Goal: Use online tool/utility: Utilize a website feature to perform a specific function

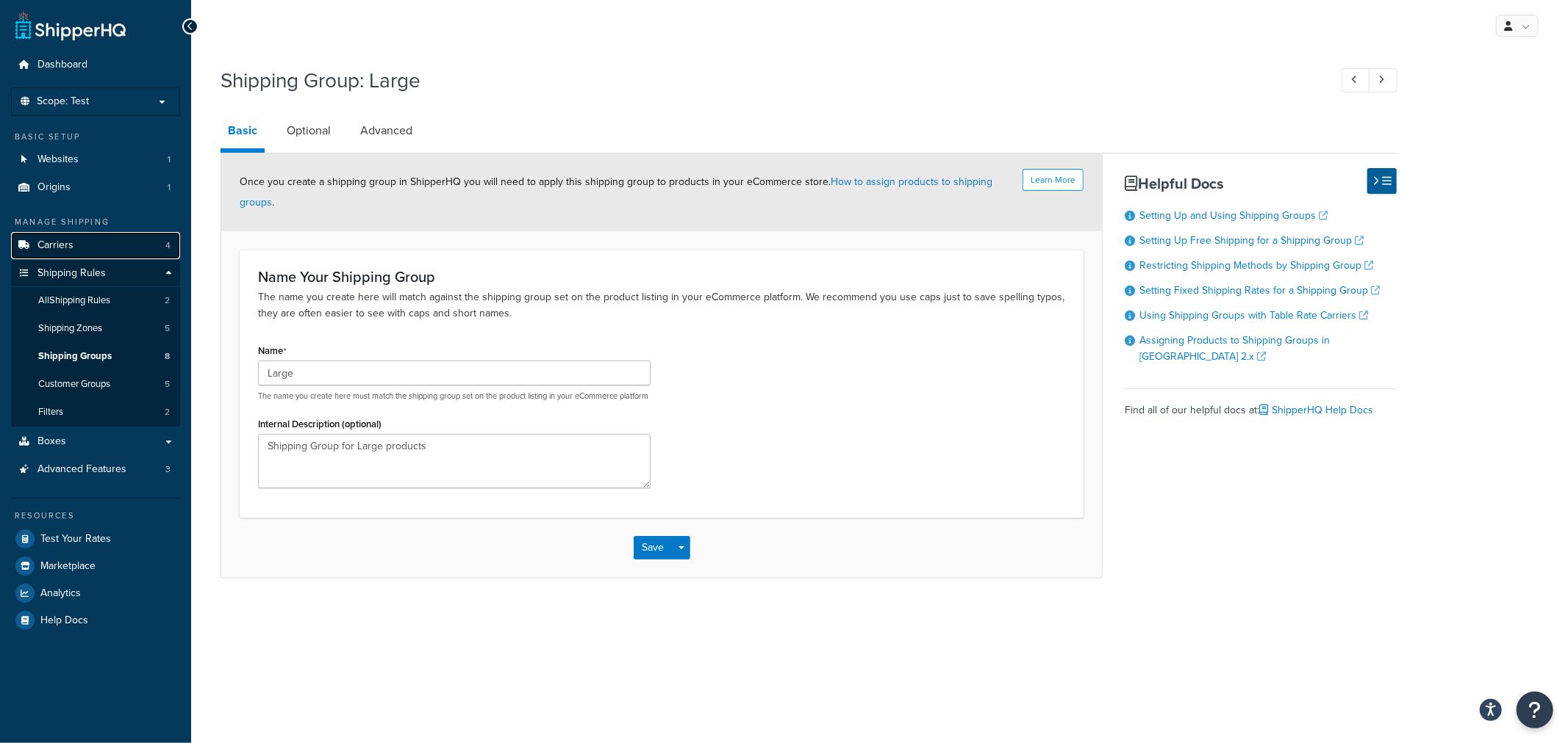
click at [75, 250] on link "Carriers 4" at bounding box center [95, 245] width 169 height 27
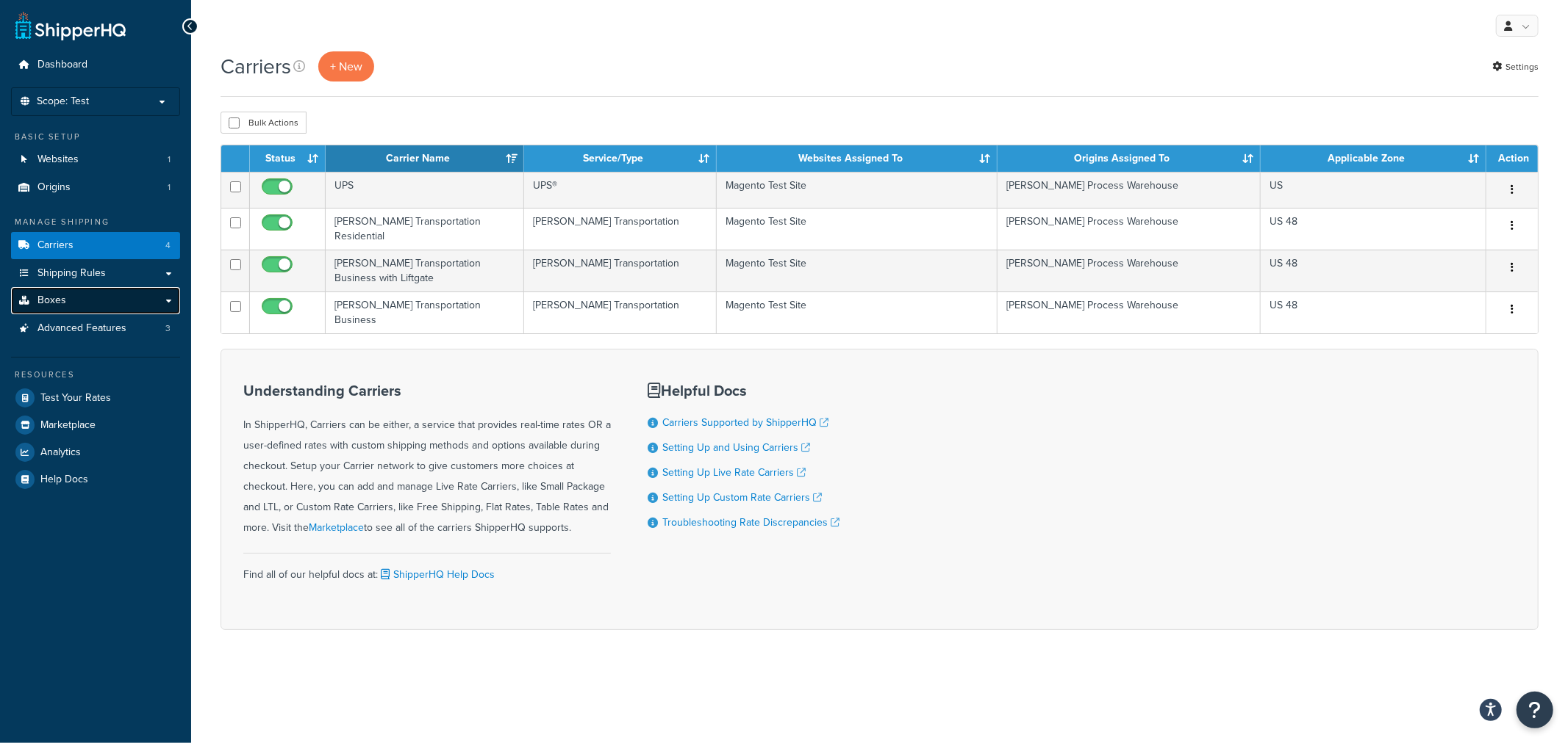
click at [88, 302] on link "Boxes" at bounding box center [95, 301] width 169 height 27
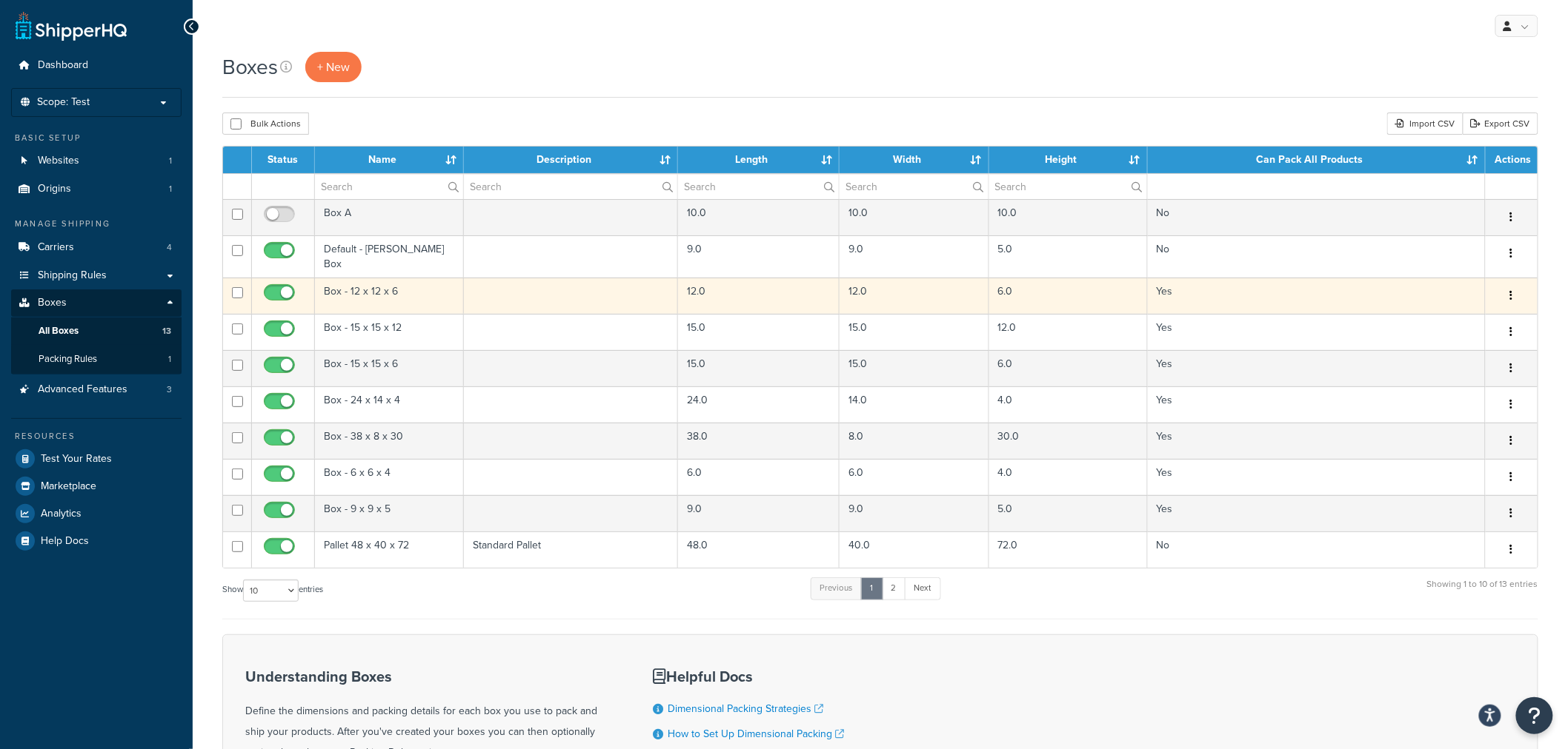
click at [370, 281] on td "Box - 12 x 12 x 6" at bounding box center [389, 296] width 149 height 36
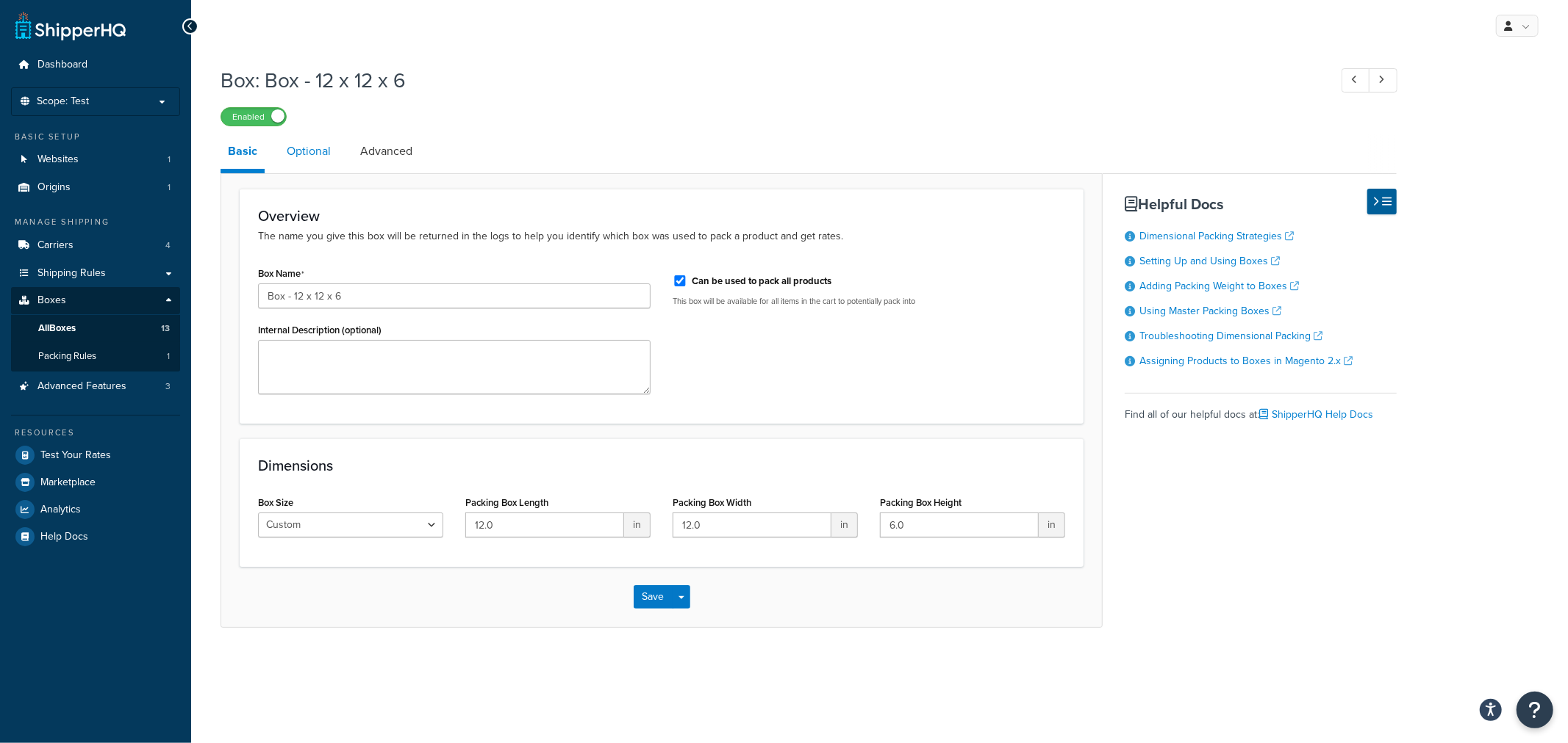
click at [304, 151] on link "Optional" at bounding box center [308, 151] width 59 height 36
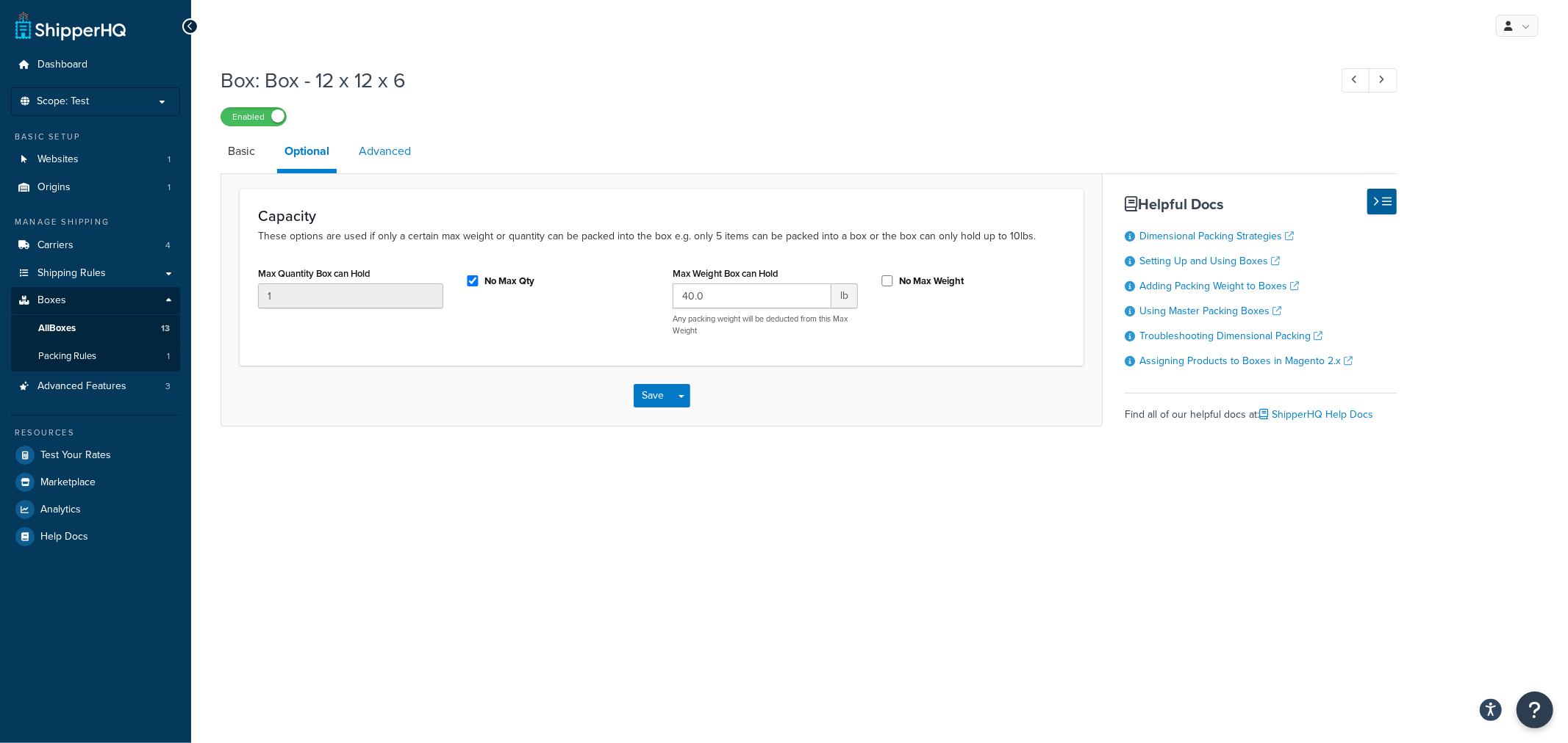
click at [388, 147] on link "Advanced" at bounding box center [385, 151] width 67 height 36
select select "85"
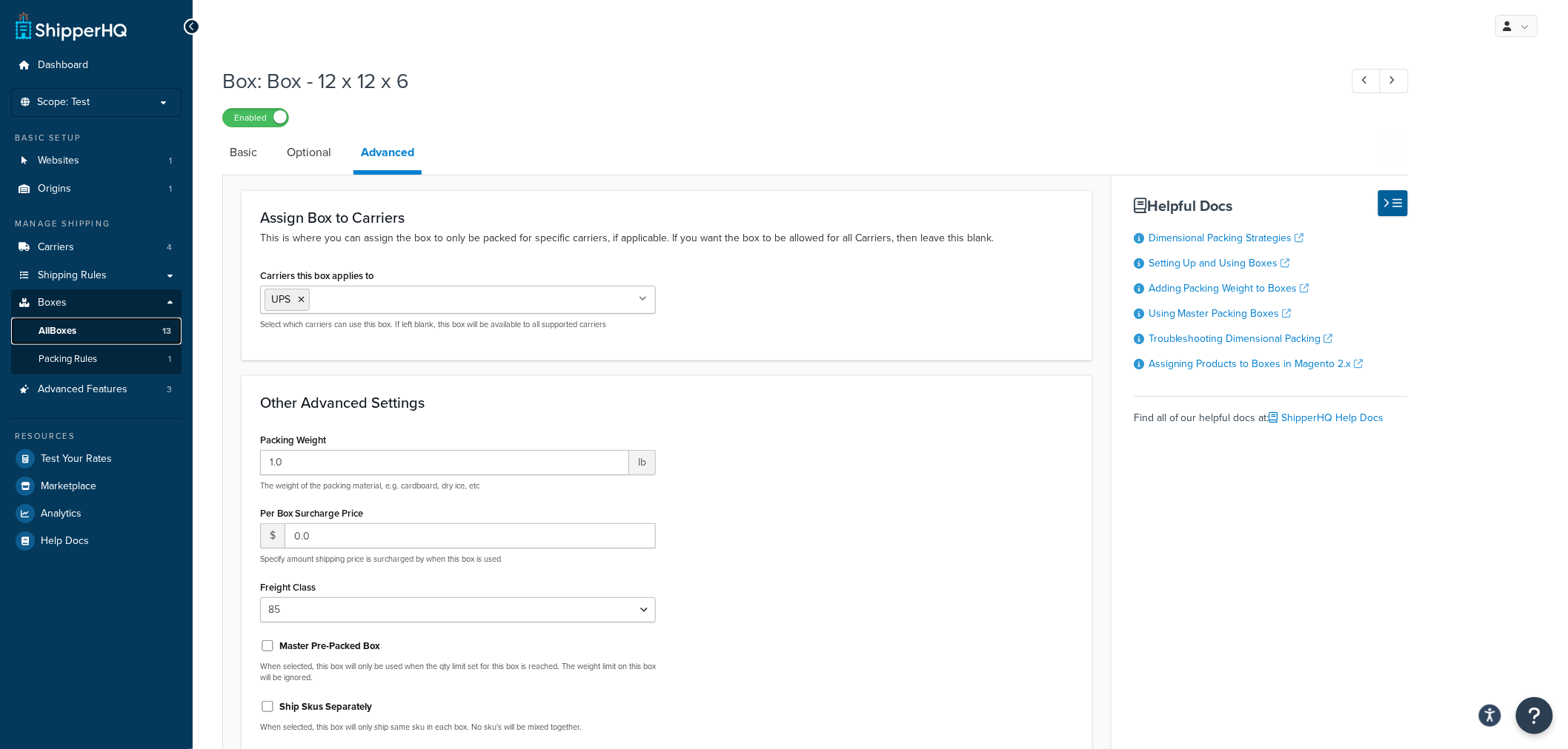
click at [70, 331] on span "All Boxes" at bounding box center [57, 331] width 38 height 13
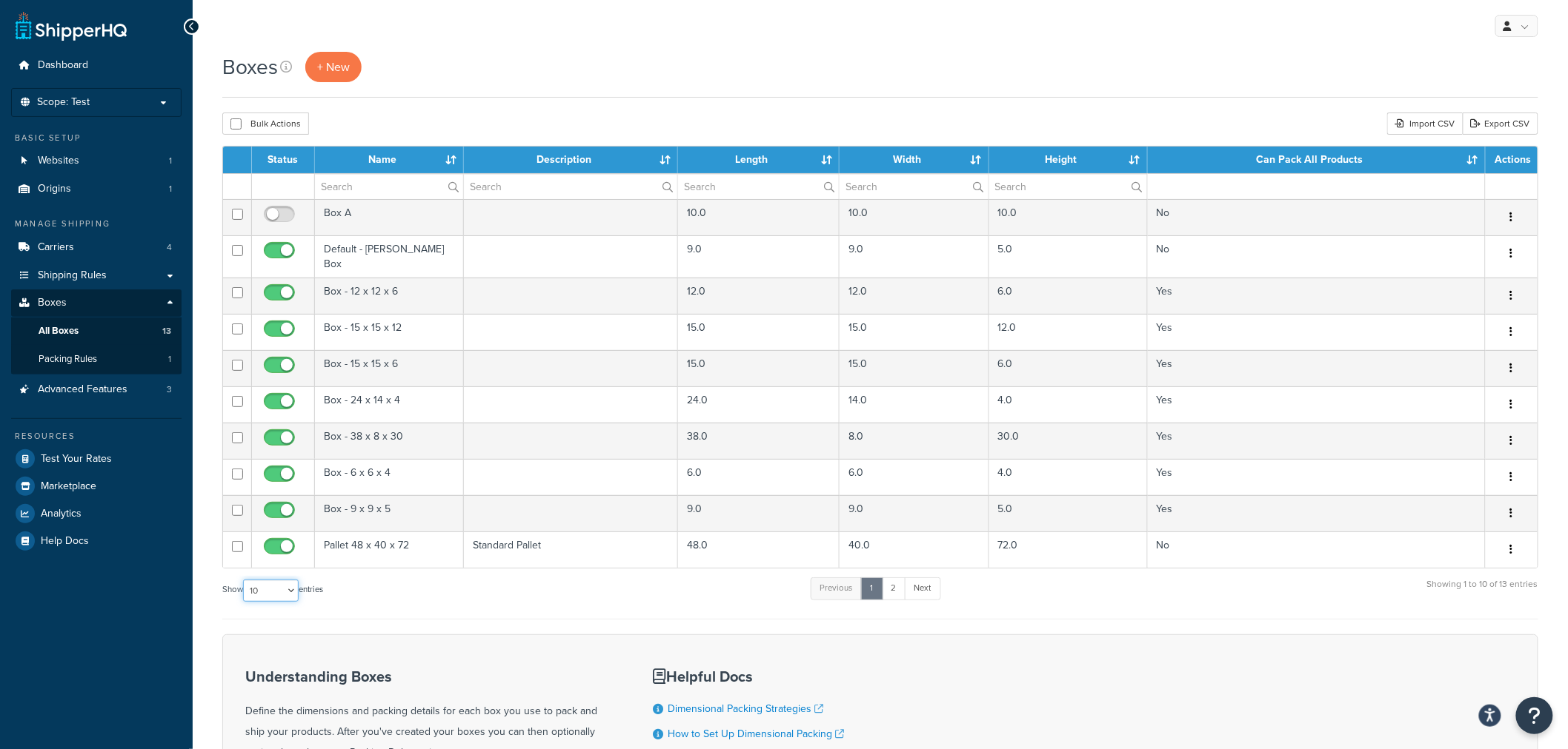
click at [285, 590] on select "10 15 25 50 100 1000" at bounding box center [271, 590] width 56 height 23
select select "25"
click at [245, 579] on select "10 15 25 50 100 1000" at bounding box center [271, 590] width 56 height 23
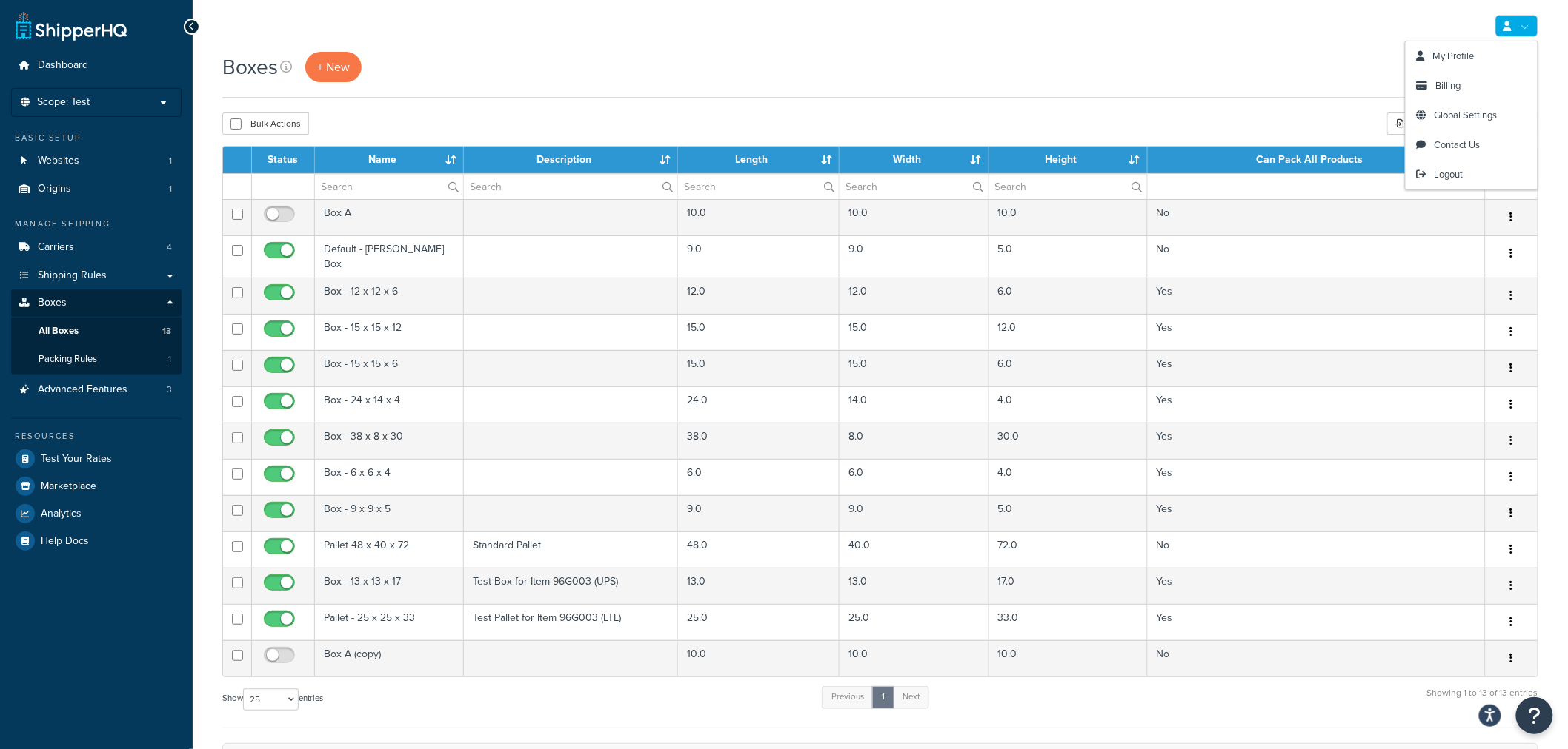
click at [1261, 82] on div "Boxes + New" at bounding box center [880, 67] width 1316 height 30
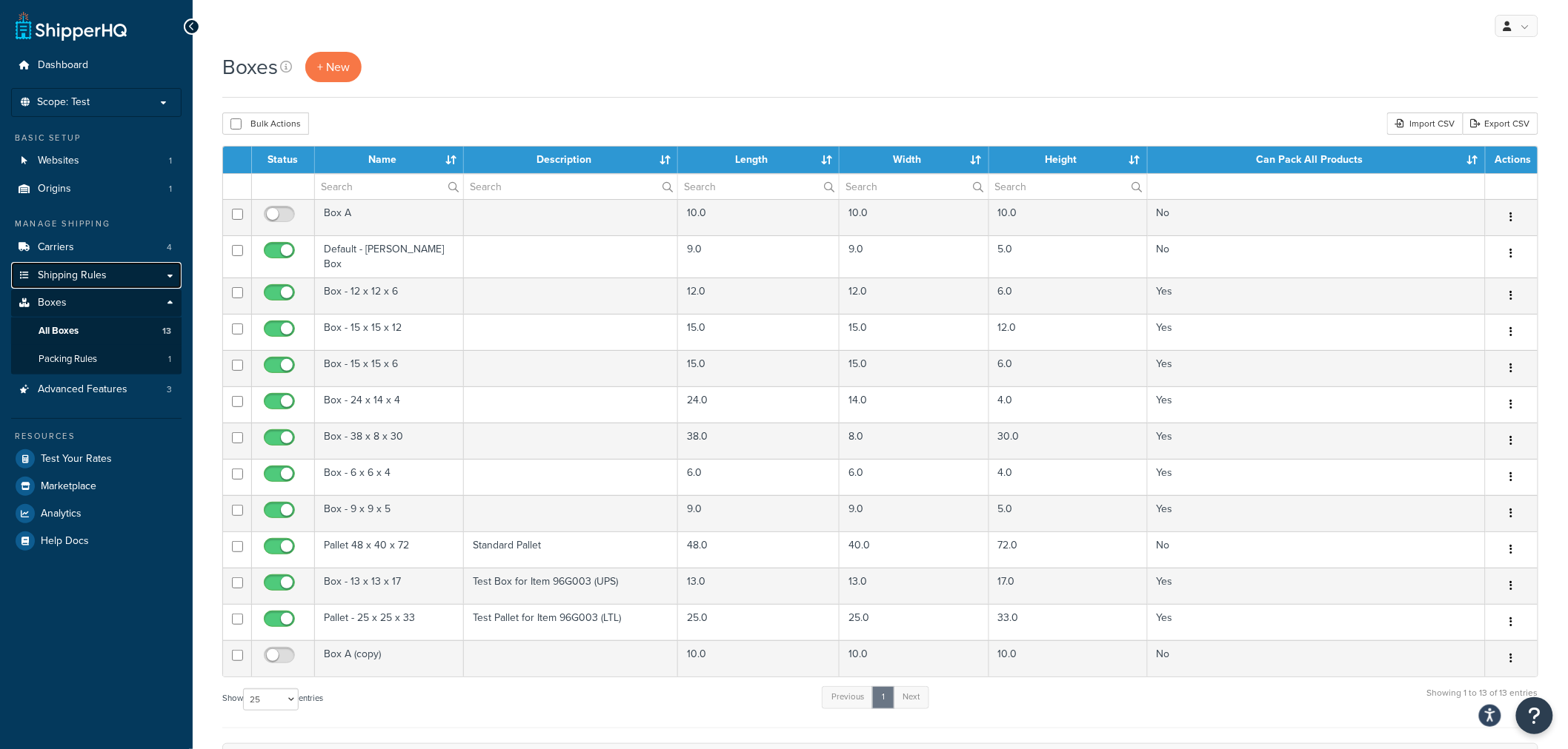
click at [71, 277] on span "Shipping Rules" at bounding box center [72, 276] width 69 height 13
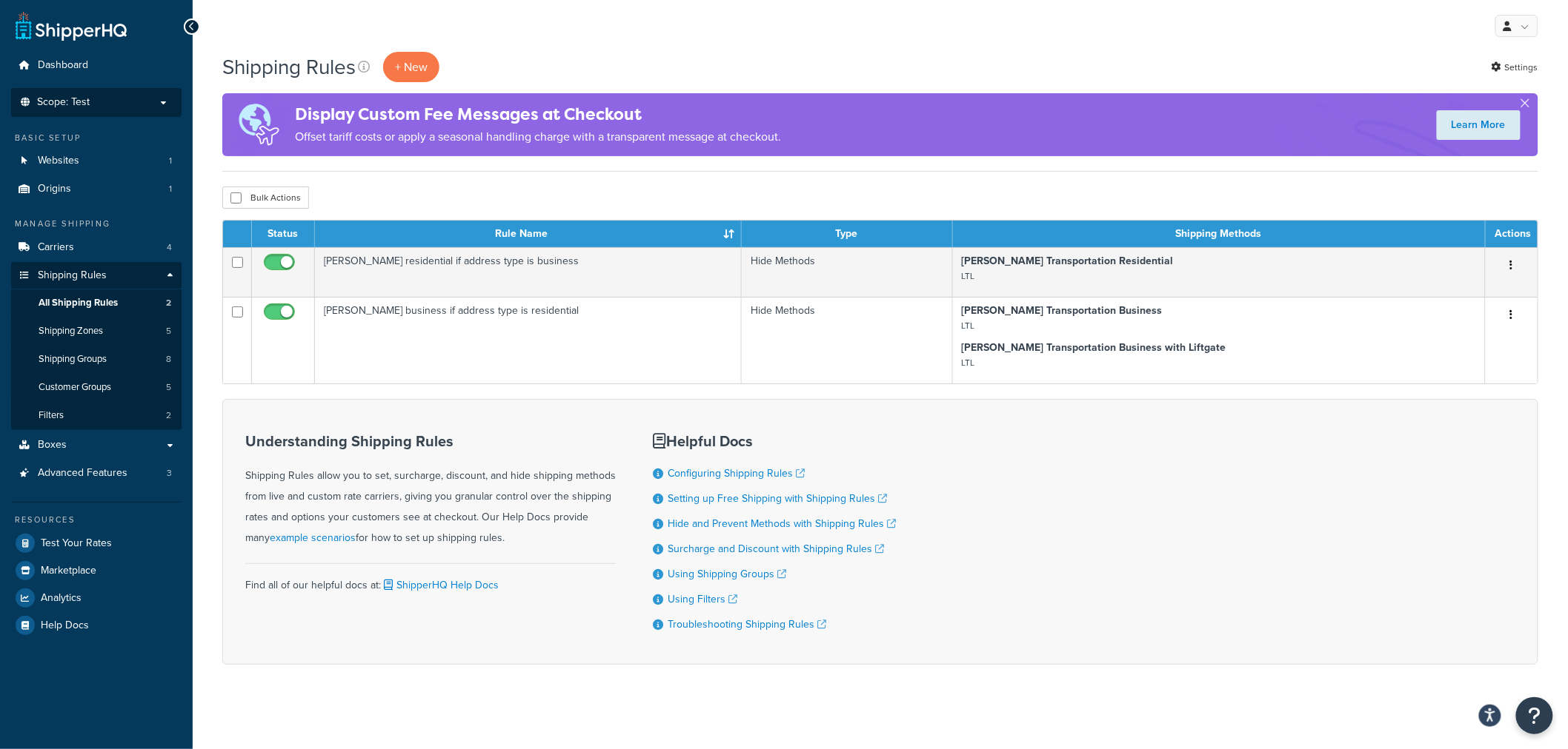
click at [159, 104] on p "Scope: Test" at bounding box center [96, 102] width 157 height 13
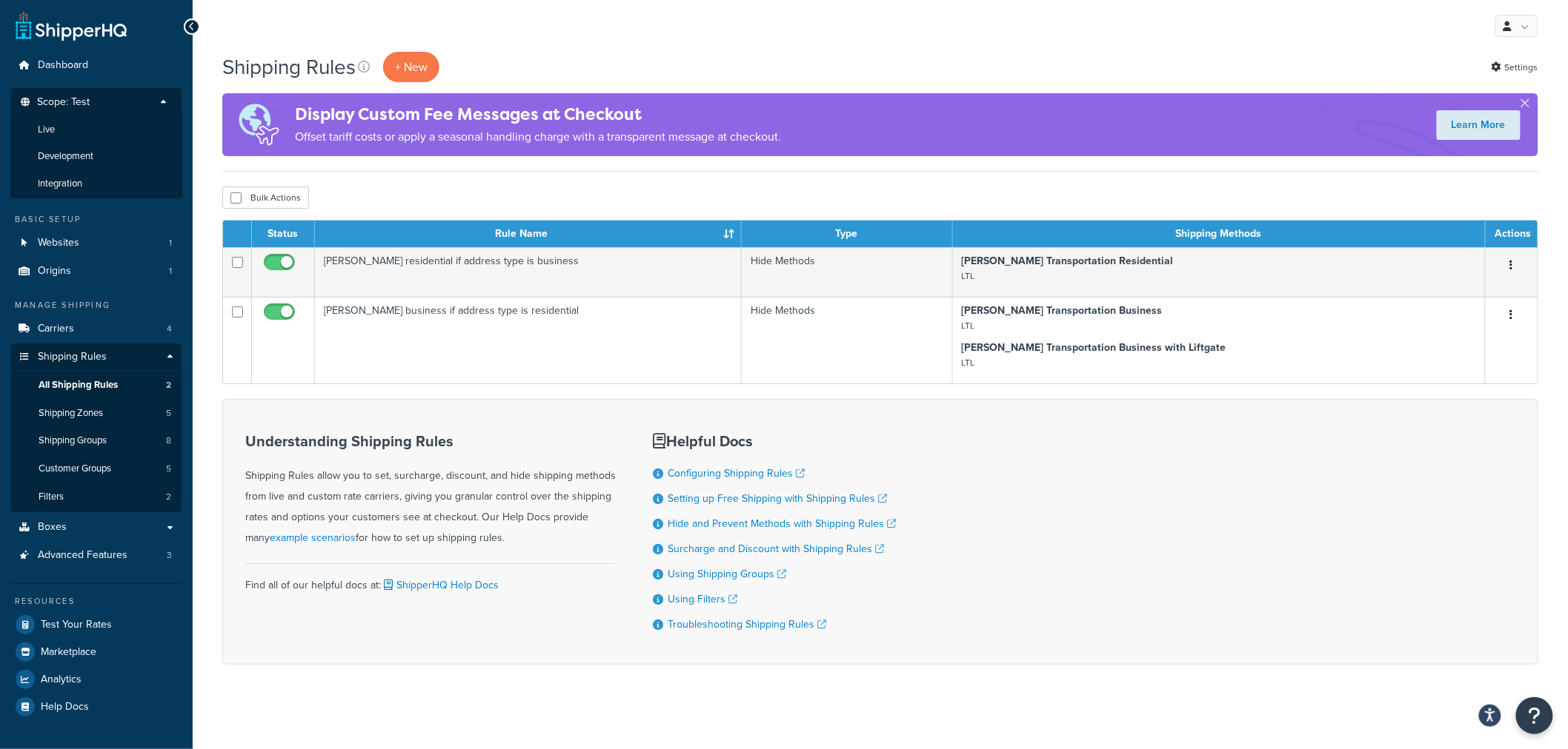
click at [159, 104] on p "Scope: Test" at bounding box center [96, 106] width 157 height 20
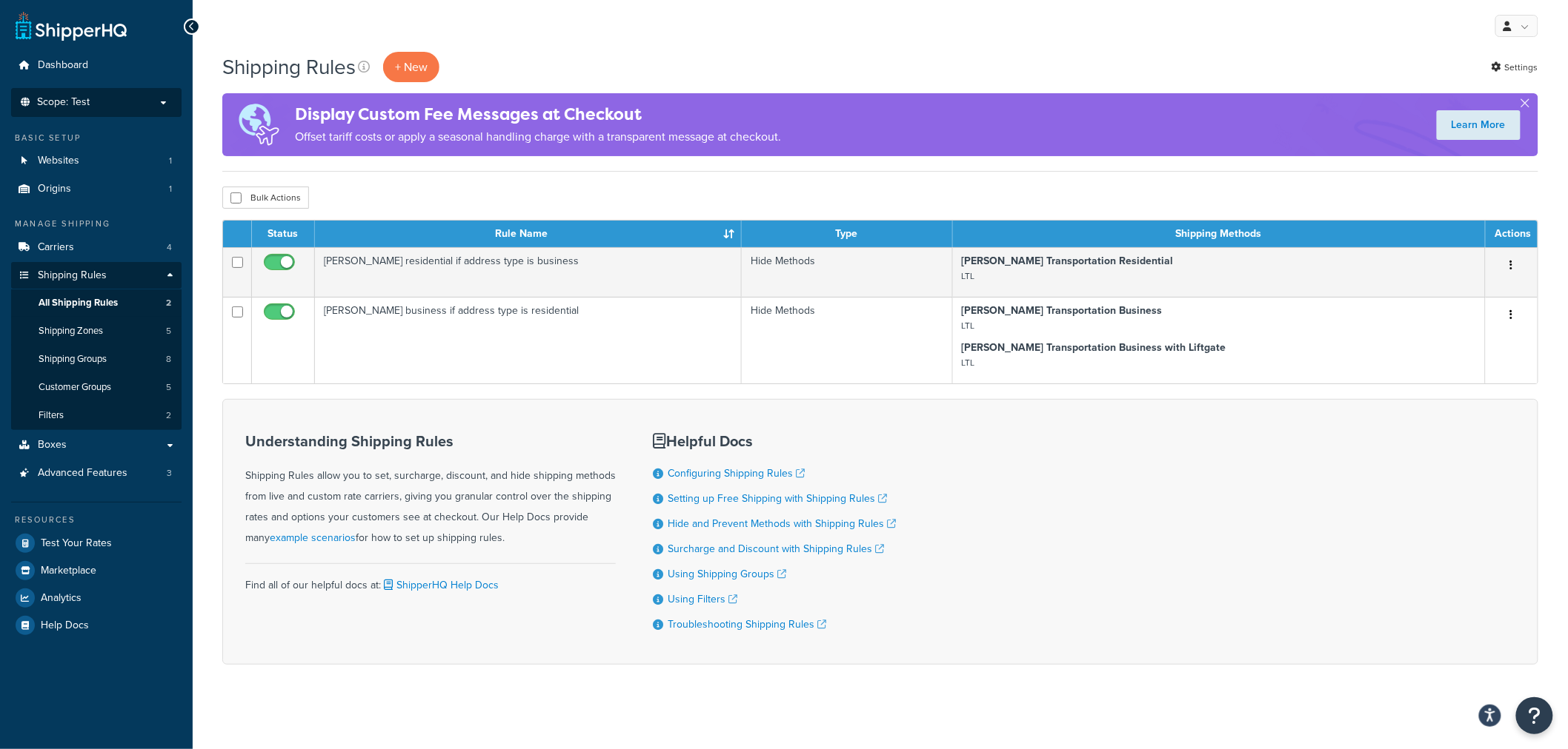
click at [160, 104] on p "Scope: Test" at bounding box center [96, 102] width 157 height 13
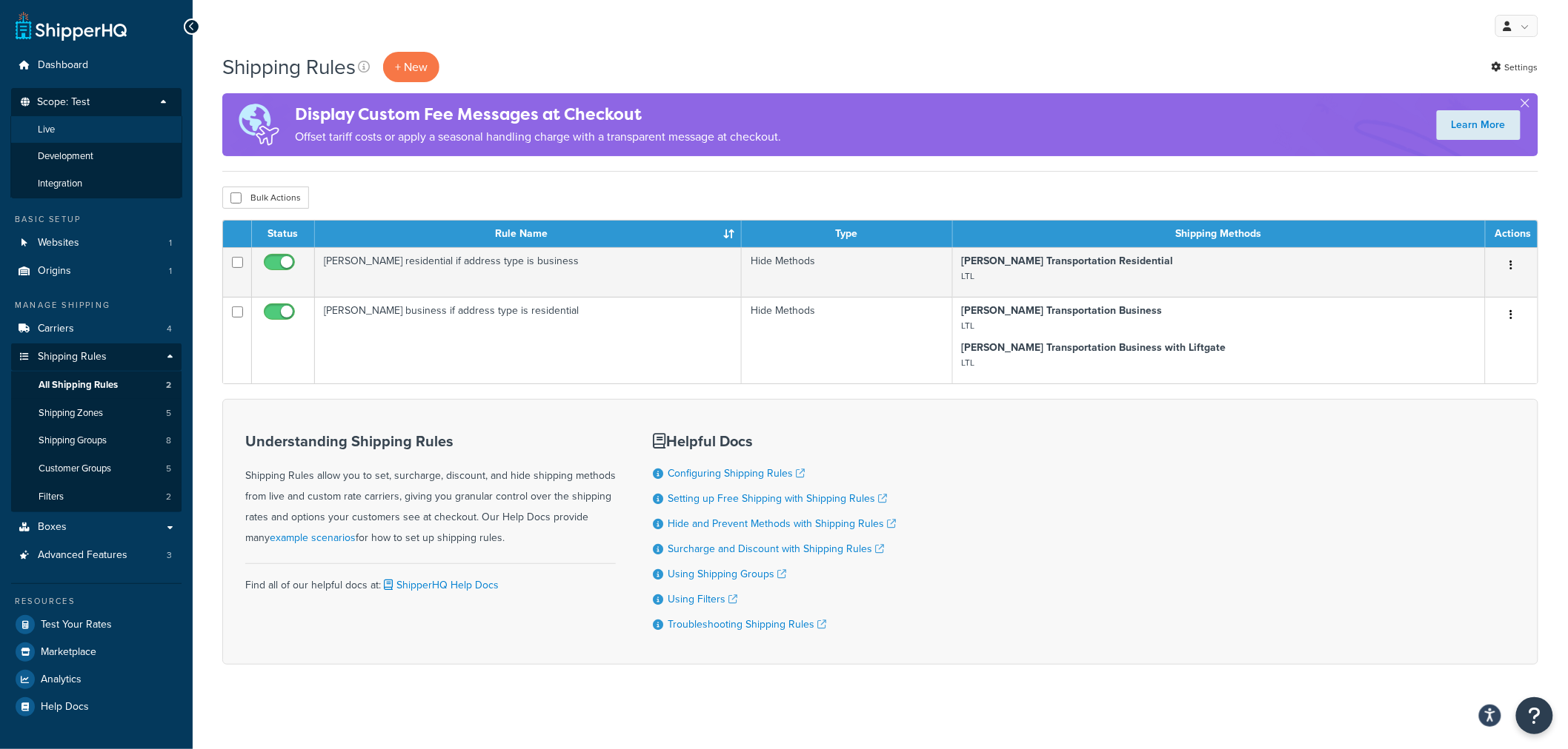
click at [124, 134] on li "Live" at bounding box center [96, 129] width 172 height 28
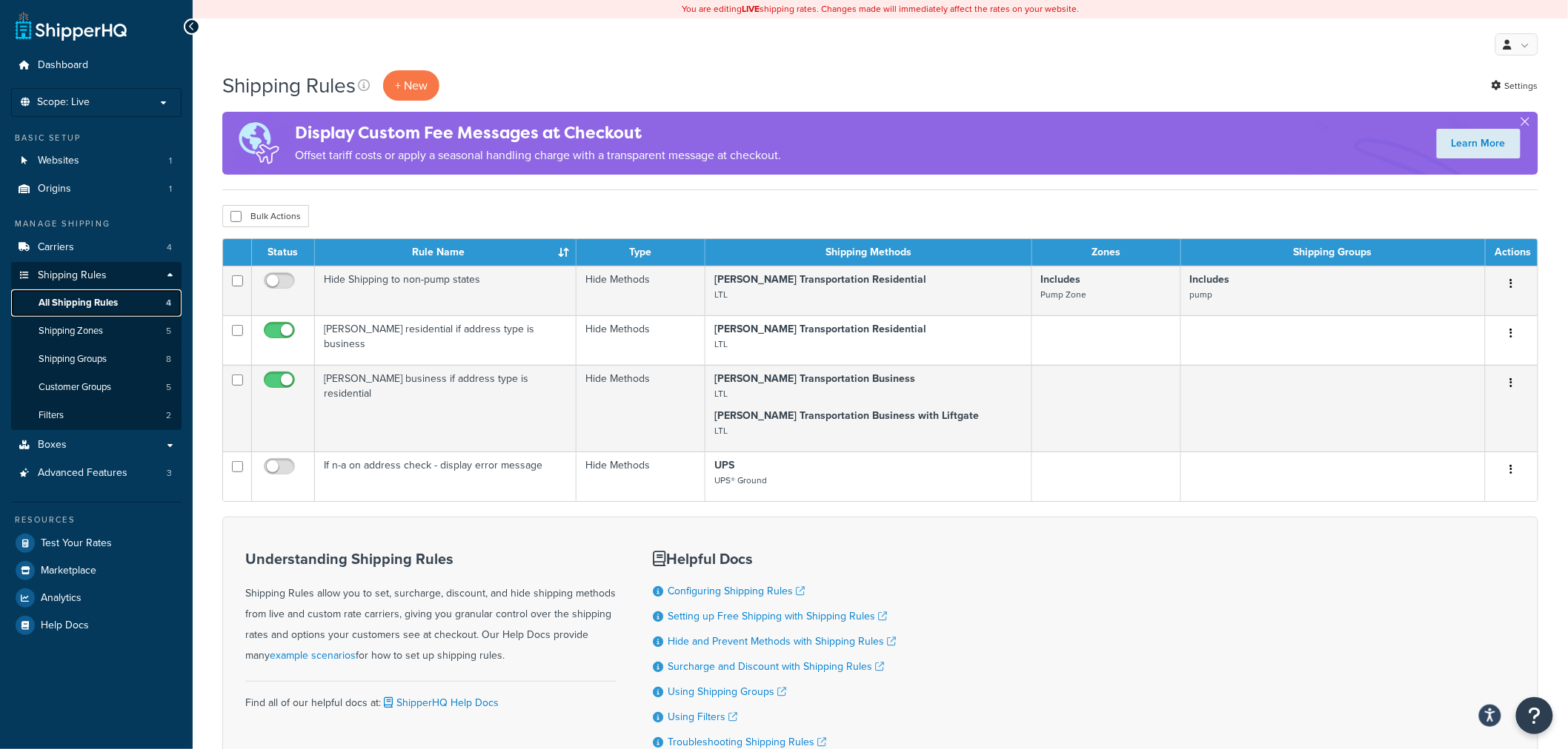
drag, startPoint x: 0, startPoint y: 0, endPoint x: 101, endPoint y: 304, distance: 320.3
click at [101, 304] on span "All Shipping Rules" at bounding box center [78, 303] width 79 height 13
click at [62, 242] on span "Carriers" at bounding box center [55, 247] width 36 height 13
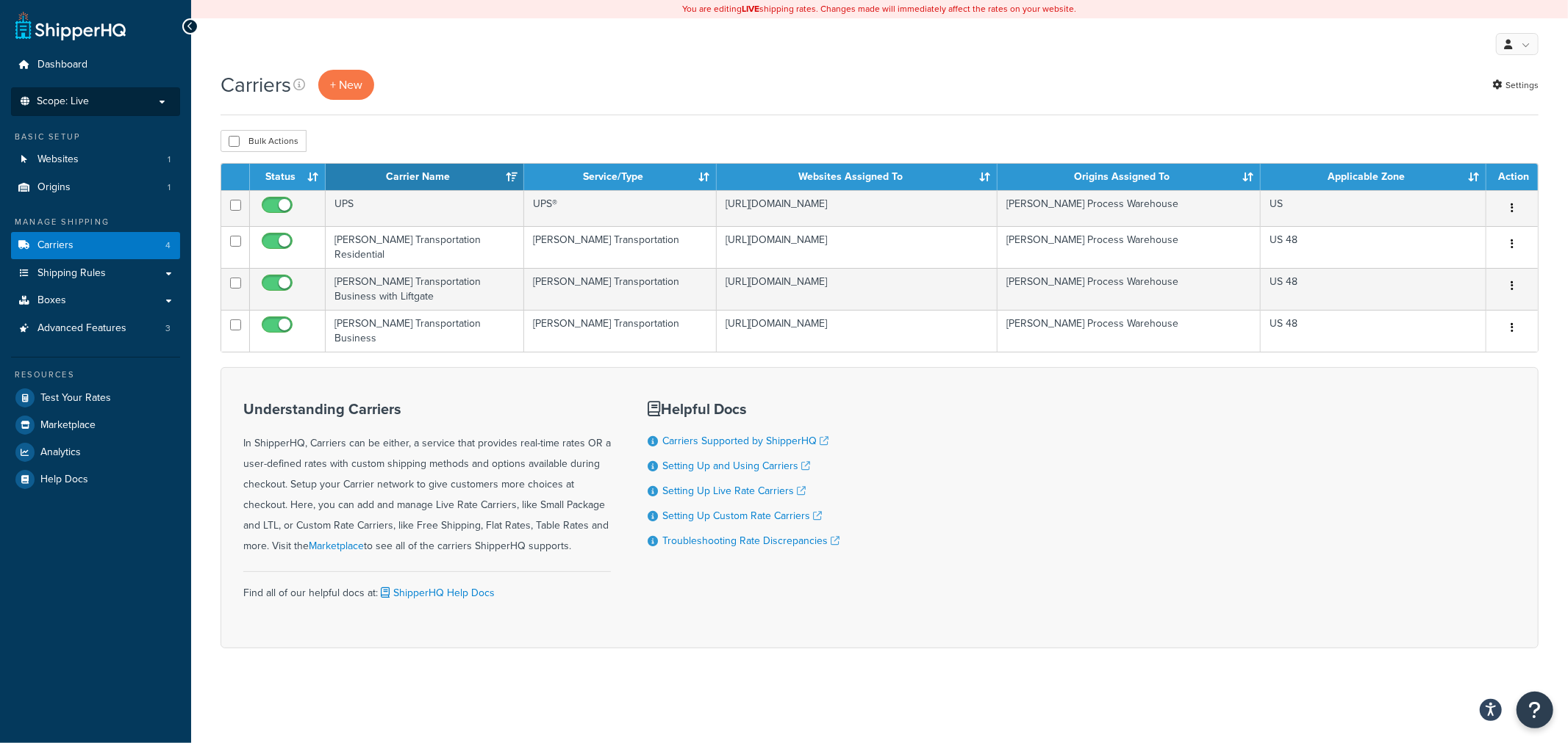
click at [166, 100] on p "Scope: Live" at bounding box center [95, 101] width 156 height 12
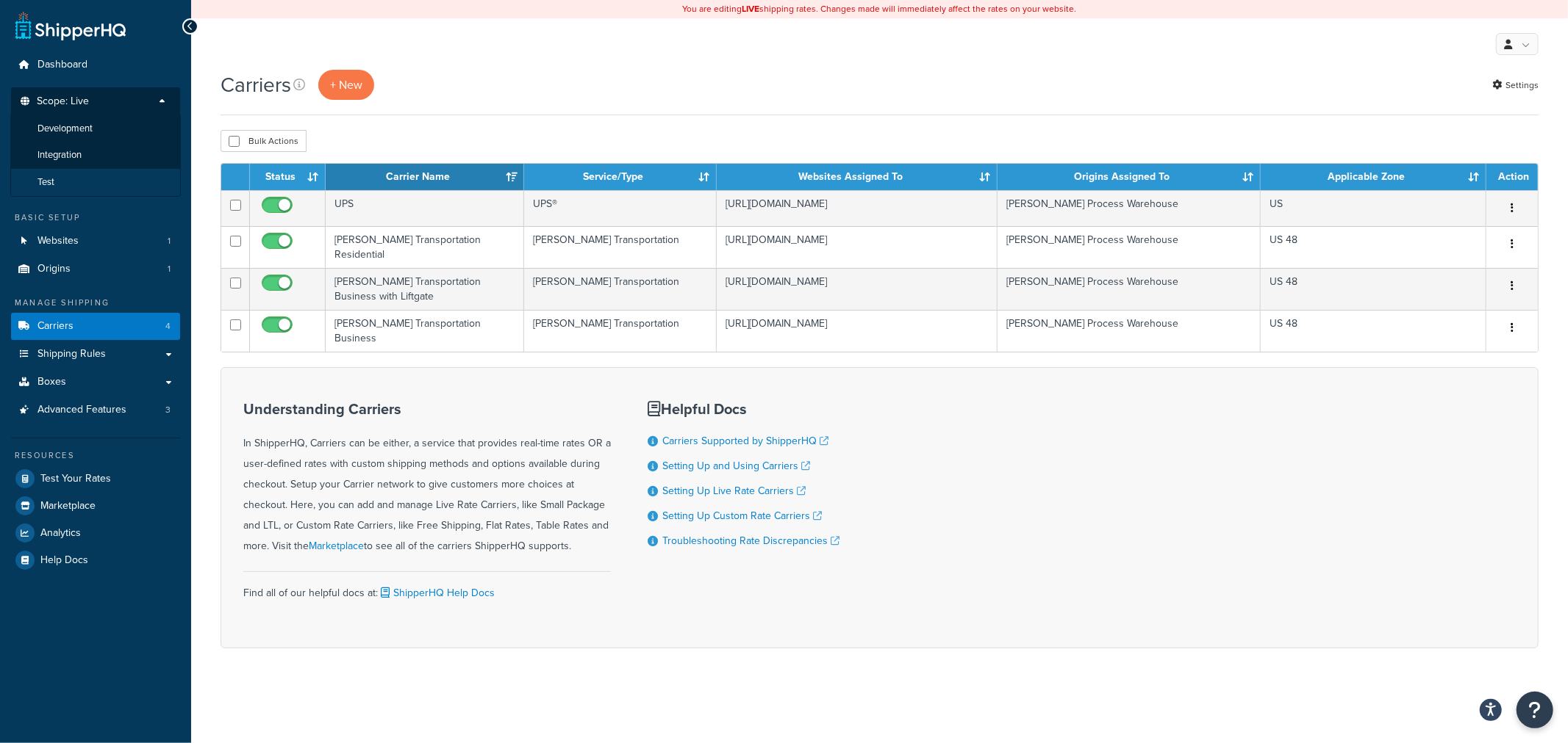
click at [82, 182] on li "Test" at bounding box center [95, 182] width 171 height 27
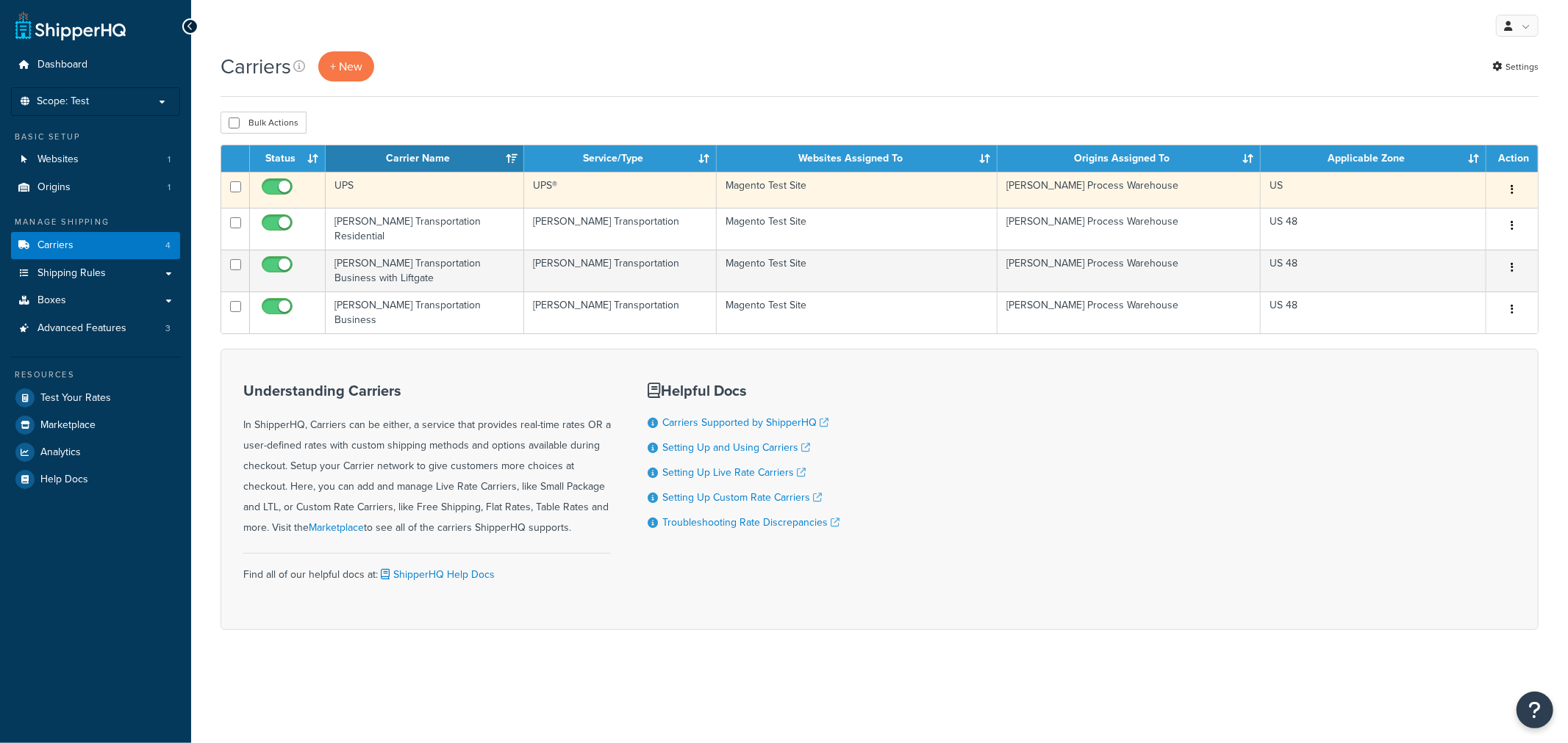
click at [340, 195] on td "UPS" at bounding box center [424, 190] width 198 height 36
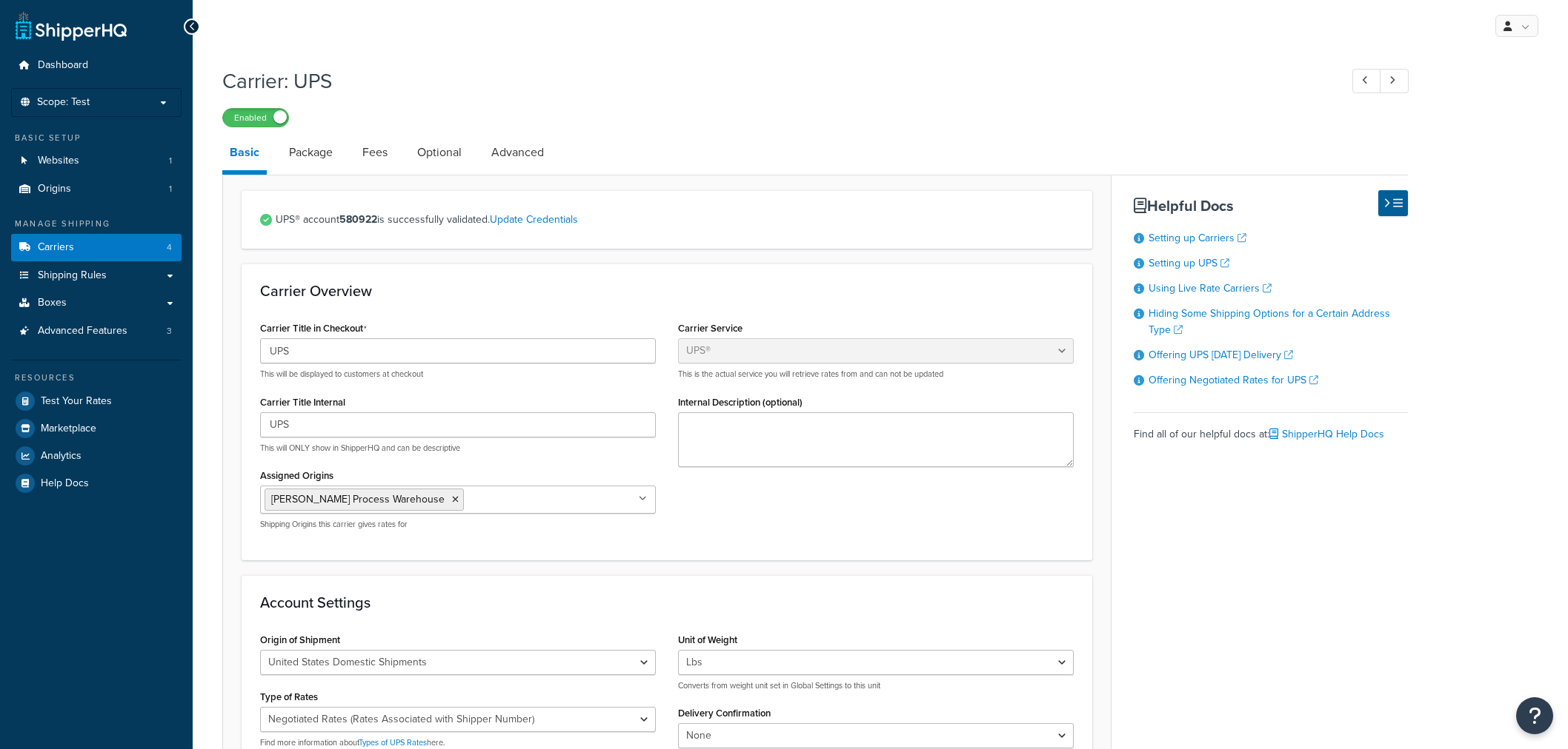
select select "ups"
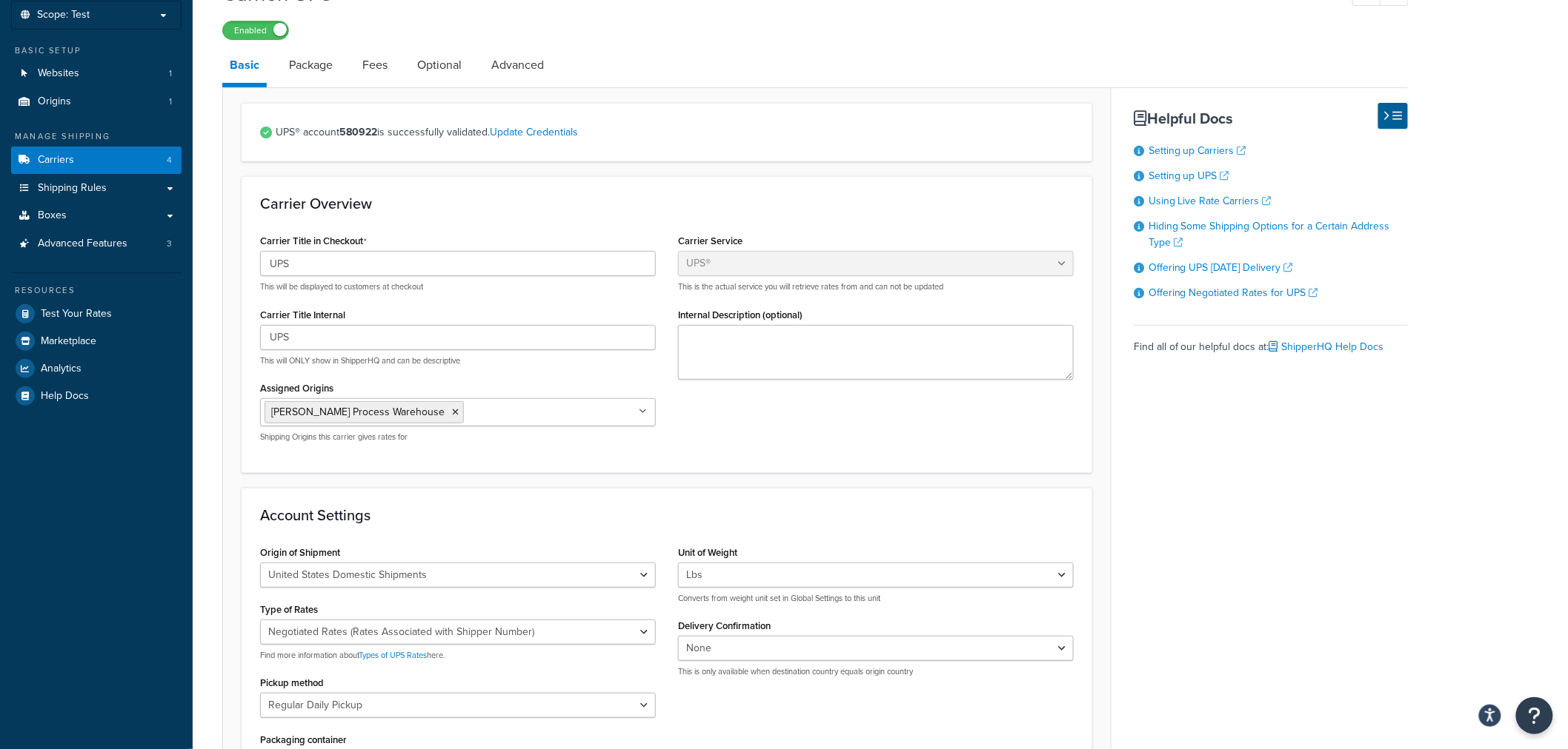
scroll to position [82, 0]
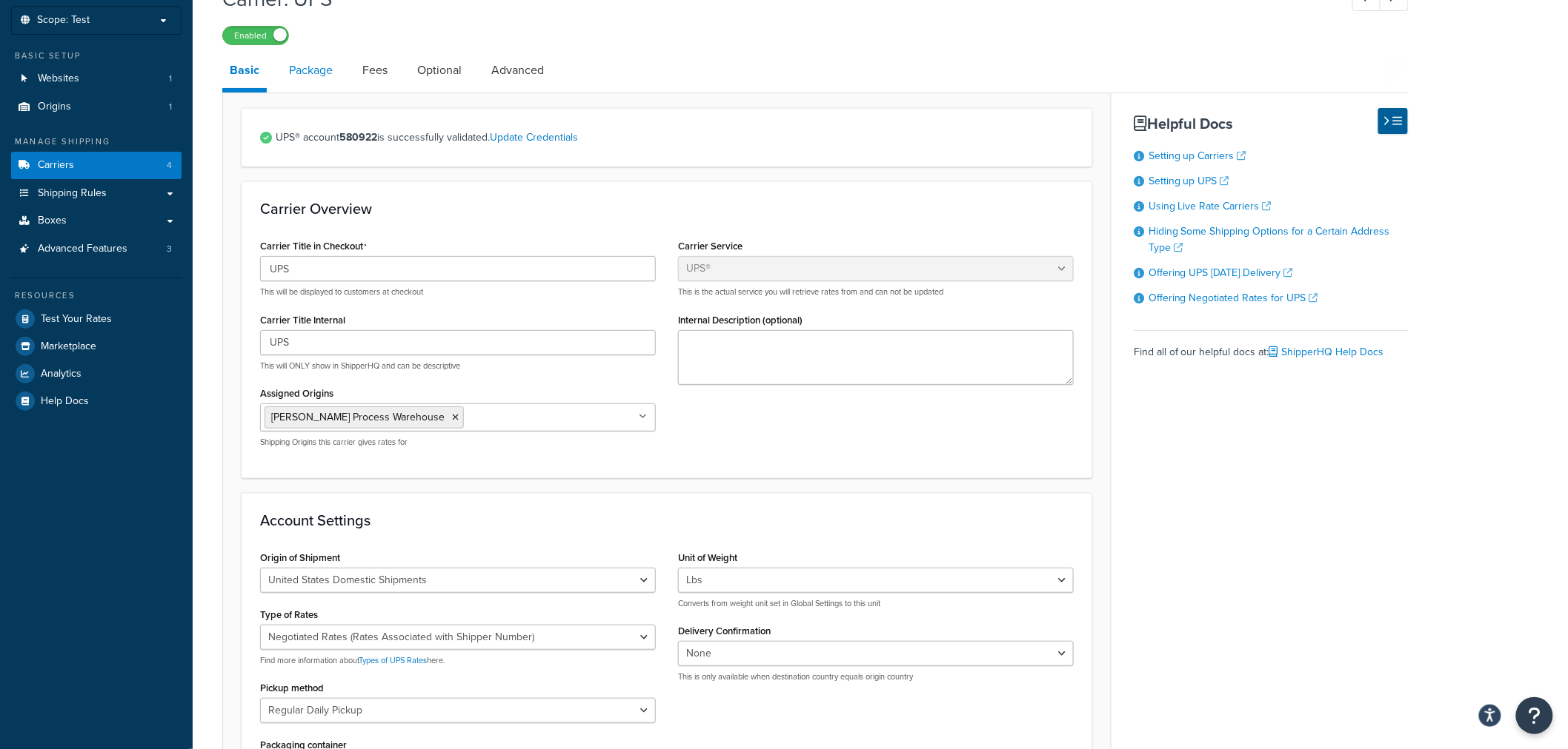
drag, startPoint x: 317, startPoint y: 53, endPoint x: 317, endPoint y: 74, distance: 21.0
click at [317, 56] on link "Package" at bounding box center [311, 70] width 58 height 36
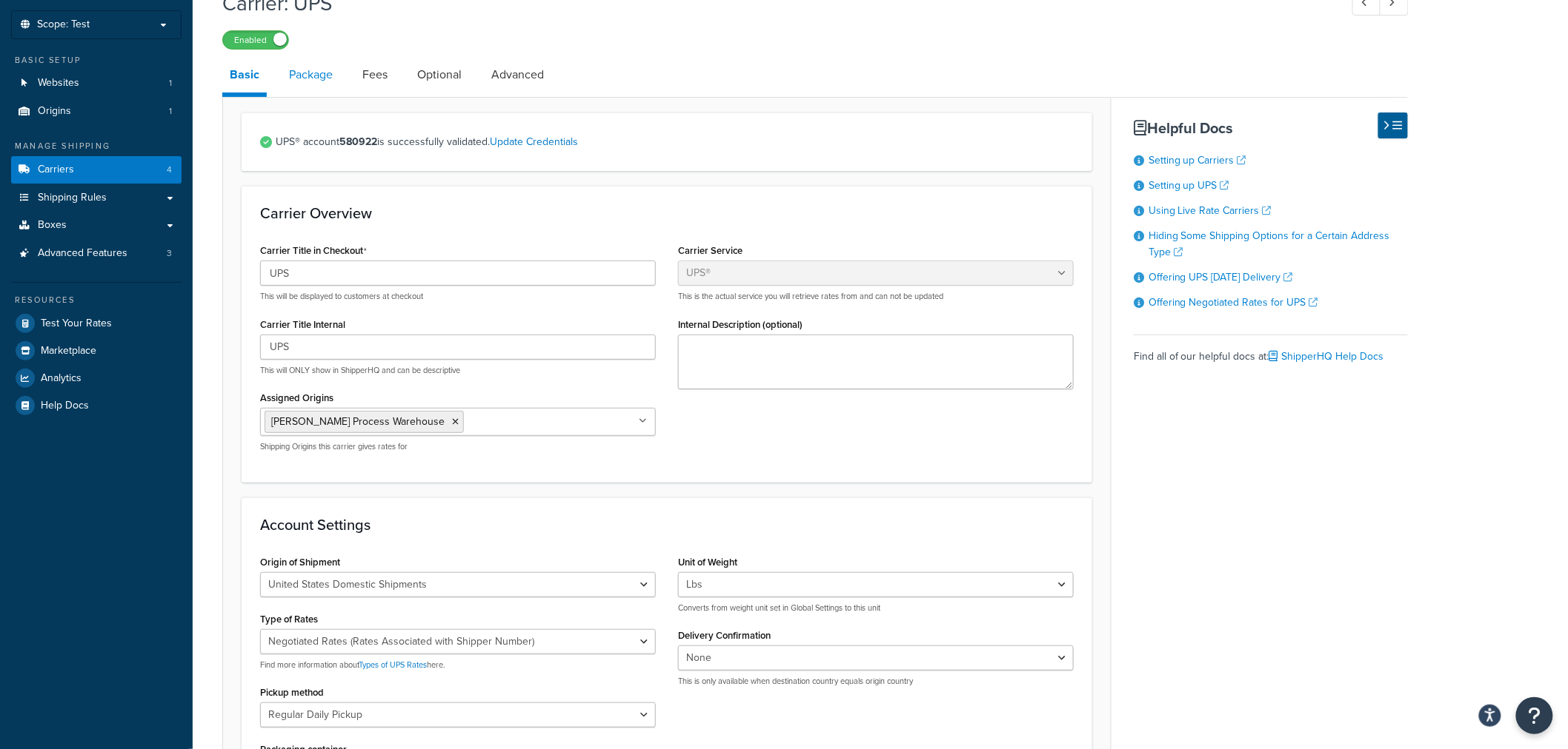
select select "734017"
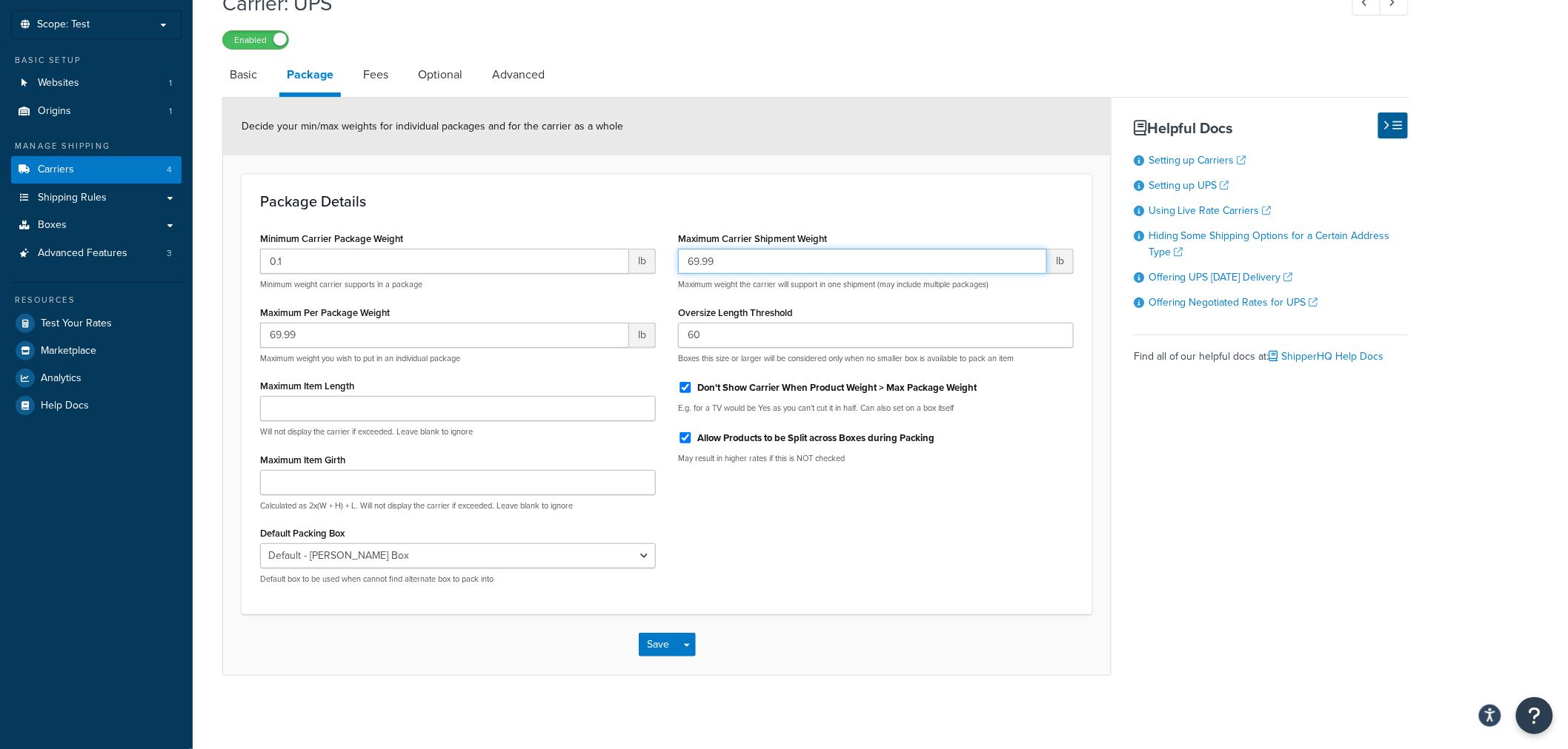
drag, startPoint x: 742, startPoint y: 261, endPoint x: 663, endPoint y: 261, distance: 79.0
click at [664, 261] on div "Minimum Carrier Package Weight 0.1 lb Minimum weight carrier supports in a pack…" at bounding box center [667, 412] width 835 height 368
click at [723, 267] on input "69.99" at bounding box center [862, 261] width 369 height 25
drag, startPoint x: 734, startPoint y: 256, endPoint x: 409, endPoint y: 313, distance: 330.0
click at [604, 256] on div "Minimum Carrier Package Weight 0.1 lb Minimum weight carrier supports in a pack…" at bounding box center [667, 412] width 835 height 368
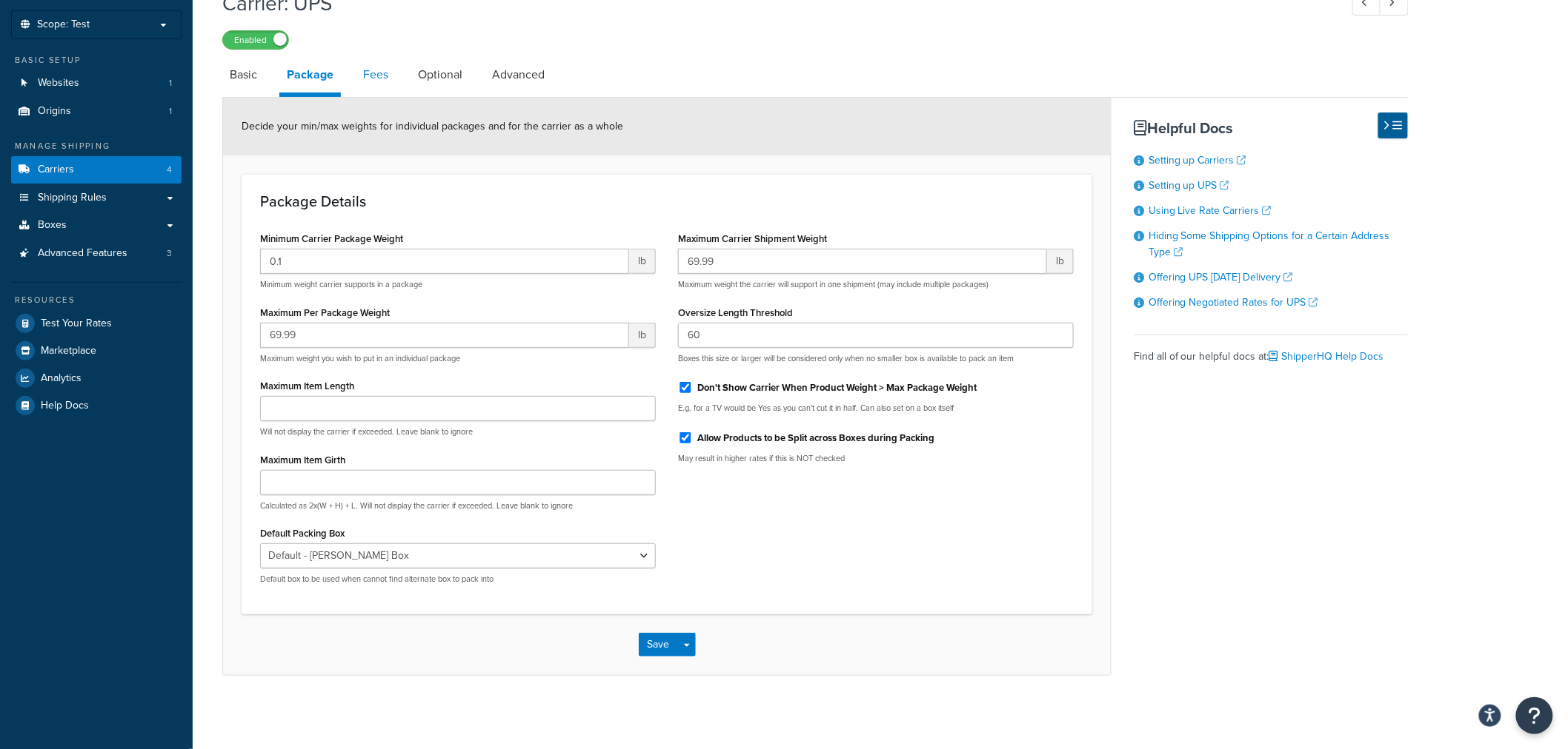
click at [380, 77] on link "Fees" at bounding box center [376, 74] width 40 height 36
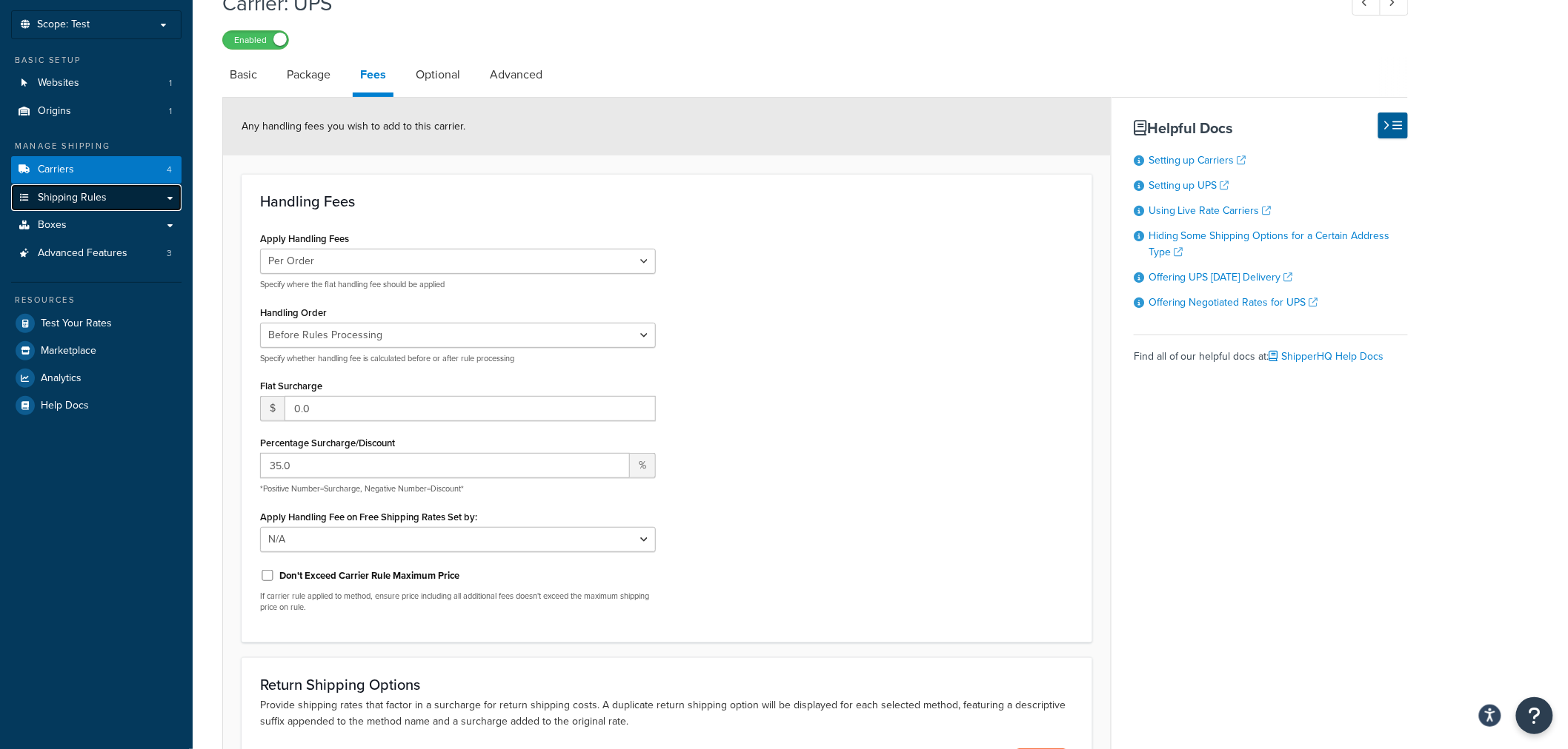
click at [104, 193] on span "Shipping Rules" at bounding box center [72, 198] width 69 height 13
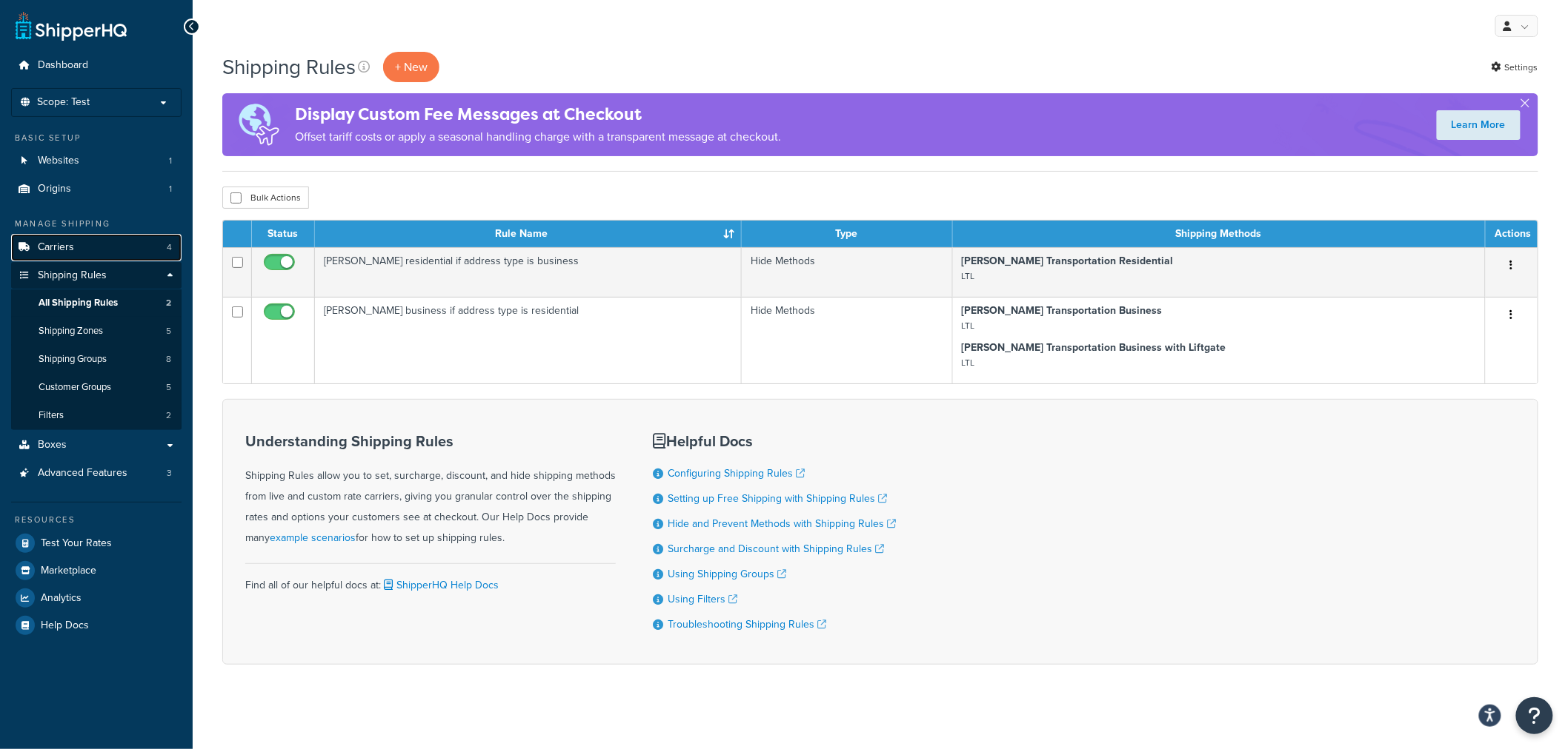
click at [48, 248] on span "Carriers" at bounding box center [55, 247] width 36 height 13
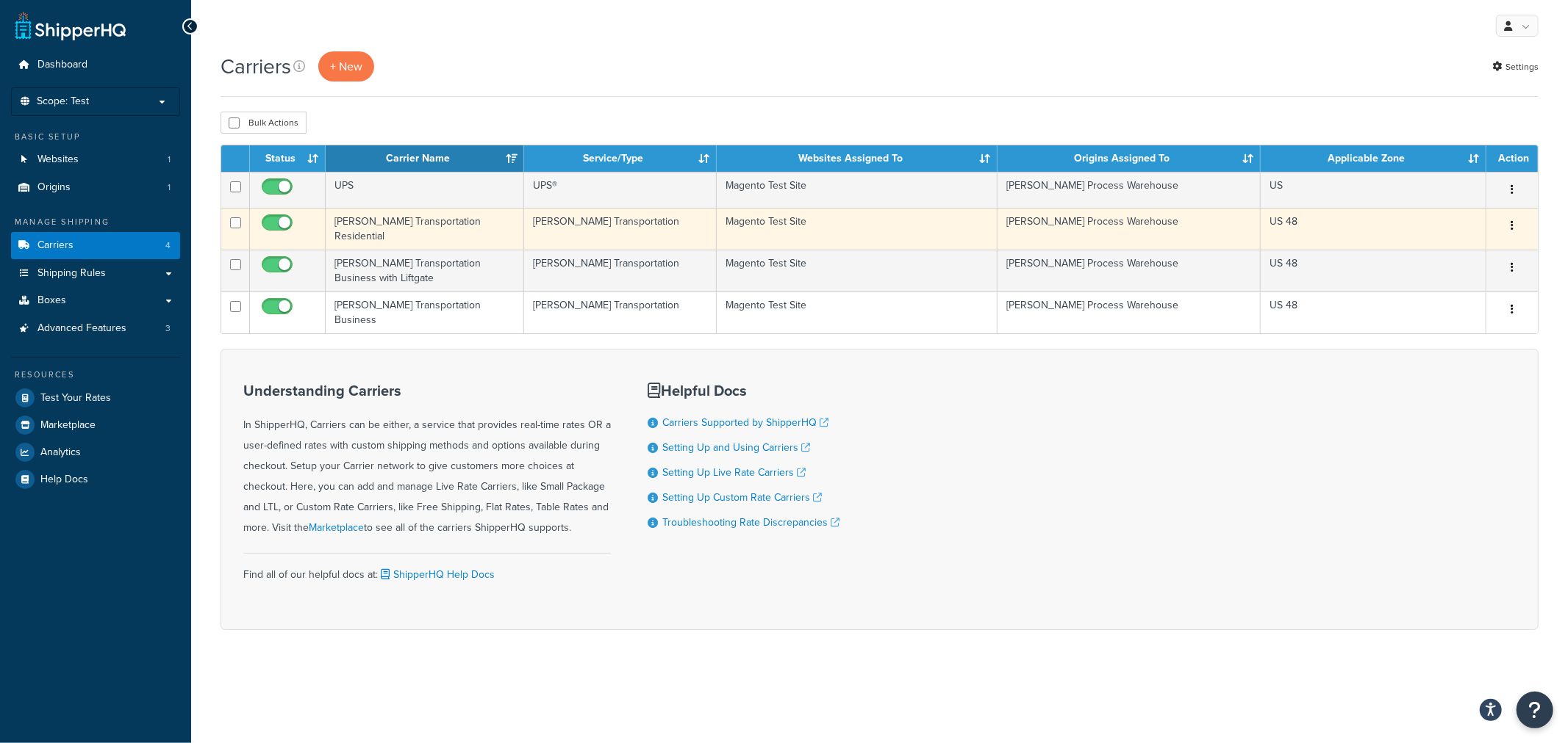
click at [410, 220] on td "[PERSON_NAME] Transportation Residential" at bounding box center [424, 229] width 198 height 42
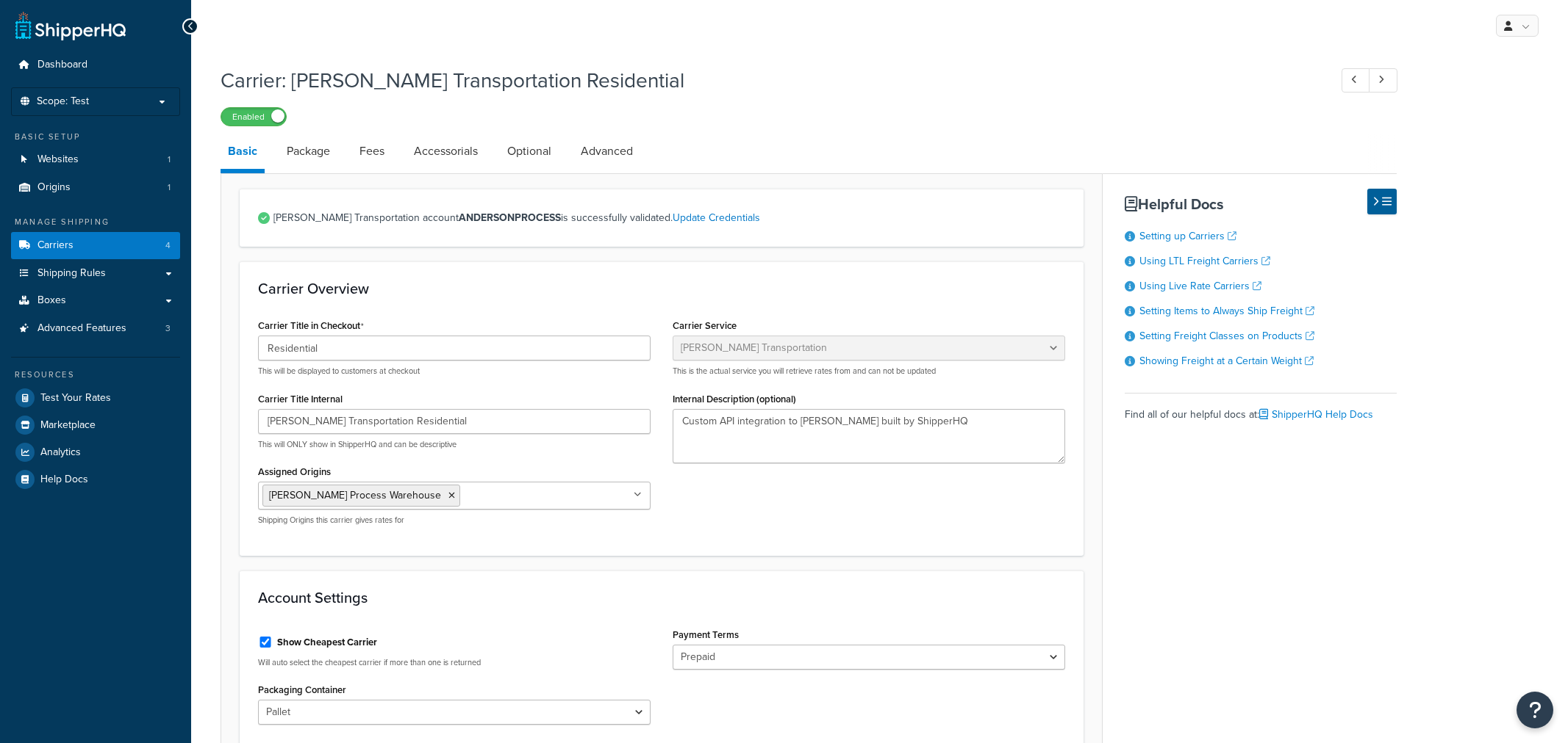
select select "evansFreight"
select select "PLT"
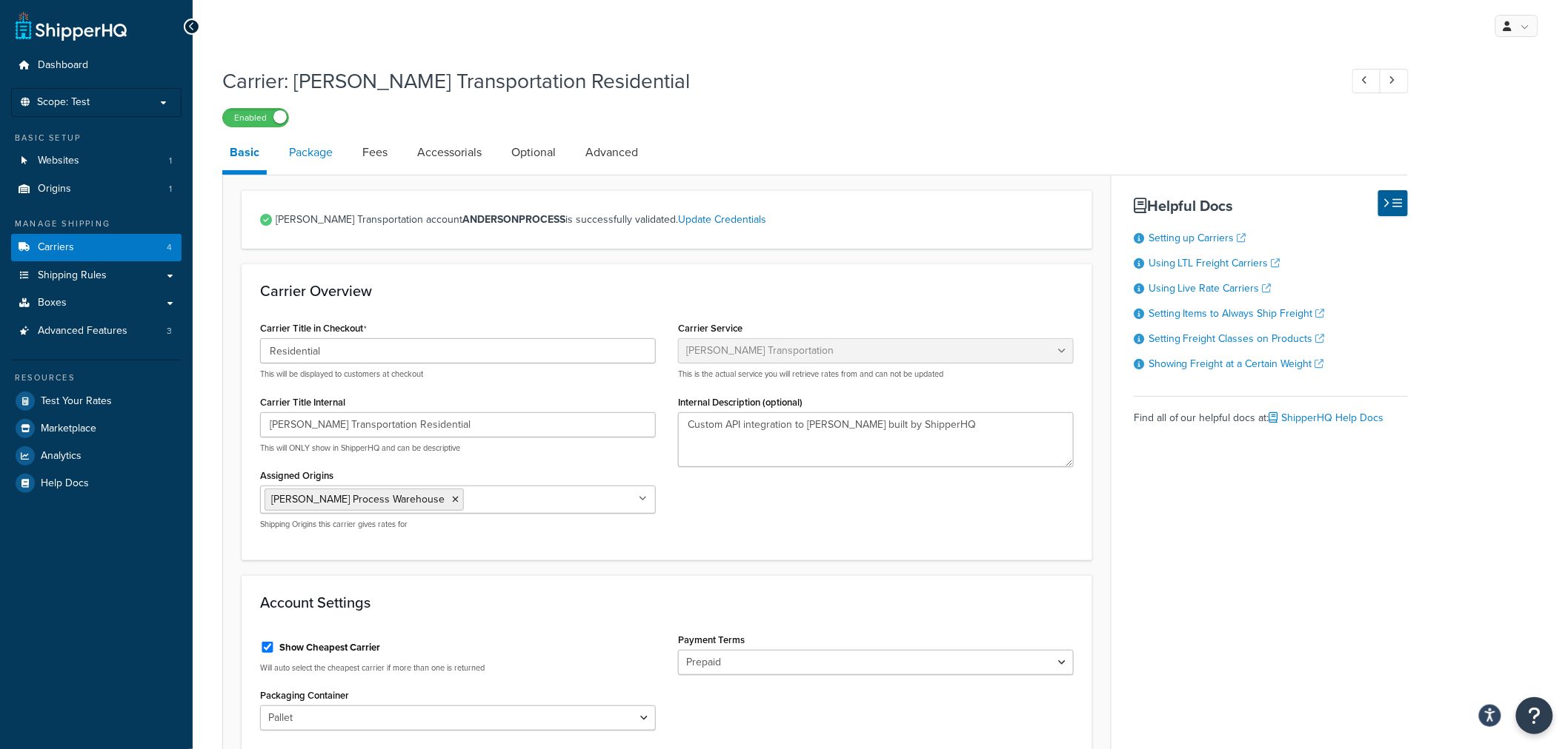
click at [324, 160] on link "Package" at bounding box center [311, 152] width 58 height 36
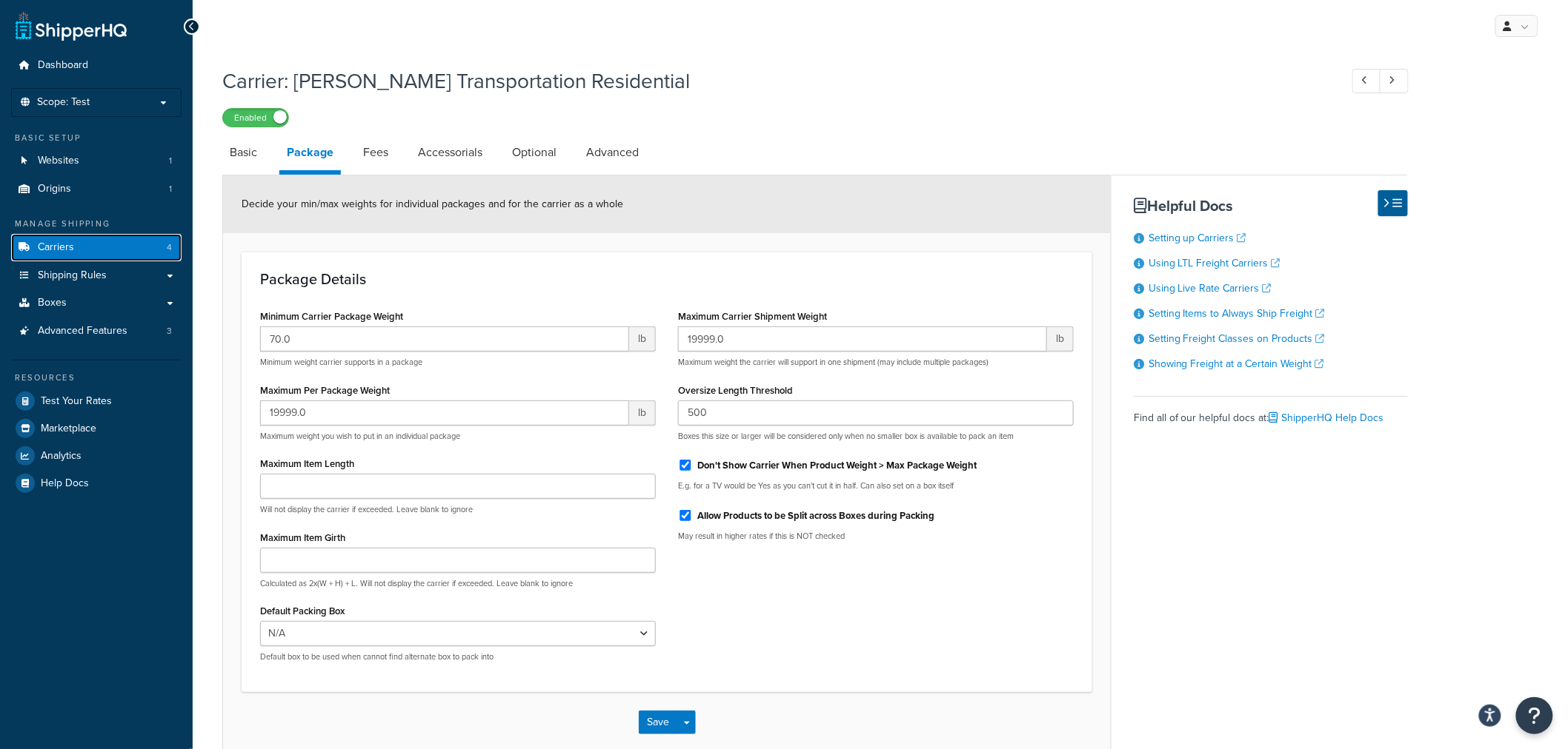
click at [44, 245] on span "Carriers" at bounding box center [55, 247] width 36 height 13
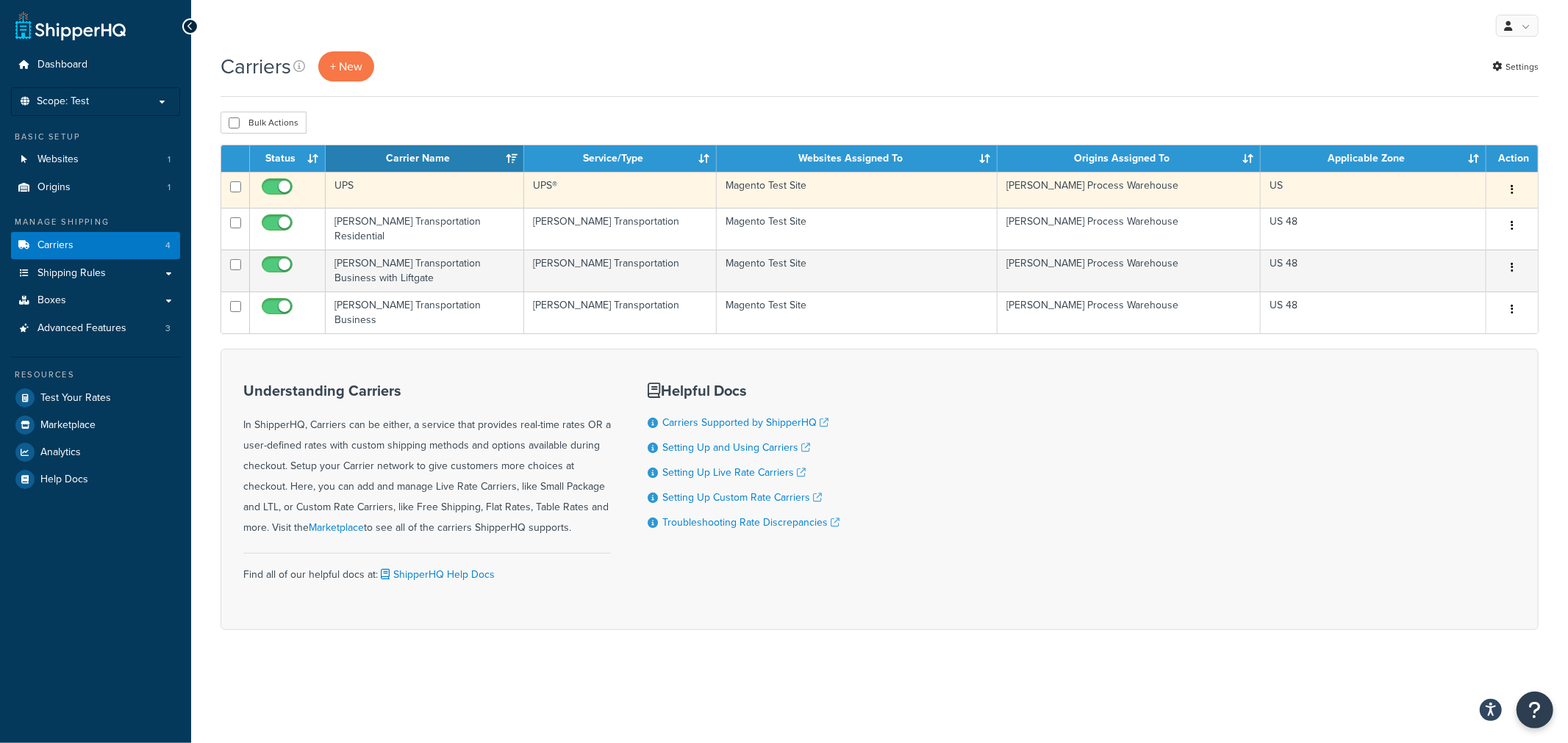
click at [347, 185] on td "UPS" at bounding box center [424, 190] width 198 height 36
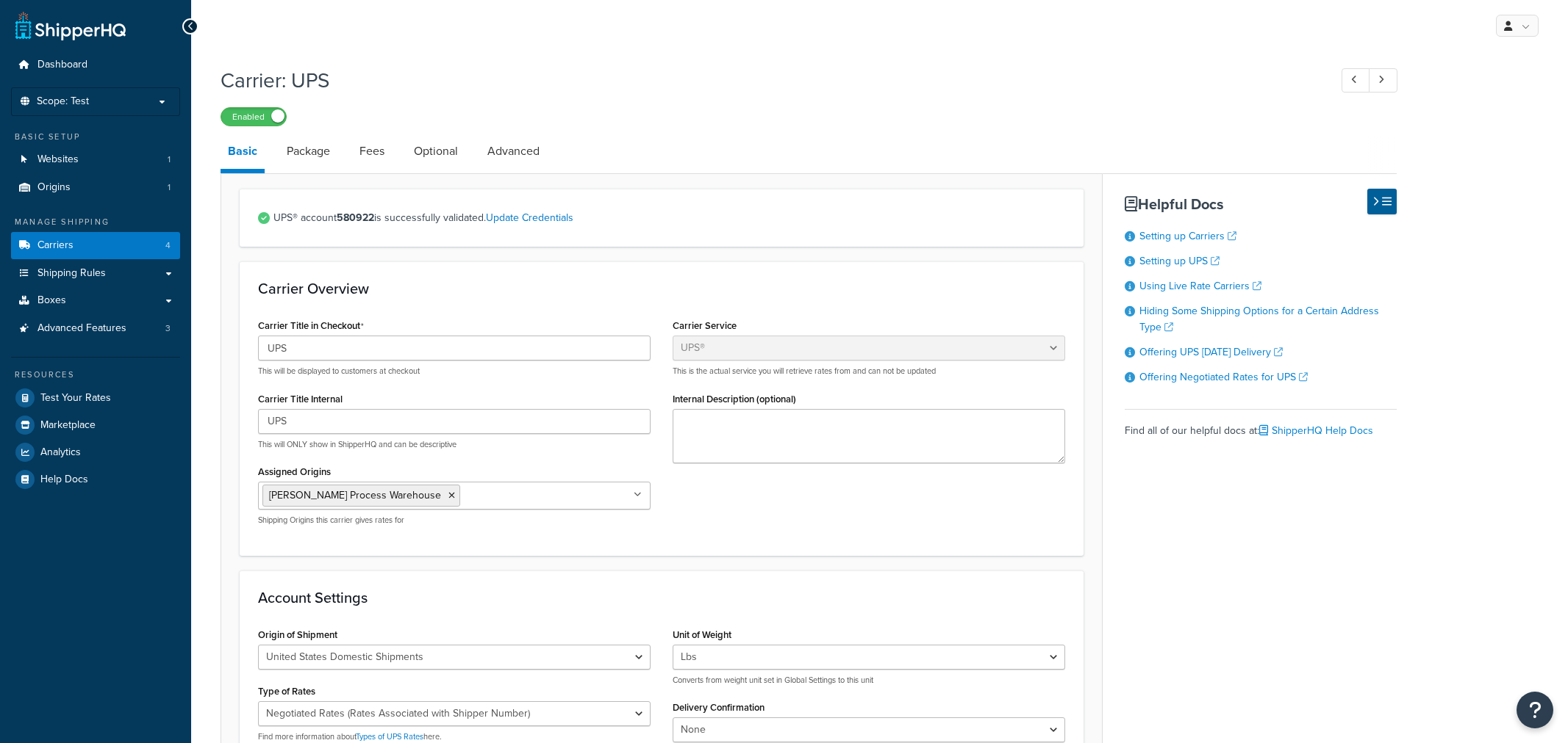
select select "ups"
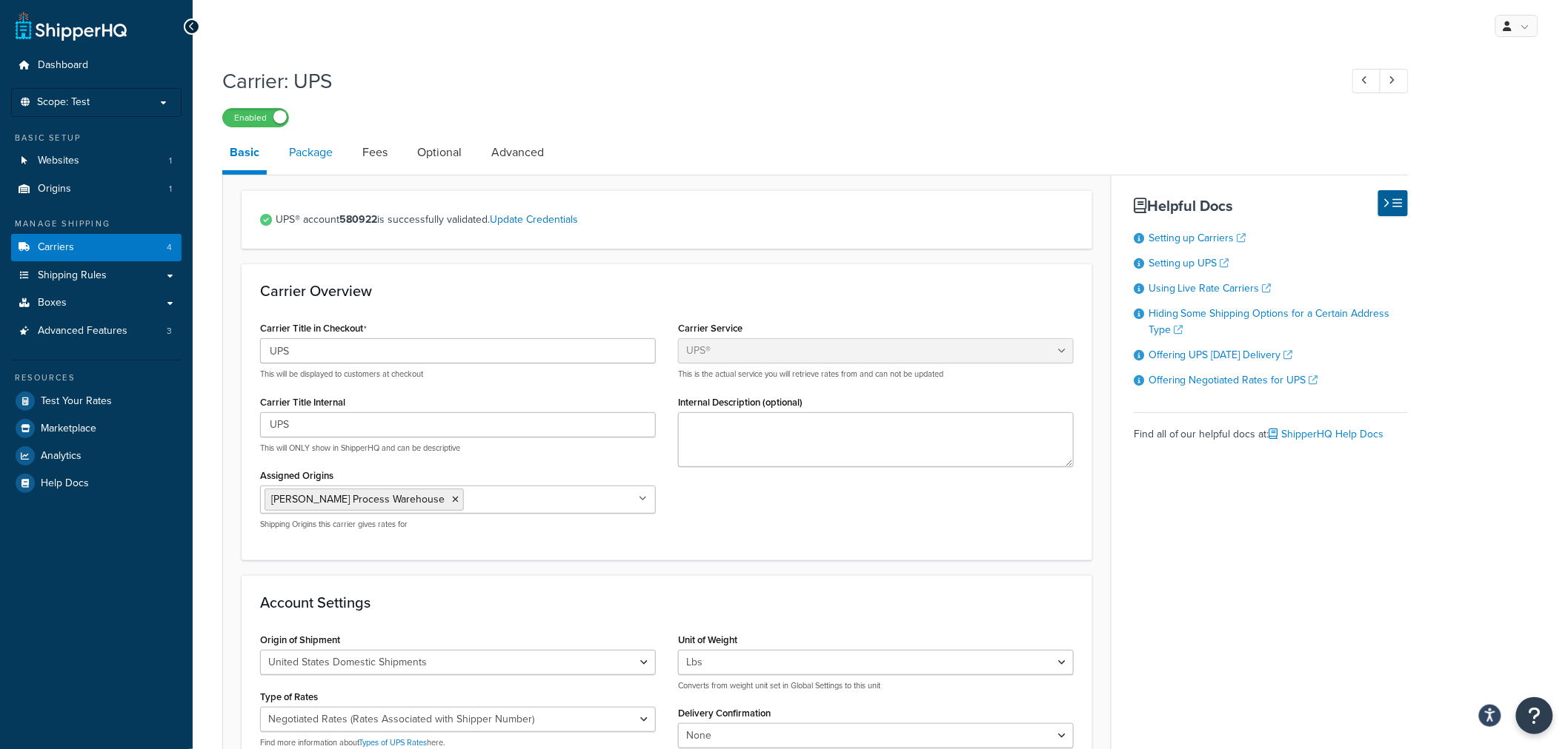
click at [310, 134] on link "Package" at bounding box center [311, 152] width 58 height 36
select select "734017"
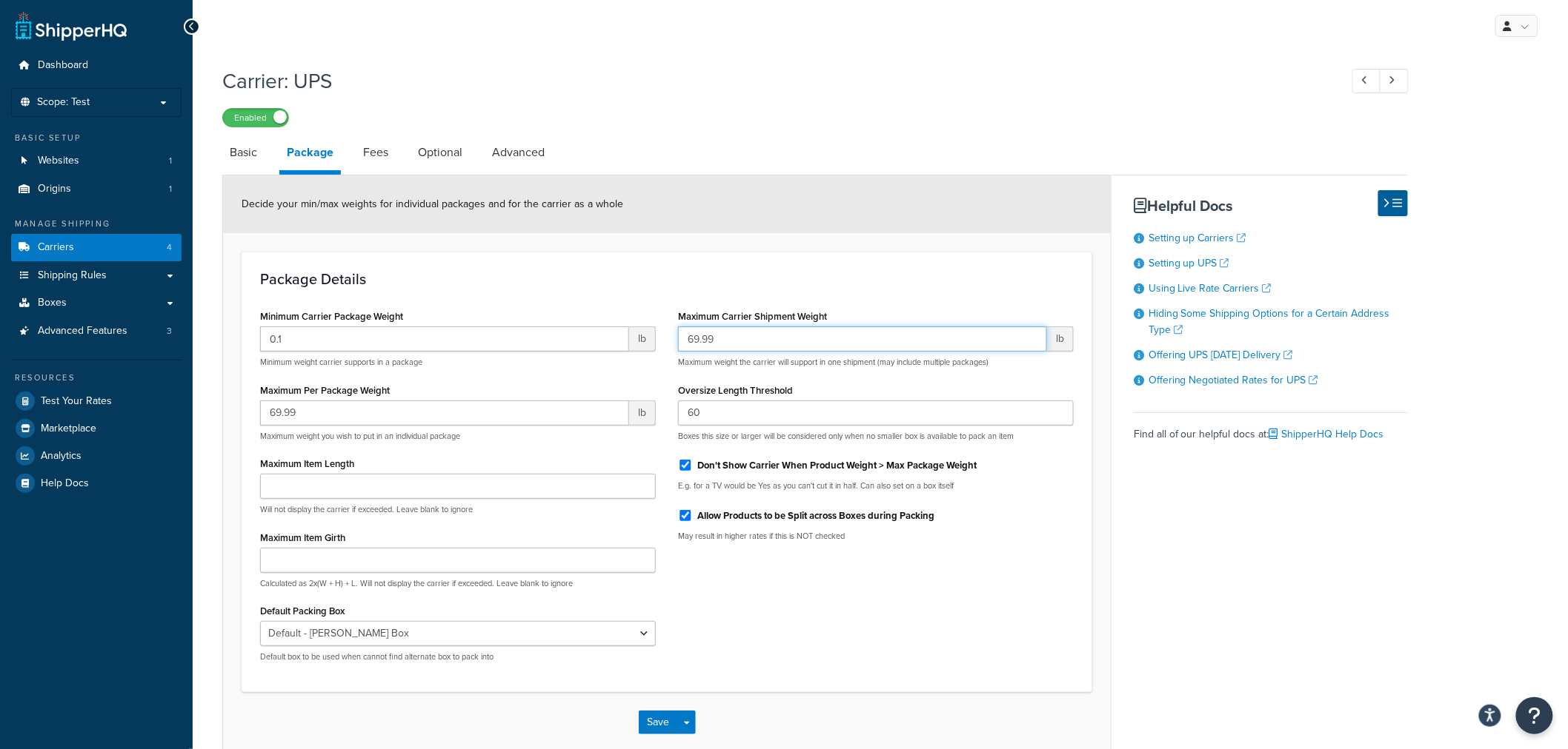
drag, startPoint x: 736, startPoint y: 333, endPoint x: 645, endPoint y: 357, distance: 94.1
click at [655, 353] on div "Minimum Carrier Package Weight 0.1 lb Minimum weight carrier supports in a pack…" at bounding box center [667, 489] width 835 height 368
click at [723, 343] on input "69.99" at bounding box center [862, 339] width 369 height 25
drag, startPoint x: 743, startPoint y: 337, endPoint x: 588, endPoint y: 335, distance: 155.0
click at [661, 341] on div "Minimum Carrier Package Weight 0.1 lb Minimum weight carrier supports in a pack…" at bounding box center [667, 489] width 835 height 368
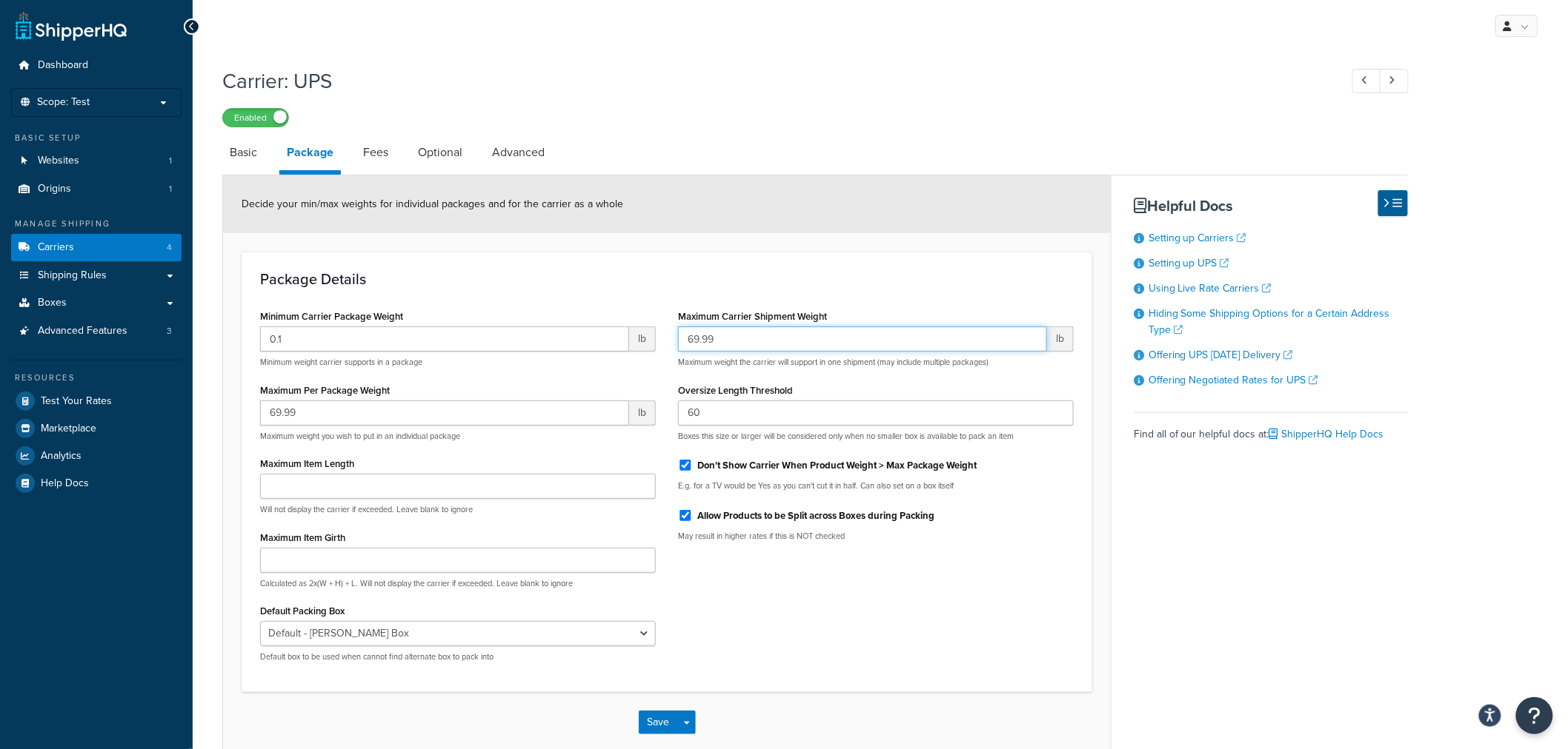
click at [752, 334] on input "69.99" at bounding box center [862, 339] width 369 height 25
drag, startPoint x: 773, startPoint y: 343, endPoint x: 520, endPoint y: 343, distance: 253.0
click at [520, 343] on div "Minimum Carrier Package Weight 0.1 lb Minimum weight carrier supports in a pack…" at bounding box center [667, 489] width 835 height 368
click at [732, 352] on div "69.99 lb Maximum weight the carrier will support in one shipment (may include m…" at bounding box center [875, 347] width 396 height 42
drag, startPoint x: 730, startPoint y: 334, endPoint x: 582, endPoint y: 331, distance: 148.0
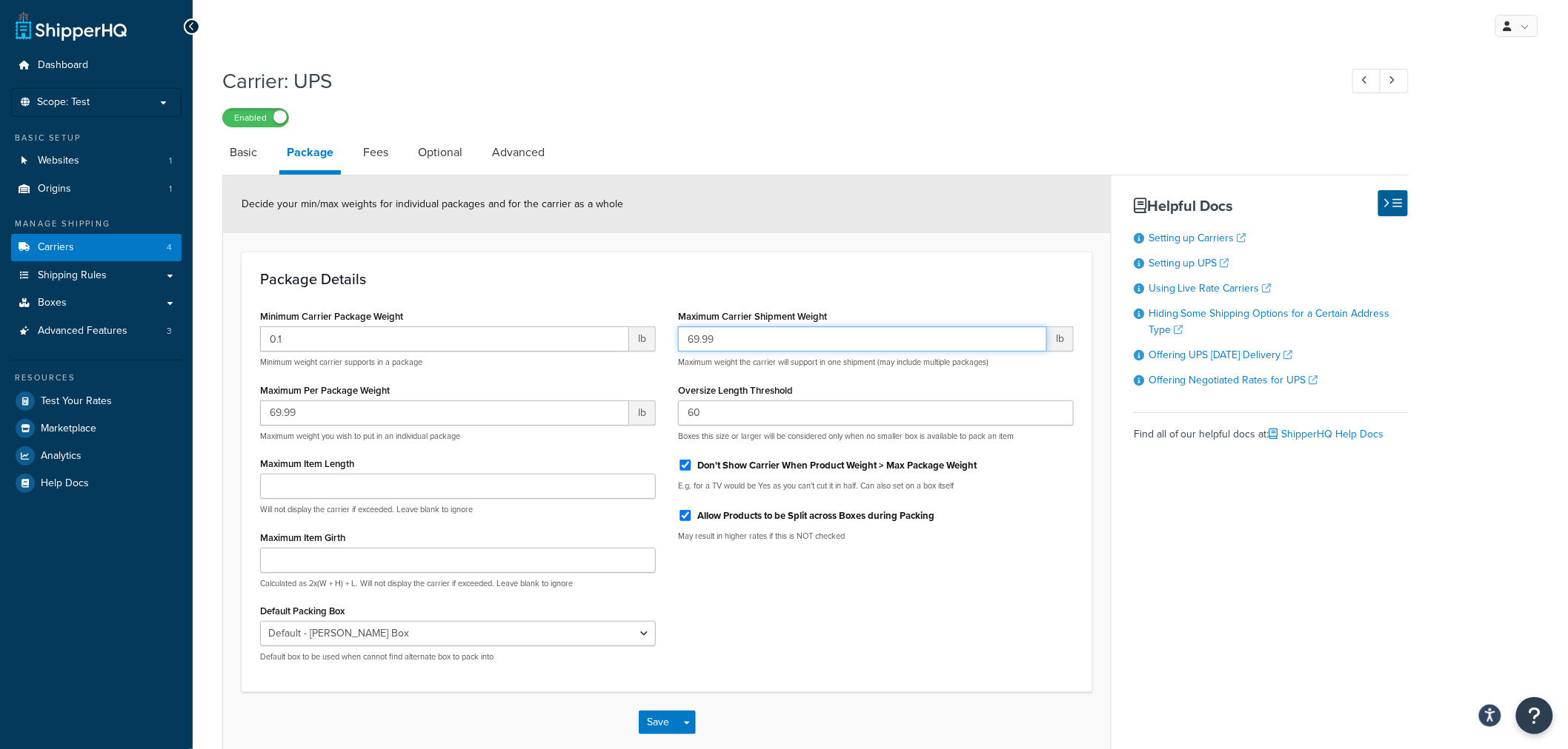
click at [582, 331] on div "Minimum Carrier Package Weight 0.1 lb Minimum weight carrier supports in a pack…" at bounding box center [667, 489] width 835 height 368
click at [93, 398] on span "Test Your Rates" at bounding box center [76, 402] width 71 height 13
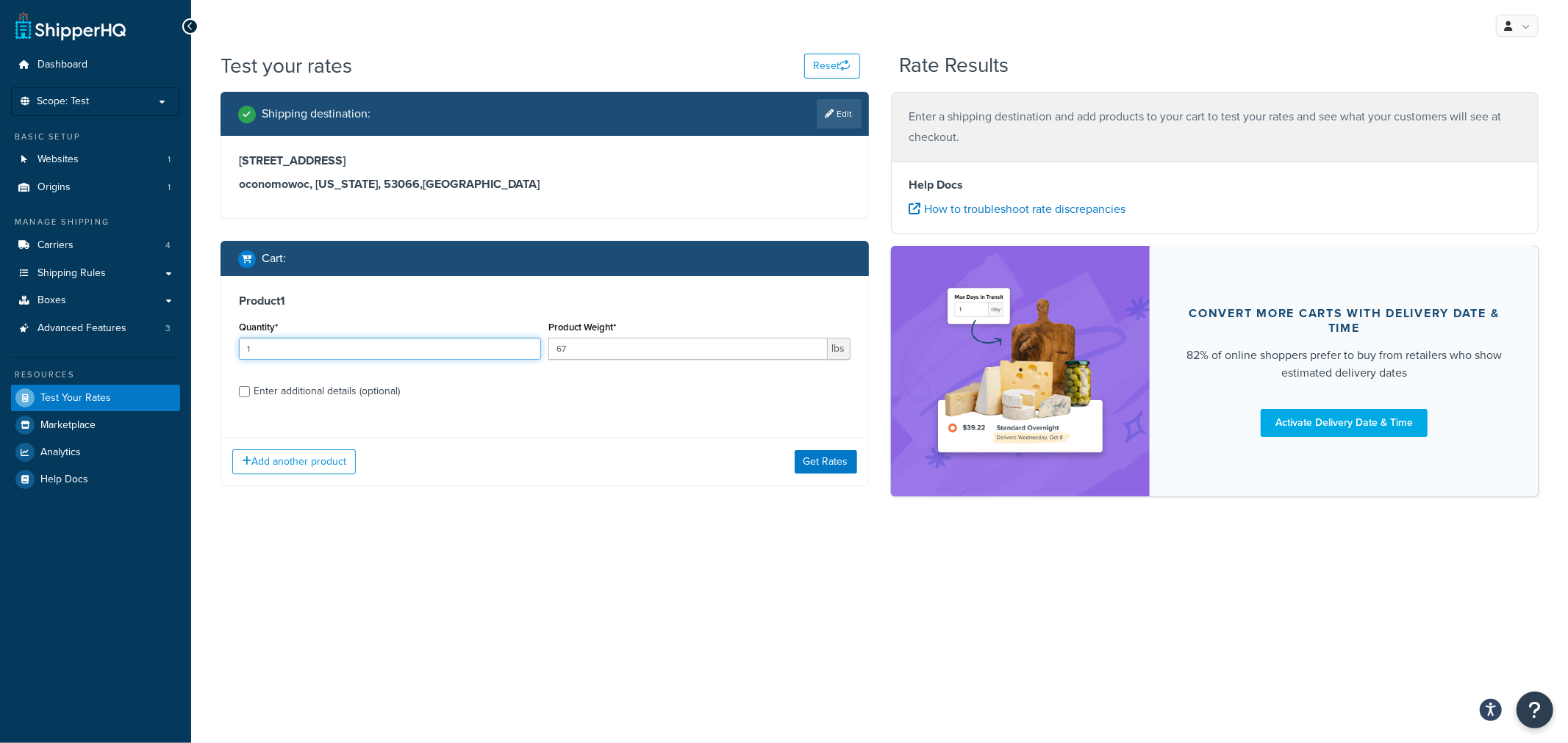
drag, startPoint x: 270, startPoint y: 348, endPoint x: 233, endPoint y: 347, distance: 37.0
click at [234, 347] on div "Product 1 Quantity* 1 Product Weight* 67 lbs Enter additional details (optional)" at bounding box center [544, 351] width 646 height 151
type input "2"
click at [244, 393] on input "Enter additional details (optional)" at bounding box center [244, 391] width 11 height 11
checkbox input "true"
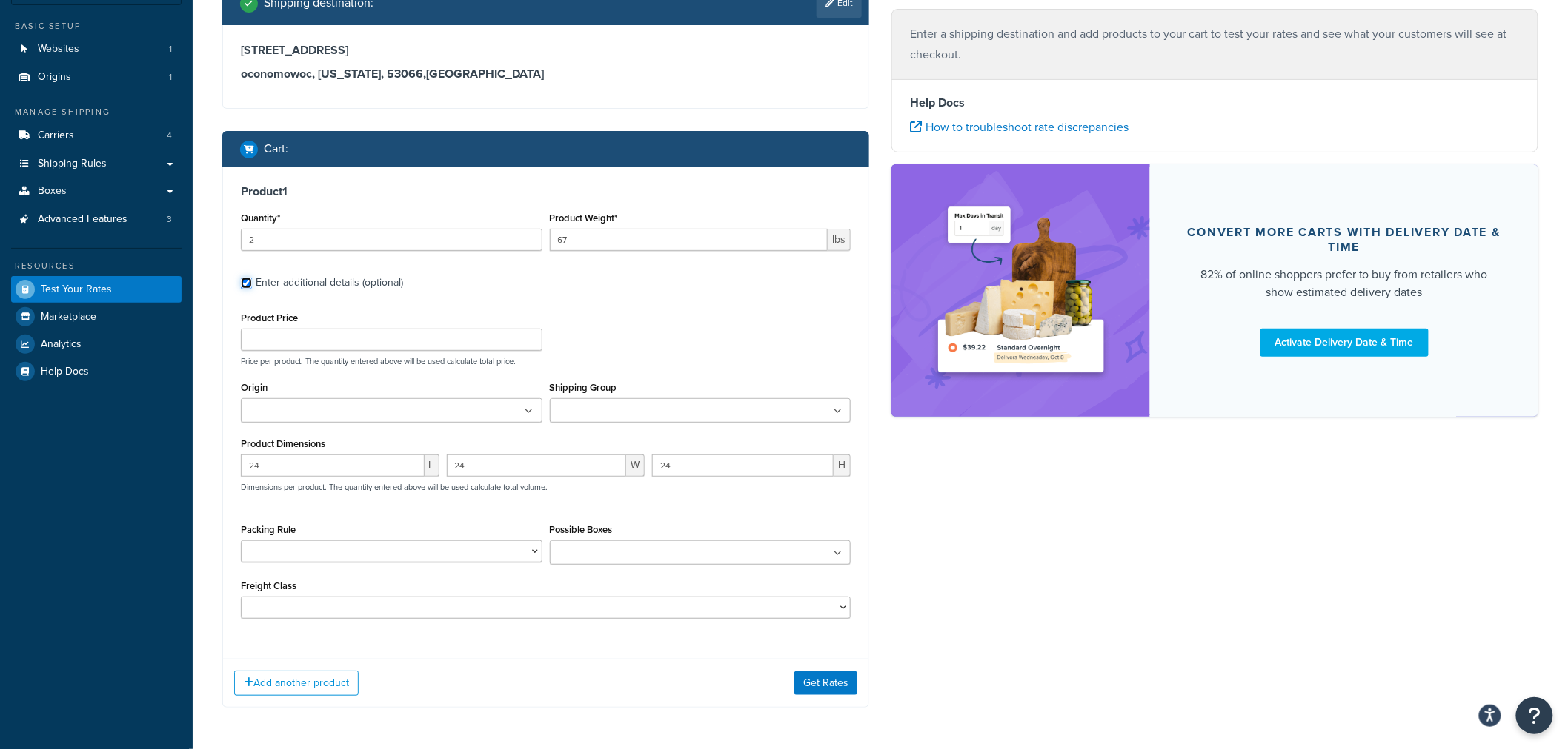
scroll to position [164, 0]
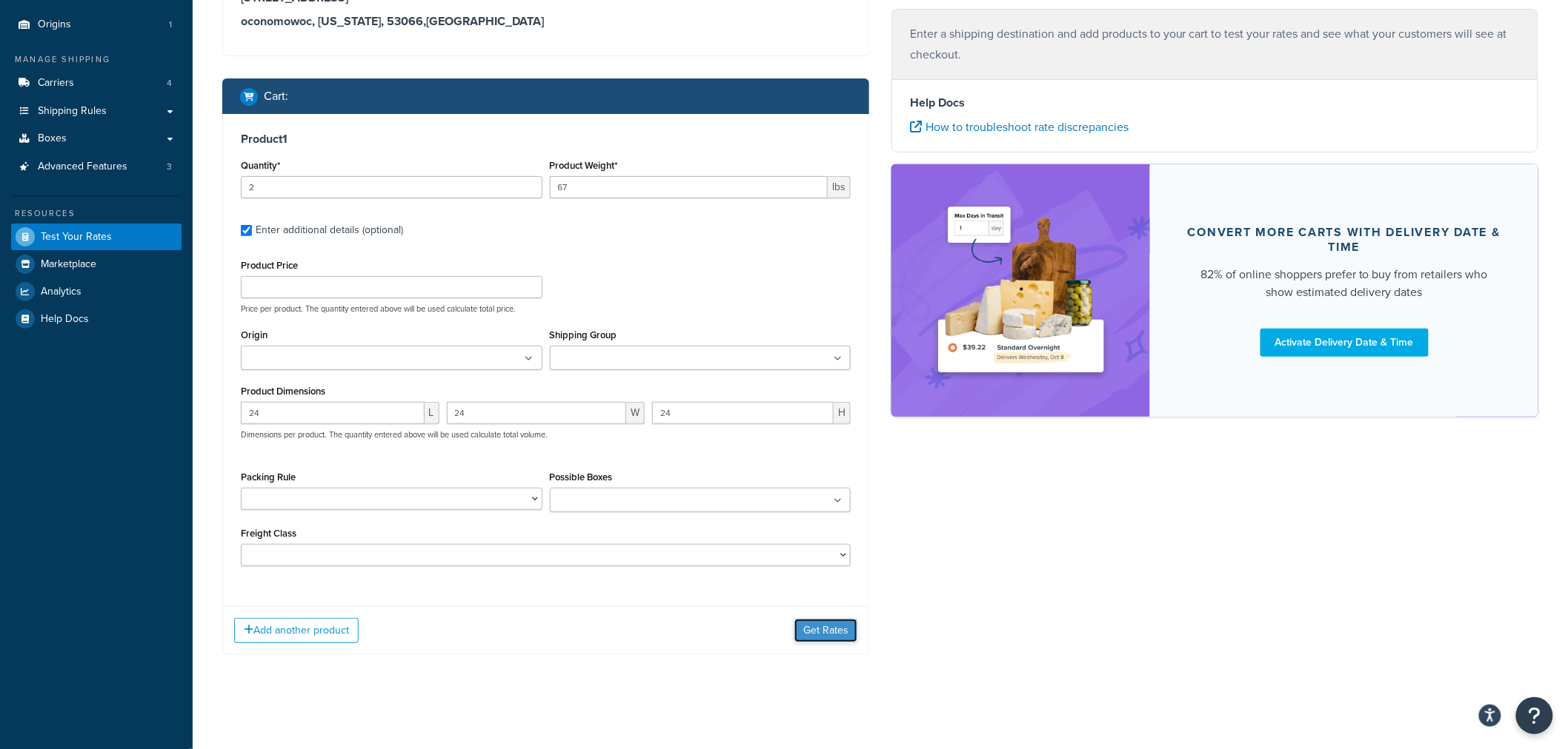
click at [820, 628] on button "Get Rates" at bounding box center [825, 630] width 63 height 23
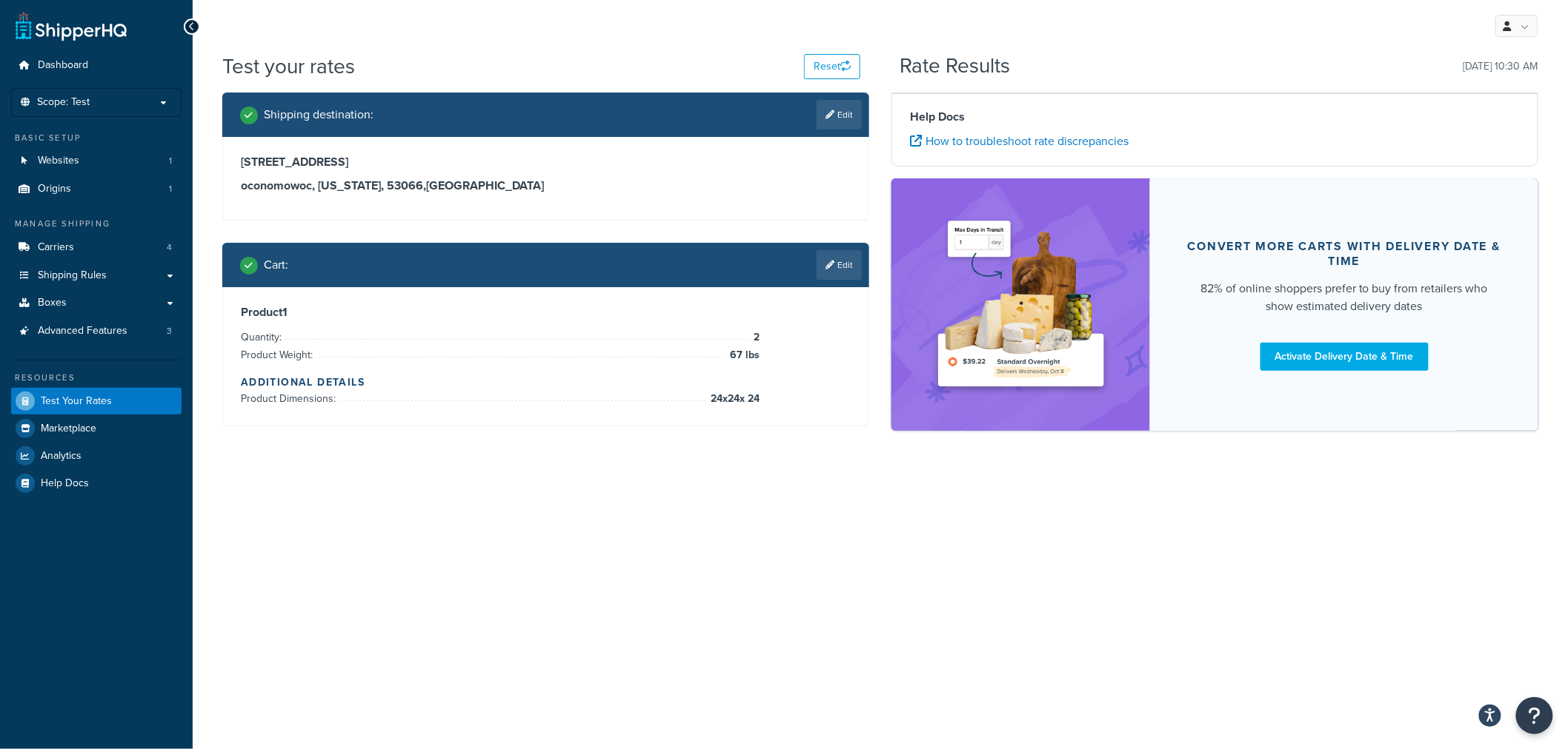
scroll to position [0, 0]
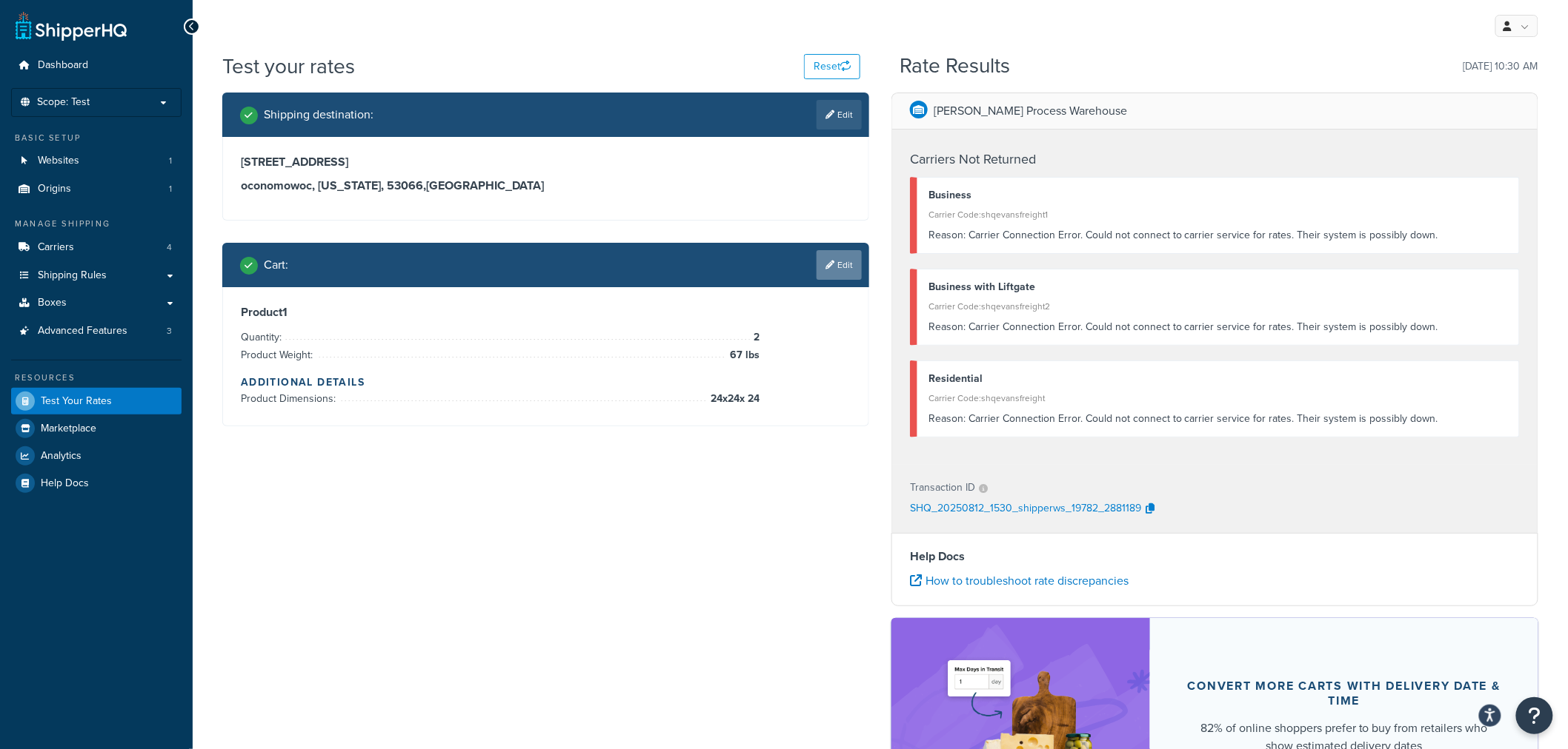
click at [849, 268] on link "Edit" at bounding box center [839, 265] width 45 height 29
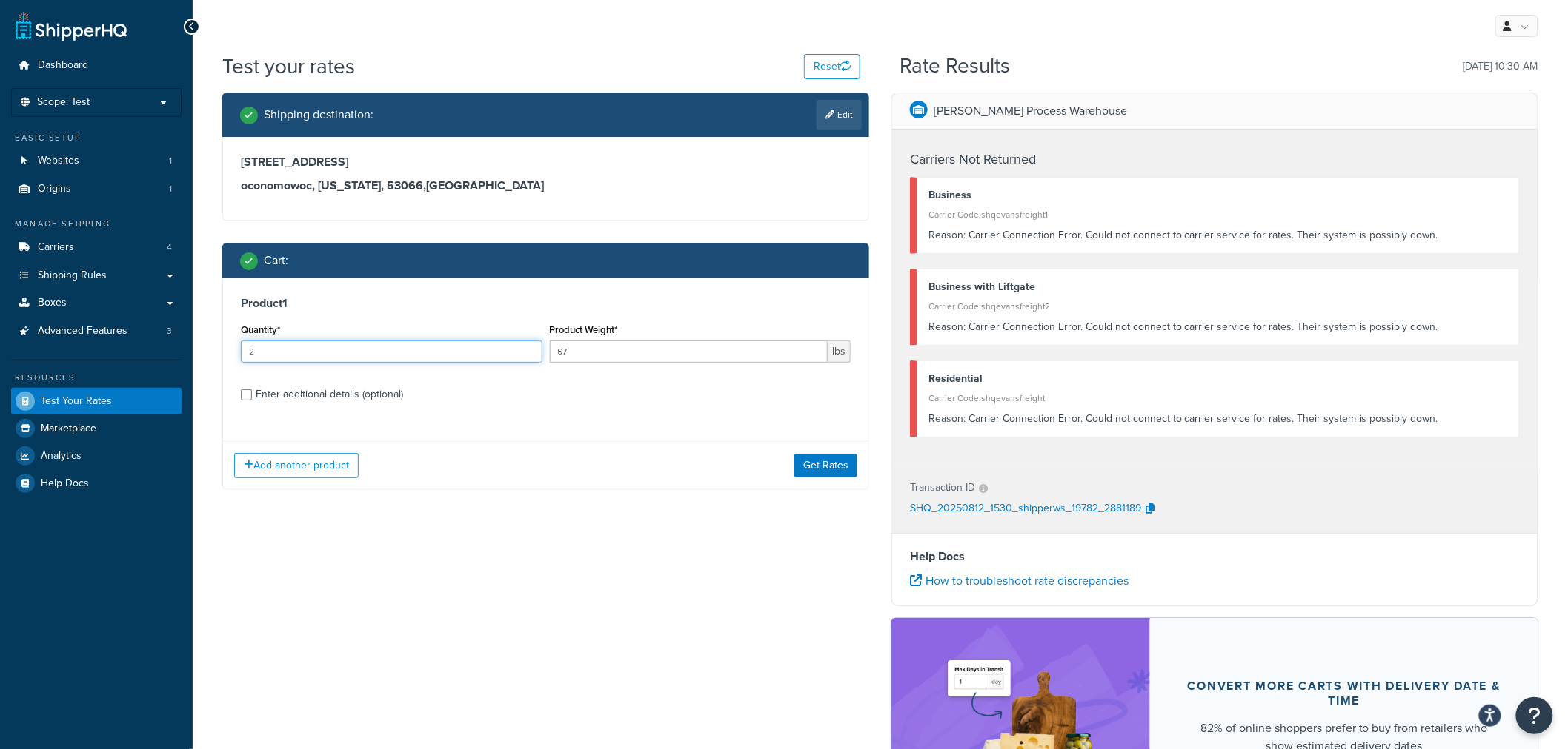
drag, startPoint x: 261, startPoint y: 357, endPoint x: 239, endPoint y: 357, distance: 22.0
click at [239, 357] on div "Quantity* 2" at bounding box center [392, 347] width 309 height 54
type input "3"
click at [837, 471] on button "Get Rates" at bounding box center [825, 466] width 63 height 23
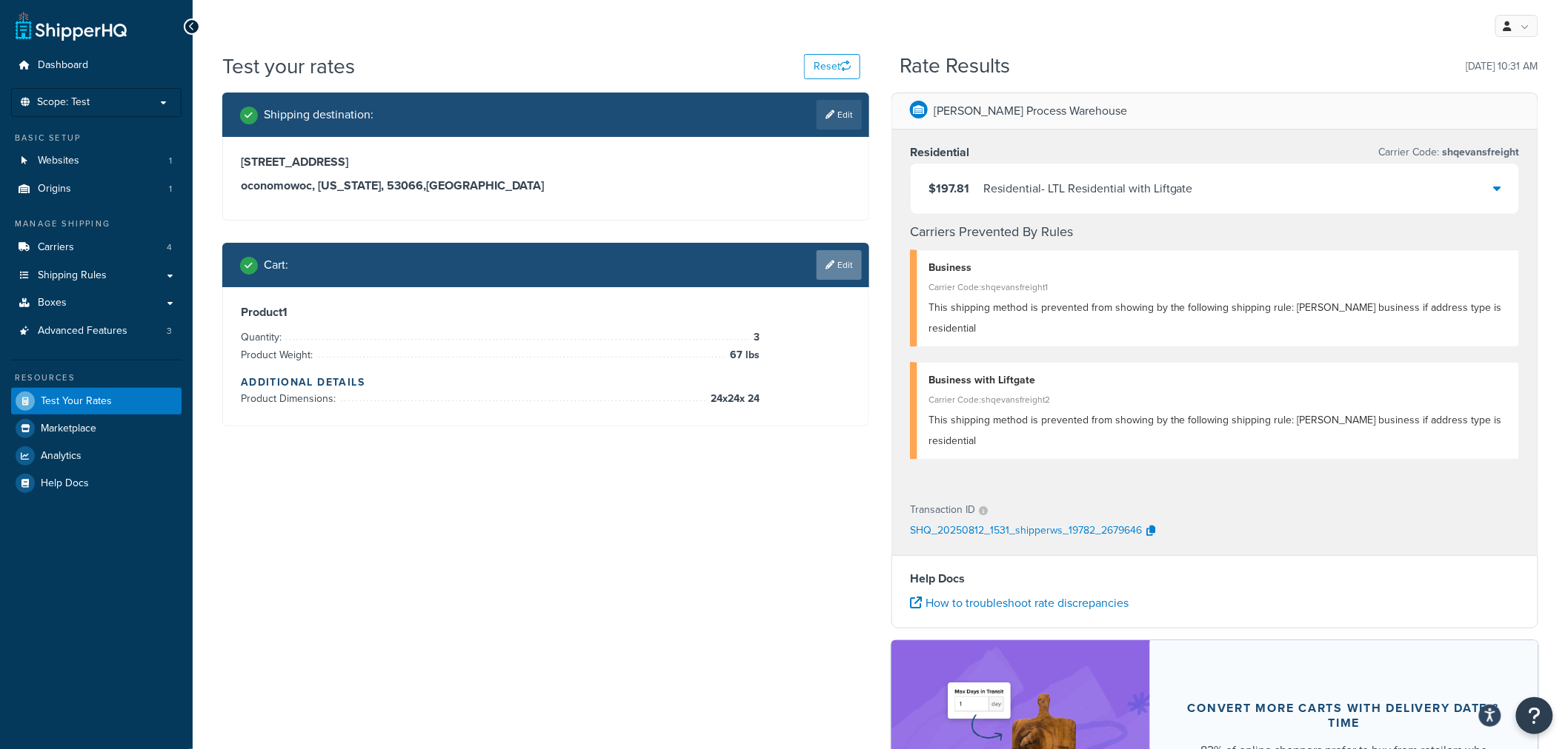
click at [838, 262] on link "Edit" at bounding box center [839, 265] width 45 height 29
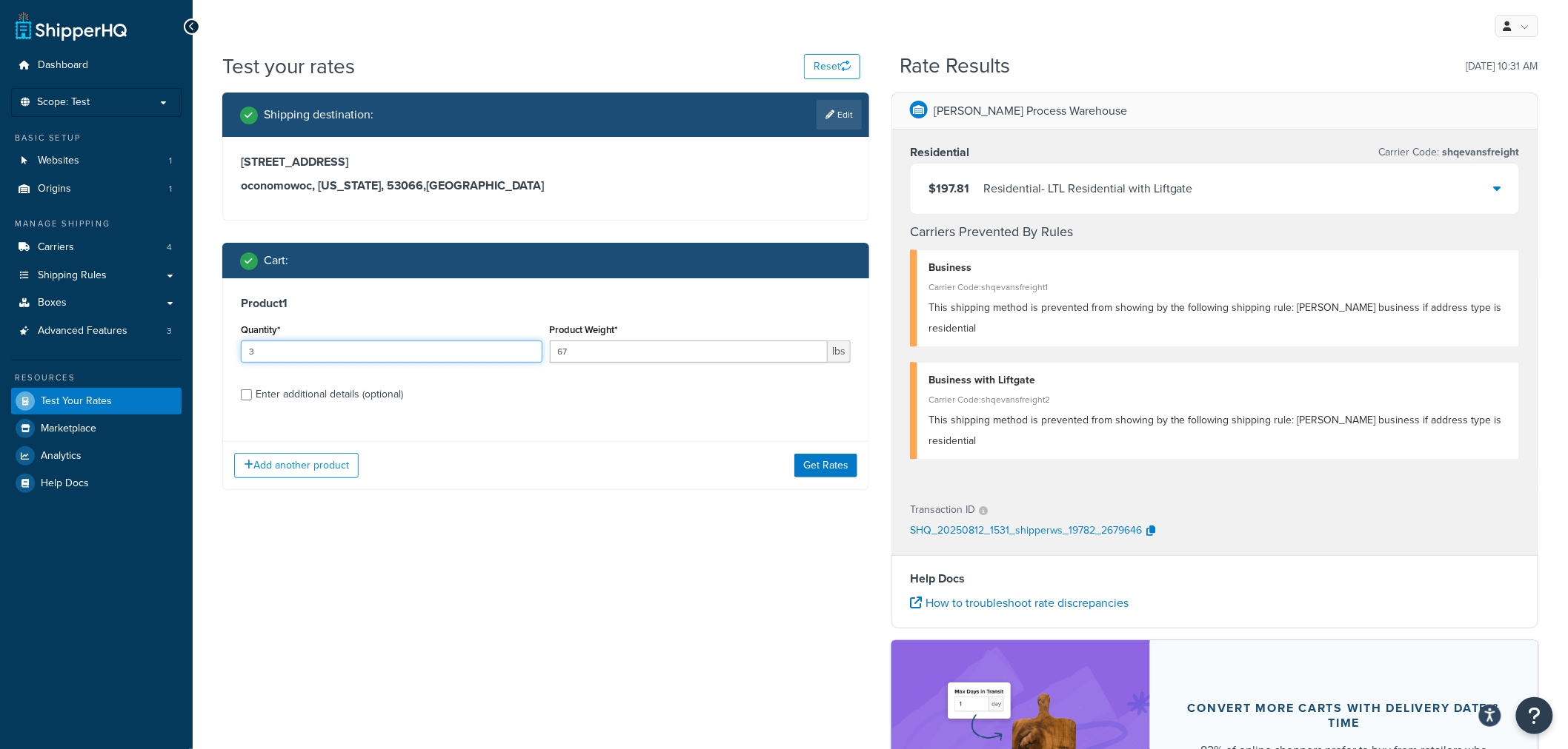
drag, startPoint x: 331, startPoint y: 347, endPoint x: 160, endPoint y: 350, distance: 171.0
click at [160, 350] on div "Dashboard Scope: Test Basic Setup Websites 1 Origins 1 Manage Shipping Carriers…" at bounding box center [784, 491] width 1568 height 982
type input "2"
click at [826, 463] on button "Get Rates" at bounding box center [825, 466] width 63 height 23
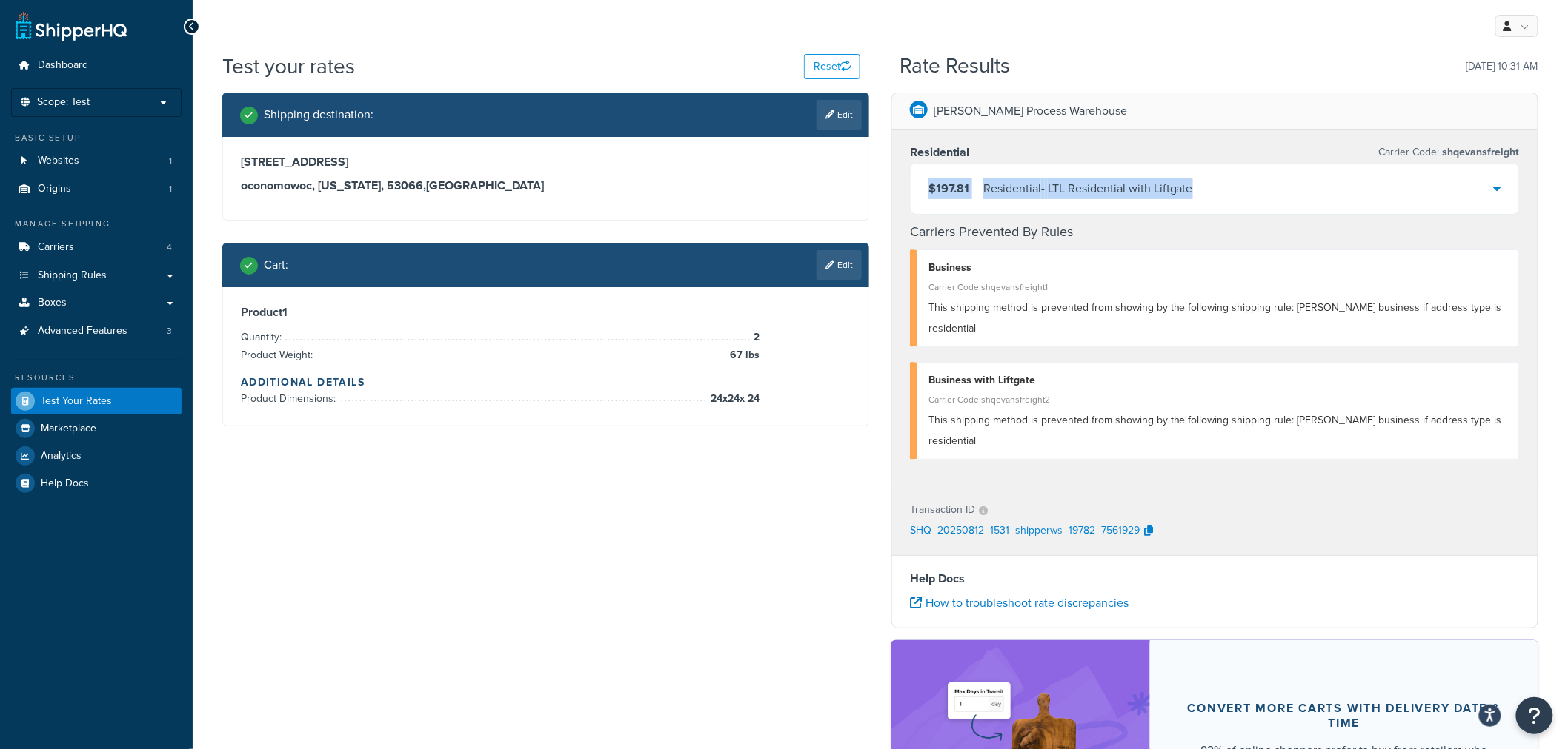
drag, startPoint x: 1210, startPoint y: 187, endPoint x: 329, endPoint y: 57, distance: 890.5
click at [924, 186] on div "$197.81 Residential - LTL Residential with Liftgate" at bounding box center [1215, 189] width 608 height 50
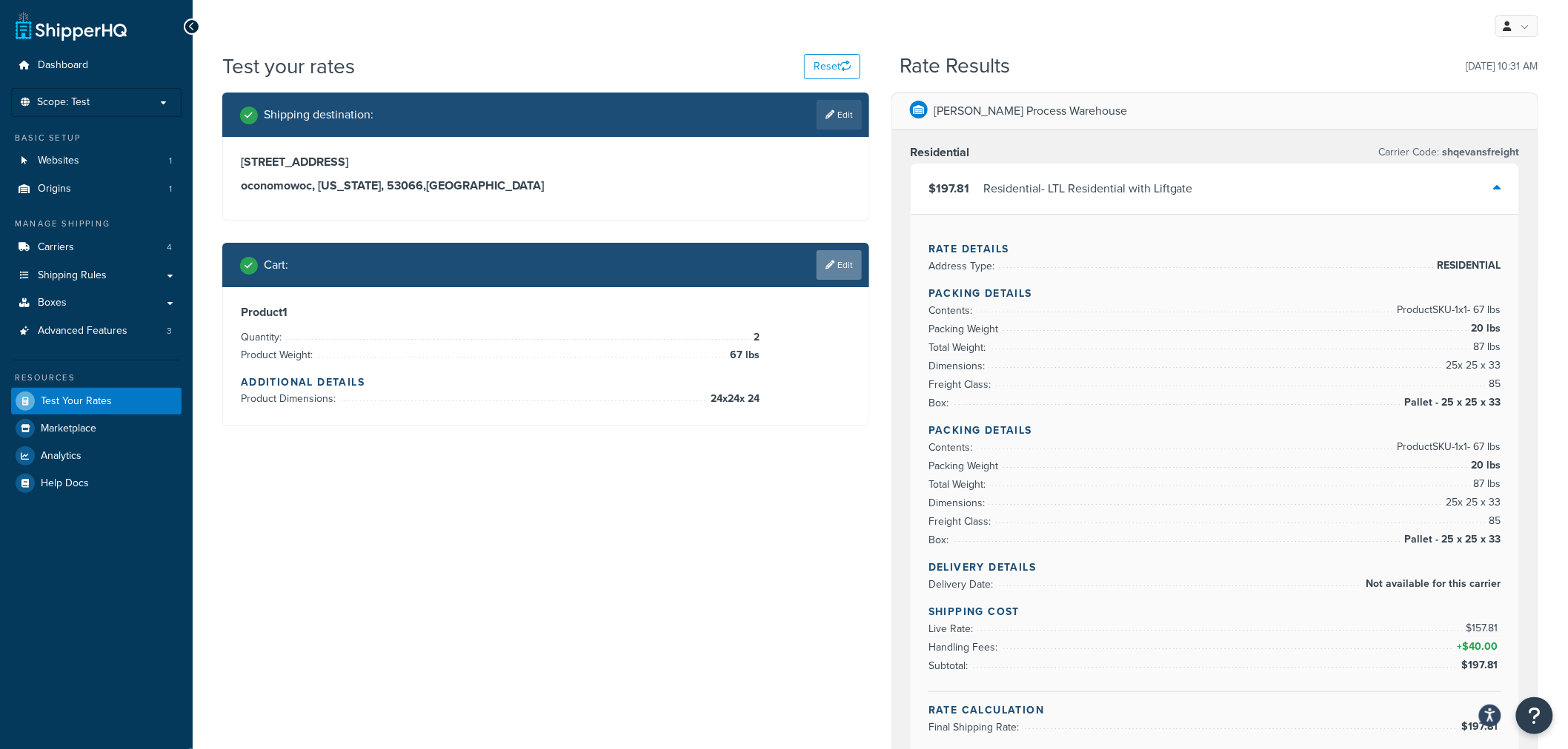
click at [850, 271] on link "Edit" at bounding box center [839, 265] width 45 height 29
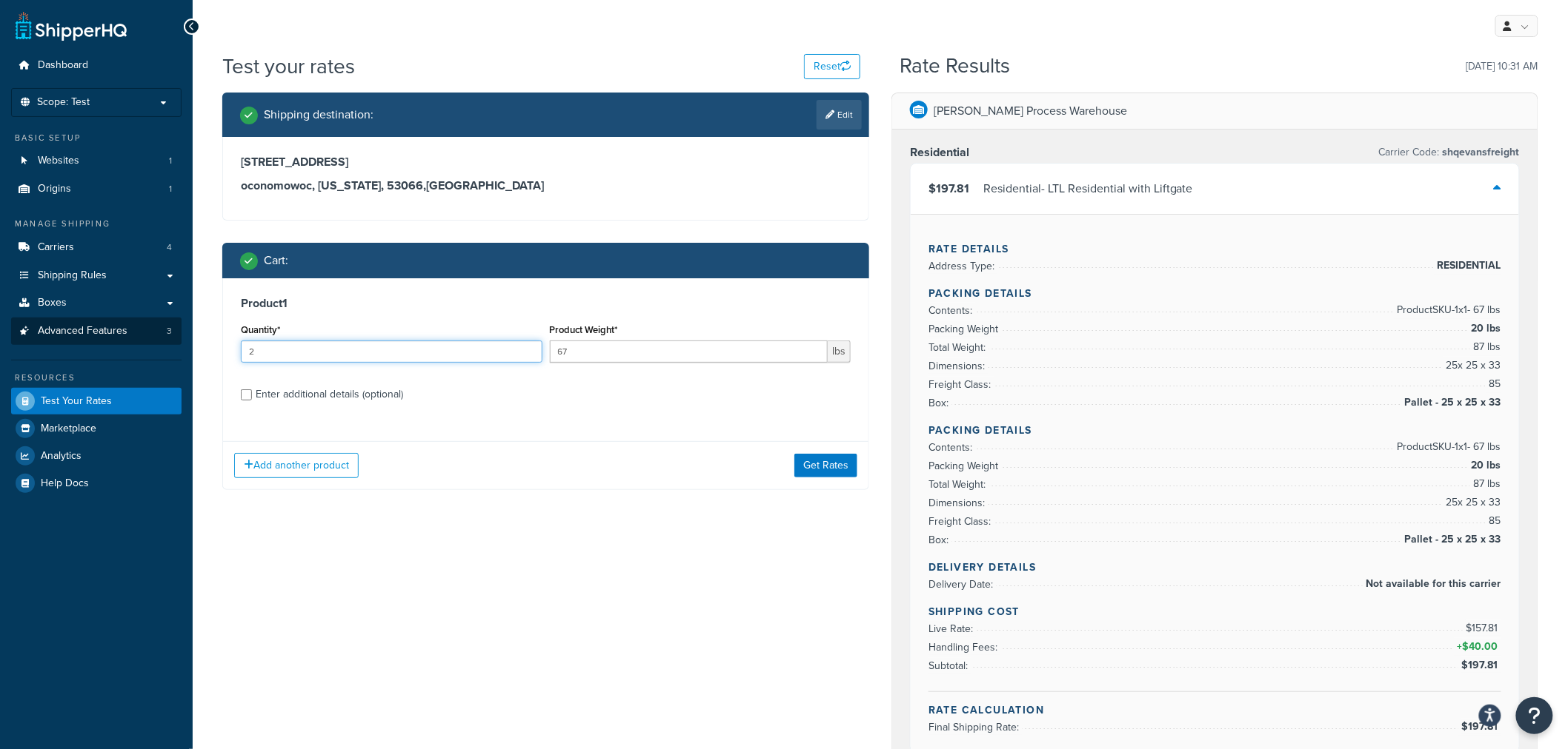
drag, startPoint x: 286, startPoint y: 357, endPoint x: 165, endPoint y: 342, distance: 121.9
click at [167, 360] on div "Dashboard Scope: Test Basic Setup Websites 1 Origins 1 Manage Shipping Carriers…" at bounding box center [784, 761] width 1568 height 1521
type input "3"
drag, startPoint x: 827, startPoint y: 460, endPoint x: 809, endPoint y: 468, distance: 19.7
click at [826, 460] on button "Get Rates" at bounding box center [825, 466] width 63 height 23
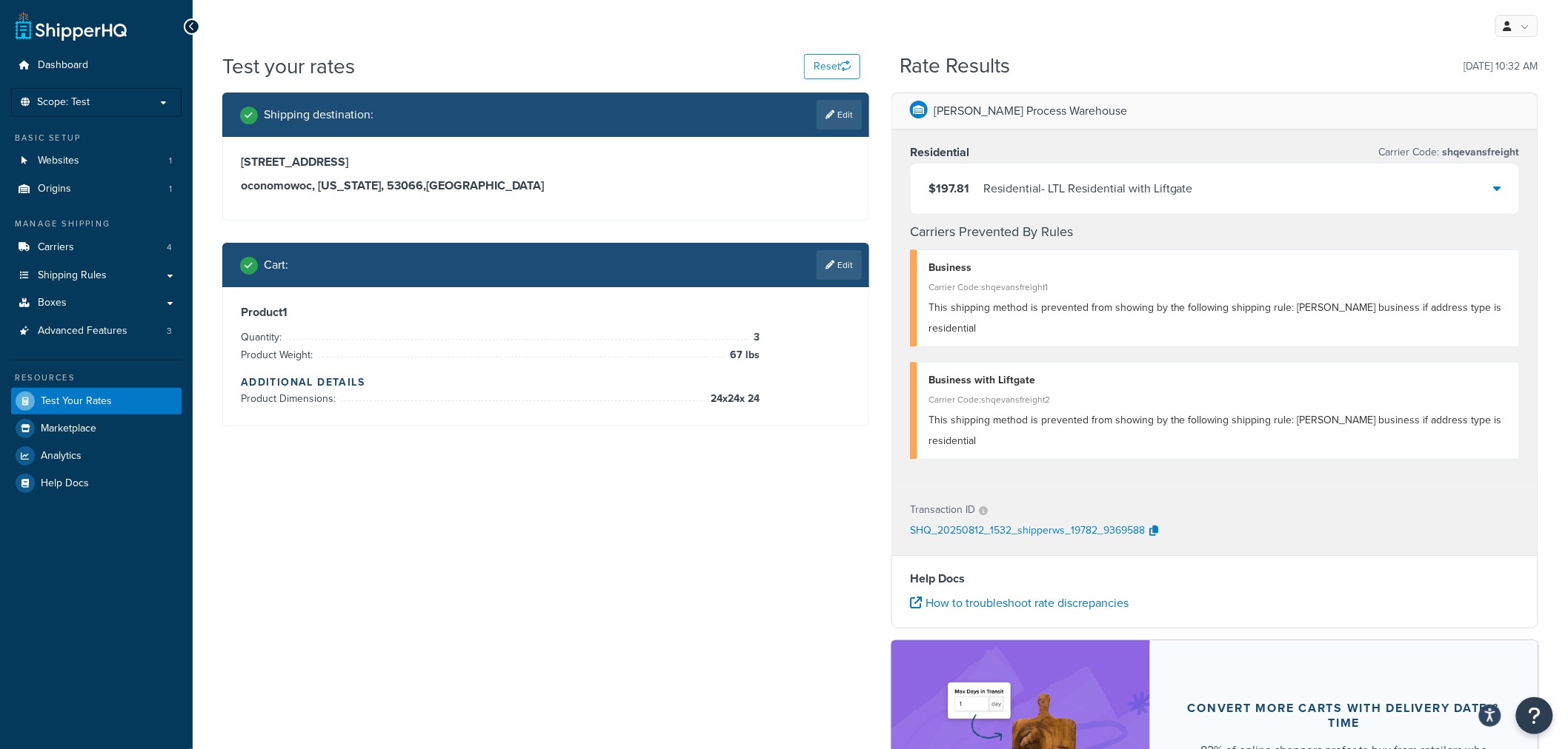
click at [839, 255] on link "Edit" at bounding box center [839, 265] width 45 height 29
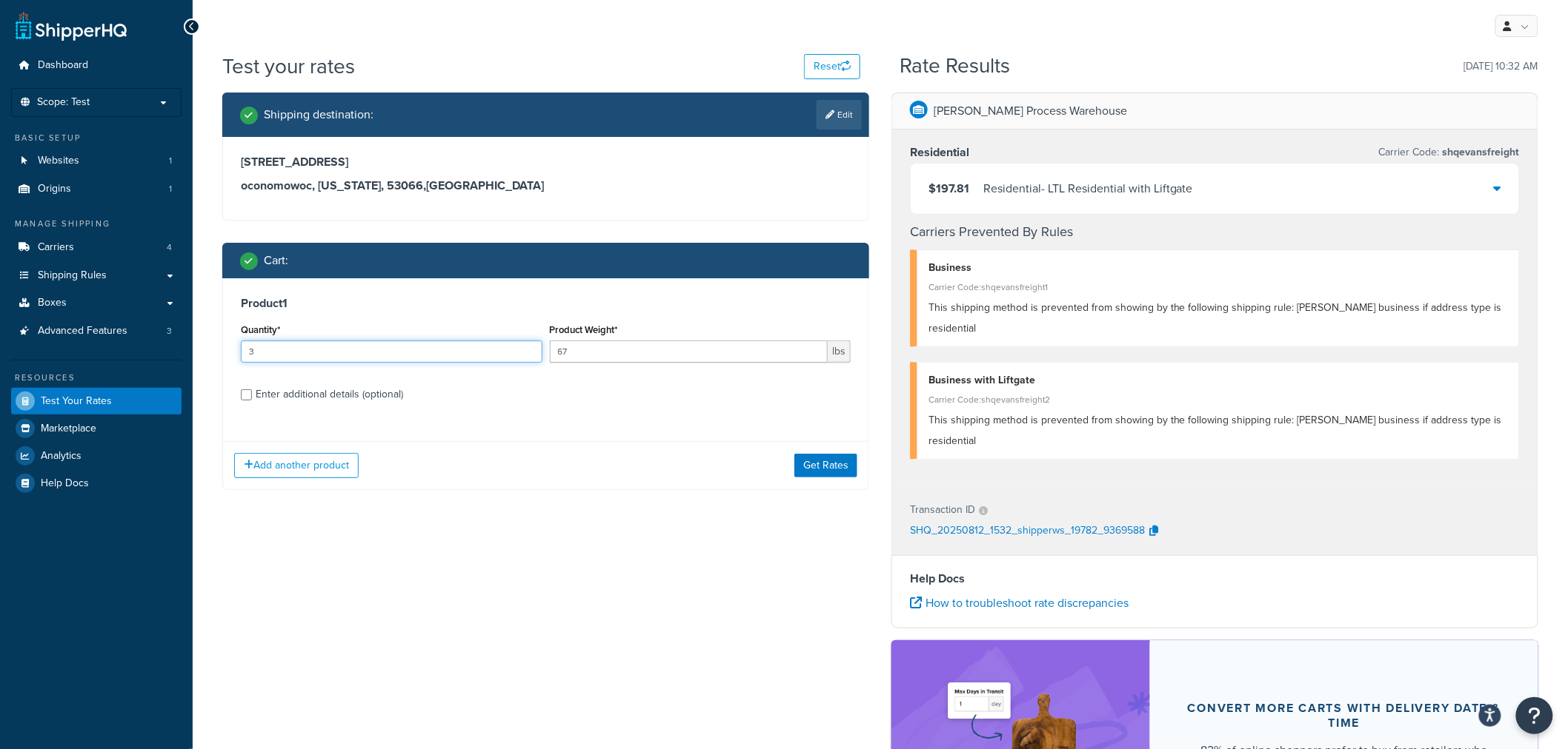
drag, startPoint x: 261, startPoint y: 354, endPoint x: 200, endPoint y: 356, distance: 61.0
click at [211, 357] on div "Shipping destination : Edit 1411 Shoreland LN oconomowoc, Wisconsin, 53066 , Un…" at bounding box center [546, 302] width 669 height 420
type input "2"
click at [823, 468] on button "Get Rates" at bounding box center [825, 466] width 63 height 23
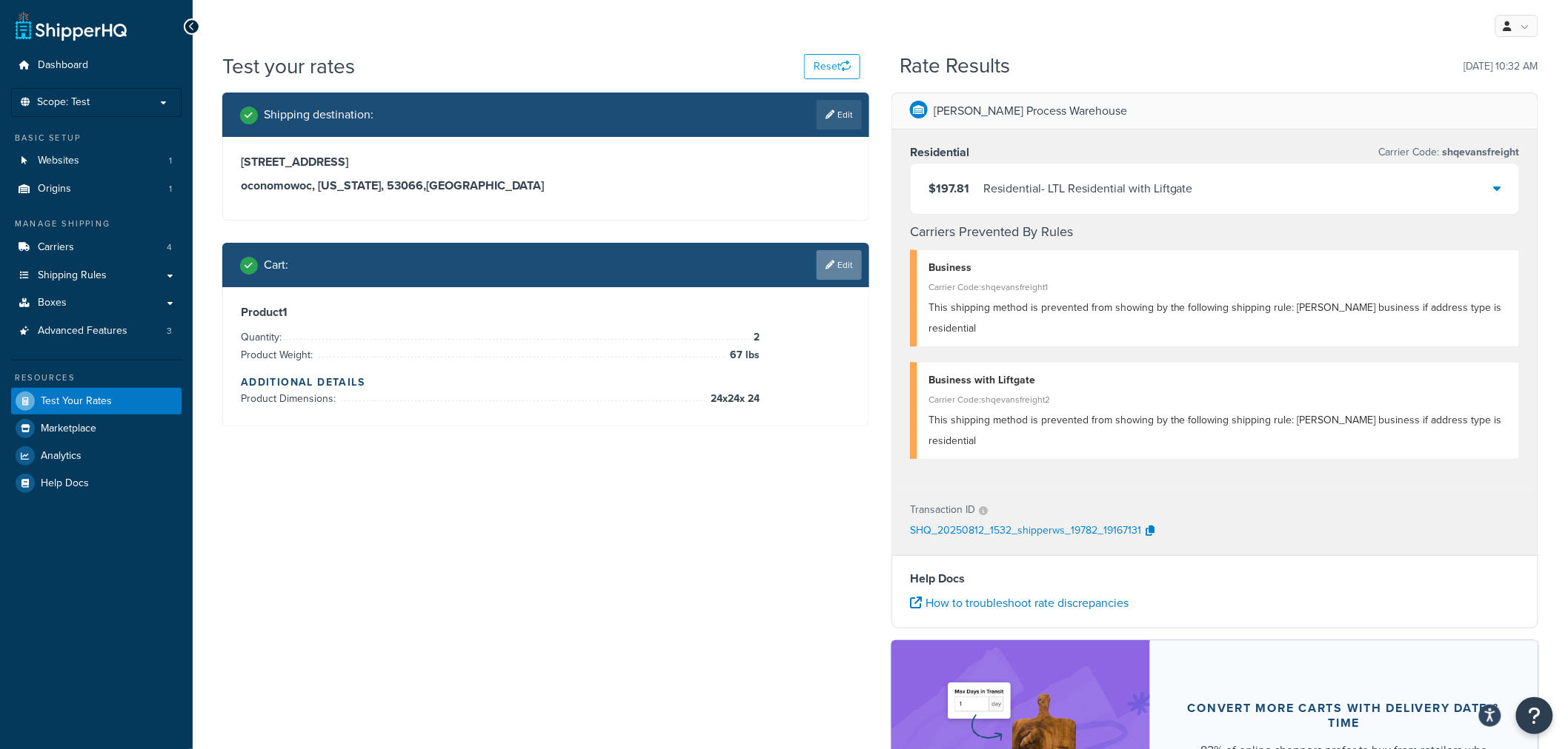
click at [840, 270] on link "Edit" at bounding box center [839, 265] width 45 height 29
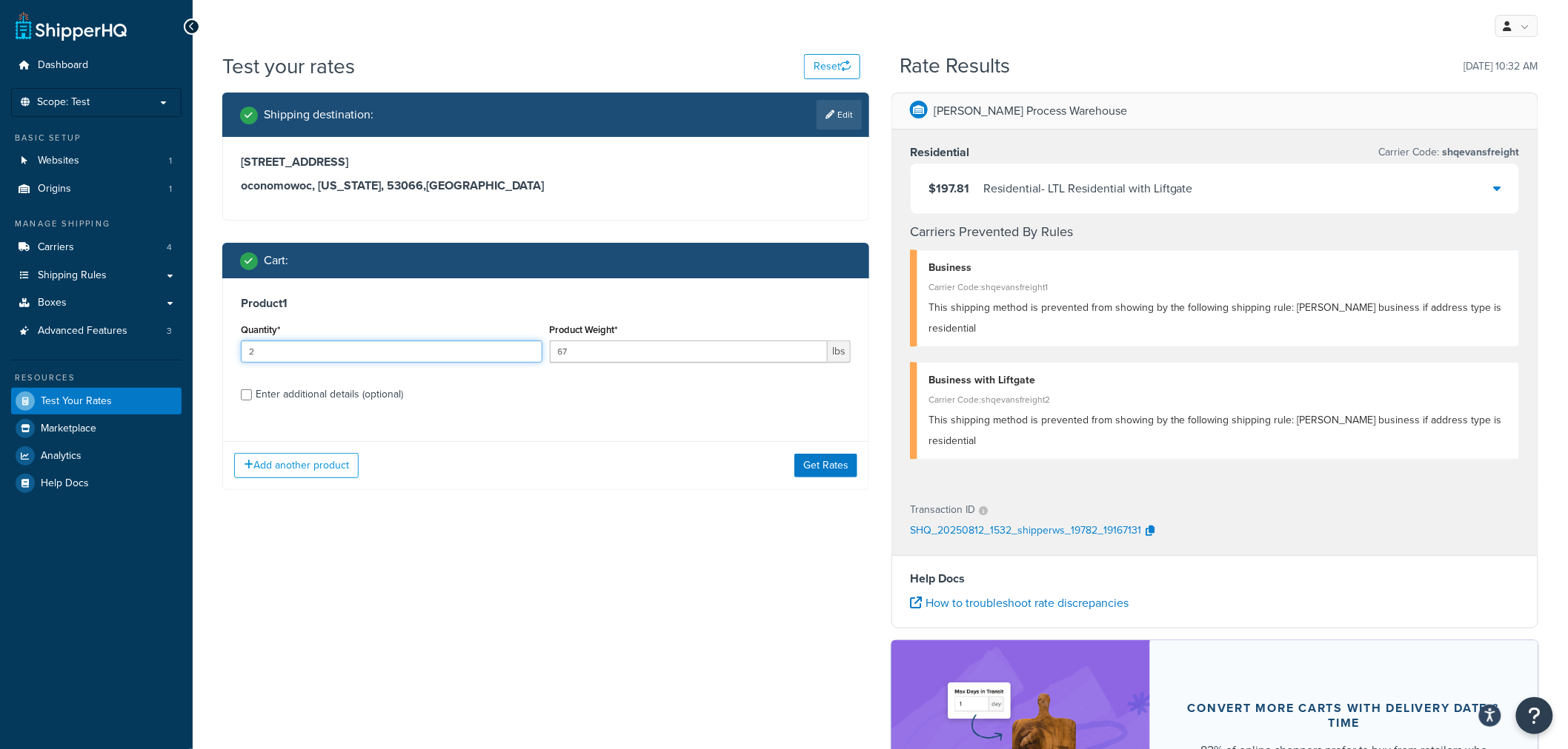
drag, startPoint x: 308, startPoint y: 353, endPoint x: 228, endPoint y: 357, distance: 80.1
click at [231, 357] on div "Product 1 Quantity* 2 Product Weight* 67 lbs Enter additional details (optional)" at bounding box center [546, 354] width 645 height 152
type input "5"
click at [808, 463] on button "Get Rates" at bounding box center [825, 466] width 63 height 23
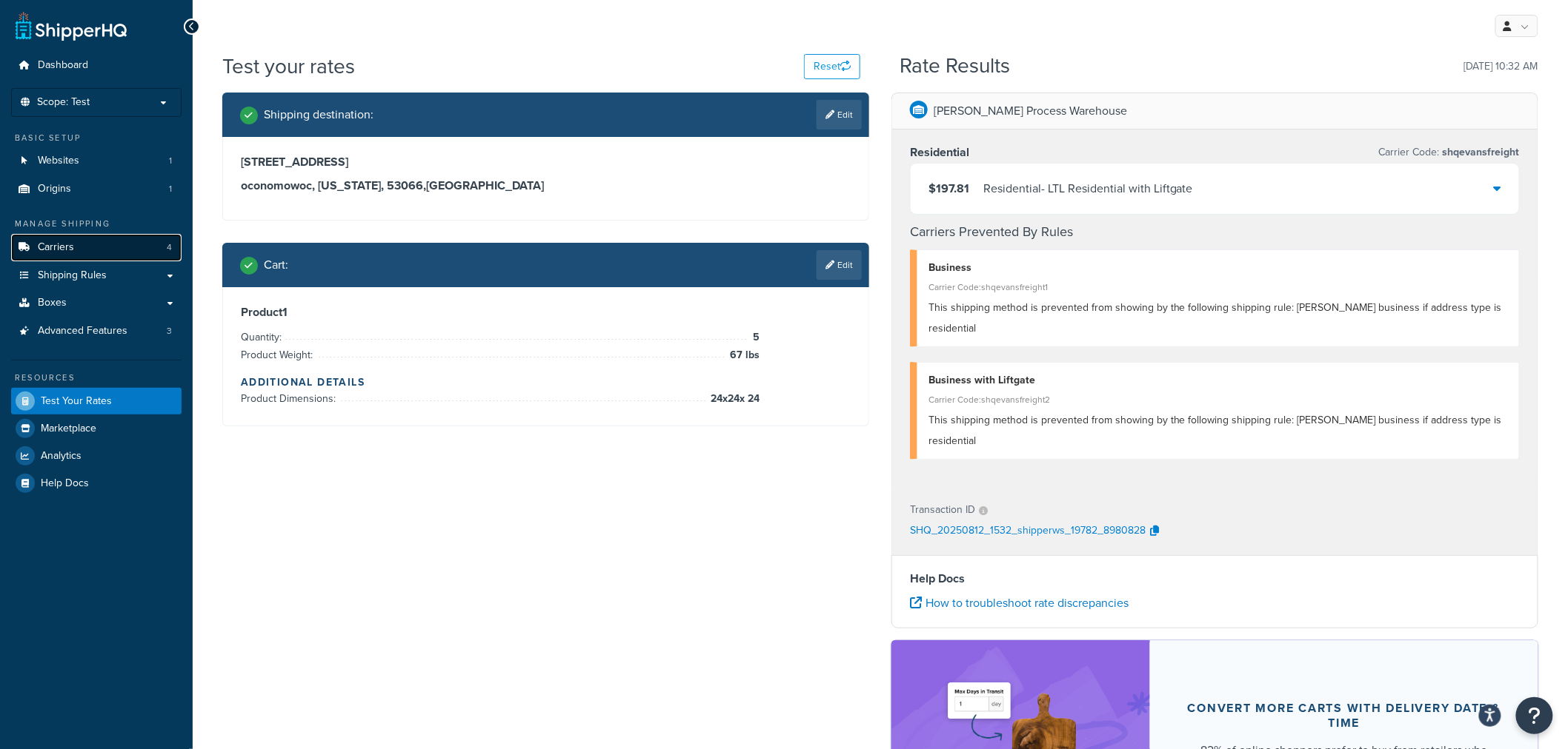
click at [101, 240] on link "Carriers 4" at bounding box center [96, 247] width 170 height 28
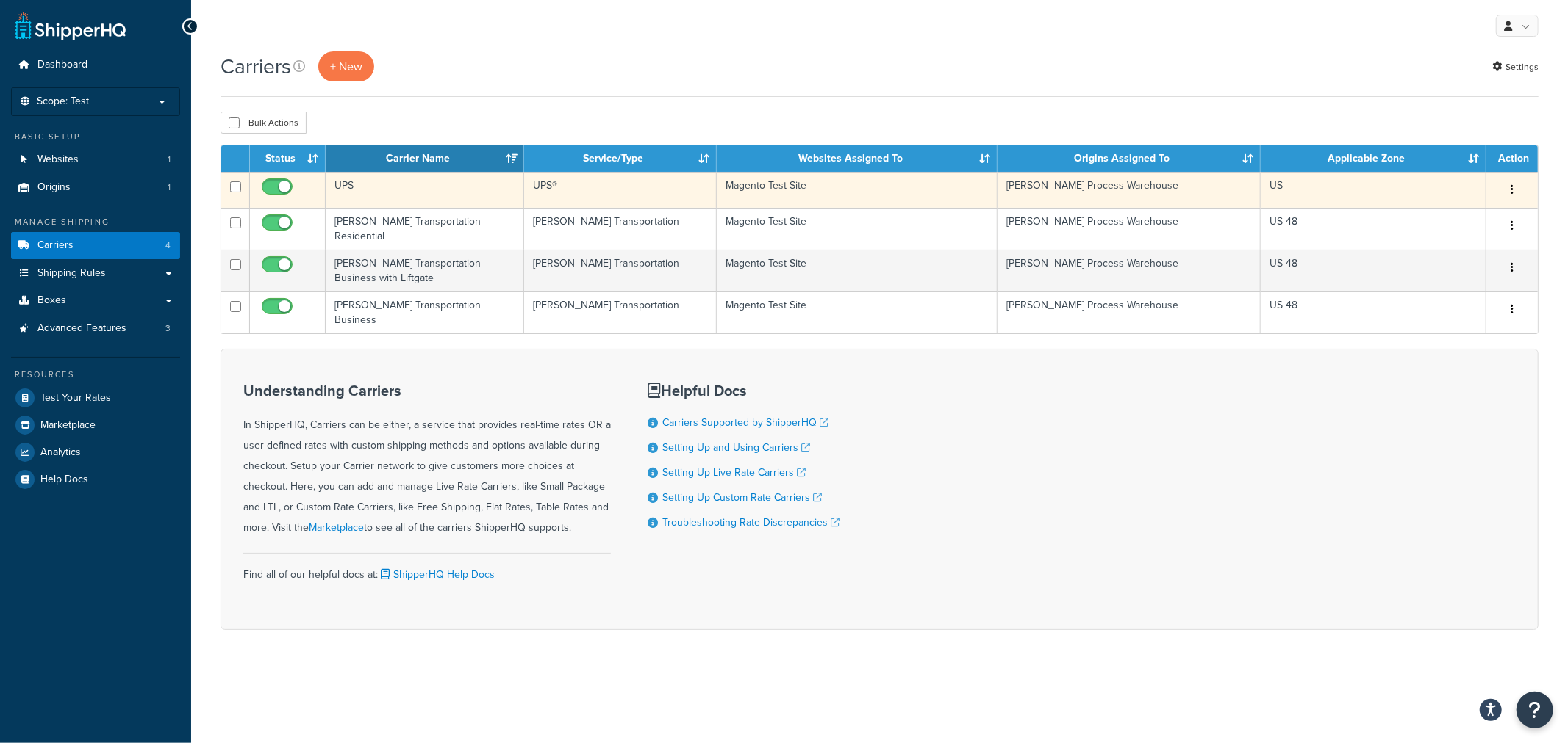
click at [380, 182] on td "UPS" at bounding box center [424, 190] width 198 height 36
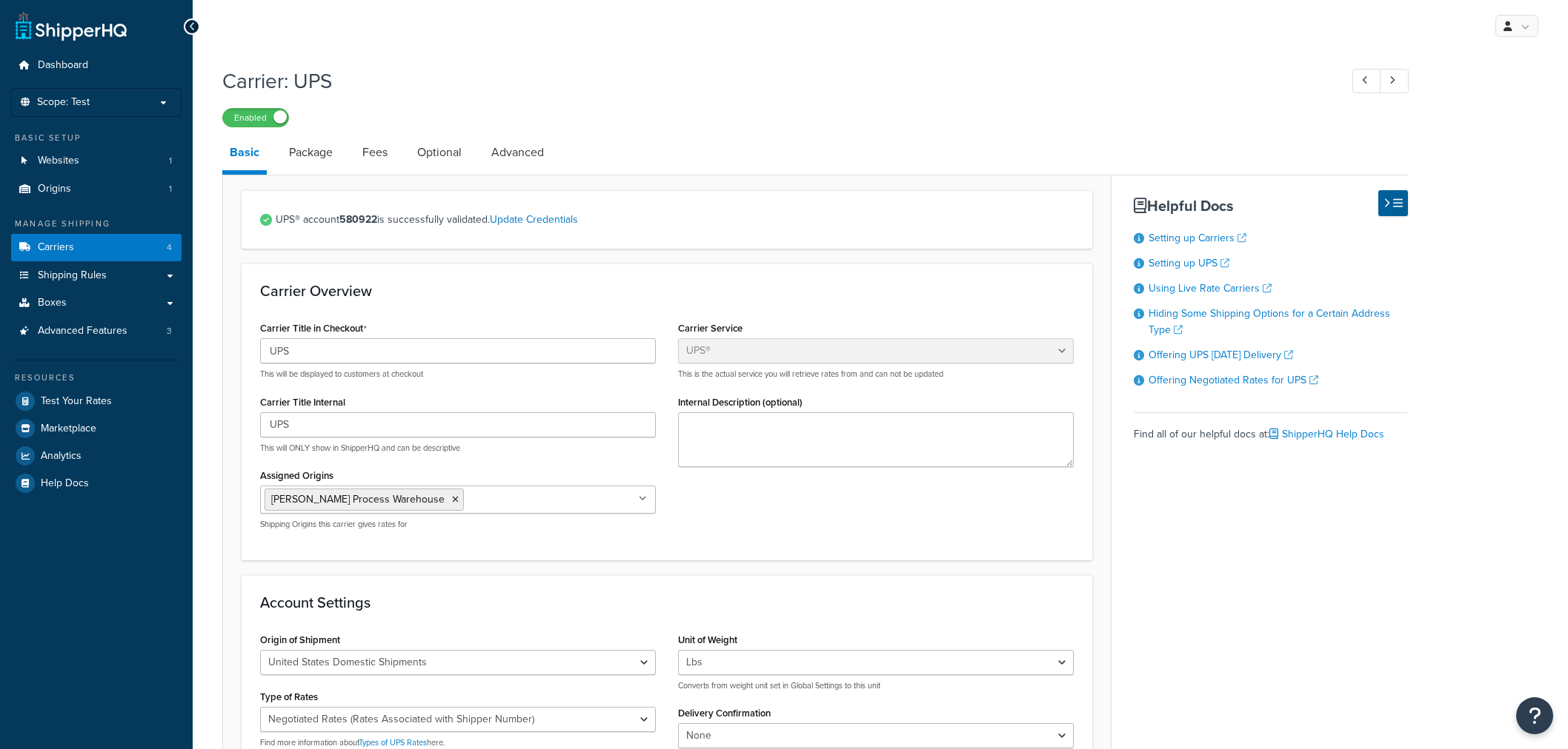
select select "ups"
click at [302, 154] on link "Package" at bounding box center [311, 152] width 58 height 36
select select "734017"
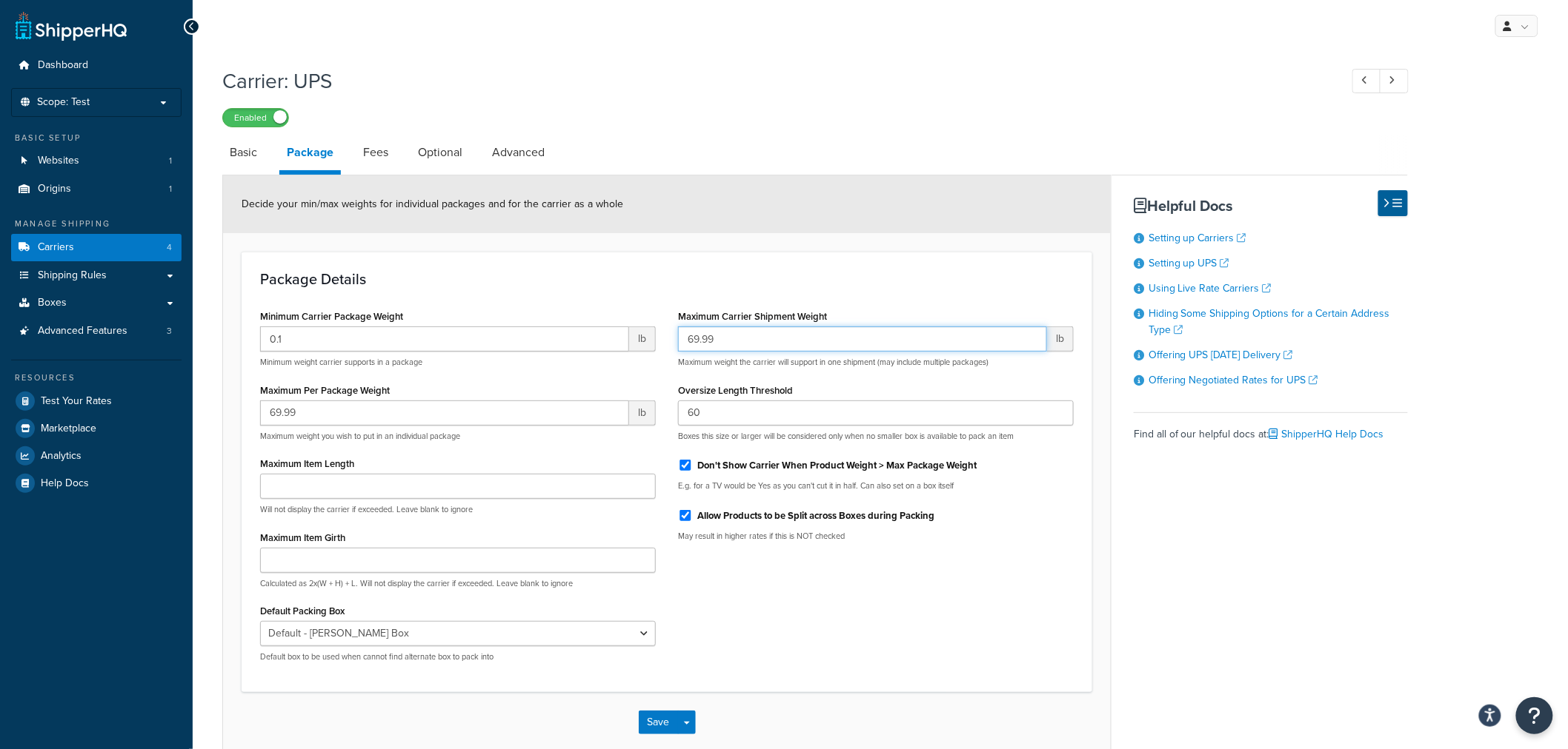
drag, startPoint x: 758, startPoint y: 347, endPoint x: 612, endPoint y: 346, distance: 146.0
click at [612, 346] on div "Minimum Carrier Package Weight 0.1 lb Minimum weight carrier supports in a pack…" at bounding box center [667, 489] width 835 height 368
type input "1000"
click at [659, 718] on button "Save" at bounding box center [658, 722] width 40 height 23
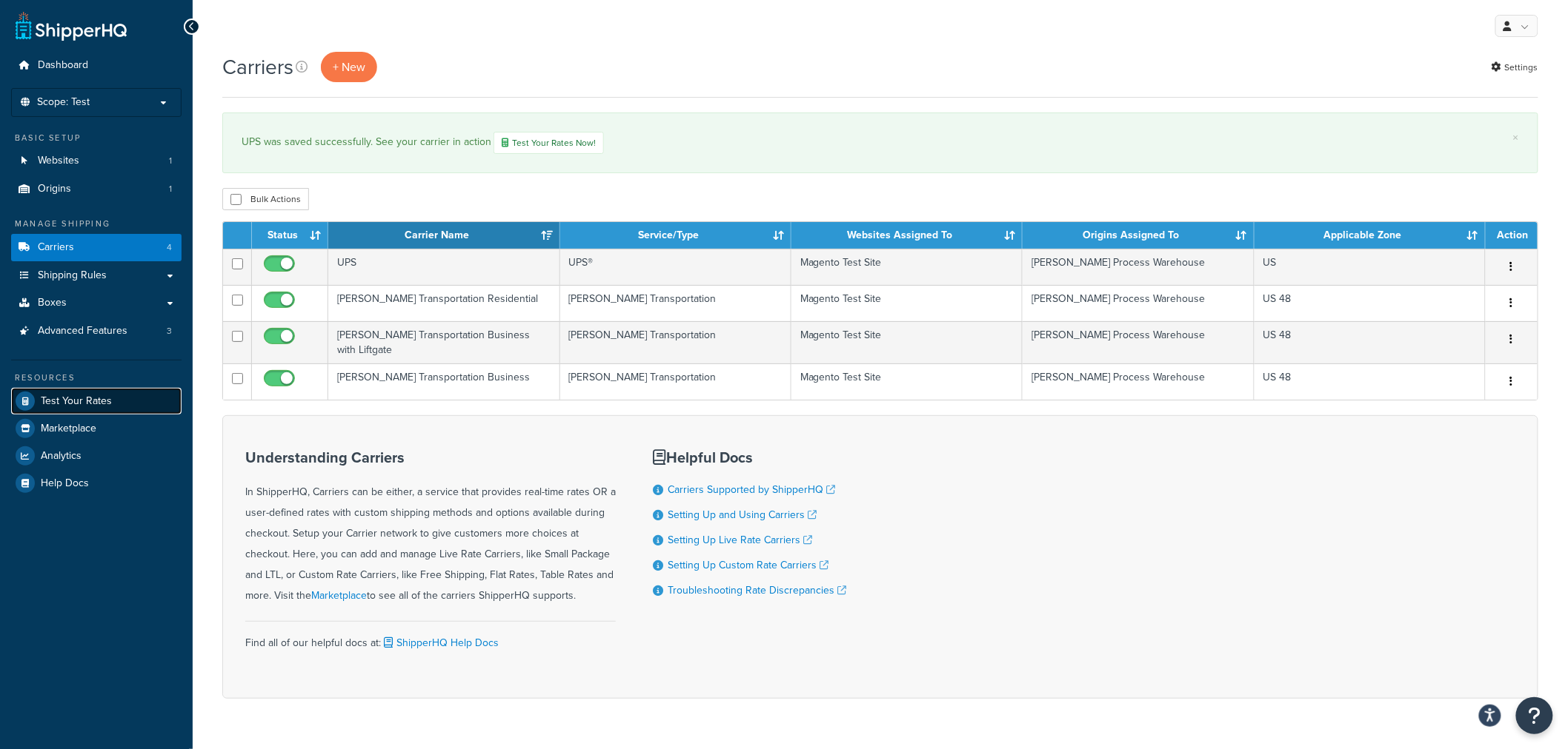
click at [106, 402] on span "Test Your Rates" at bounding box center [76, 402] width 71 height 13
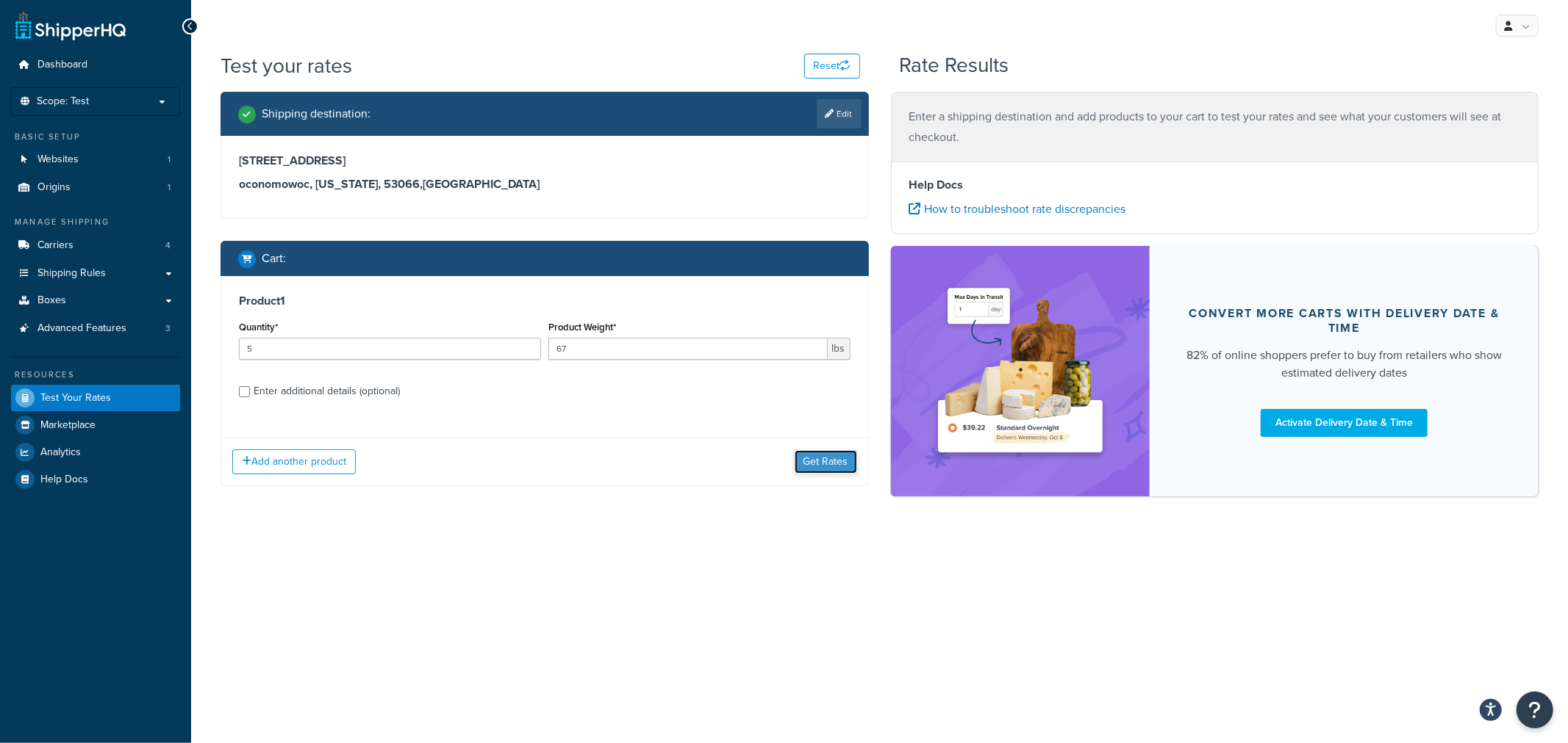
click at [825, 461] on button "Get Rates" at bounding box center [825, 462] width 62 height 23
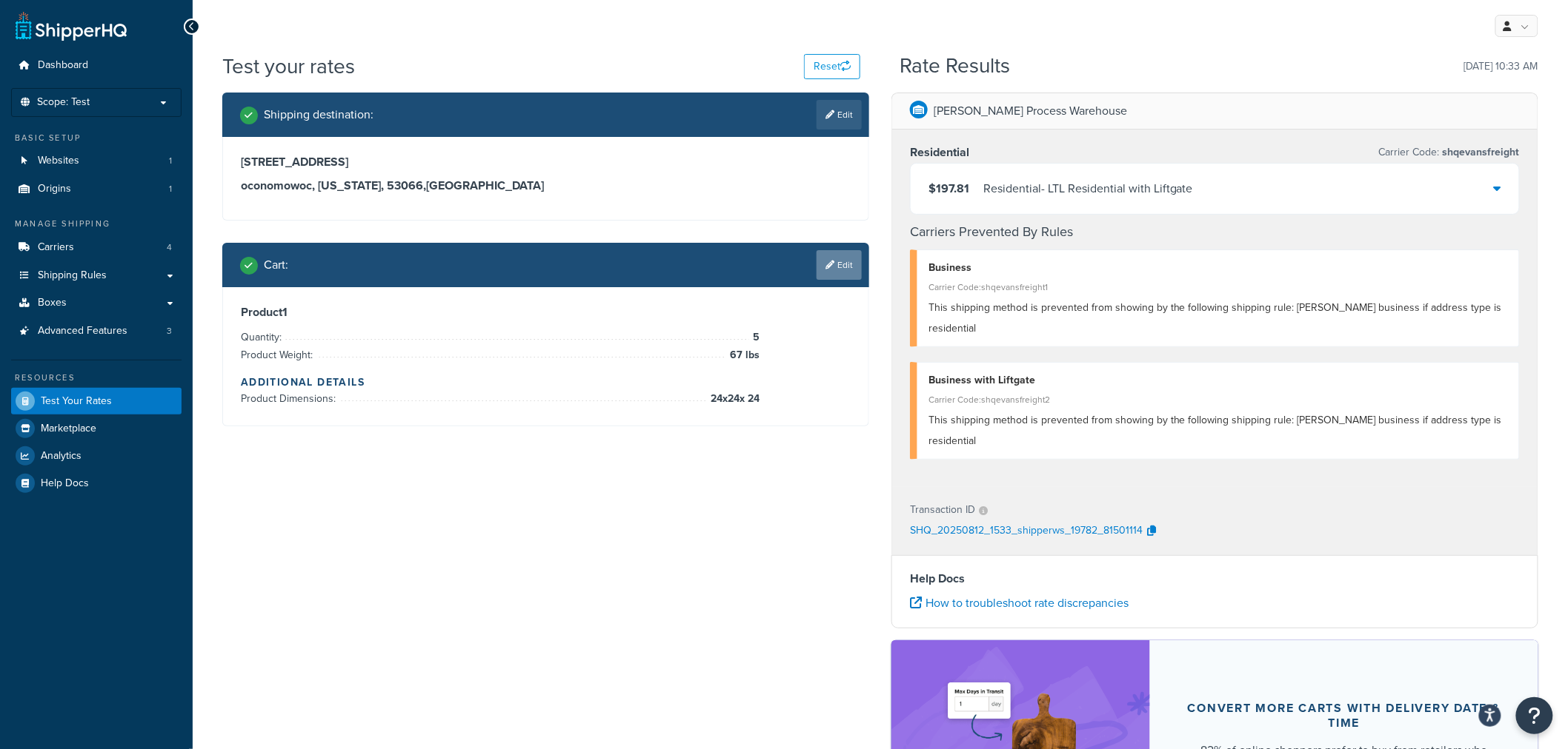
click at [843, 271] on link "Edit" at bounding box center [839, 265] width 45 height 29
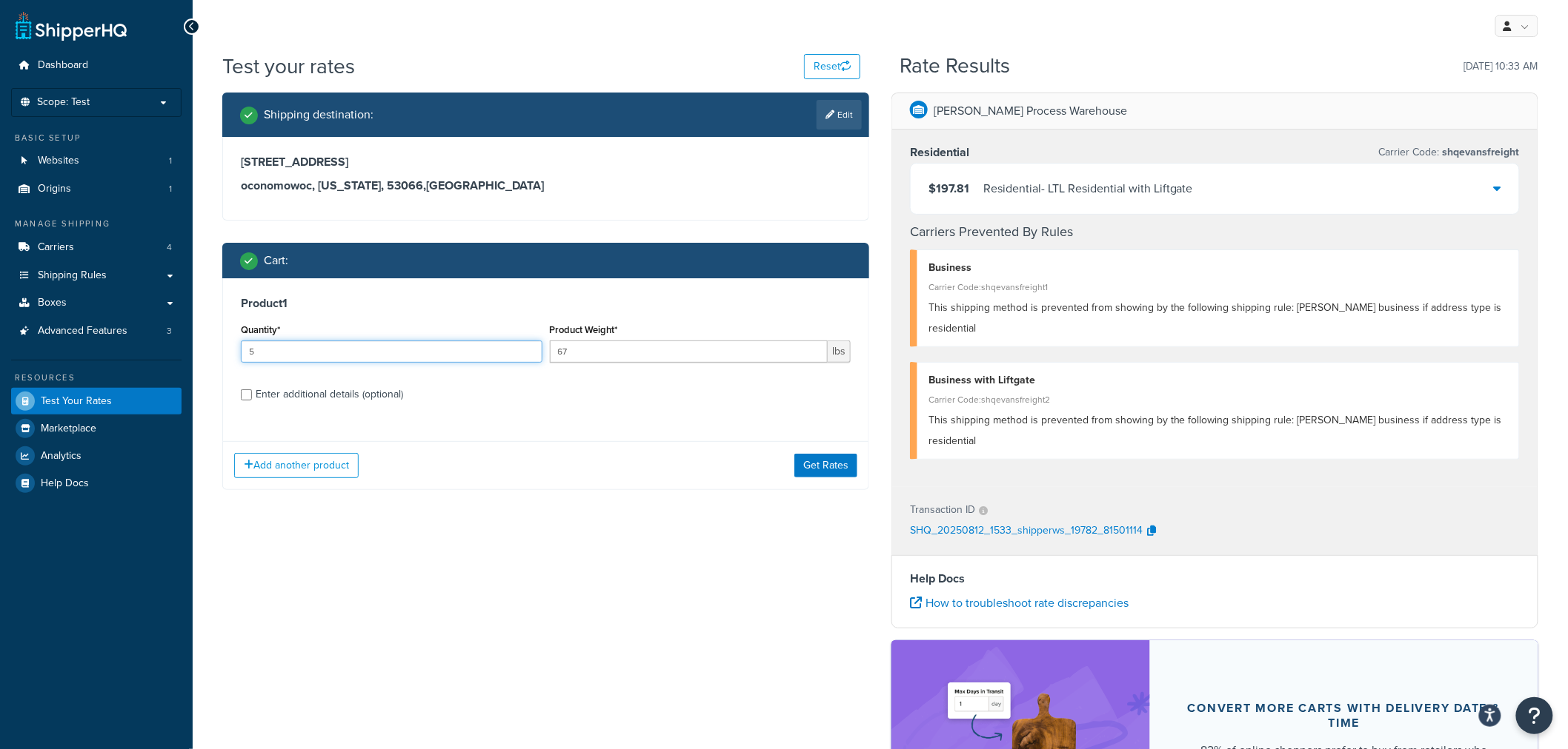
drag, startPoint x: 304, startPoint y: 345, endPoint x: 218, endPoint y: 350, distance: 86.1
click at [218, 350] on div "Shipping destination : Edit [STREET_ADDRESS][US_STATE] Cart : Product 1 Quantit…" at bounding box center [546, 302] width 669 height 420
type input "4"
click at [846, 465] on button "Get Rates" at bounding box center [825, 466] width 63 height 23
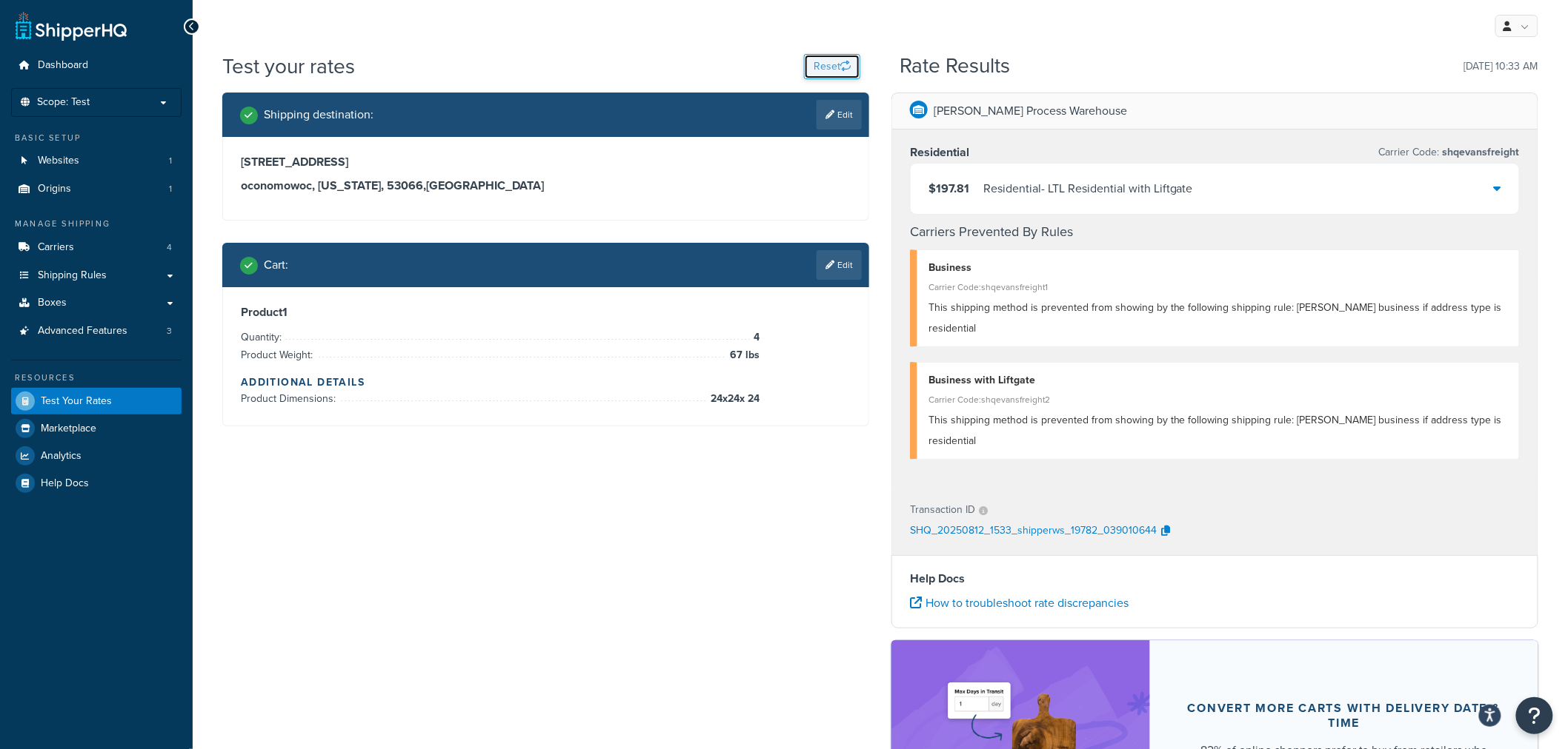
click at [828, 71] on button "Reset" at bounding box center [831, 67] width 56 height 25
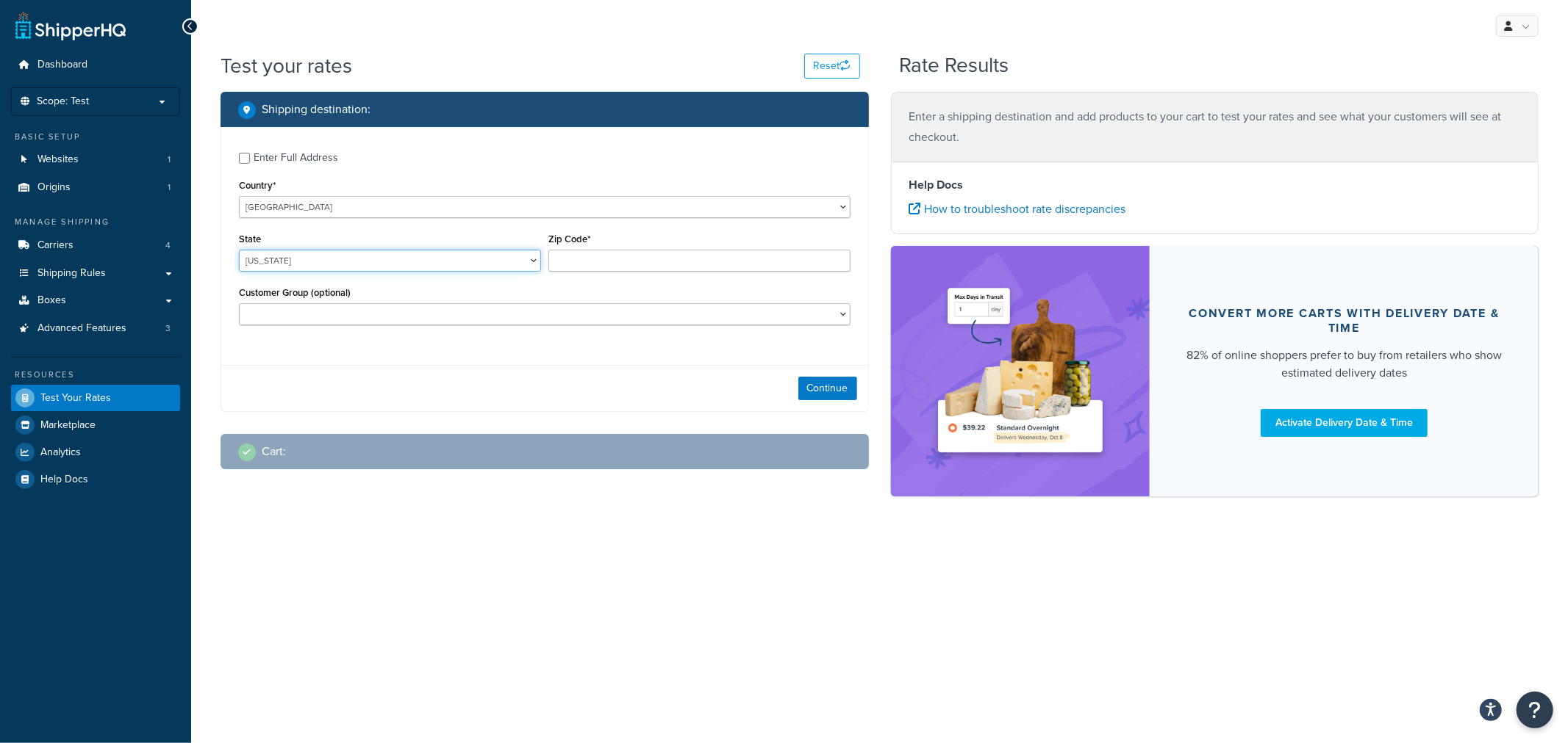
click at [302, 259] on select "[US_STATE] [US_STATE] [US_STATE] [US_STATE] [US_STATE] Armed Forces Americas Ar…" at bounding box center [390, 261] width 302 height 22
select select "WI"
click at [239, 250] on select "[US_STATE] [US_STATE] [US_STATE] [US_STATE] [US_STATE] Armed Forces Americas Ar…" at bounding box center [390, 261] width 302 height 22
click at [569, 263] on input "Zip Code*" at bounding box center [699, 261] width 302 height 22
type input "53066"
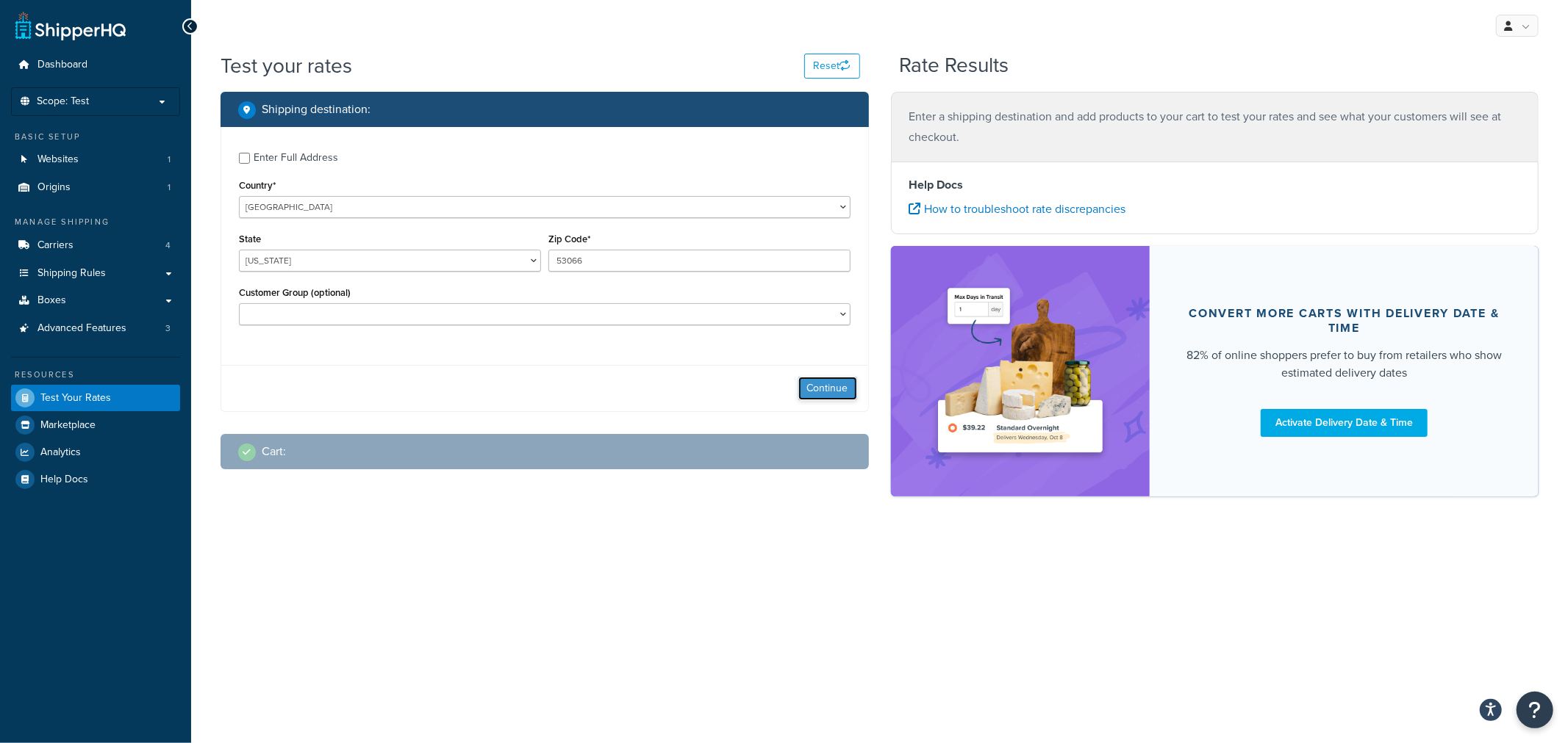
click at [838, 384] on button "Continue" at bounding box center [827, 388] width 59 height 23
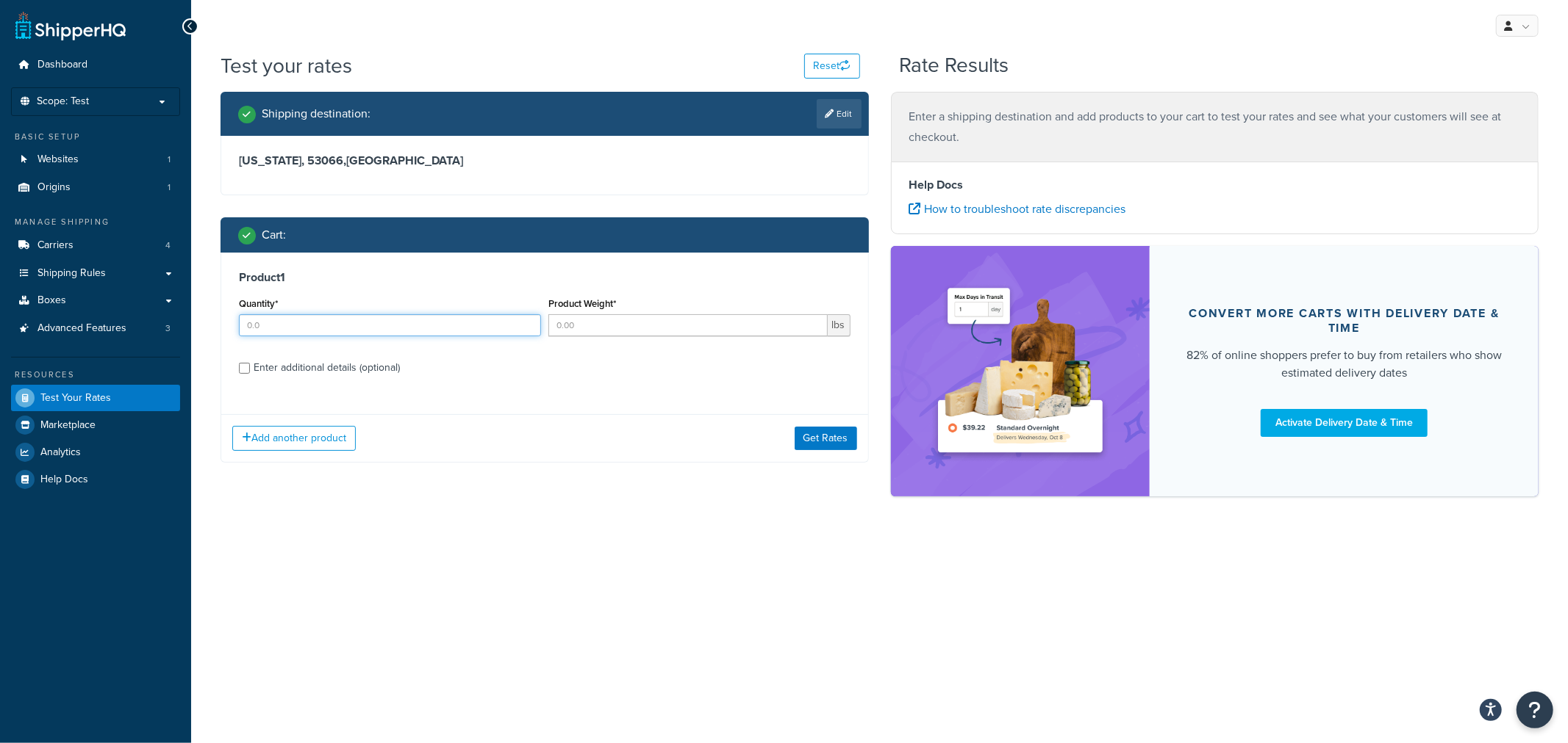
click at [320, 326] on input "Quantity*" at bounding box center [390, 326] width 302 height 22
type input "2"
click at [581, 315] on input "Product Weight*" at bounding box center [688, 326] width 279 height 22
type input "67"
click at [332, 373] on div "Enter additional details (optional)" at bounding box center [327, 368] width 146 height 21
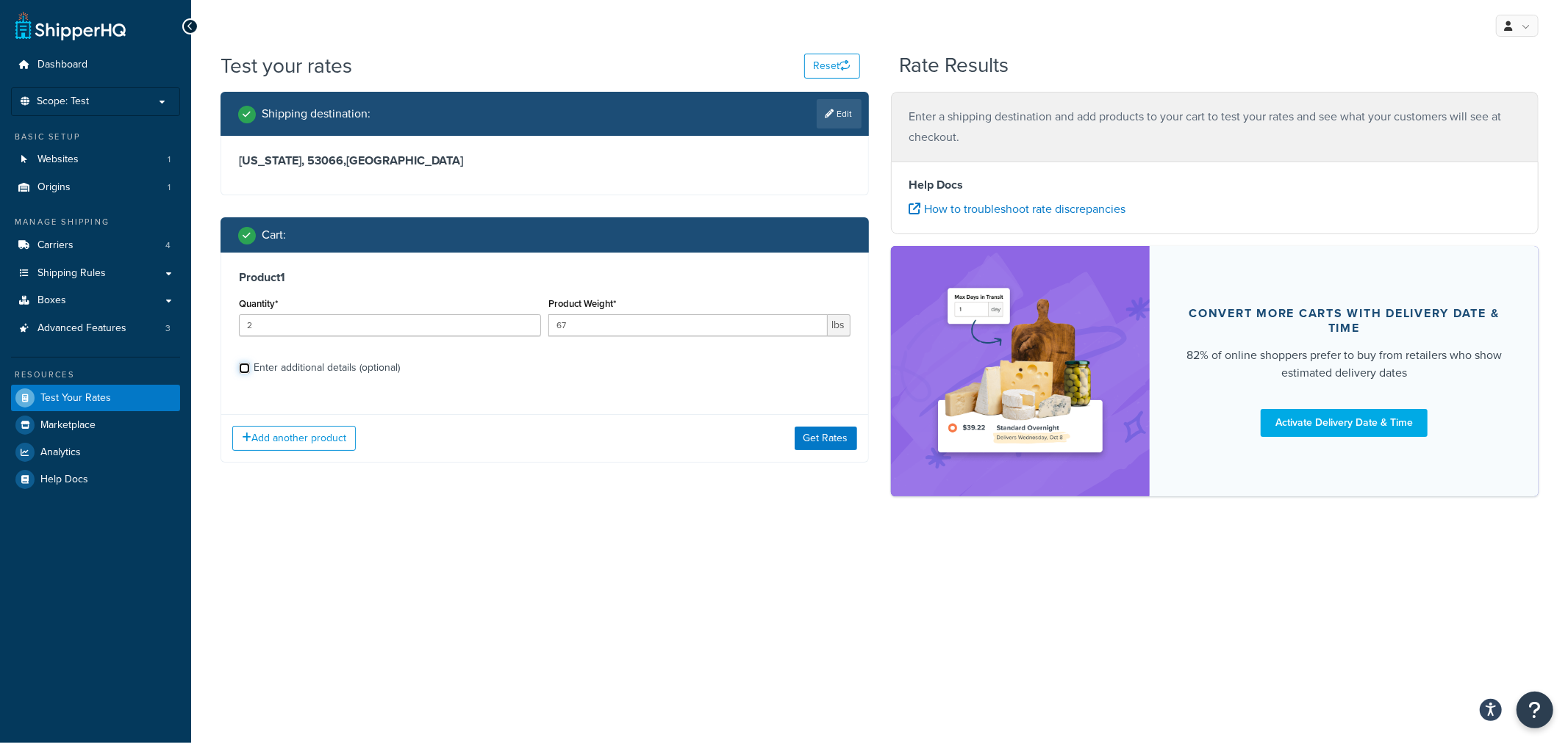
click at [250, 373] on input "Enter additional details (optional)" at bounding box center [244, 368] width 11 height 11
checkbox input "true"
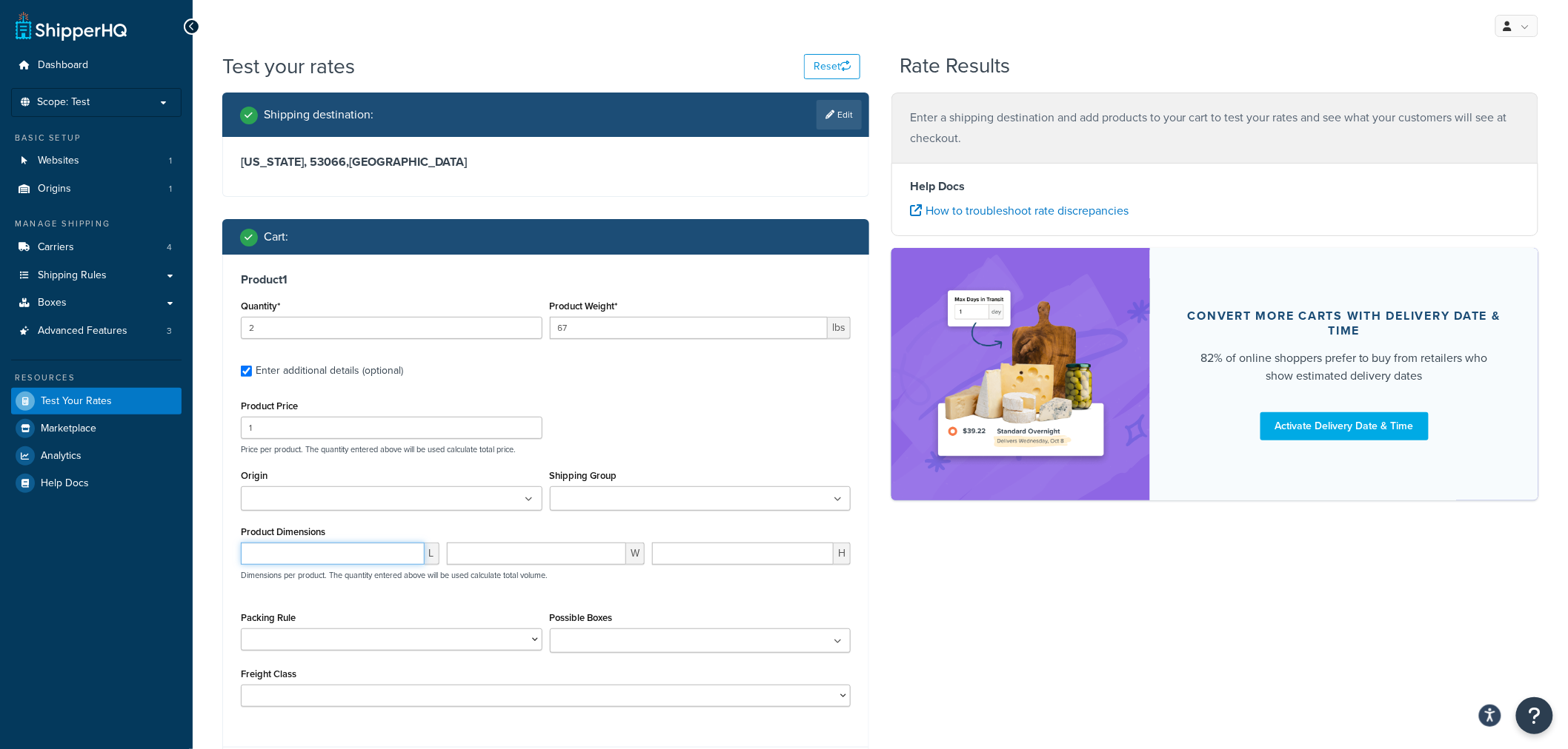
click at [316, 554] on input "number" at bounding box center [332, 554] width 184 height 23
type input "24"
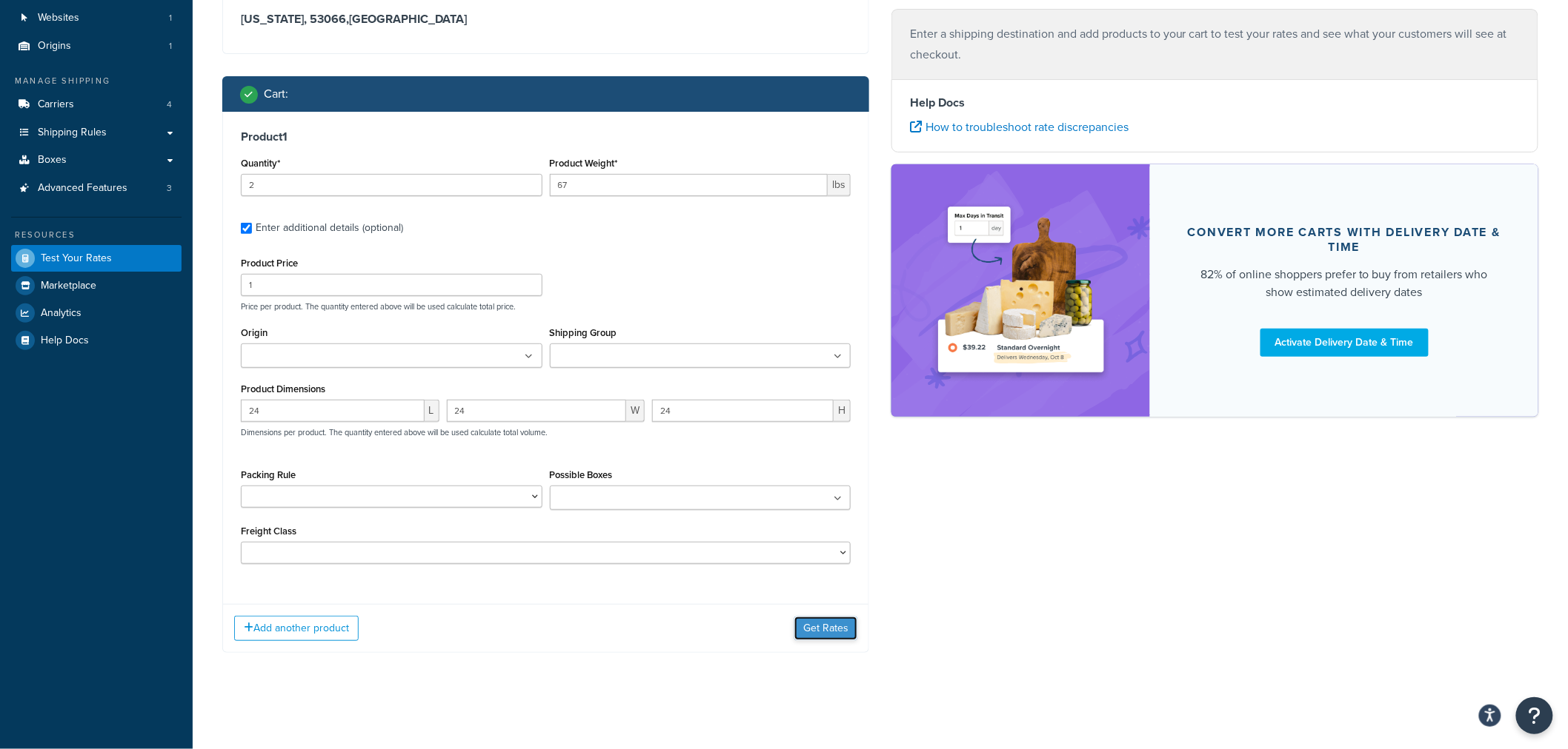
click at [822, 630] on button "Get Rates" at bounding box center [825, 629] width 63 height 23
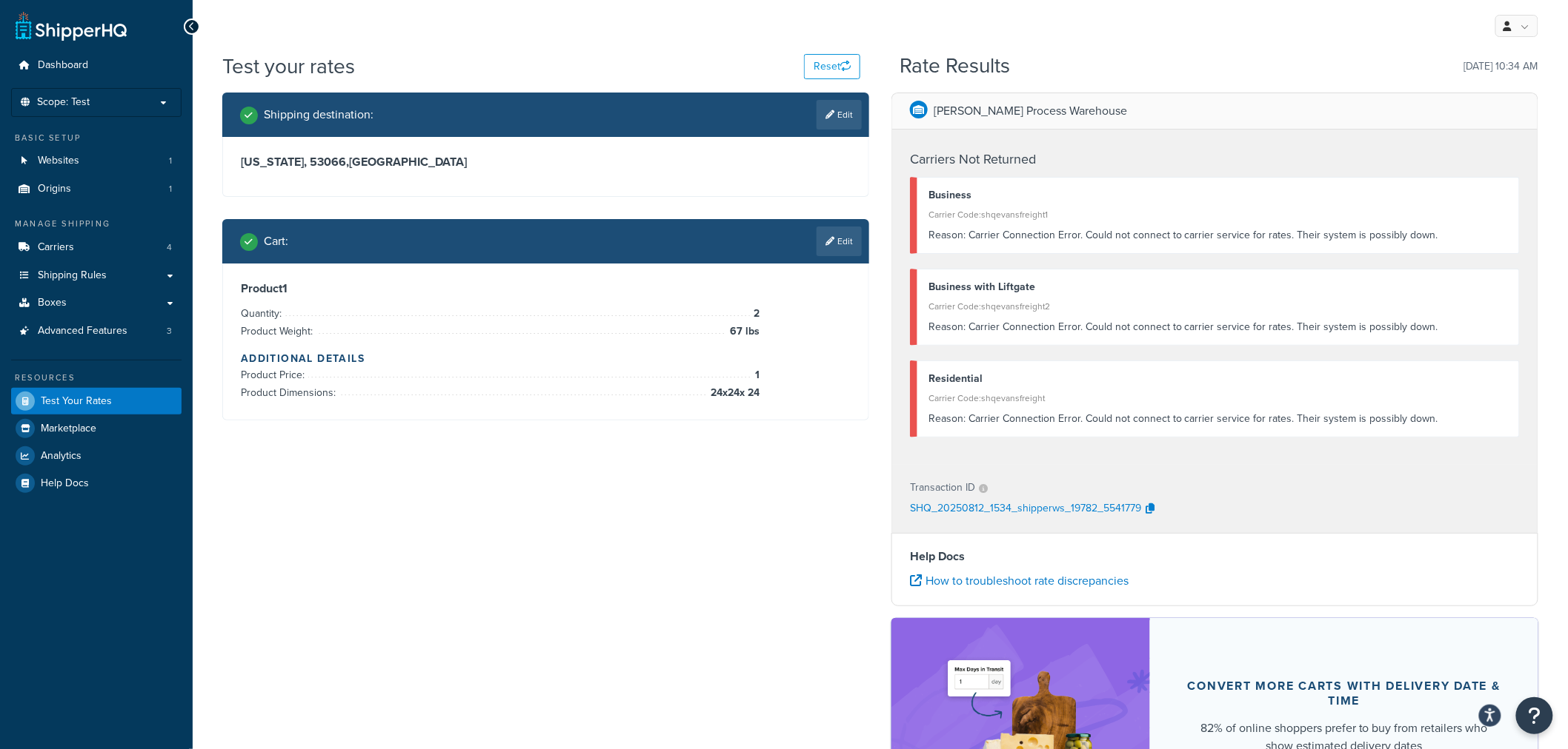
click at [834, 245] on link "Edit" at bounding box center [839, 240] width 45 height 29
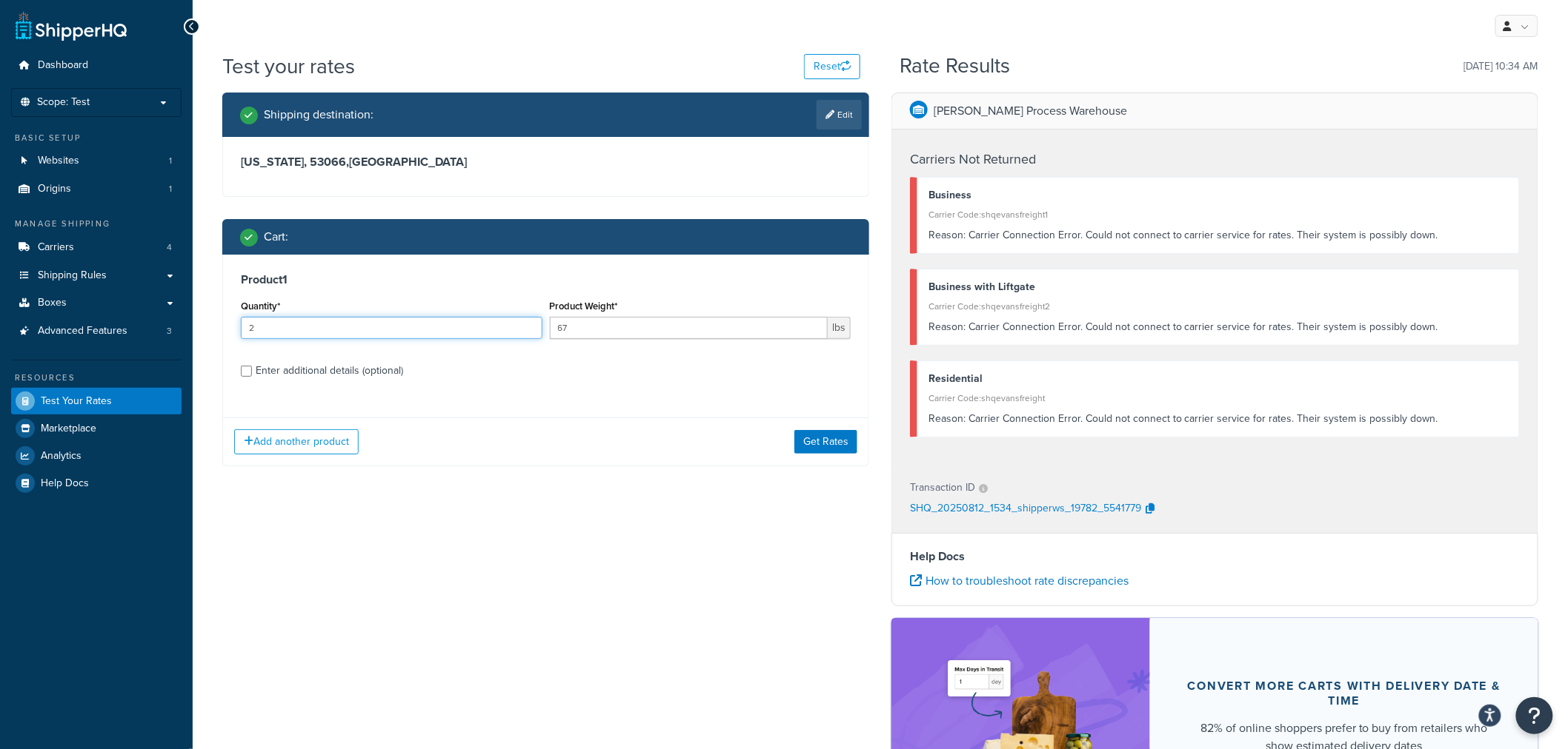
drag, startPoint x: 280, startPoint y: 326, endPoint x: 211, endPoint y: 326, distance: 69.0
click at [211, 326] on div "Shipping destination : Edit [US_STATE], 53066 , [GEOGRAPHIC_DATA] Cart : Produc…" at bounding box center [546, 291] width 669 height 396
type input "1"
drag, startPoint x: 831, startPoint y: 433, endPoint x: 820, endPoint y: 432, distance: 11.0
click at [832, 433] on button "Get Rates" at bounding box center [825, 442] width 63 height 23
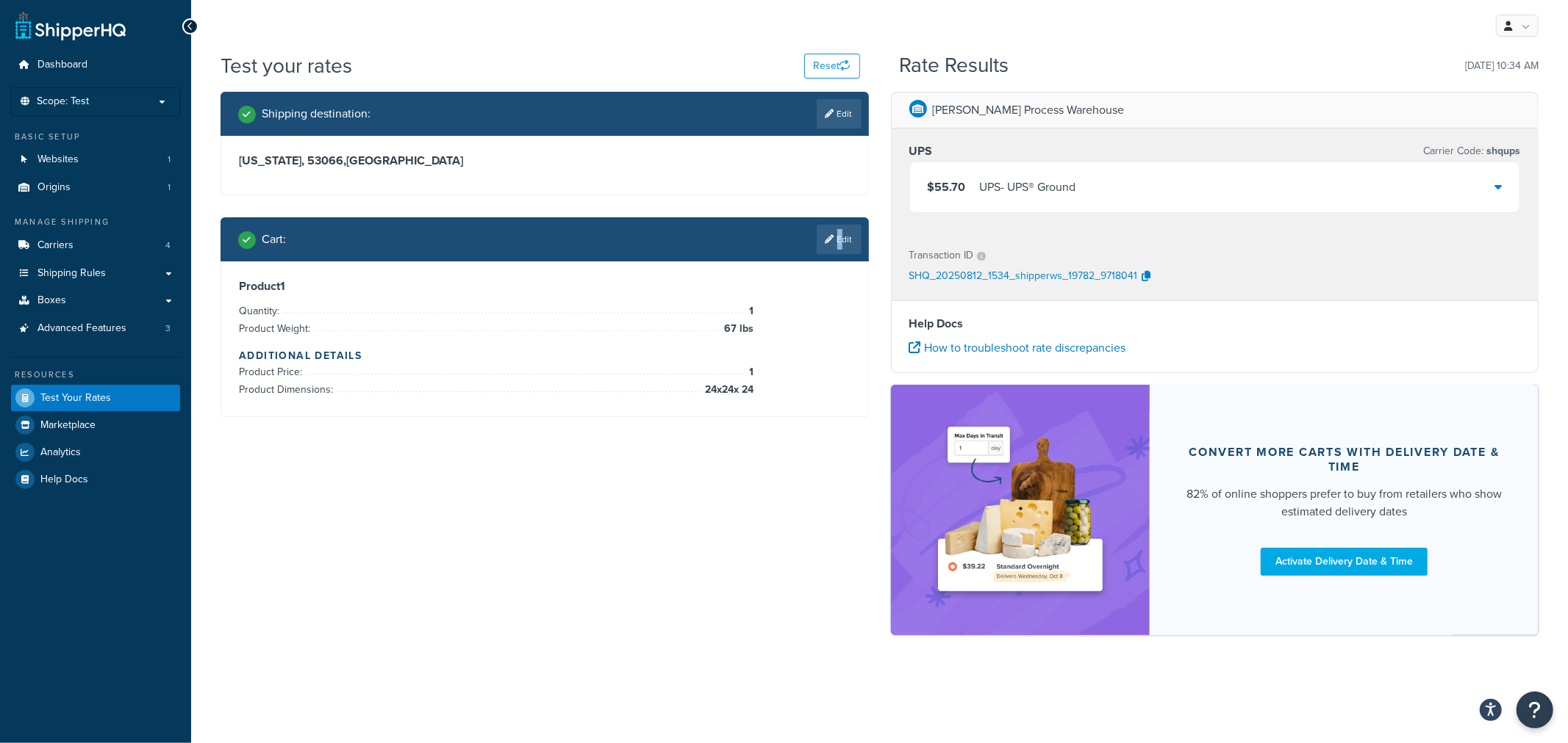
click at [836, 239] on link "Edit" at bounding box center [839, 239] width 45 height 29
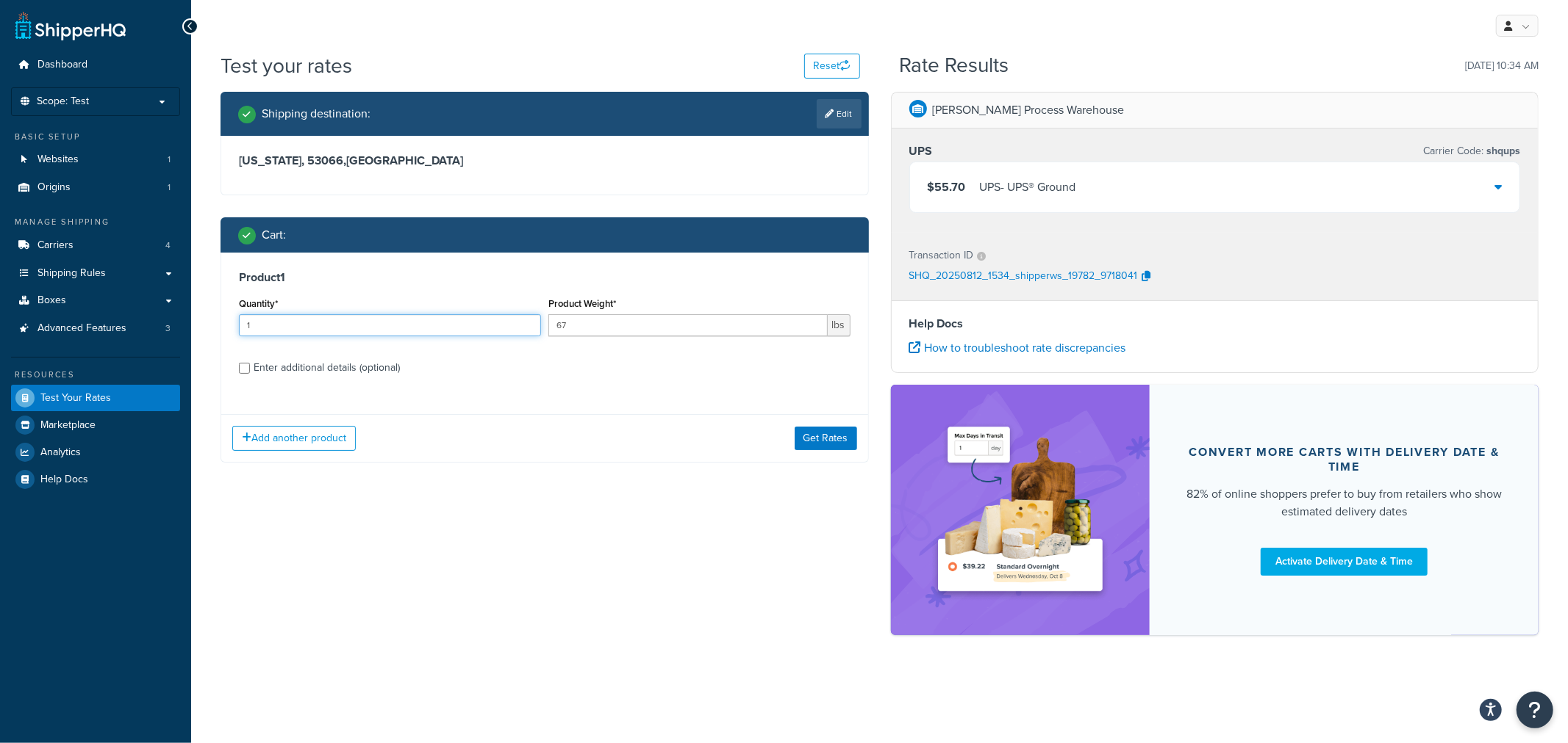
drag, startPoint x: 272, startPoint y: 329, endPoint x: 224, endPoint y: 330, distance: 48.0
click at [224, 330] on div "Product 1 Quantity* 1 Product Weight* 67 lbs Enter additional details (optional)" at bounding box center [544, 328] width 646 height 151
type input "2"
drag, startPoint x: 826, startPoint y: 438, endPoint x: 711, endPoint y: 441, distance: 115.0
click at [825, 438] on button "Get Rates" at bounding box center [825, 438] width 62 height 23
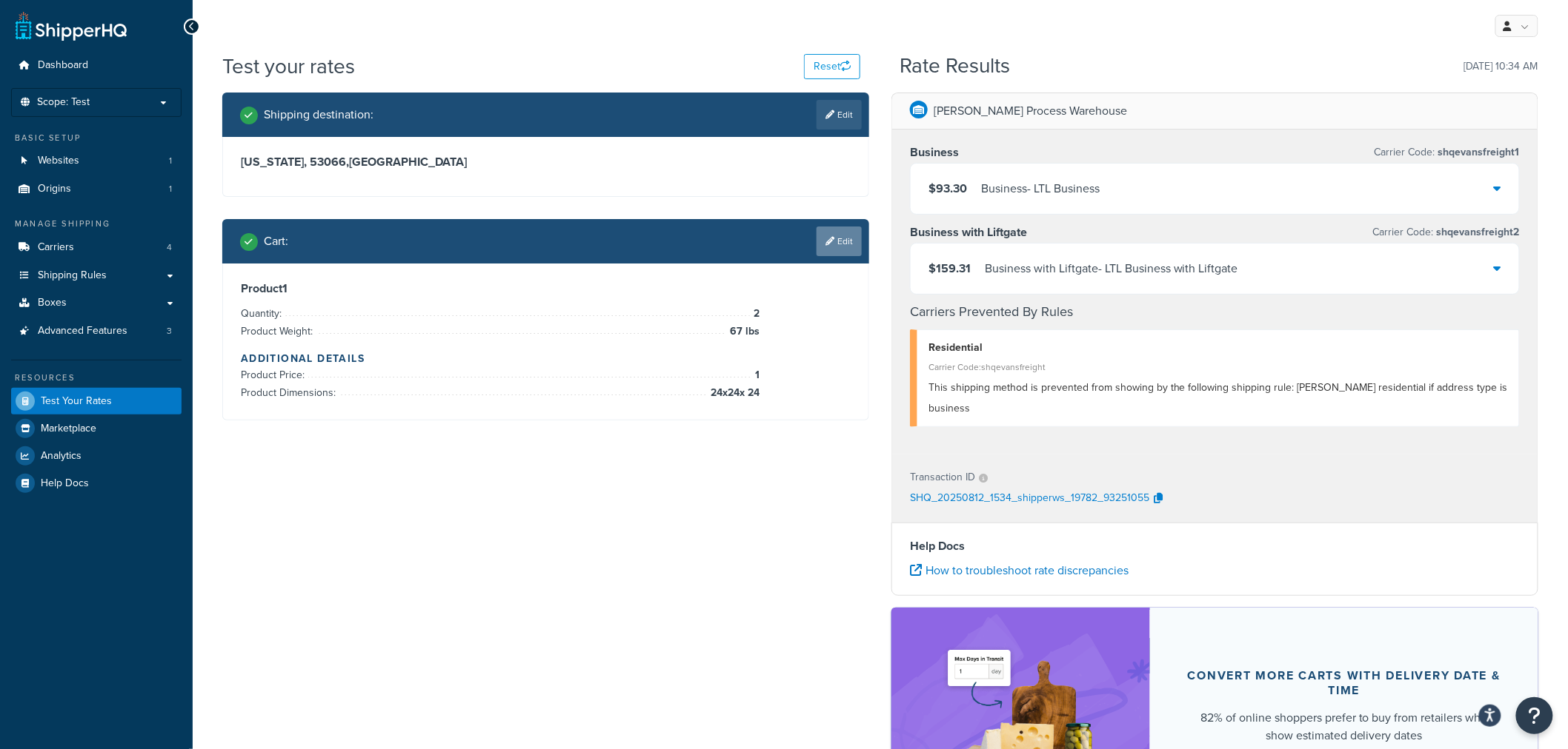
click at [835, 245] on link "Edit" at bounding box center [839, 240] width 45 height 29
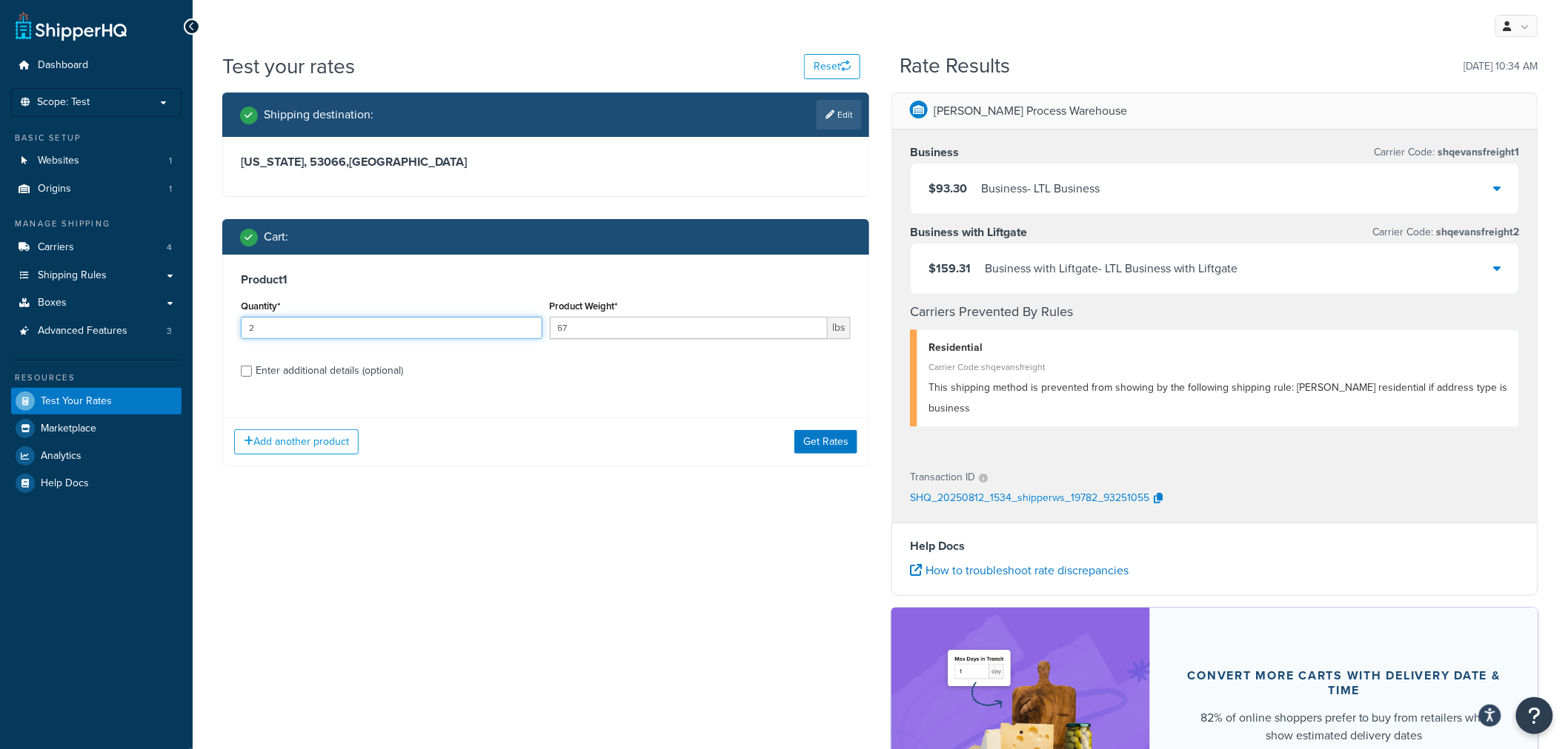
drag, startPoint x: 427, startPoint y: 331, endPoint x: 247, endPoint y: 333, distance: 180.0
click at [268, 333] on input "2" at bounding box center [391, 328] width 302 height 23
drag, startPoint x: 264, startPoint y: 331, endPoint x: 222, endPoint y: 334, distance: 42.1
click at [226, 334] on div "Product 1 Quantity* 2 Product Weight* 67 lbs Enter additional details (optional)" at bounding box center [546, 331] width 645 height 152
type input "3"
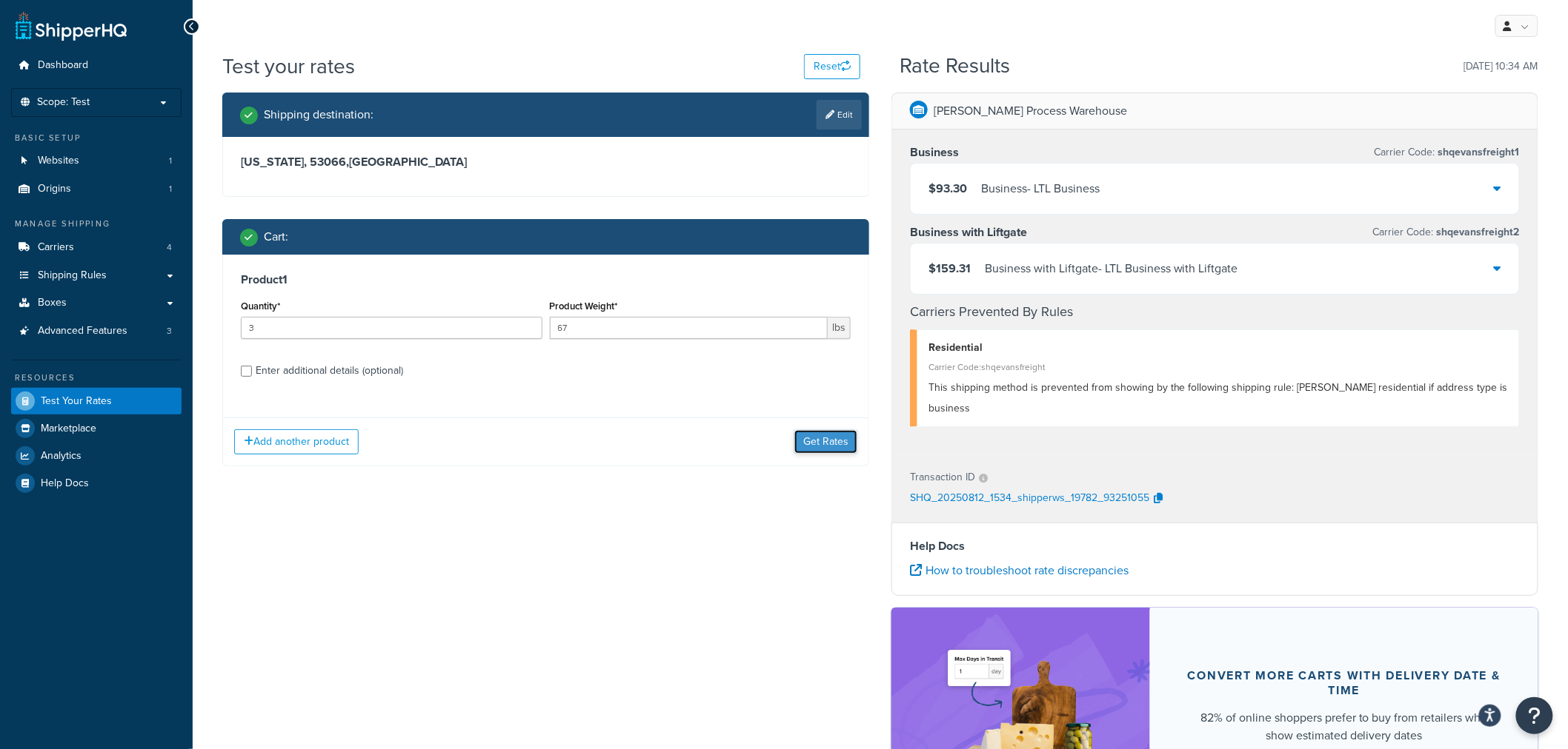
click at [810, 441] on button "Get Rates" at bounding box center [825, 442] width 63 height 23
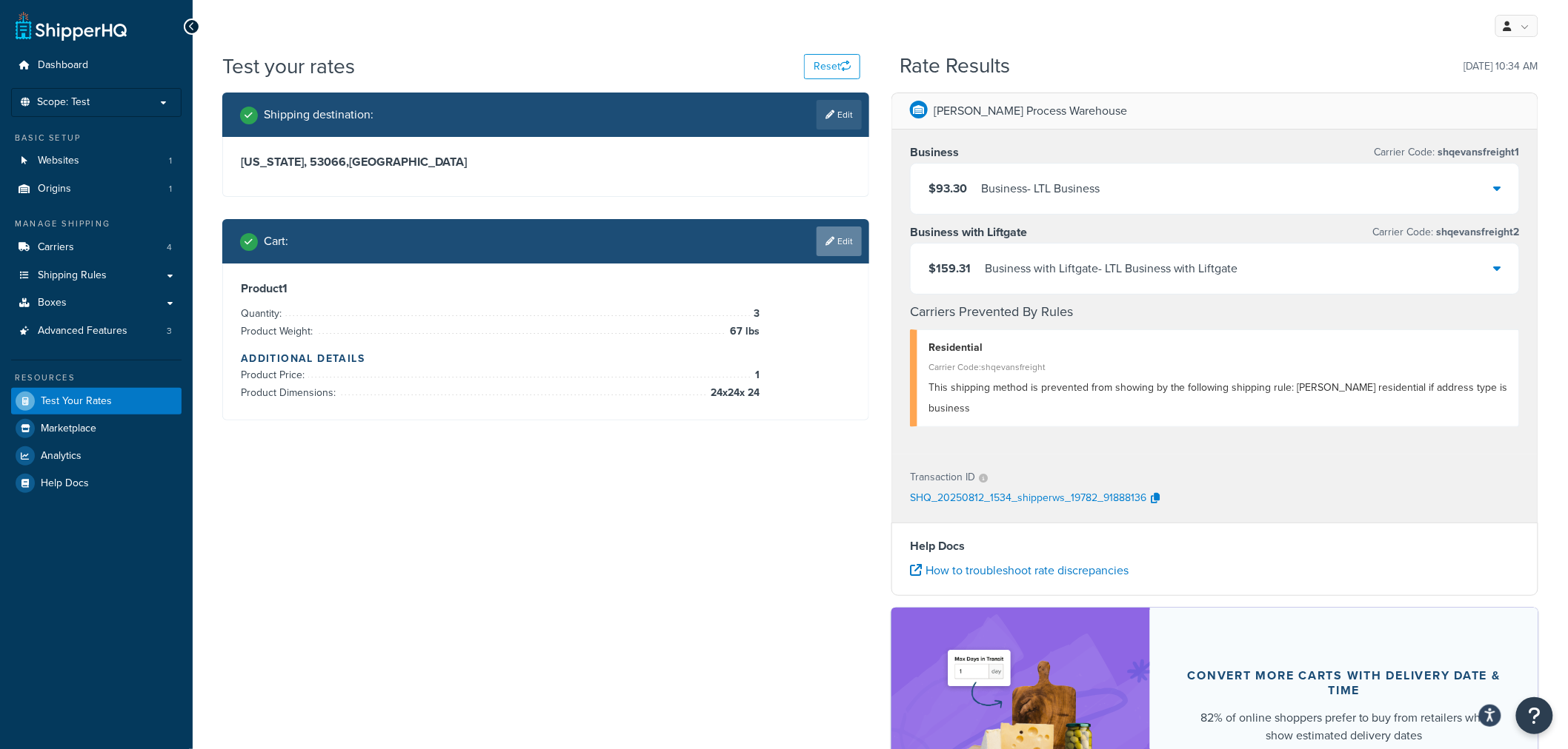
click at [848, 241] on link "Edit" at bounding box center [839, 240] width 45 height 29
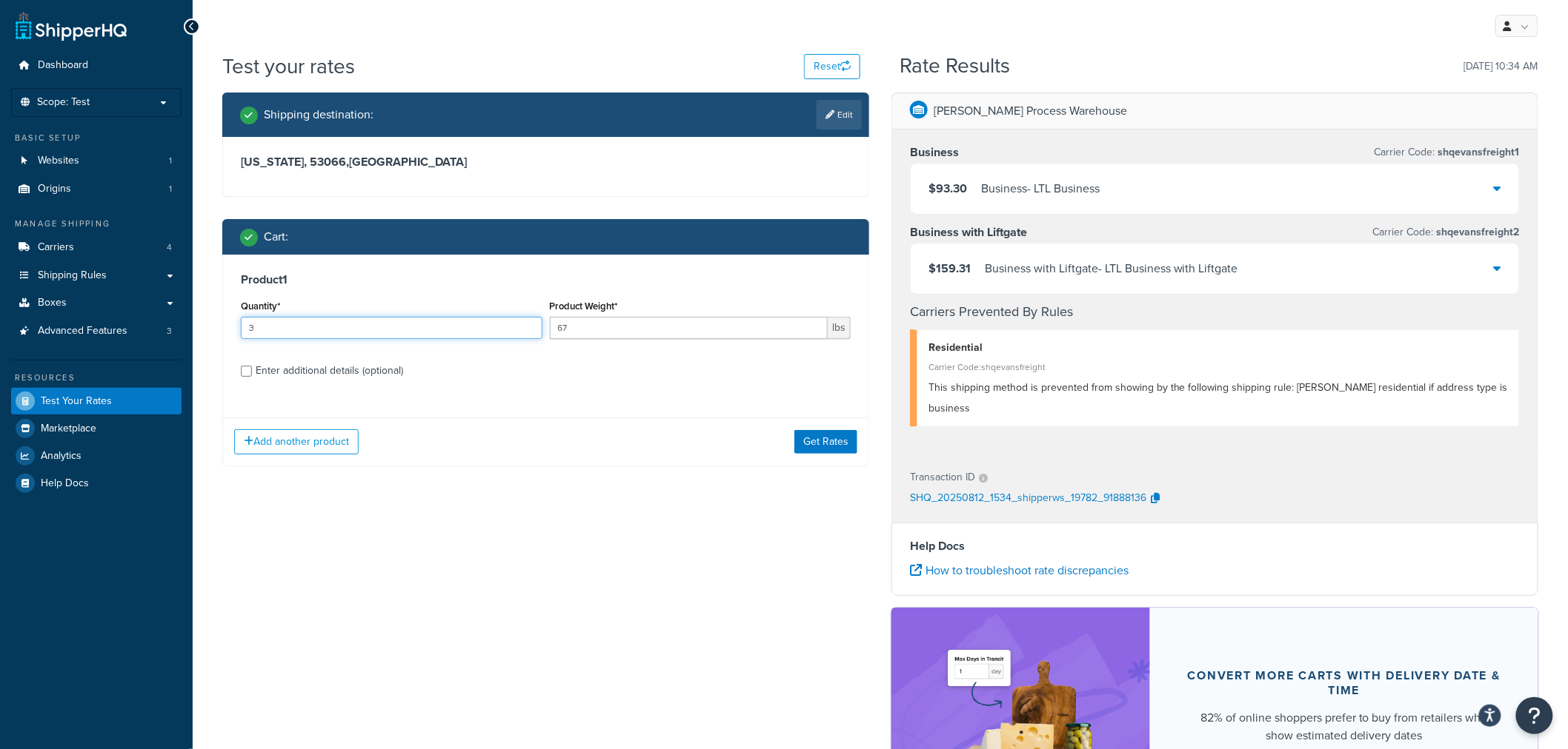
drag, startPoint x: 316, startPoint y: 331, endPoint x: 242, endPoint y: 331, distance: 74.0
click at [242, 331] on input "3" at bounding box center [391, 328] width 302 height 23
type input "4"
click at [814, 440] on button "Get Rates" at bounding box center [825, 442] width 63 height 23
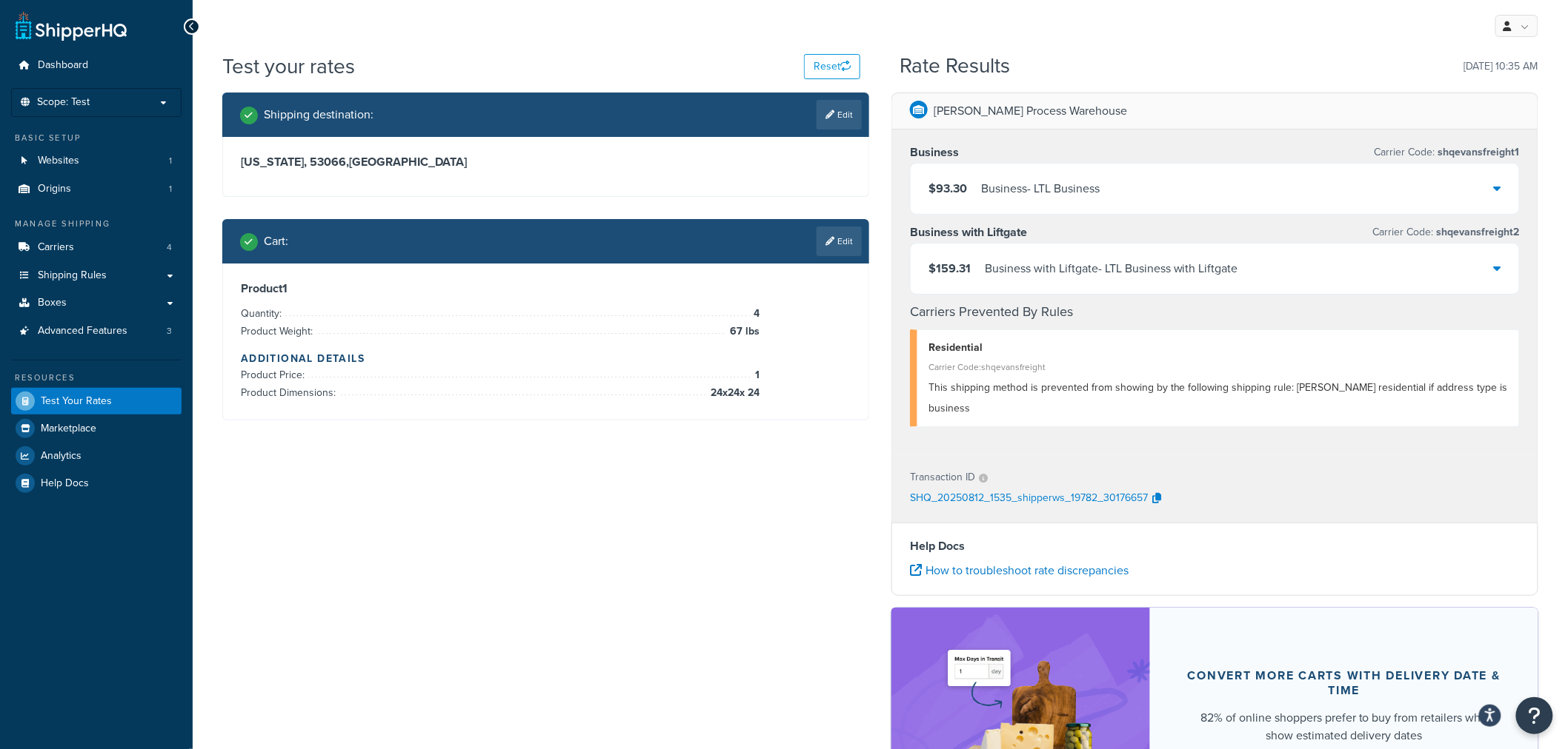
click at [848, 224] on div "Cart : Edit" at bounding box center [546, 241] width 647 height 44
click at [845, 235] on link "Edit" at bounding box center [839, 240] width 45 height 29
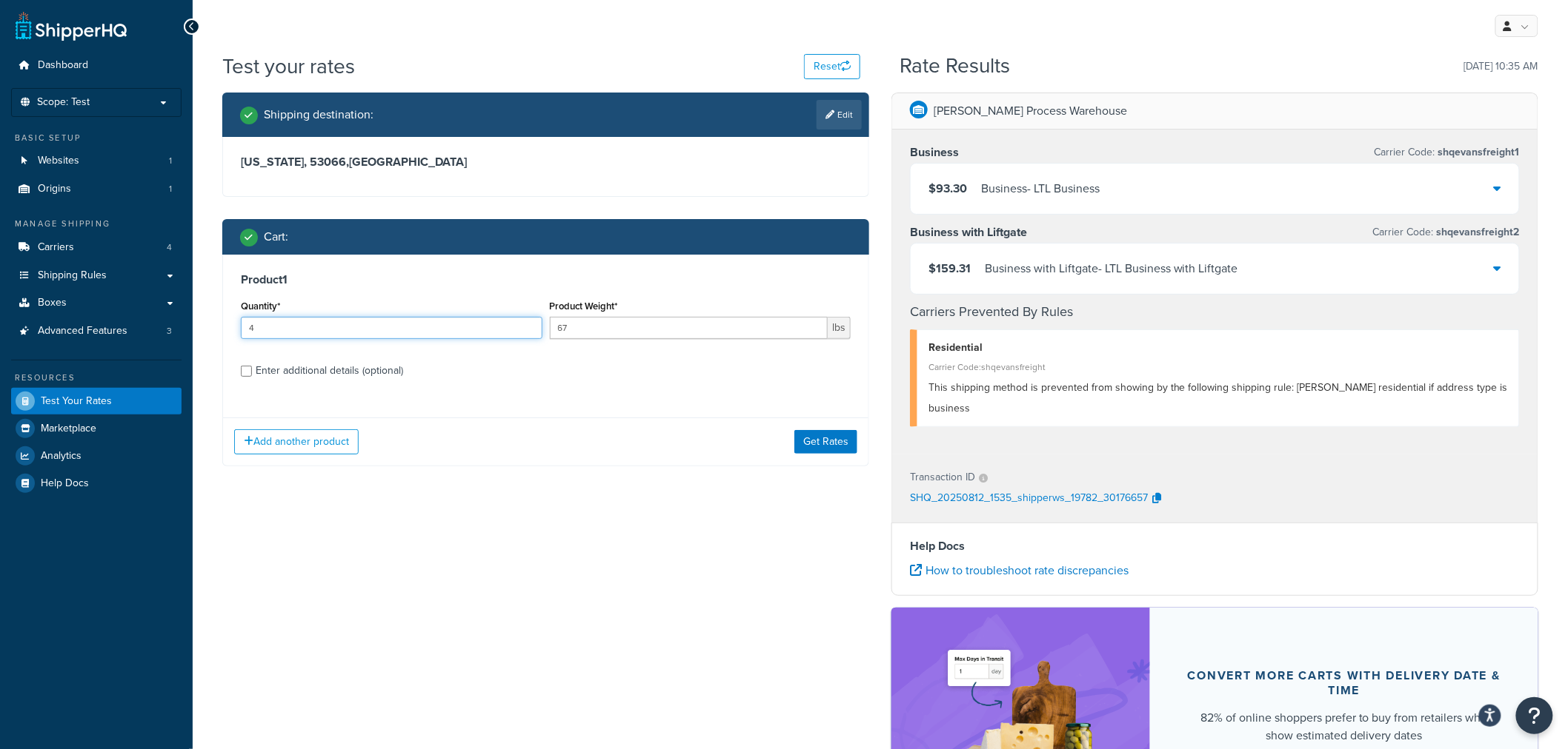
drag, startPoint x: 317, startPoint y: 327, endPoint x: 226, endPoint y: 337, distance: 91.5
click at [226, 337] on div "Product 1 Quantity* 4 Product Weight* 67 lbs Enter additional details (optional)" at bounding box center [546, 331] width 645 height 152
type input "5"
click at [818, 449] on button "Get Rates" at bounding box center [825, 442] width 63 height 23
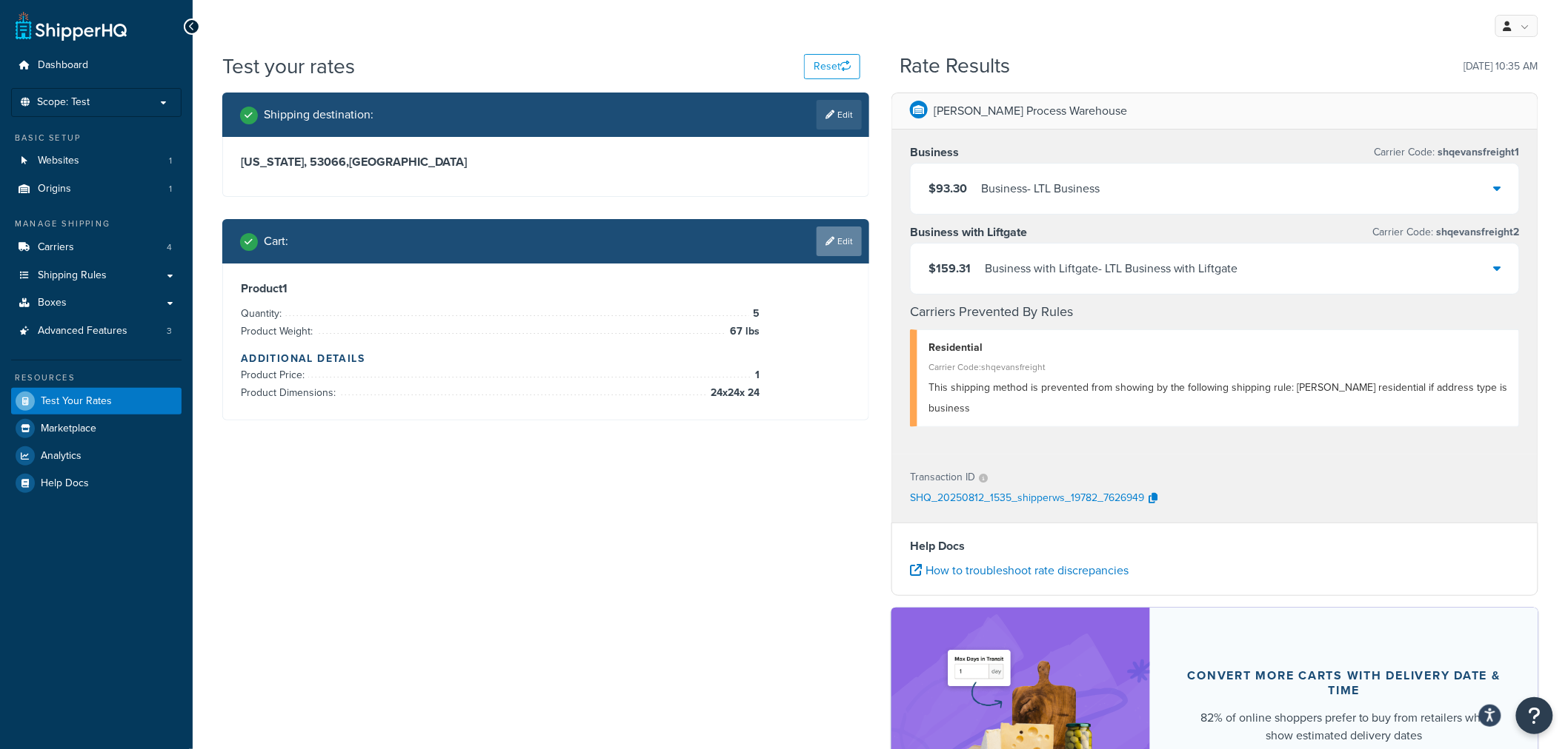
click at [848, 239] on link "Edit" at bounding box center [839, 240] width 45 height 29
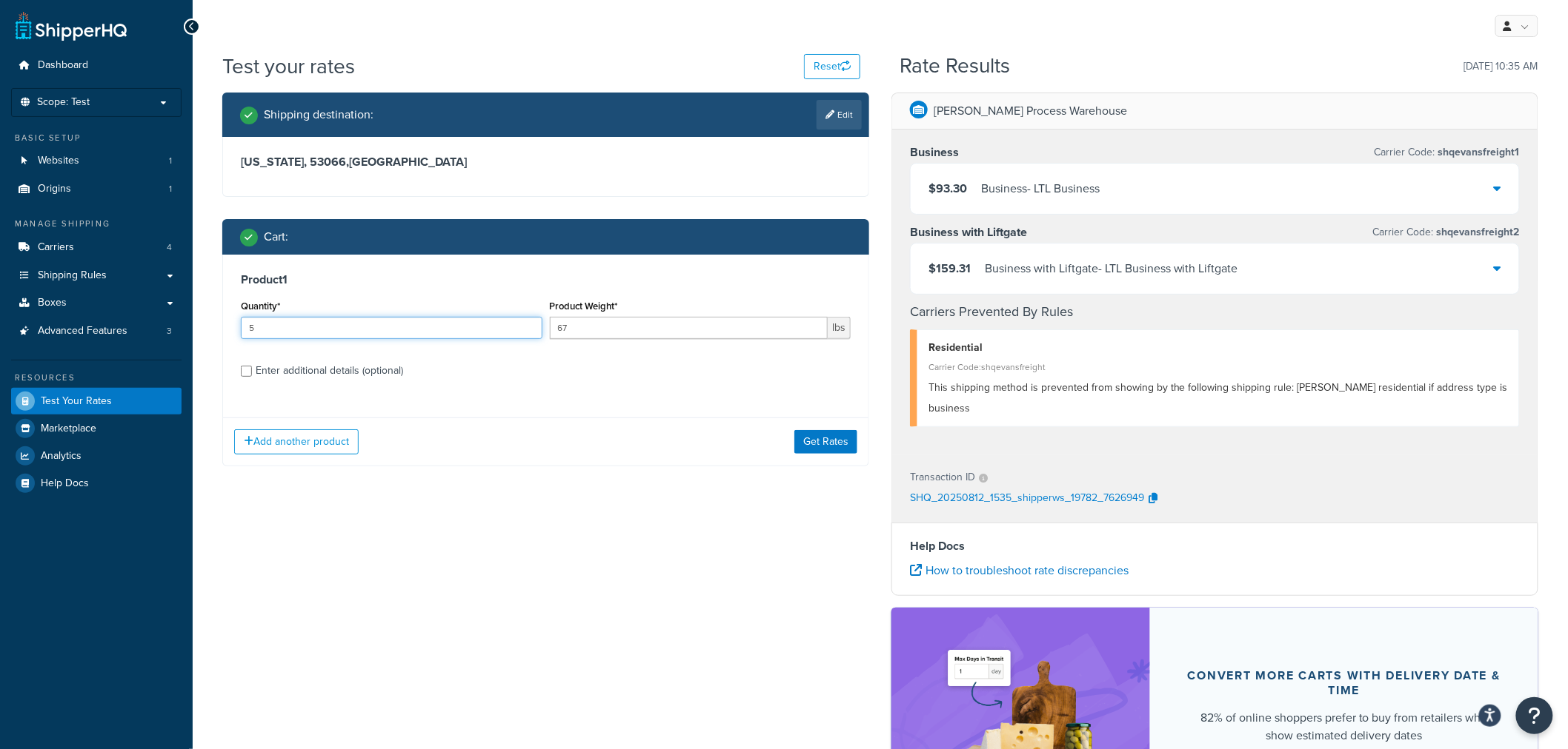
drag, startPoint x: 334, startPoint y: 331, endPoint x: 183, endPoint y: 337, distance: 151.1
click at [183, 337] on div "Dashboard Scope: Test Basic Setup Websites 1 Origins 1 Manage Shipping Carriers…" at bounding box center [784, 474] width 1568 height 949
type input "6"
click at [810, 444] on button "Get Rates" at bounding box center [825, 442] width 63 height 23
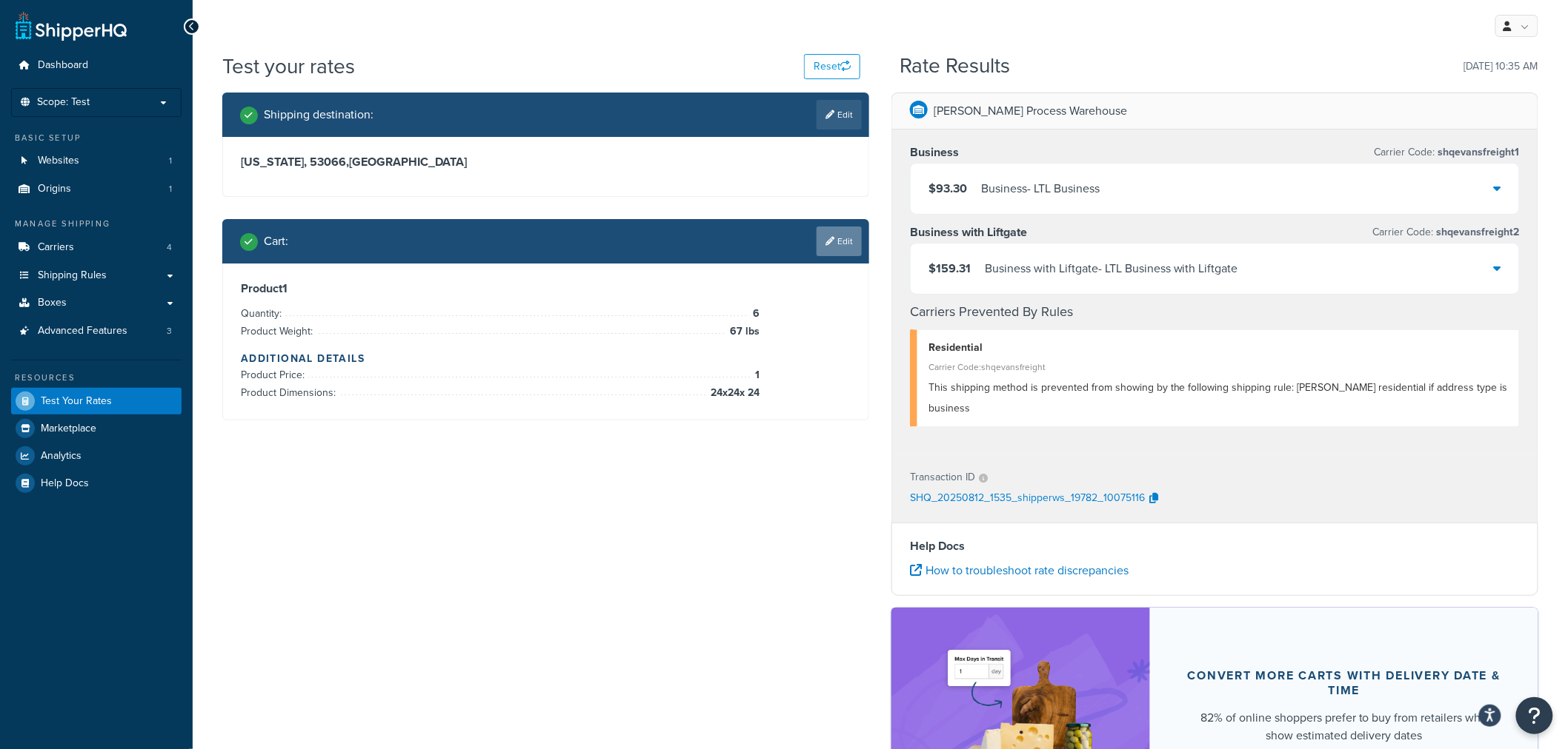
click at [830, 240] on icon at bounding box center [830, 241] width 9 height 9
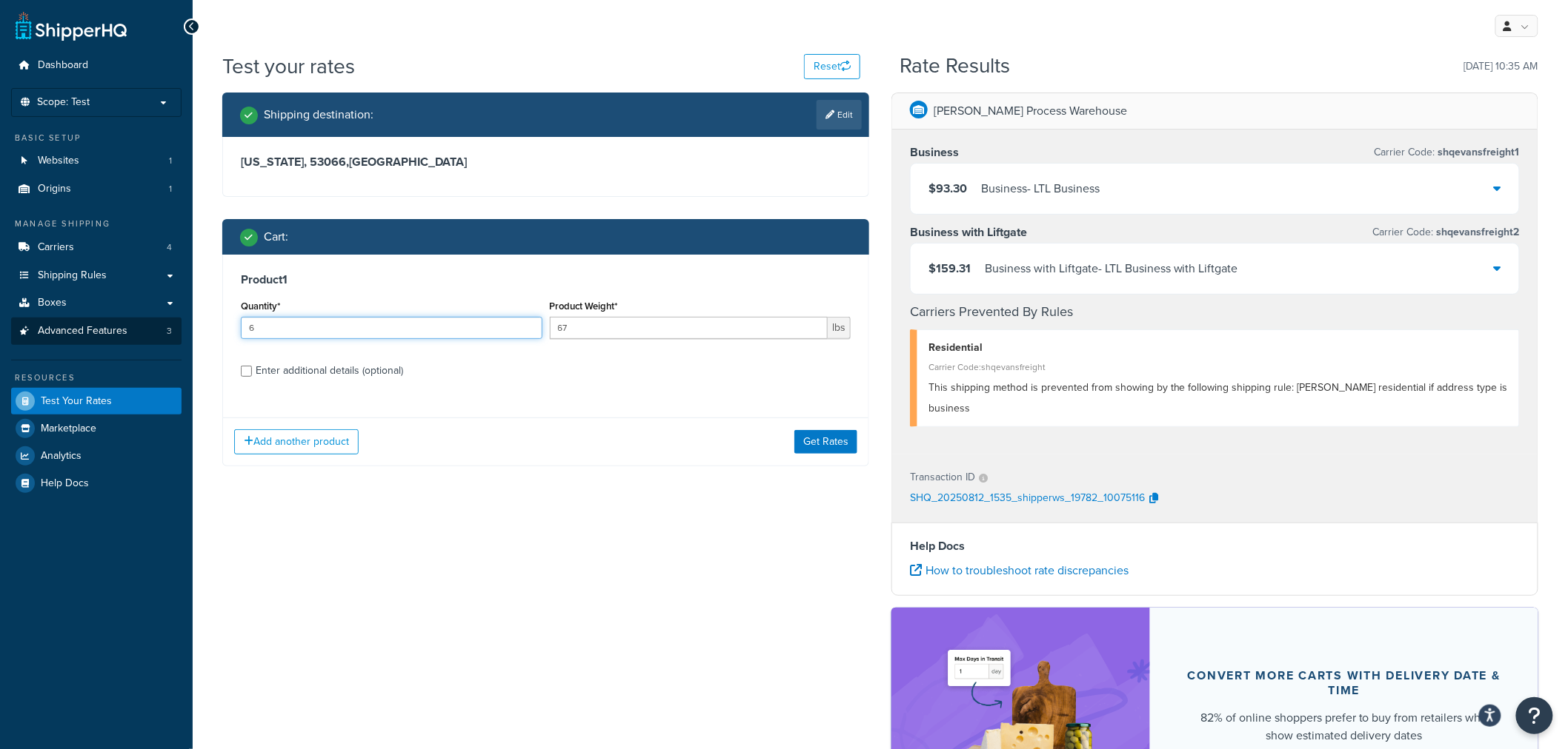
drag, startPoint x: 278, startPoint y: 331, endPoint x: 175, endPoint y: 336, distance: 103.1
click at [183, 341] on div "Dashboard Scope: Test Basic Setup Websites 1 Origins 1 Manage Shipping Carriers…" at bounding box center [784, 474] width 1568 height 949
type input "7"
drag, startPoint x: 855, startPoint y: 442, endPoint x: 812, endPoint y: 459, distance: 46.2
click at [854, 442] on button "Get Rates" at bounding box center [825, 442] width 63 height 23
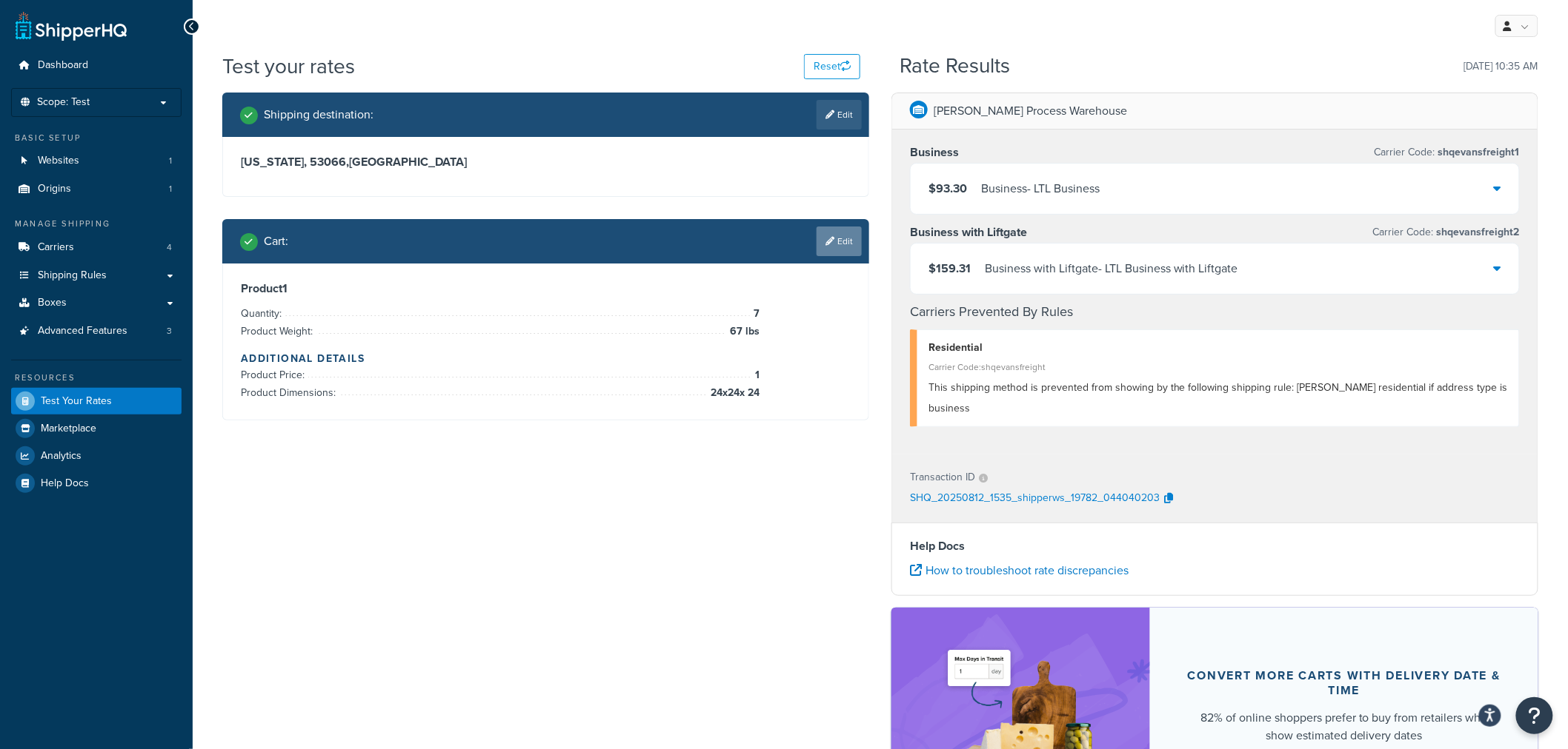
click at [835, 252] on link "Edit" at bounding box center [839, 240] width 45 height 29
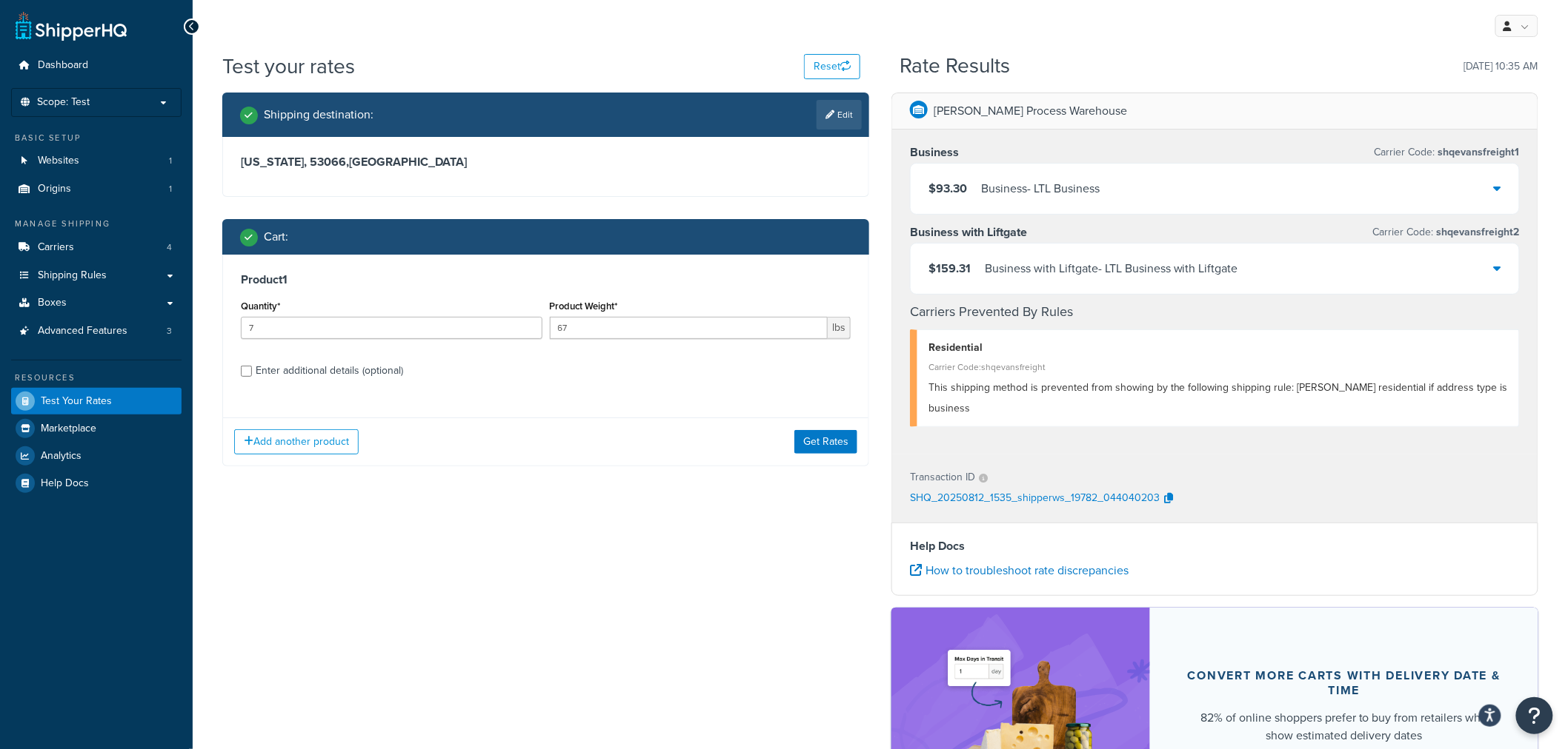
drag, startPoint x: 277, startPoint y: 339, endPoint x: 166, endPoint y: 348, distance: 111.4
click at [166, 348] on div "Dashboard Scope: Test Basic Setup Websites 1 Origins 1 Manage Shipping Carriers…" at bounding box center [784, 474] width 1568 height 949
drag, startPoint x: 206, startPoint y: 331, endPoint x: 153, endPoint y: 315, distance: 55.4
click at [190, 326] on div "Dashboard Scope: Test Basic Setup Websites 1 Origins 1 Manage Shipping Carriers…" at bounding box center [784, 474] width 1568 height 949
type input "8"
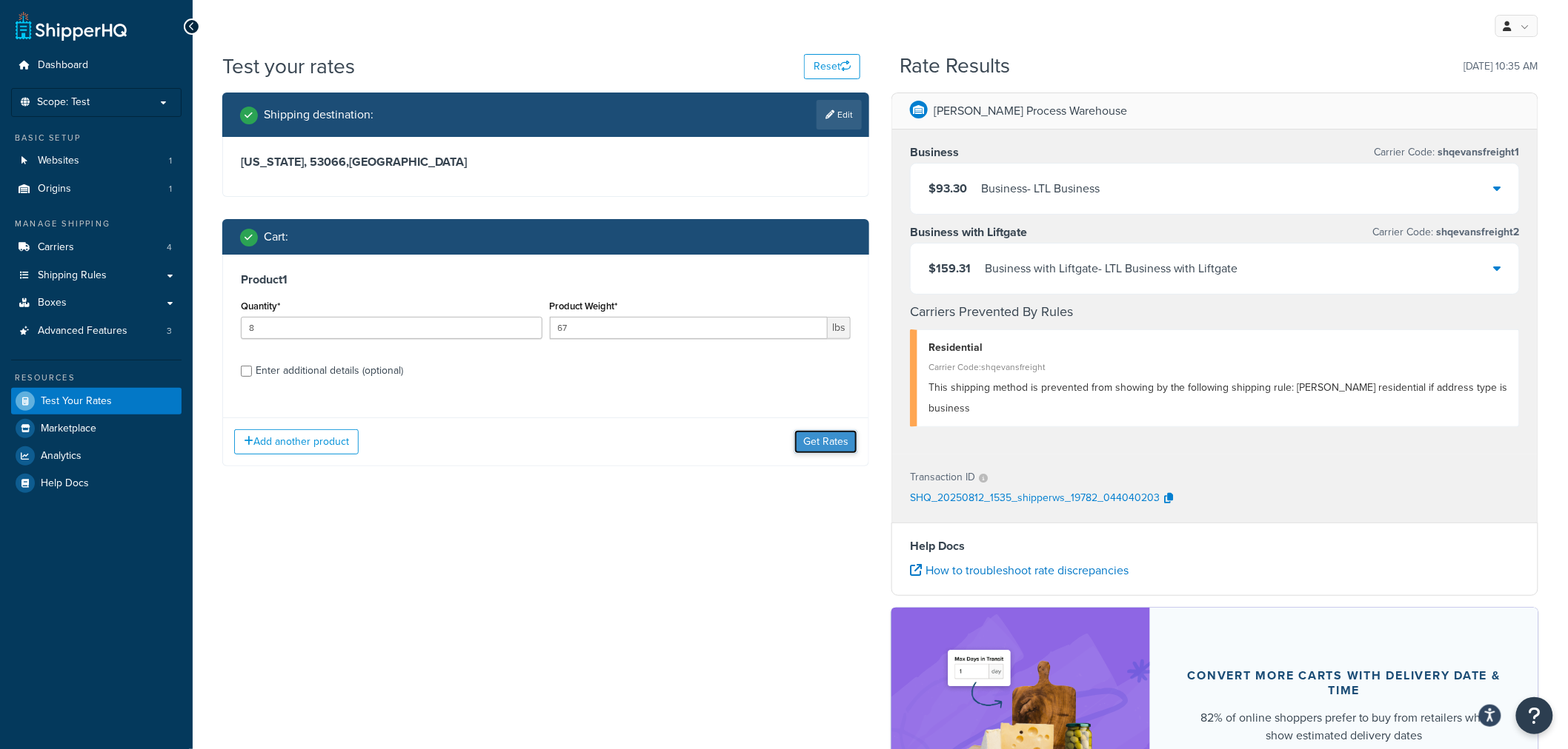
click at [816, 446] on button "Get Rates" at bounding box center [825, 442] width 63 height 23
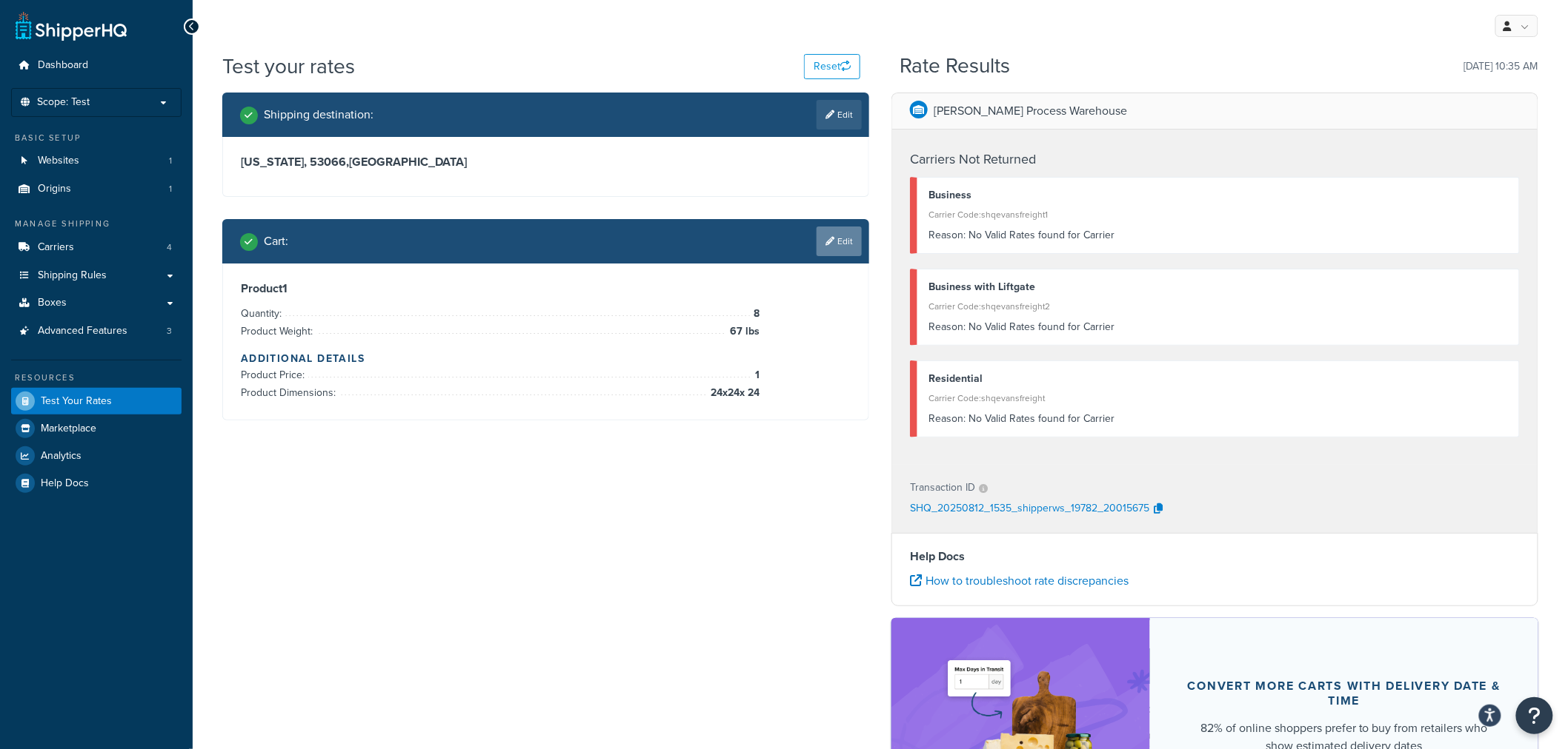
click at [841, 245] on link "Edit" at bounding box center [839, 240] width 45 height 29
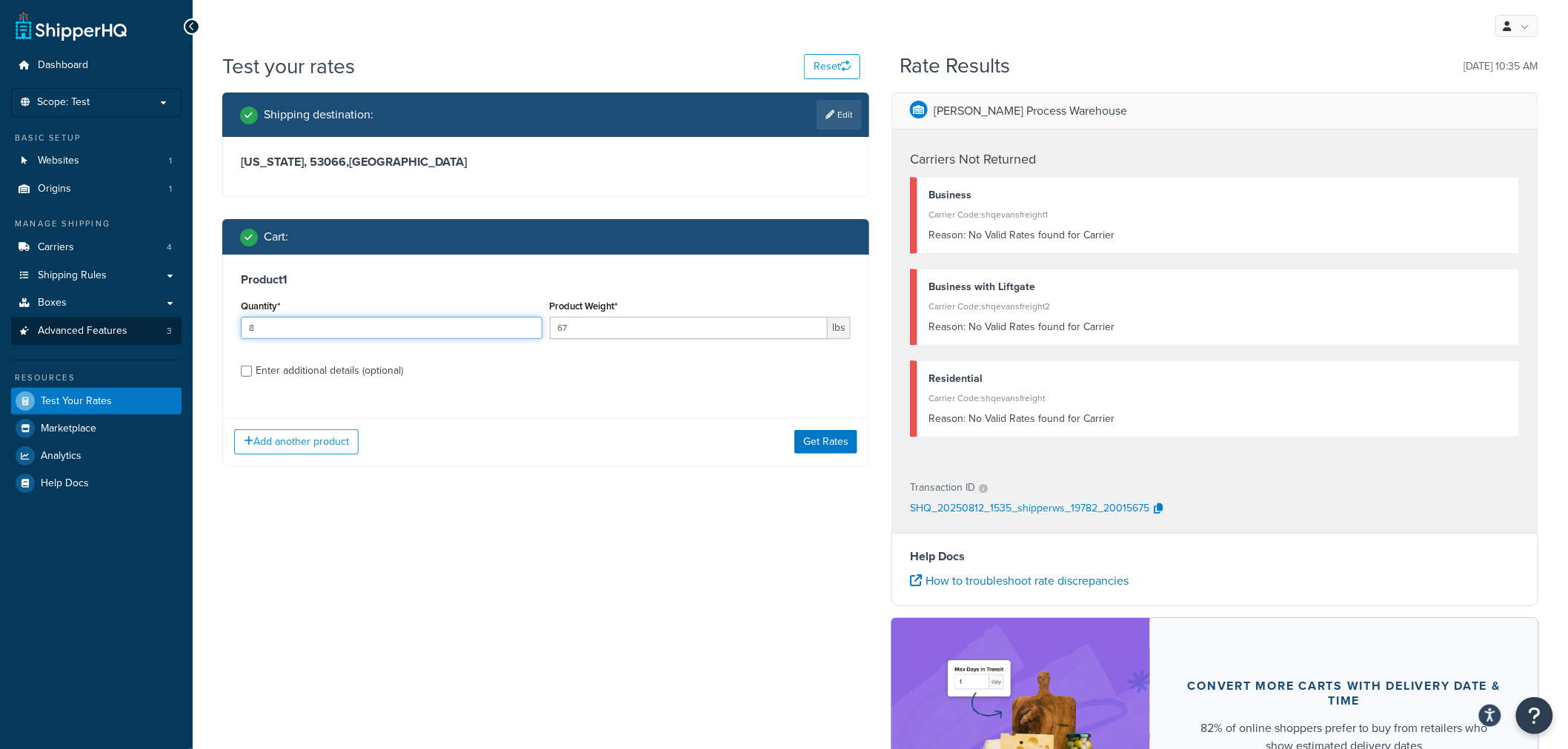
drag, startPoint x: 238, startPoint y: 337, endPoint x: 147, endPoint y: 337, distance: 91.0
click at [224, 337] on div "Product 1 Quantity* 8 Product Weight* 67 lbs Enter additional details (optional)" at bounding box center [546, 331] width 645 height 152
type input "9"
click at [816, 444] on button "Get Rates" at bounding box center [825, 442] width 63 height 23
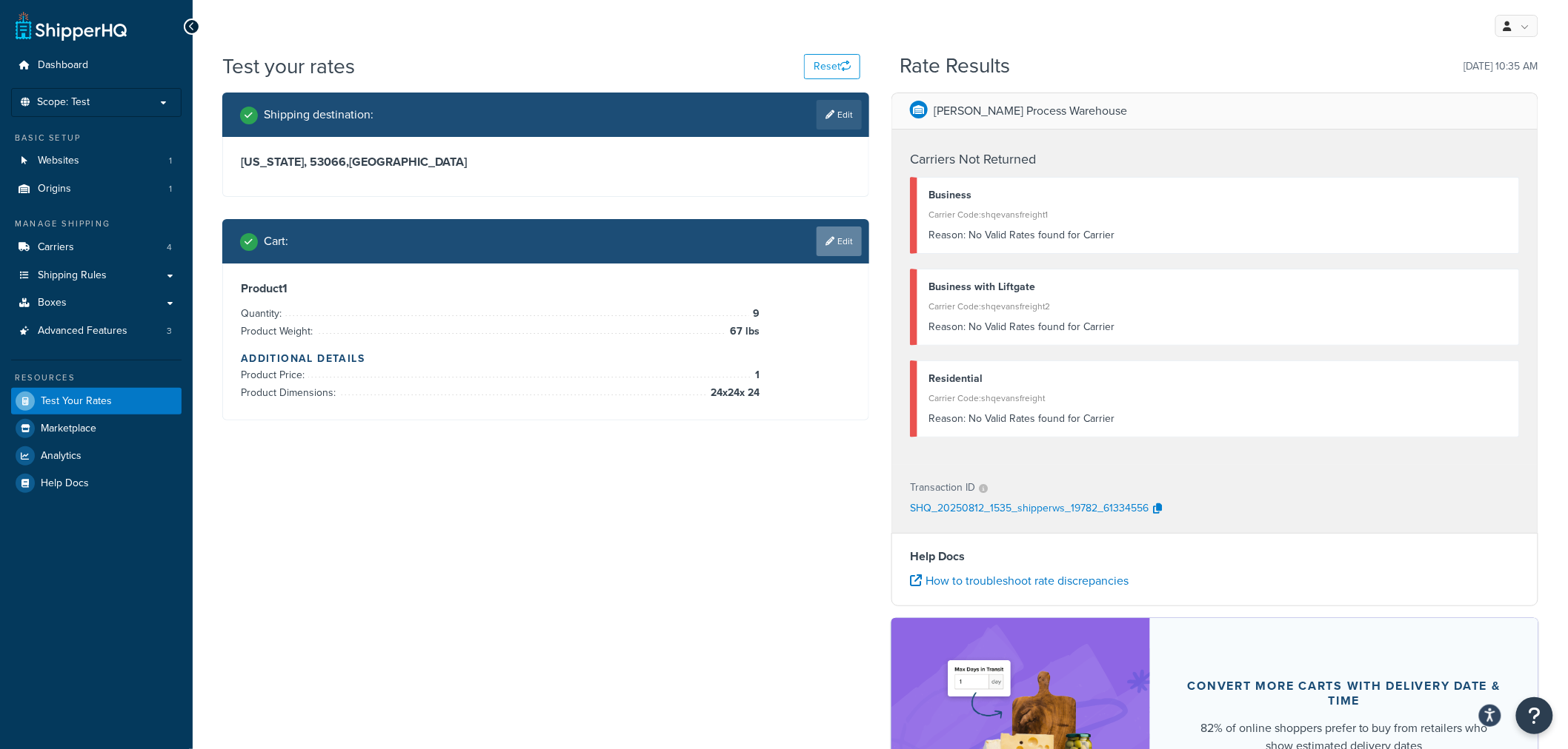
click at [835, 245] on link "Edit" at bounding box center [839, 240] width 45 height 29
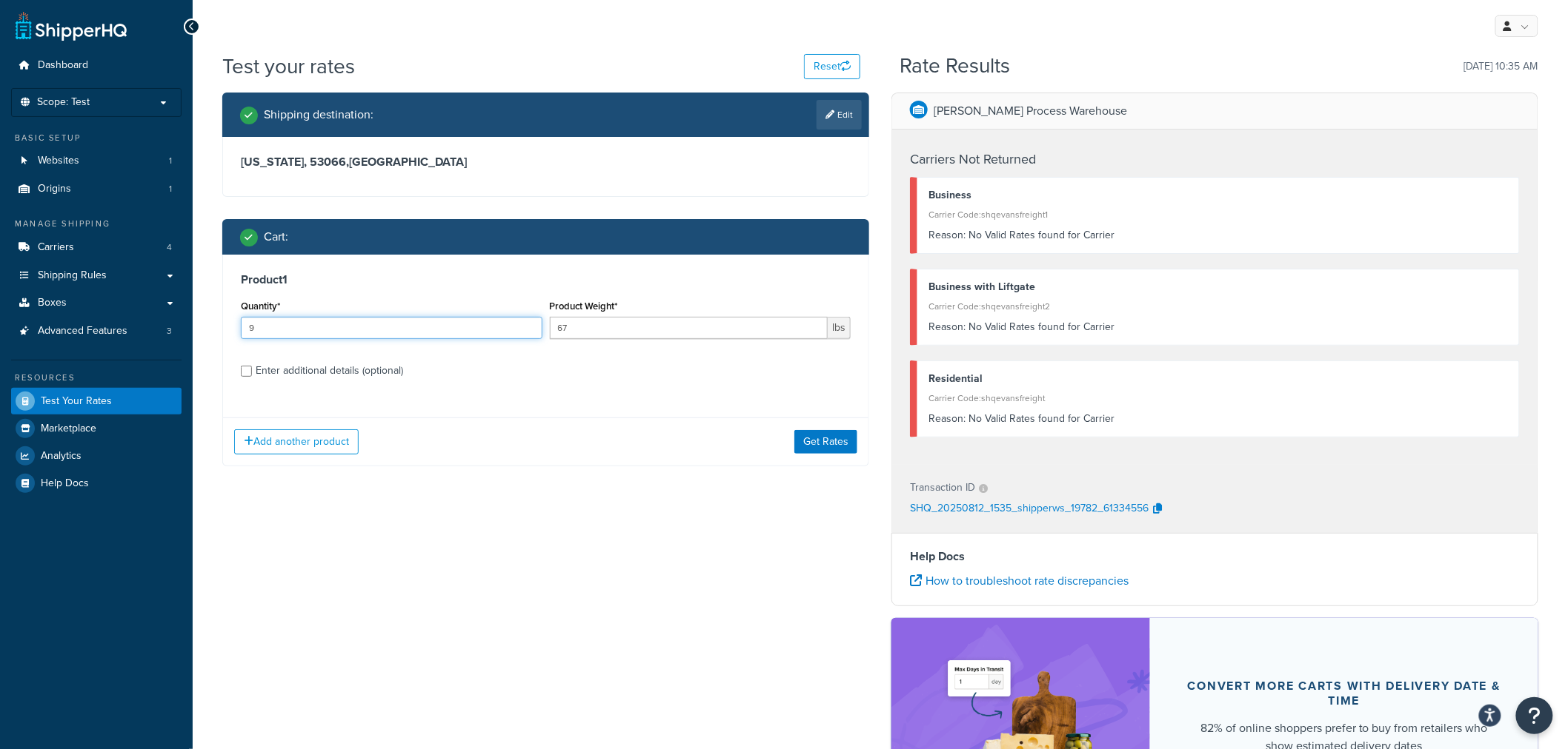
drag, startPoint x: 246, startPoint y: 324, endPoint x: 187, endPoint y: 331, distance: 59.4
click at [188, 331] on div "Dashboard Scope: Test Basic Setup Websites 1 Origins 1 Manage Shipping Carriers…" at bounding box center [784, 479] width 1568 height 959
type input "10"
click at [809, 442] on button "Get Rates" at bounding box center [825, 442] width 63 height 23
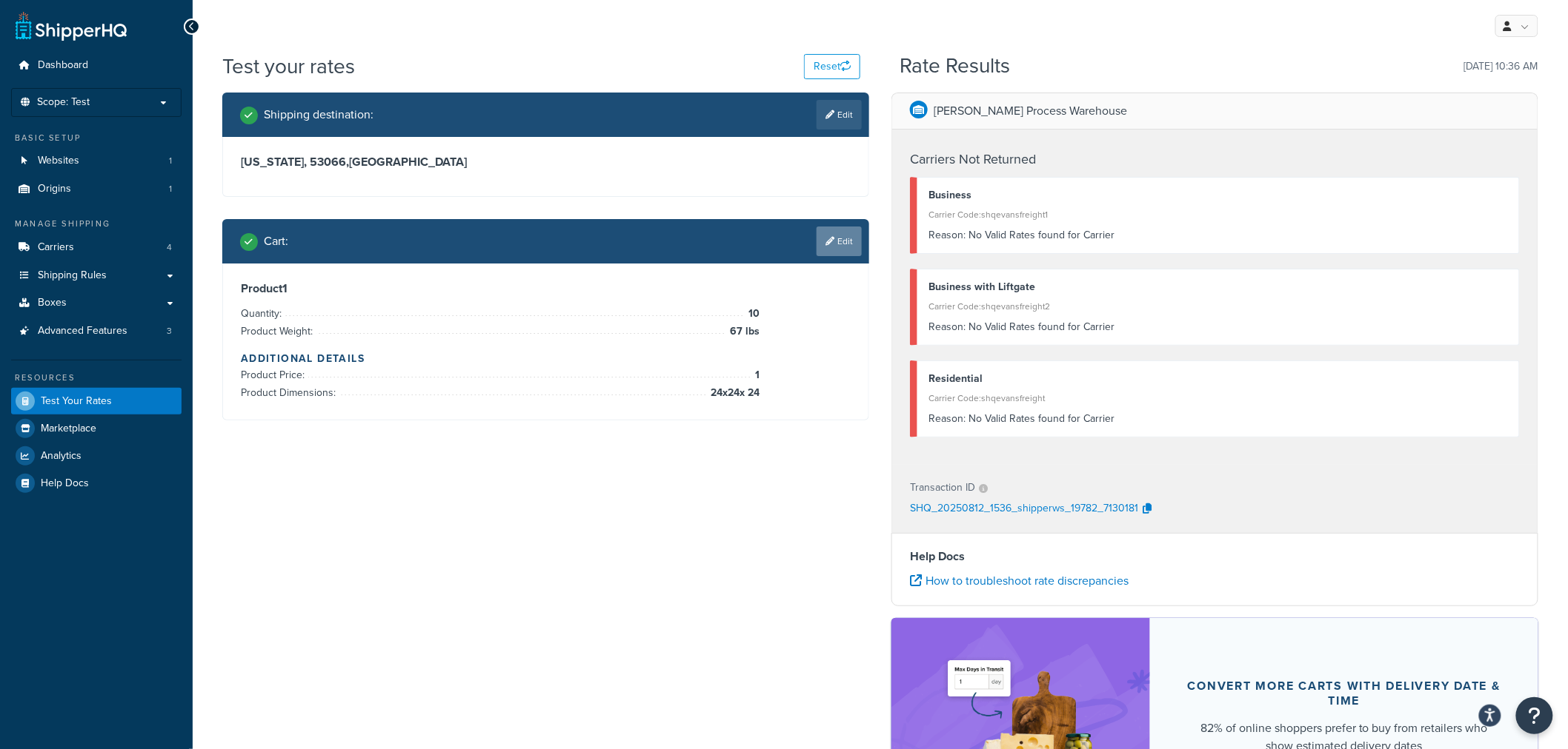
click at [847, 243] on link "Edit" at bounding box center [839, 240] width 45 height 29
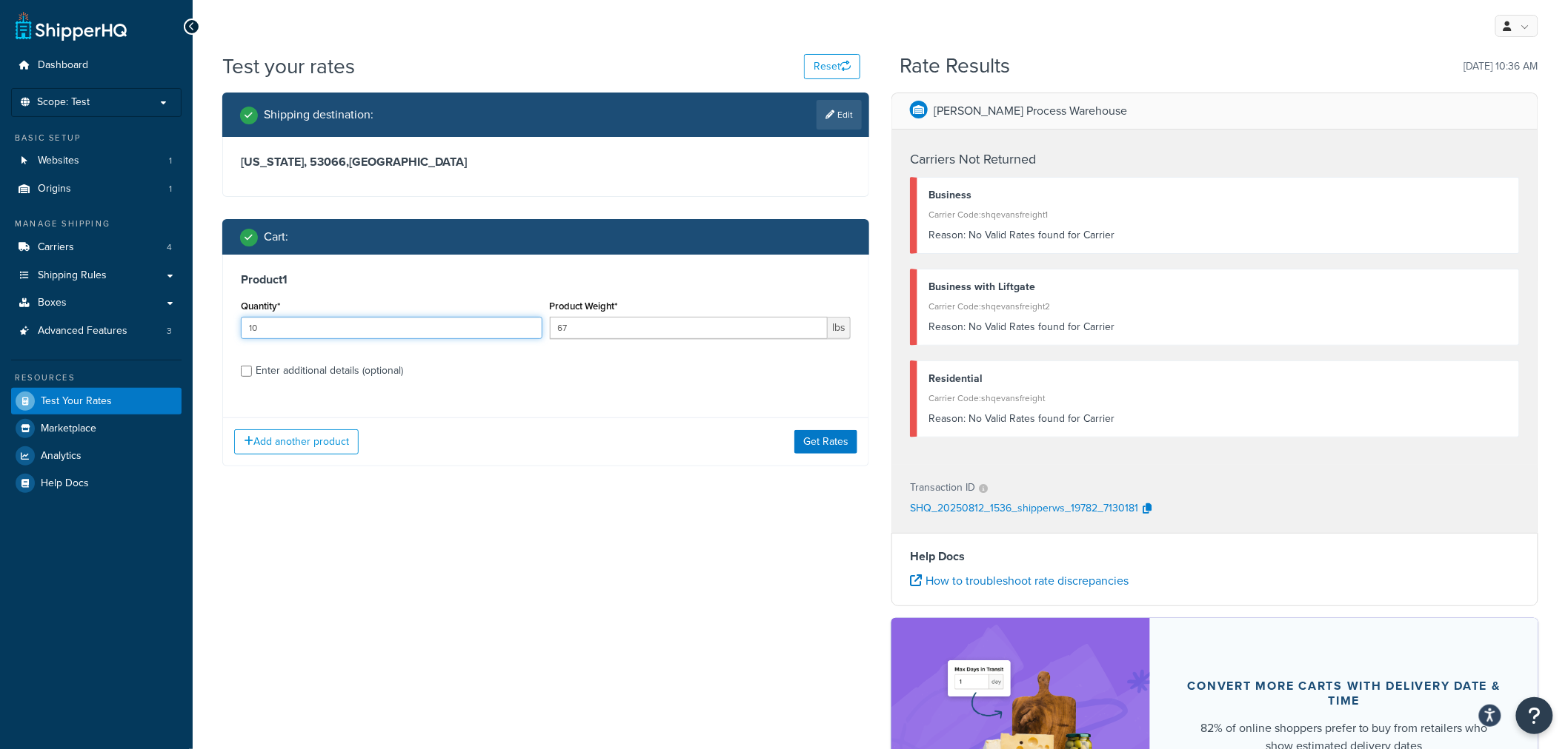
drag, startPoint x: 283, startPoint y: 331, endPoint x: 206, endPoint y: 330, distance: 77.0
click at [218, 331] on div "Shipping destination : Edit [US_STATE], 53066 , [GEOGRAPHIC_DATA] Cart : Produc…" at bounding box center [546, 291] width 669 height 396
type input "5"
click at [815, 438] on button "Get Rates" at bounding box center [825, 442] width 63 height 23
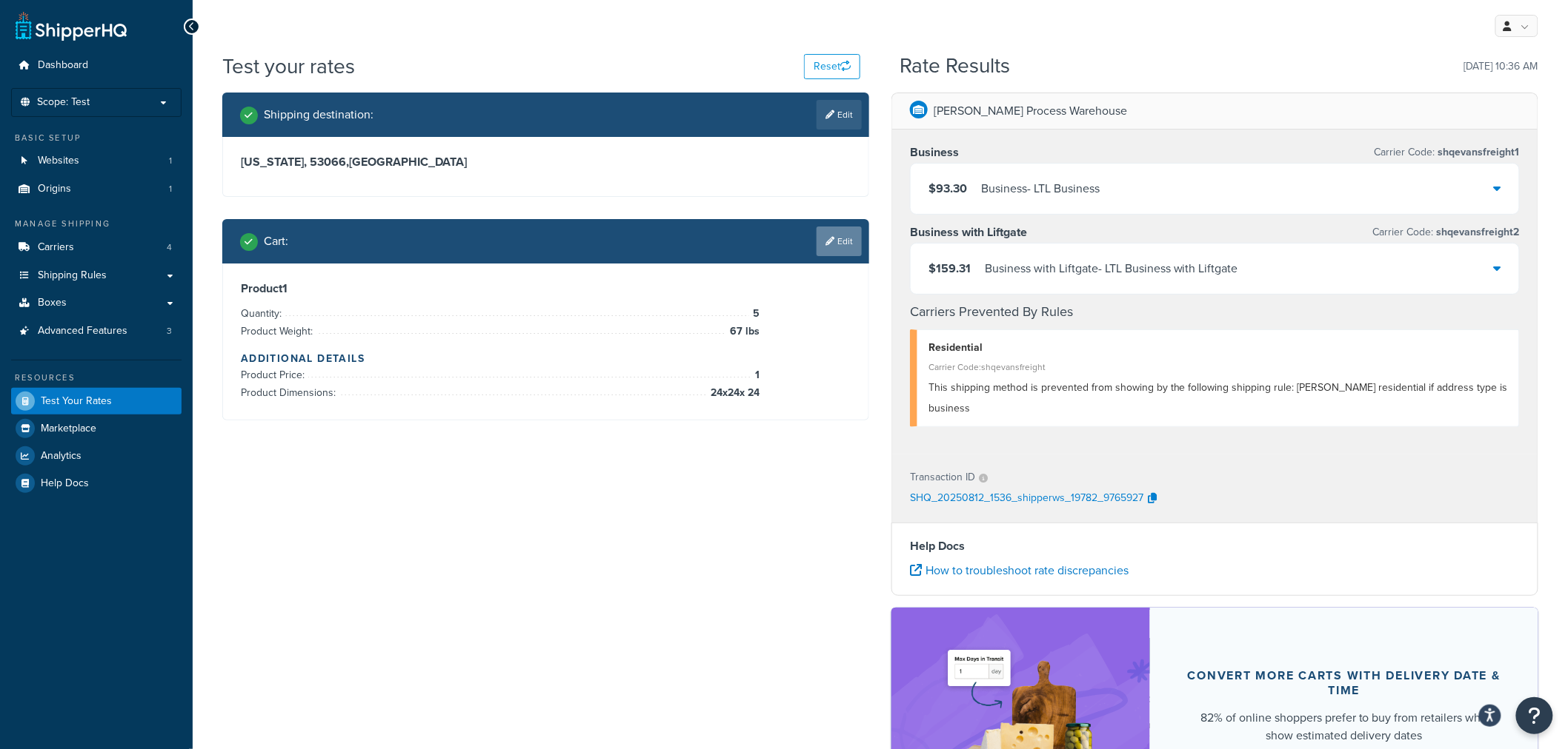
click at [828, 240] on icon at bounding box center [830, 241] width 9 height 9
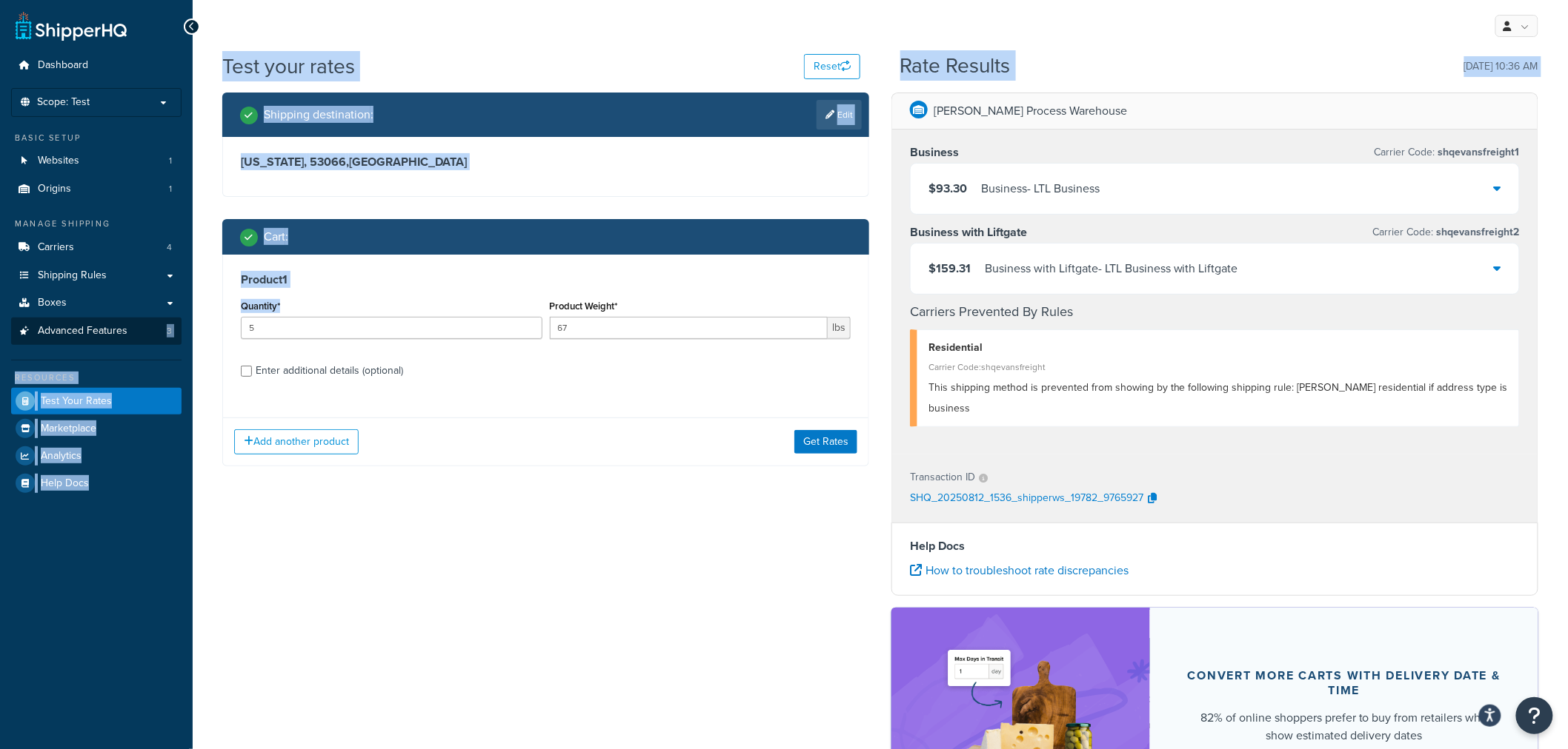
drag, startPoint x: 304, startPoint y: 318, endPoint x: 163, endPoint y: 329, distance: 141.4
click at [163, 329] on div "Dashboard Scope: Test Basic Setup Websites 1 Origins 1 Manage Shipping Carriers…" at bounding box center [784, 474] width 1568 height 949
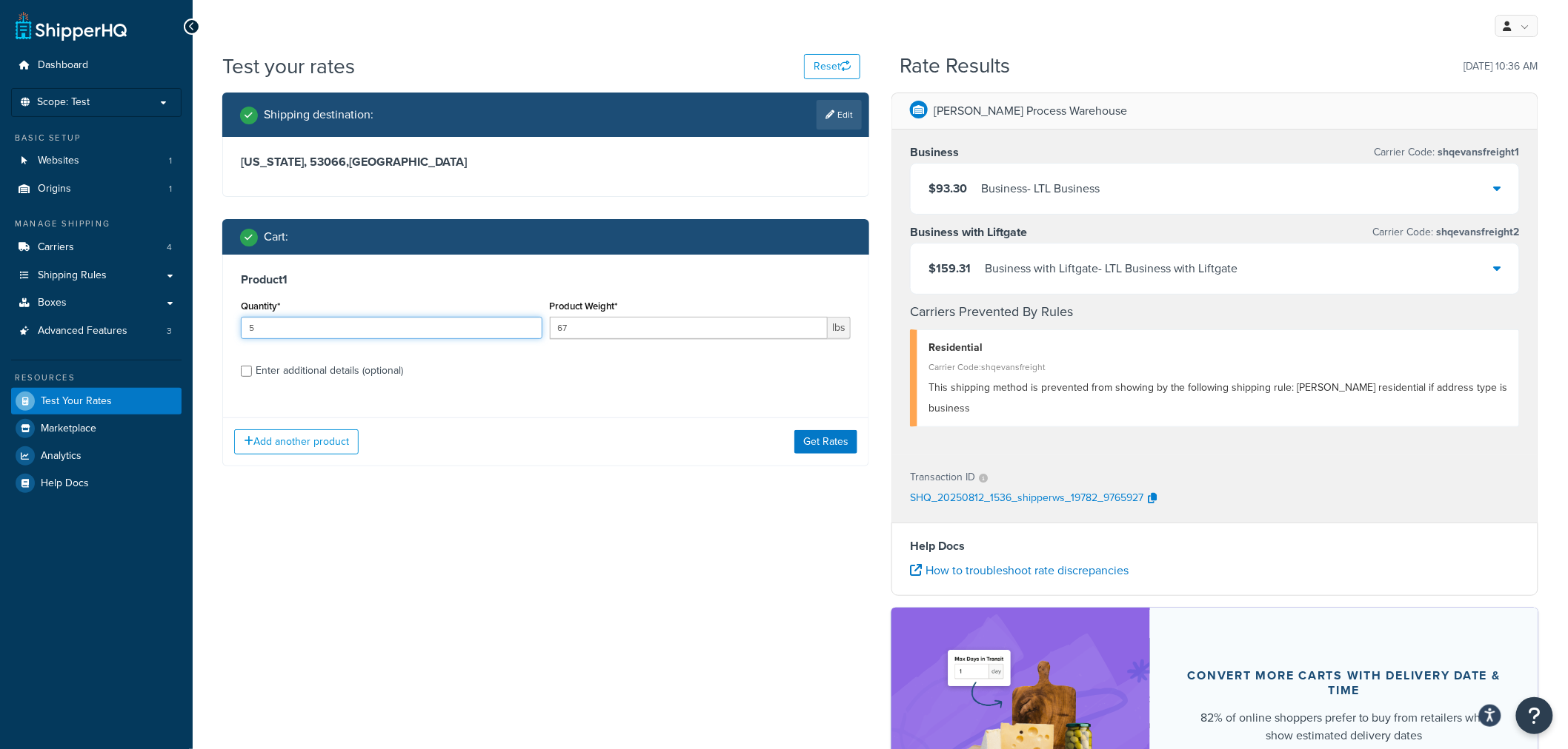
click at [272, 331] on input "5" at bounding box center [391, 328] width 302 height 23
drag, startPoint x: 280, startPoint y: 328, endPoint x: 213, endPoint y: 328, distance: 67.0
click at [213, 328] on div "Shipping destination : Edit [US_STATE], 53066 , [GEOGRAPHIC_DATA] Cart : Produc…" at bounding box center [546, 291] width 669 height 396
type input "6"
click at [820, 442] on button "Get Rates" at bounding box center [825, 442] width 63 height 23
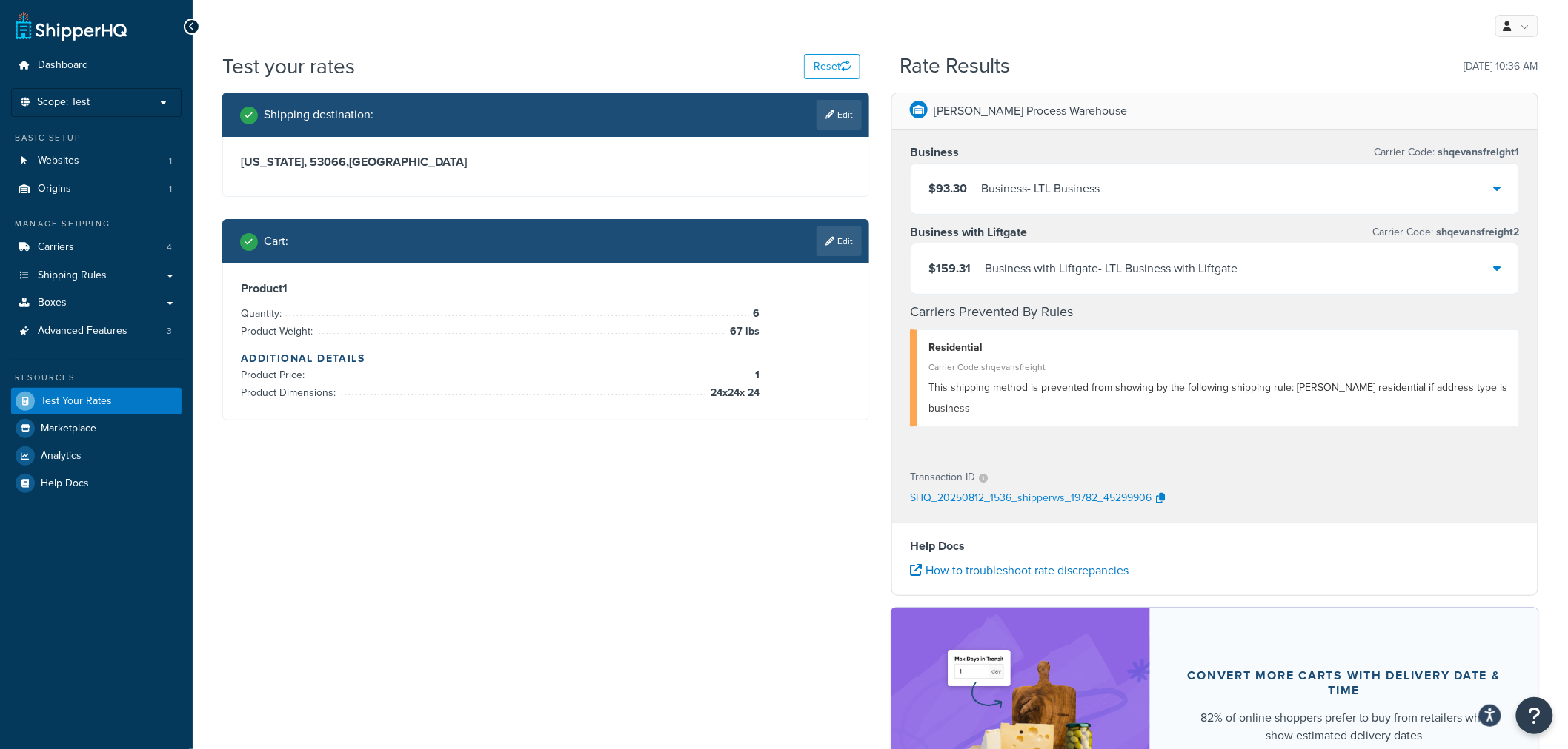
click at [828, 240] on icon at bounding box center [830, 241] width 9 height 9
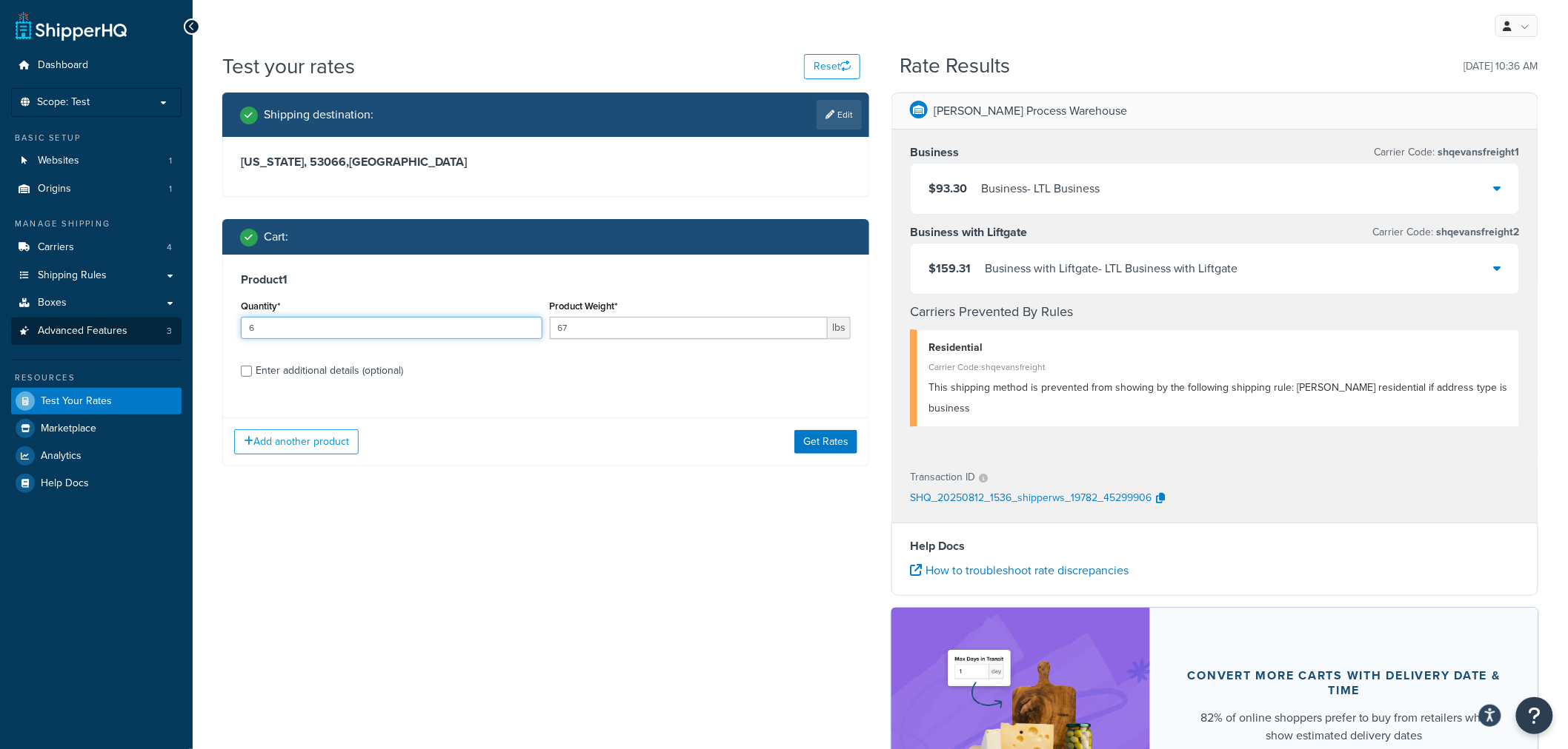
drag, startPoint x: 357, startPoint y: 329, endPoint x: 171, endPoint y: 338, distance: 186.2
click at [213, 331] on div "Shipping destination : Edit [US_STATE], 53066 , [GEOGRAPHIC_DATA] Cart : Produc…" at bounding box center [546, 291] width 669 height 396
type input "3"
drag, startPoint x: 815, startPoint y: 435, endPoint x: 809, endPoint y: 438, distance: 6.7
click at [816, 435] on button "Get Rates" at bounding box center [825, 442] width 63 height 23
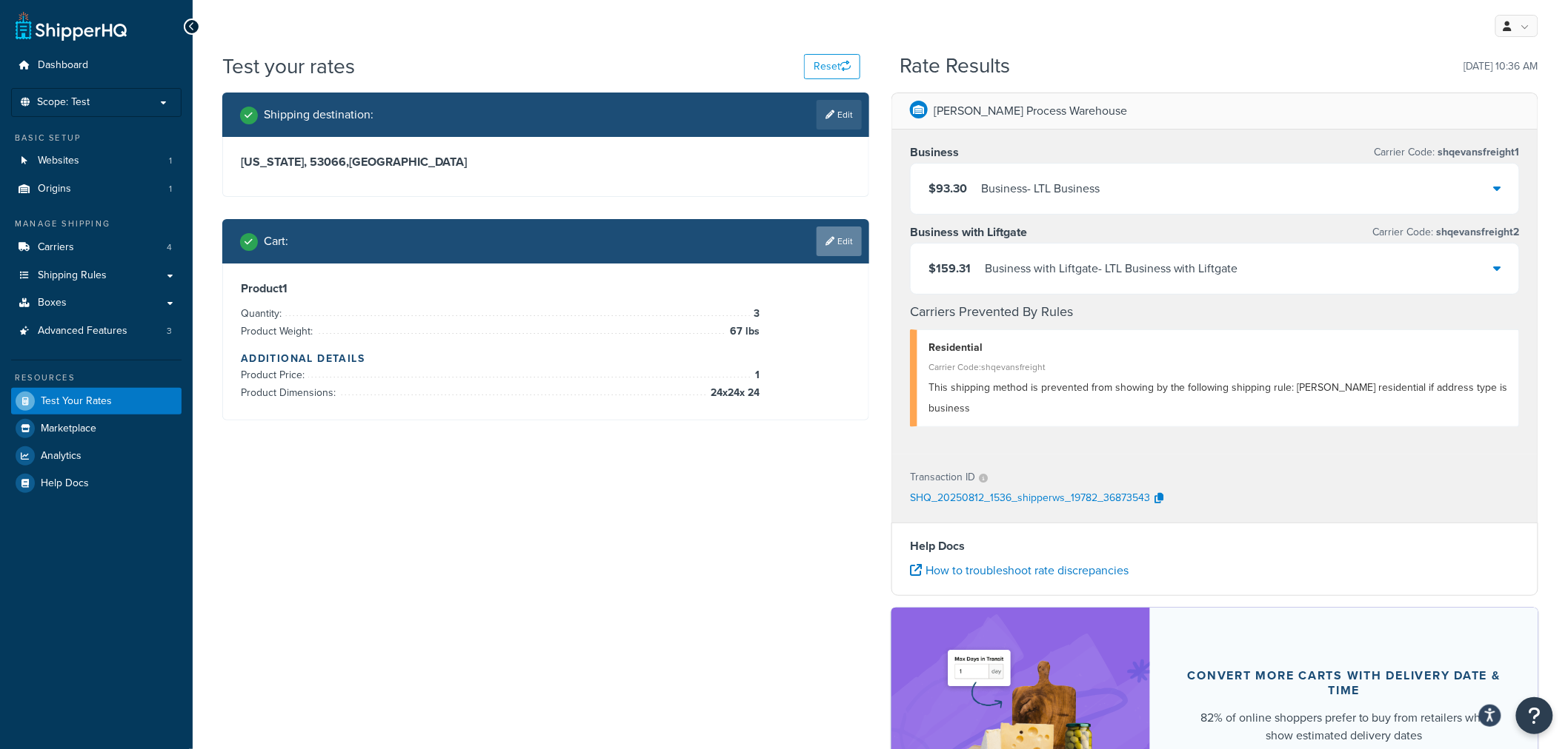
click at [831, 251] on link "Edit" at bounding box center [839, 240] width 45 height 29
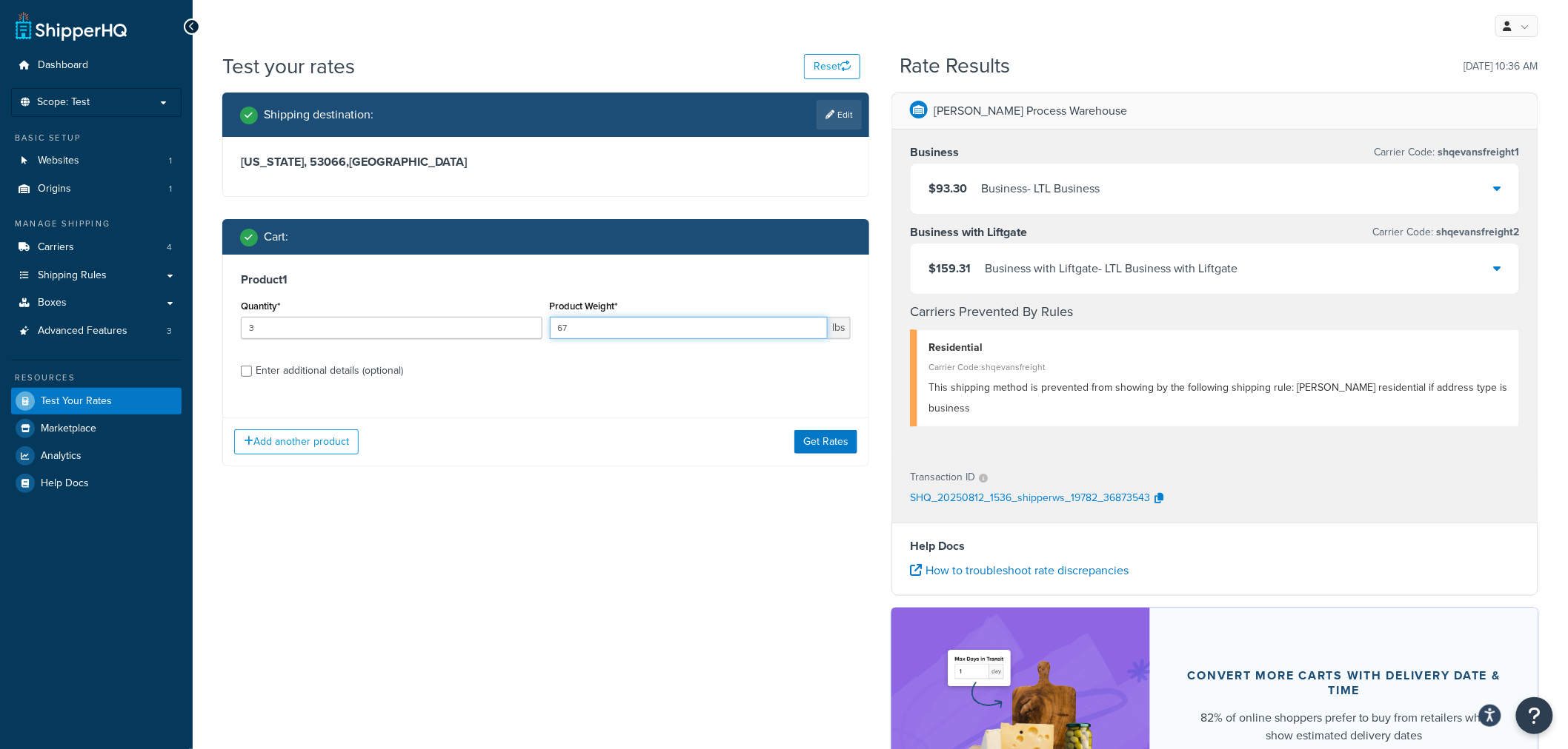
drag, startPoint x: 551, startPoint y: 336, endPoint x: 495, endPoint y: 336, distance: 56.0
click at [495, 336] on div "Quantity* 3 Product Weight* 67 lbs" at bounding box center [546, 323] width 617 height 54
type input "68"
drag, startPoint x: 809, startPoint y: 441, endPoint x: 826, endPoint y: 438, distance: 17.3
click at [819, 441] on button "Get Rates" at bounding box center [825, 442] width 63 height 23
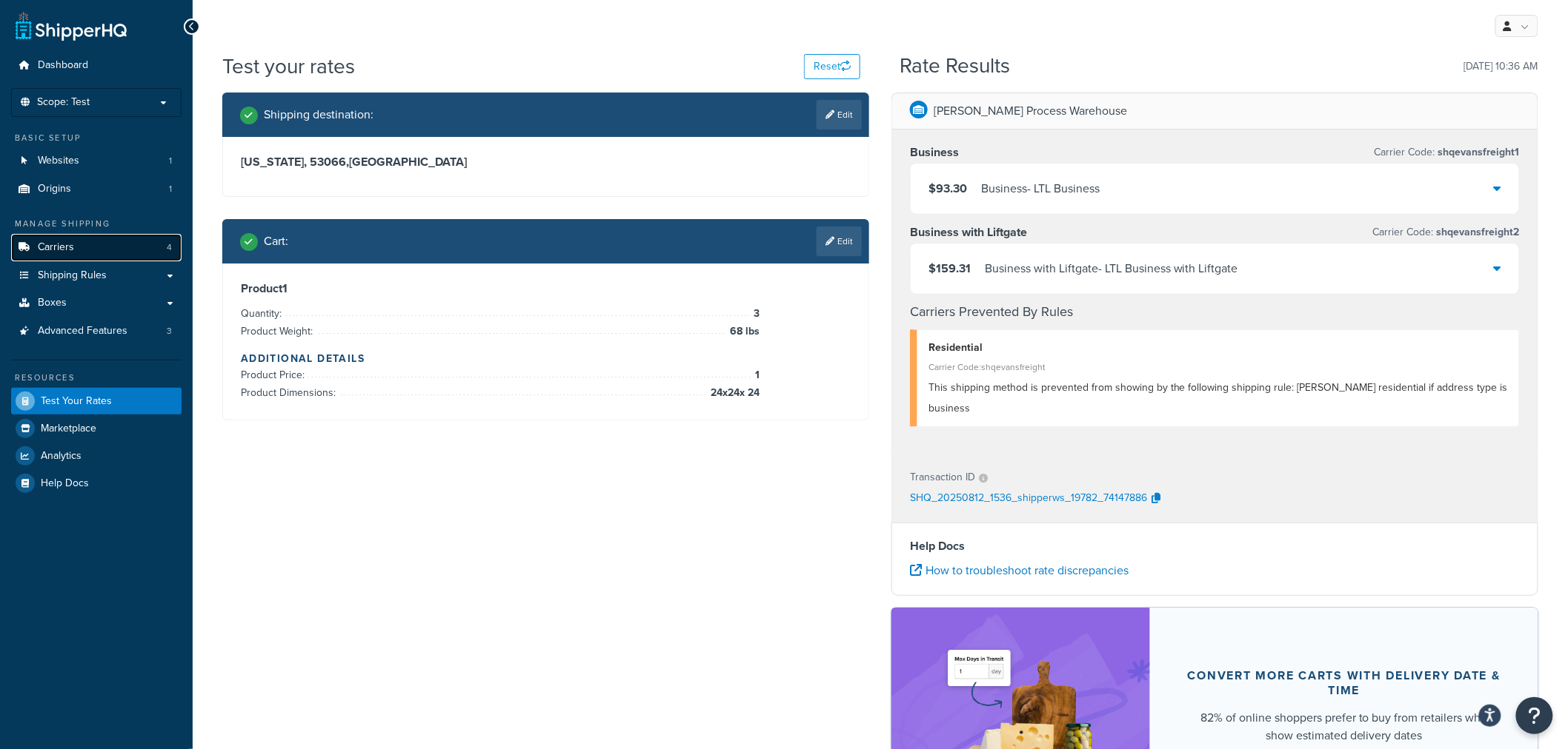
click at [70, 250] on span "Carriers" at bounding box center [55, 247] width 36 height 13
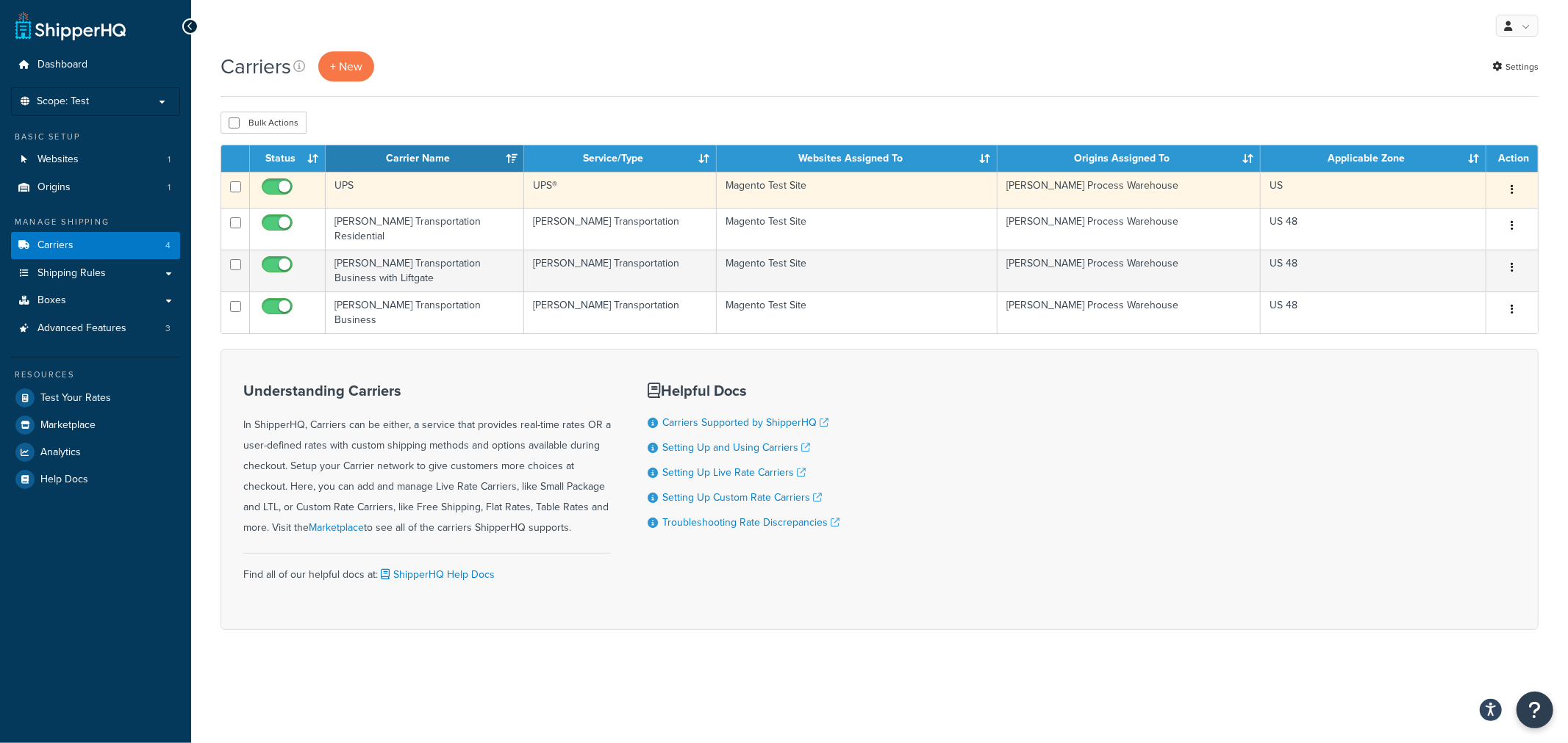
click at [341, 194] on td "UPS" at bounding box center [424, 190] width 198 height 36
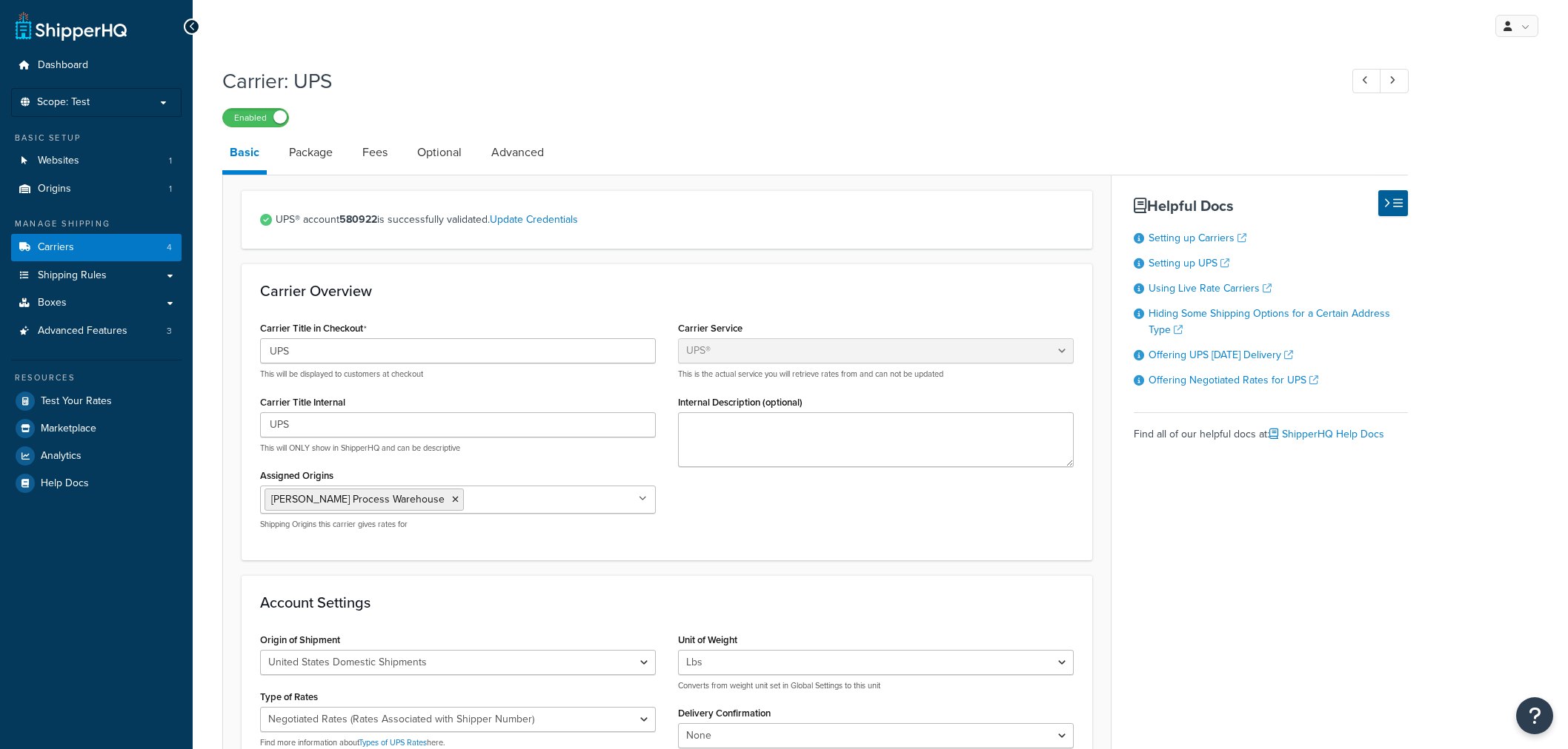
select select "ups"
click at [321, 151] on link "Package" at bounding box center [311, 152] width 58 height 36
select select "734017"
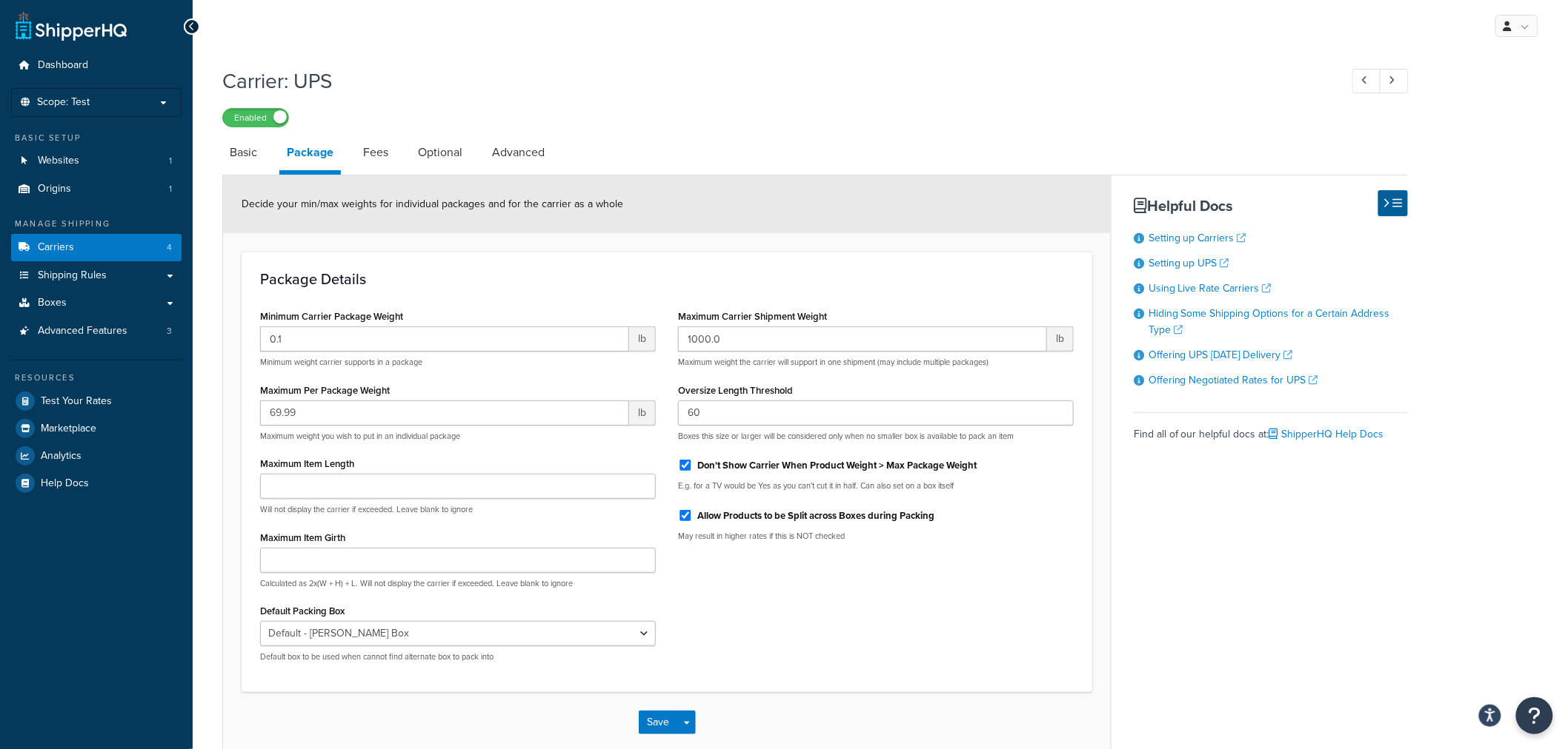
click at [397, 144] on li "Fees" at bounding box center [383, 152] width 55 height 36
click at [373, 164] on link "Fees" at bounding box center [376, 152] width 40 height 36
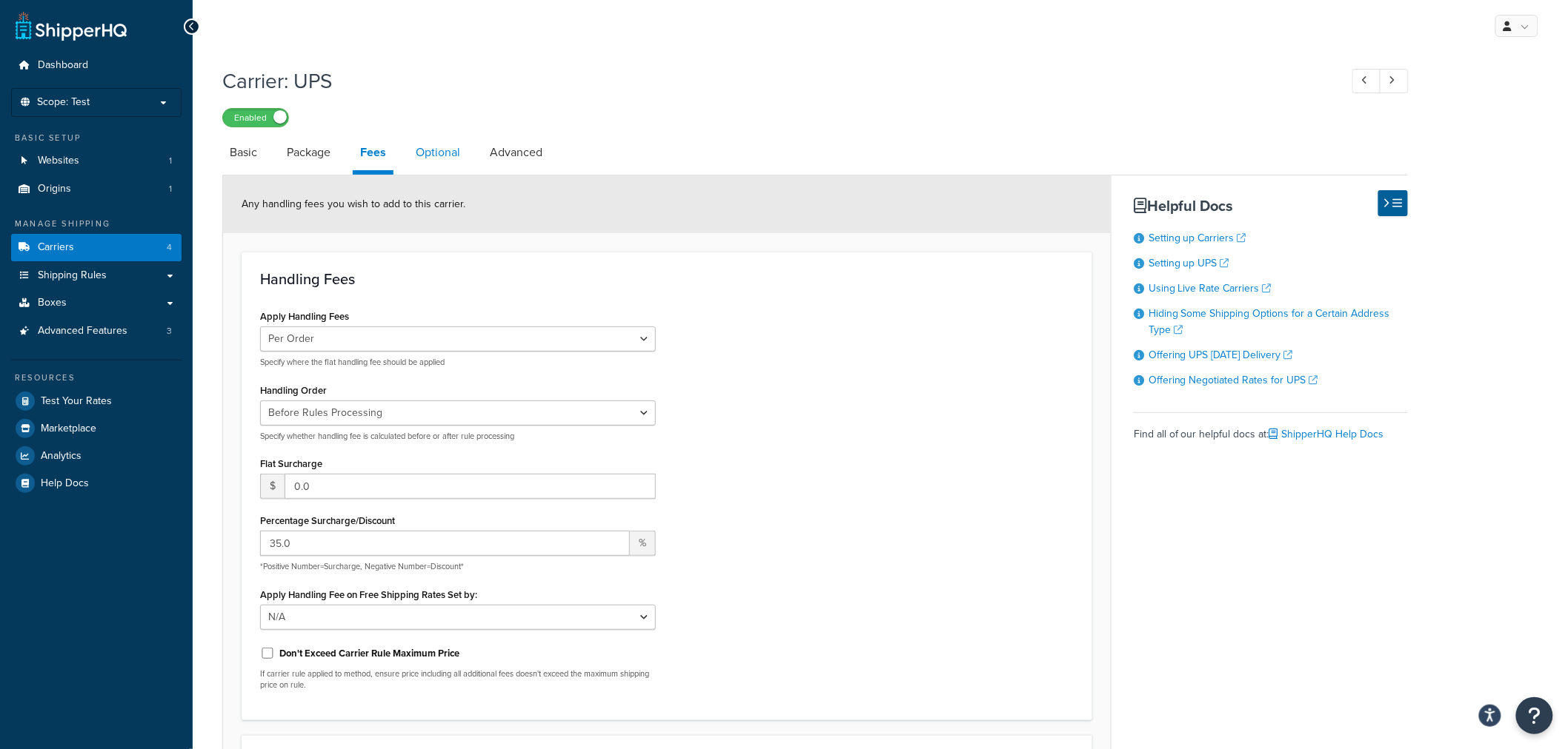
click at [434, 149] on link "Optional" at bounding box center [438, 152] width 59 height 36
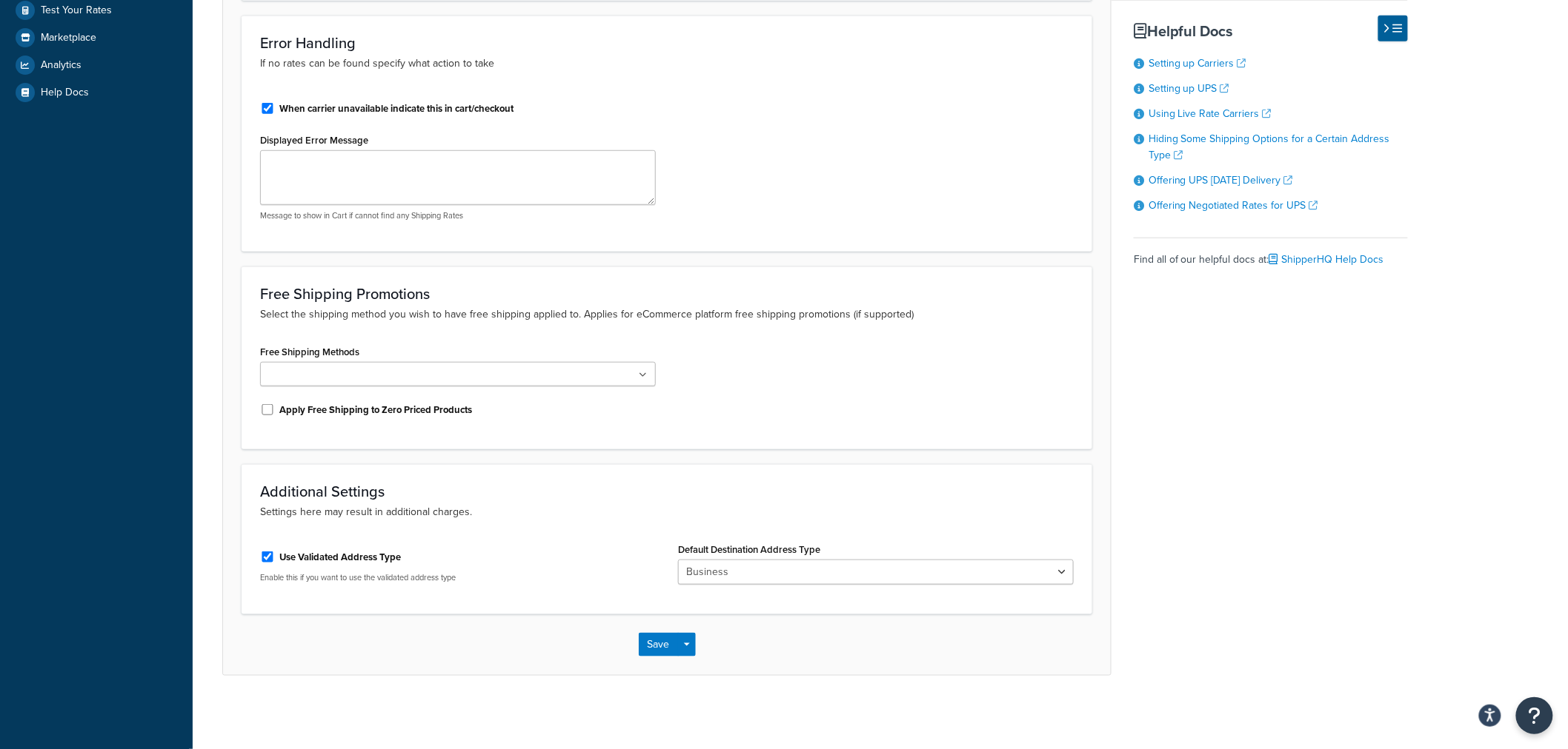
scroll to position [309, 0]
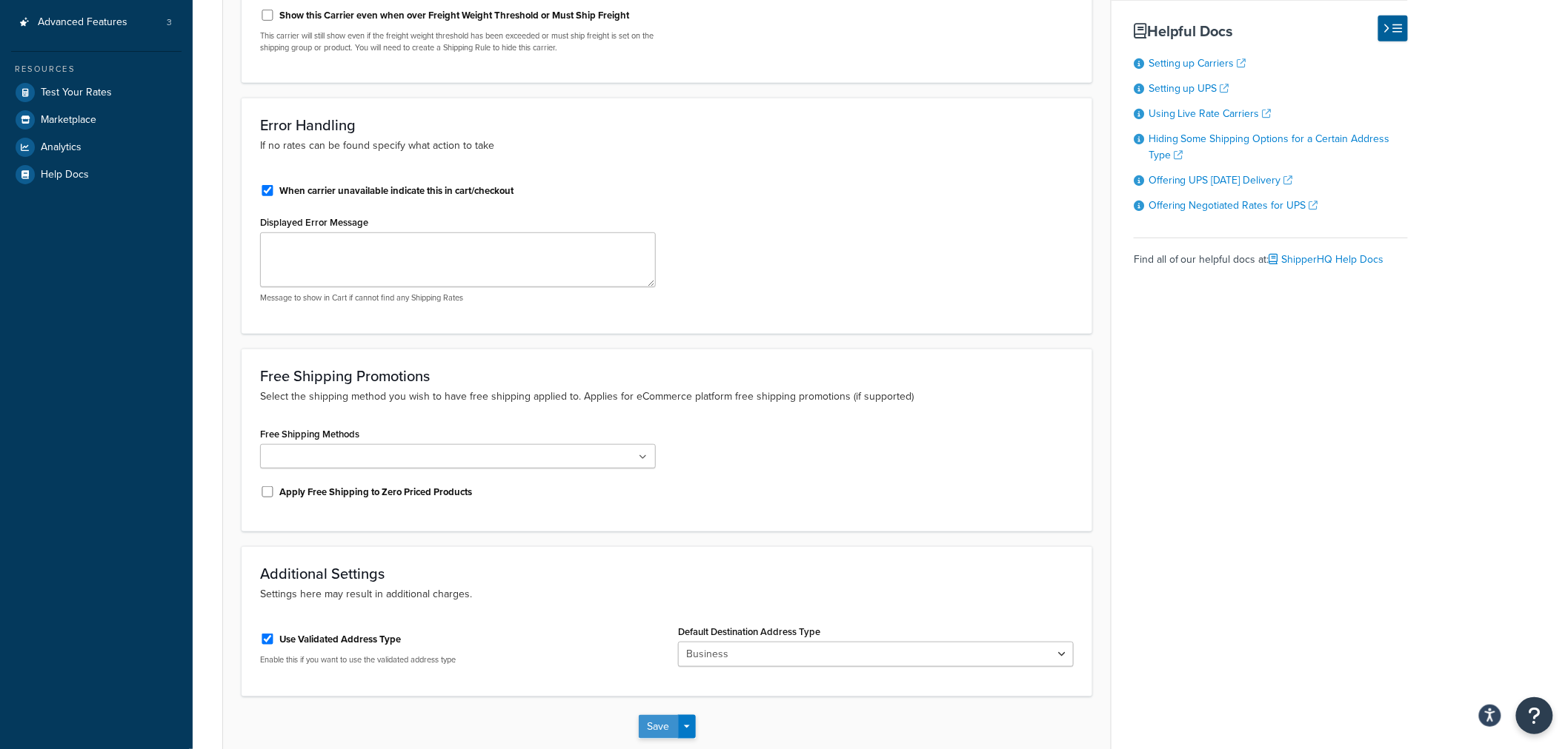
click at [660, 723] on button "Save" at bounding box center [658, 727] width 40 height 23
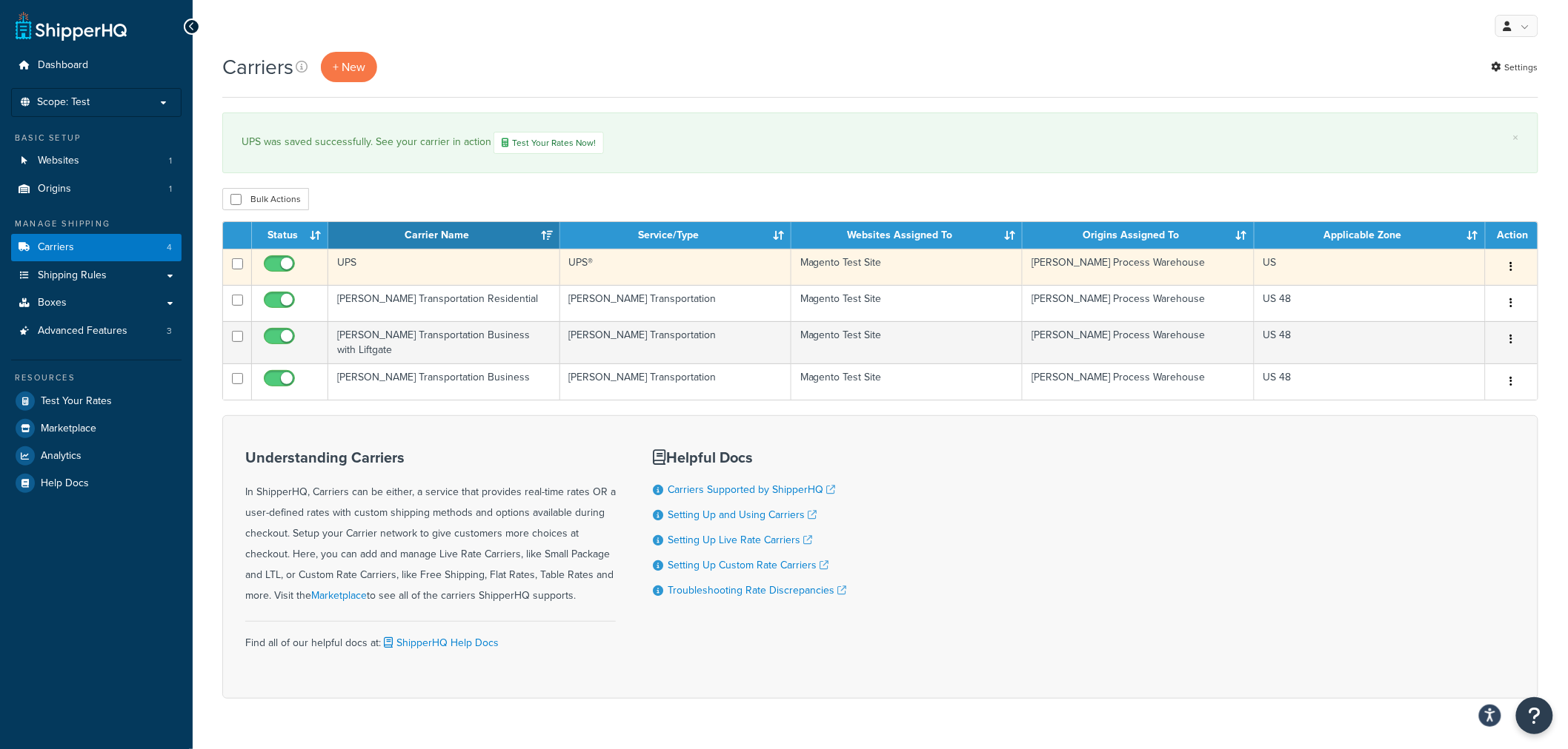
click at [352, 262] on td "UPS" at bounding box center [444, 266] width 231 height 36
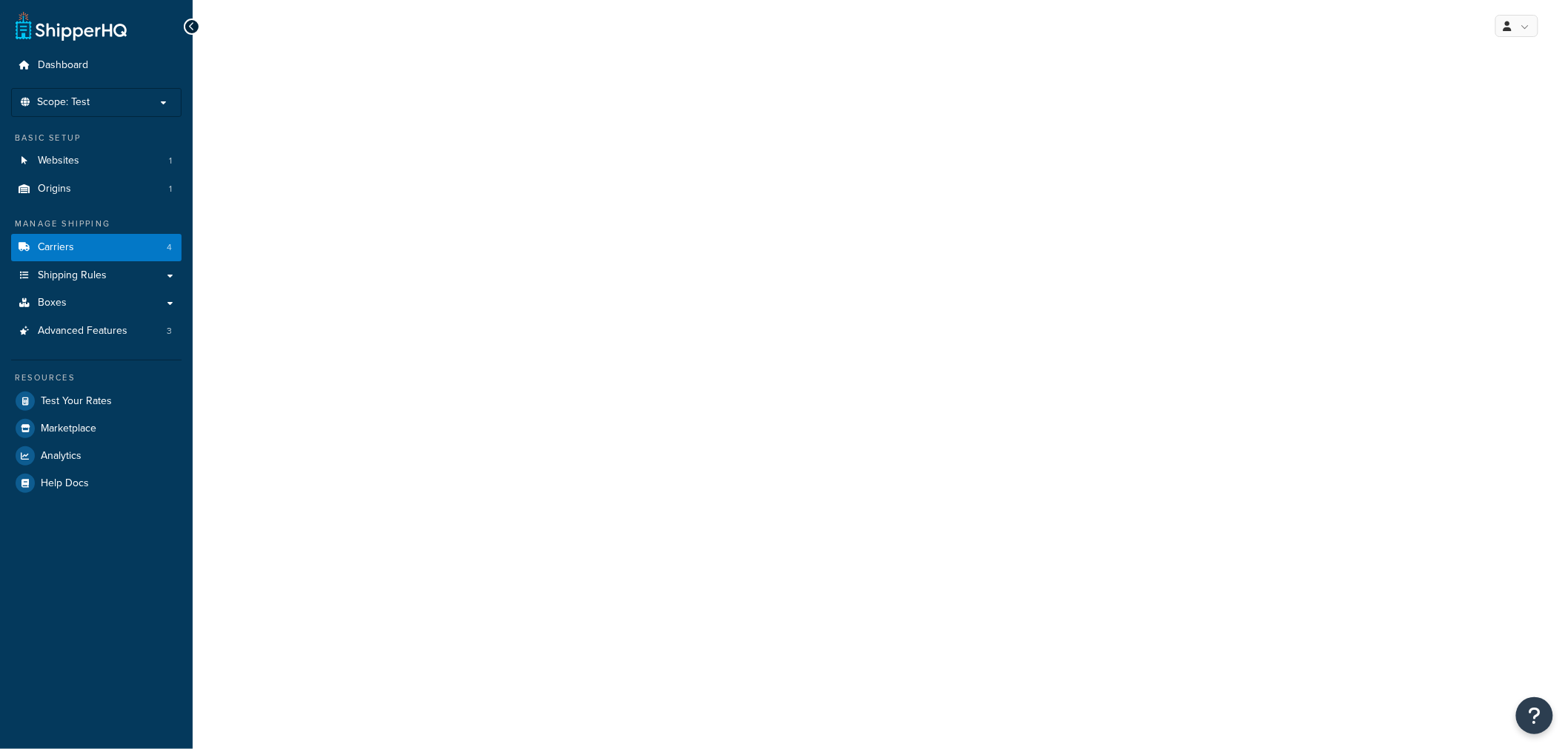
select select "ups"
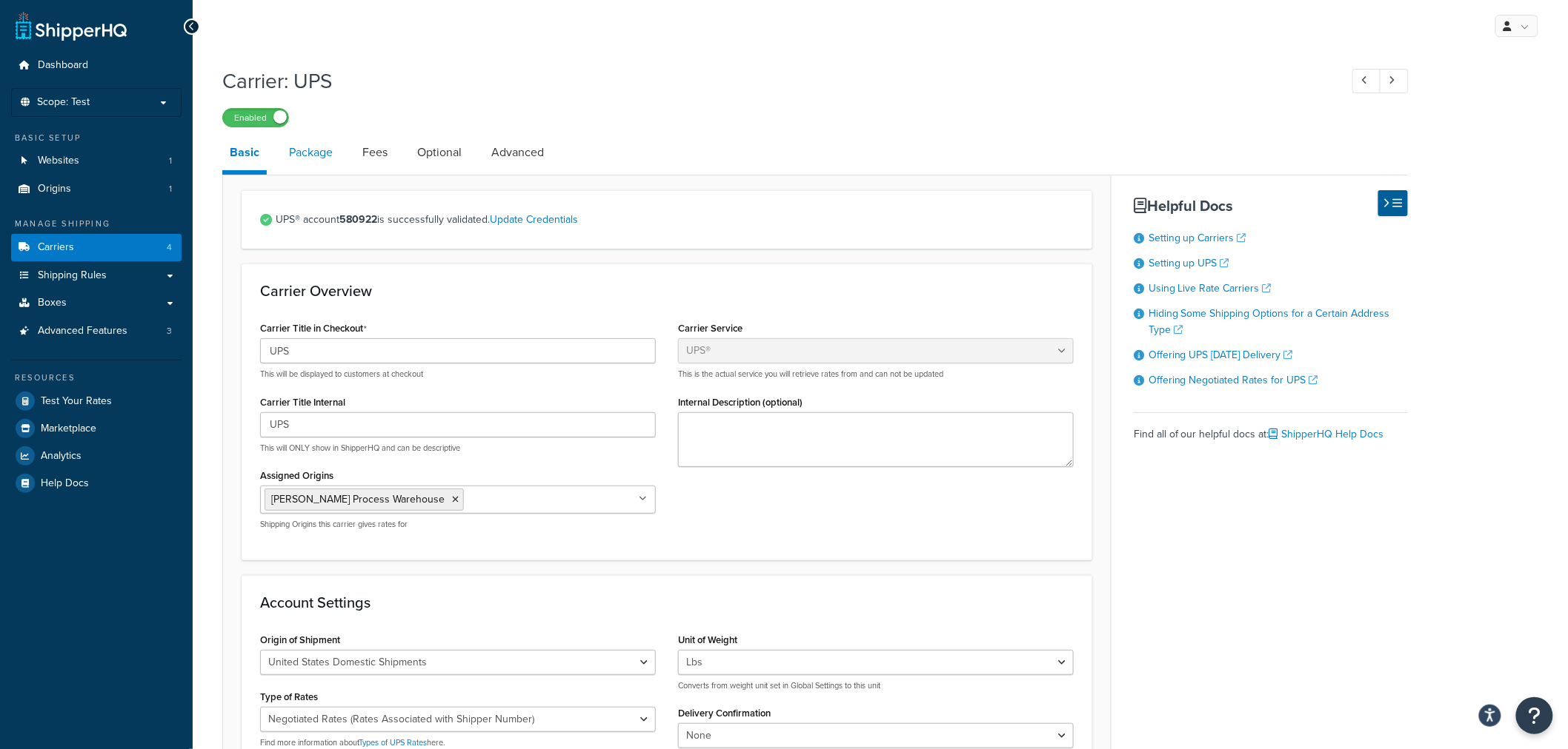
click at [309, 151] on link "Package" at bounding box center [311, 152] width 58 height 36
select select "734017"
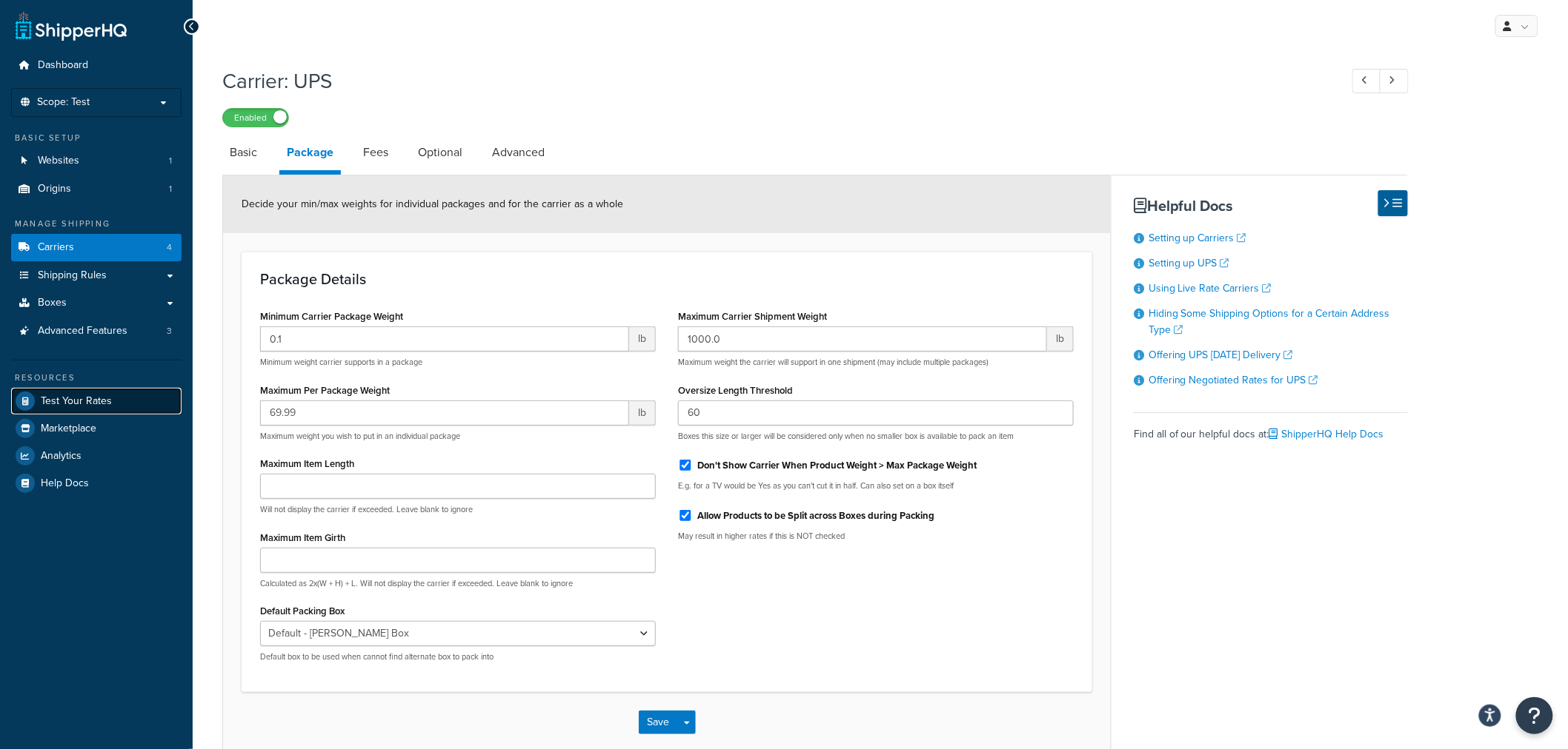
click at [58, 398] on span "Test Your Rates" at bounding box center [76, 402] width 71 height 13
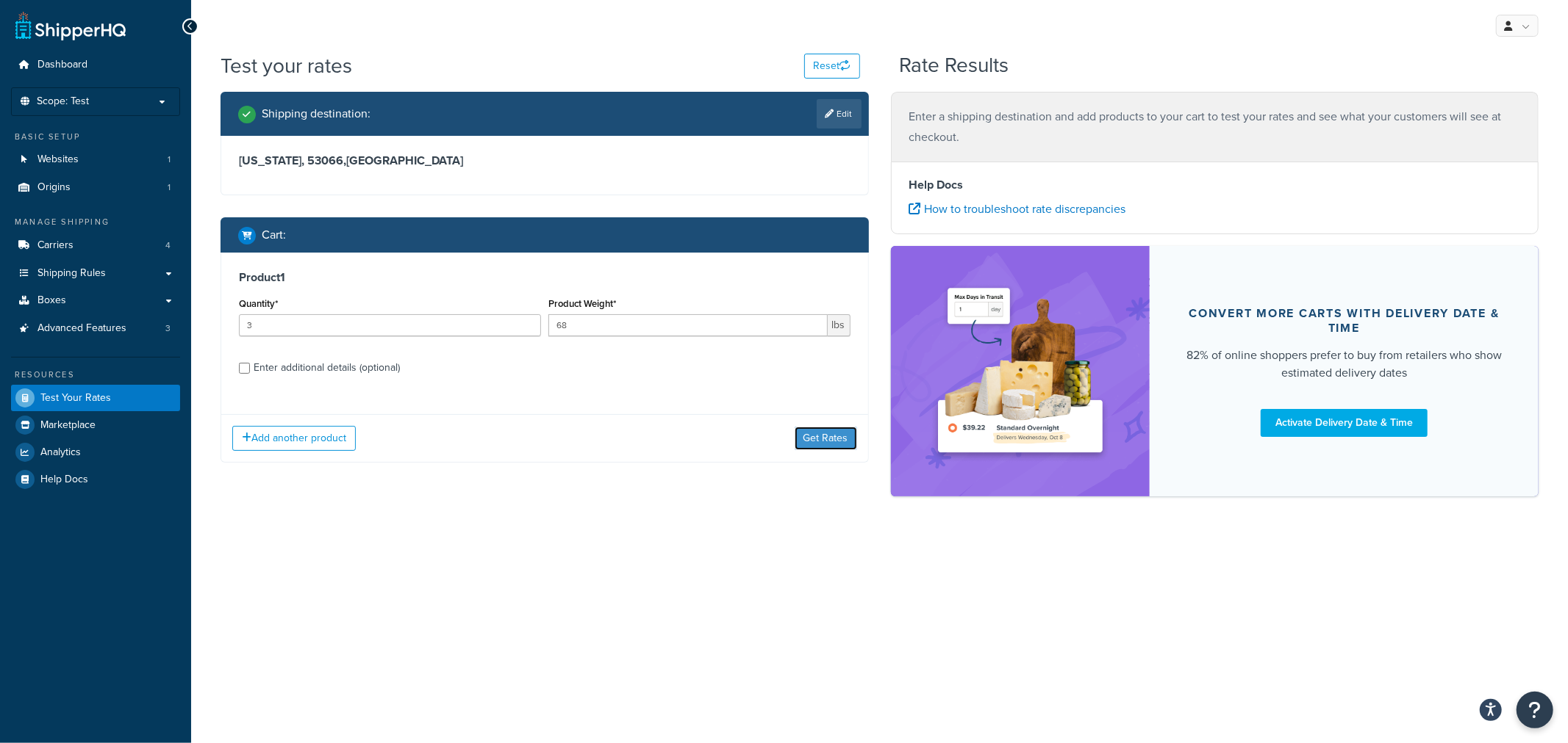
click at [831, 437] on button "Get Rates" at bounding box center [825, 438] width 62 height 23
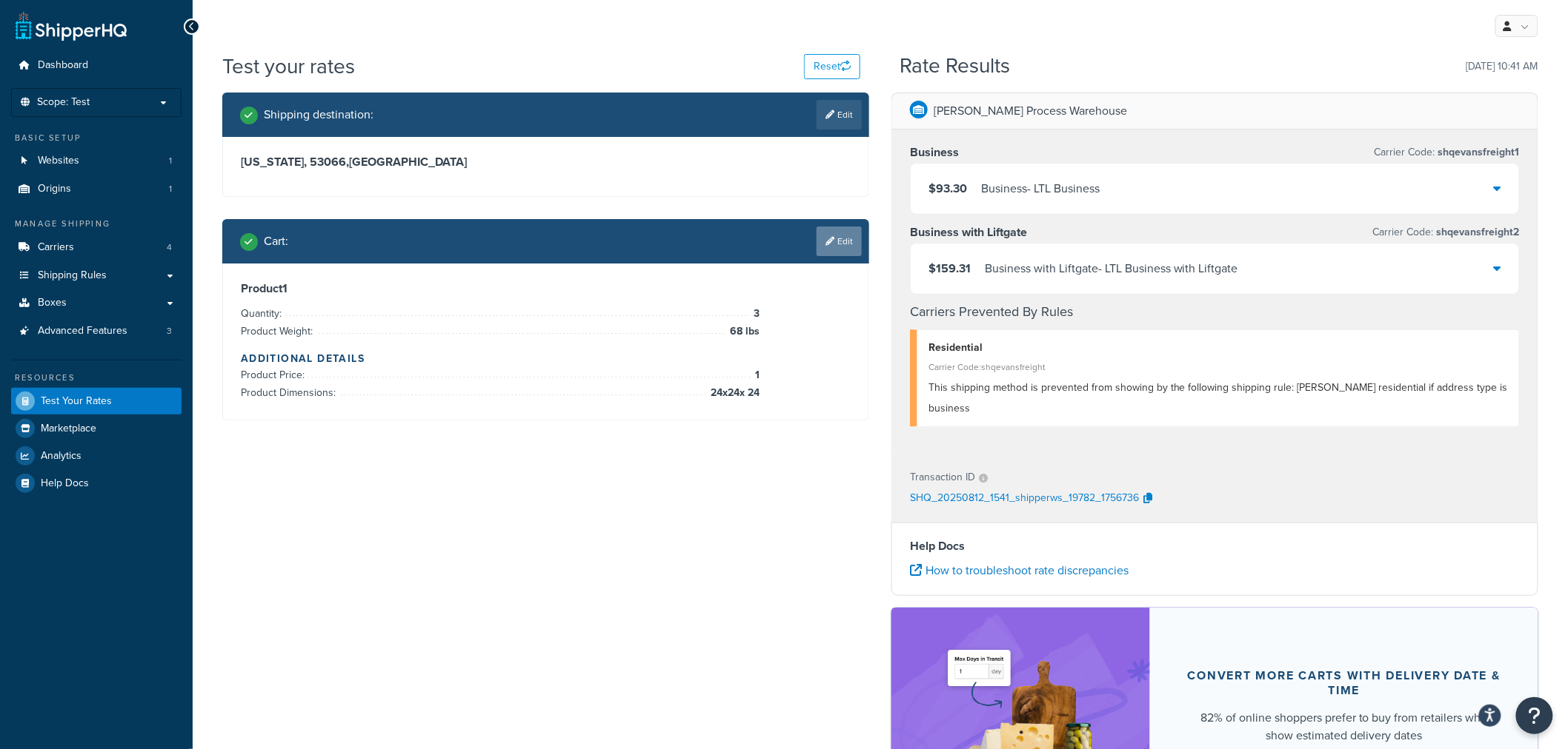
click at [830, 247] on link "Edit" at bounding box center [839, 240] width 45 height 29
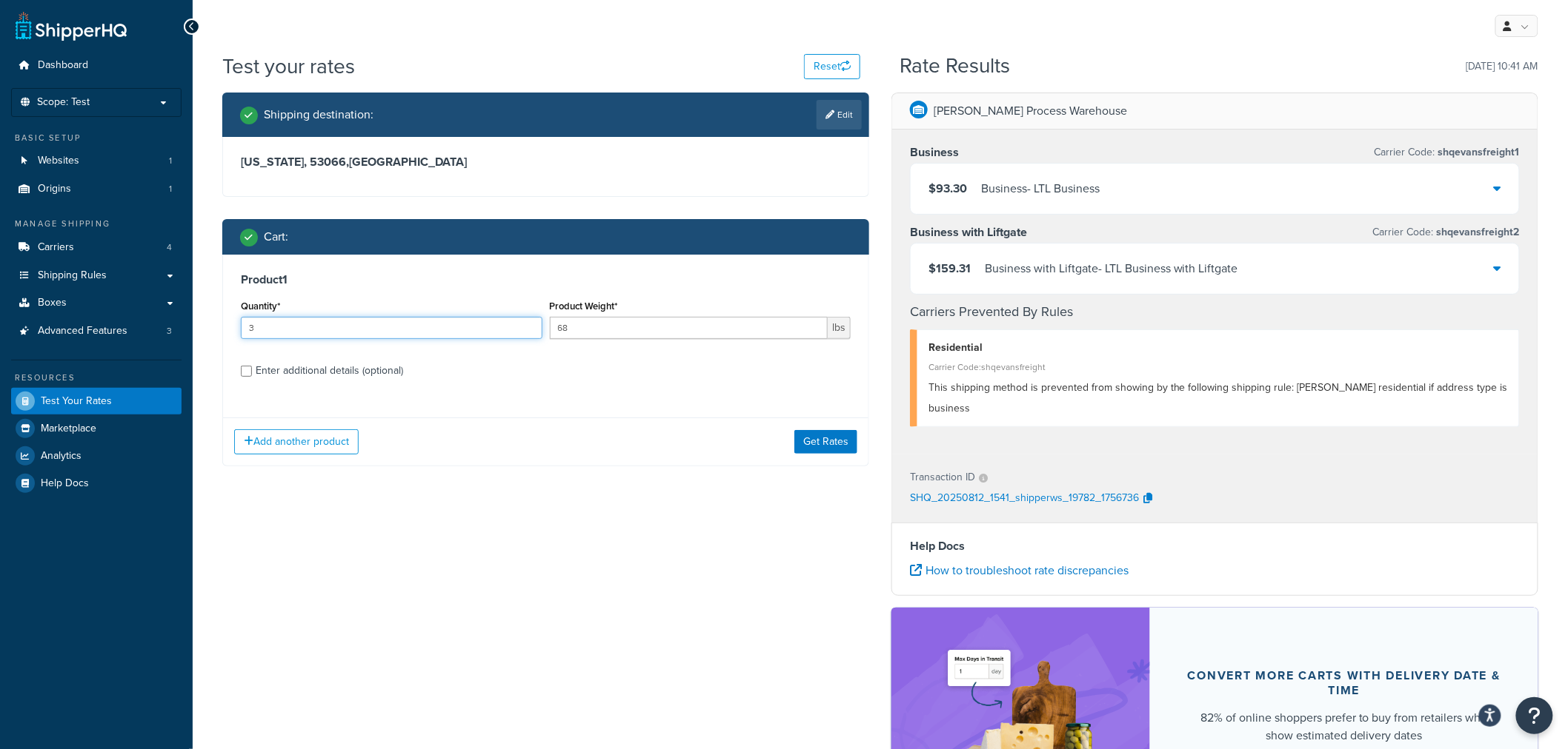
drag, startPoint x: 271, startPoint y: 330, endPoint x: 235, endPoint y: 330, distance: 36.0
click at [246, 331] on input "3" at bounding box center [391, 328] width 302 height 23
type input "2"
click at [791, 442] on div "Add another product Get Rates" at bounding box center [546, 442] width 645 height 48
click at [815, 439] on button "Get Rates" at bounding box center [825, 442] width 63 height 23
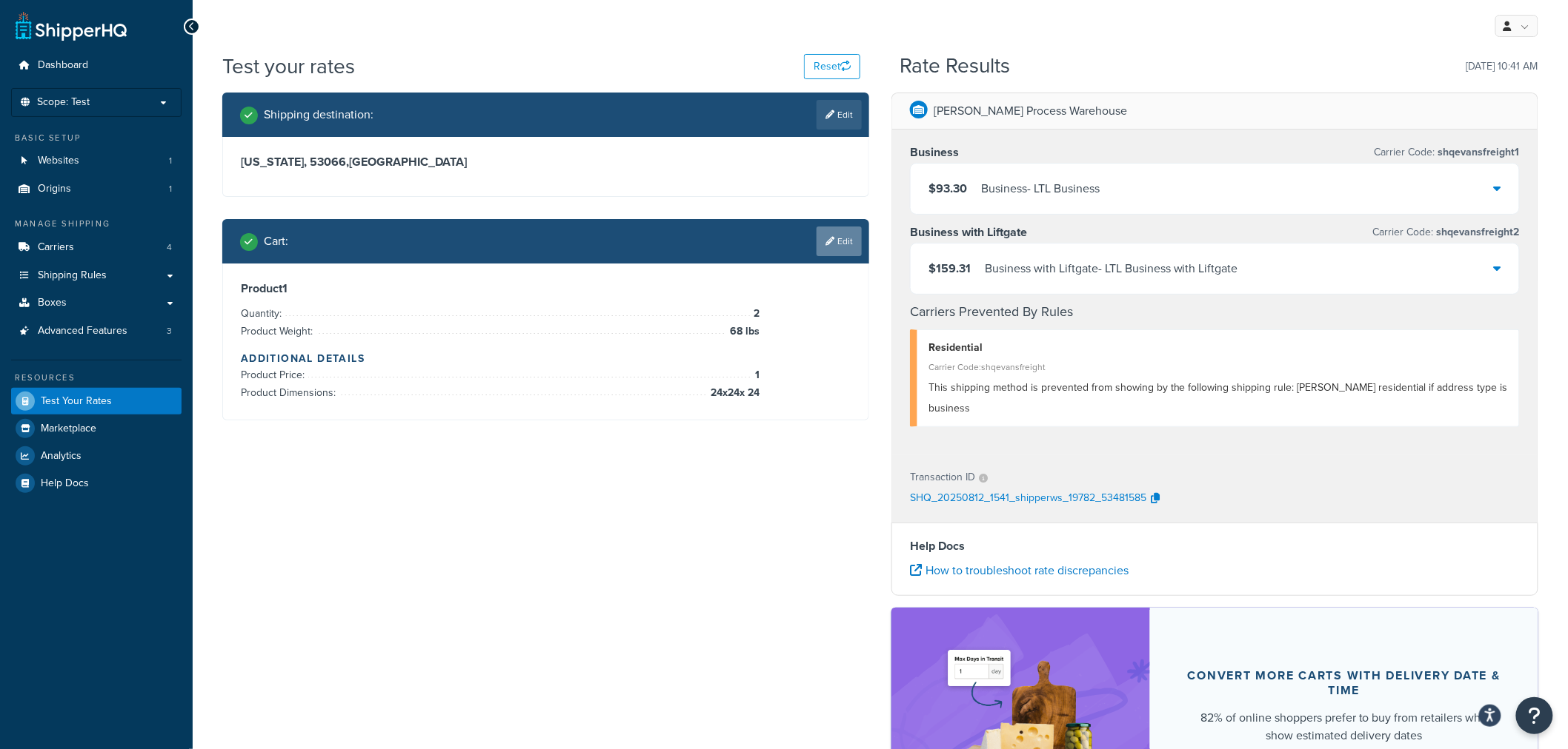
click at [831, 240] on icon at bounding box center [830, 241] width 9 height 9
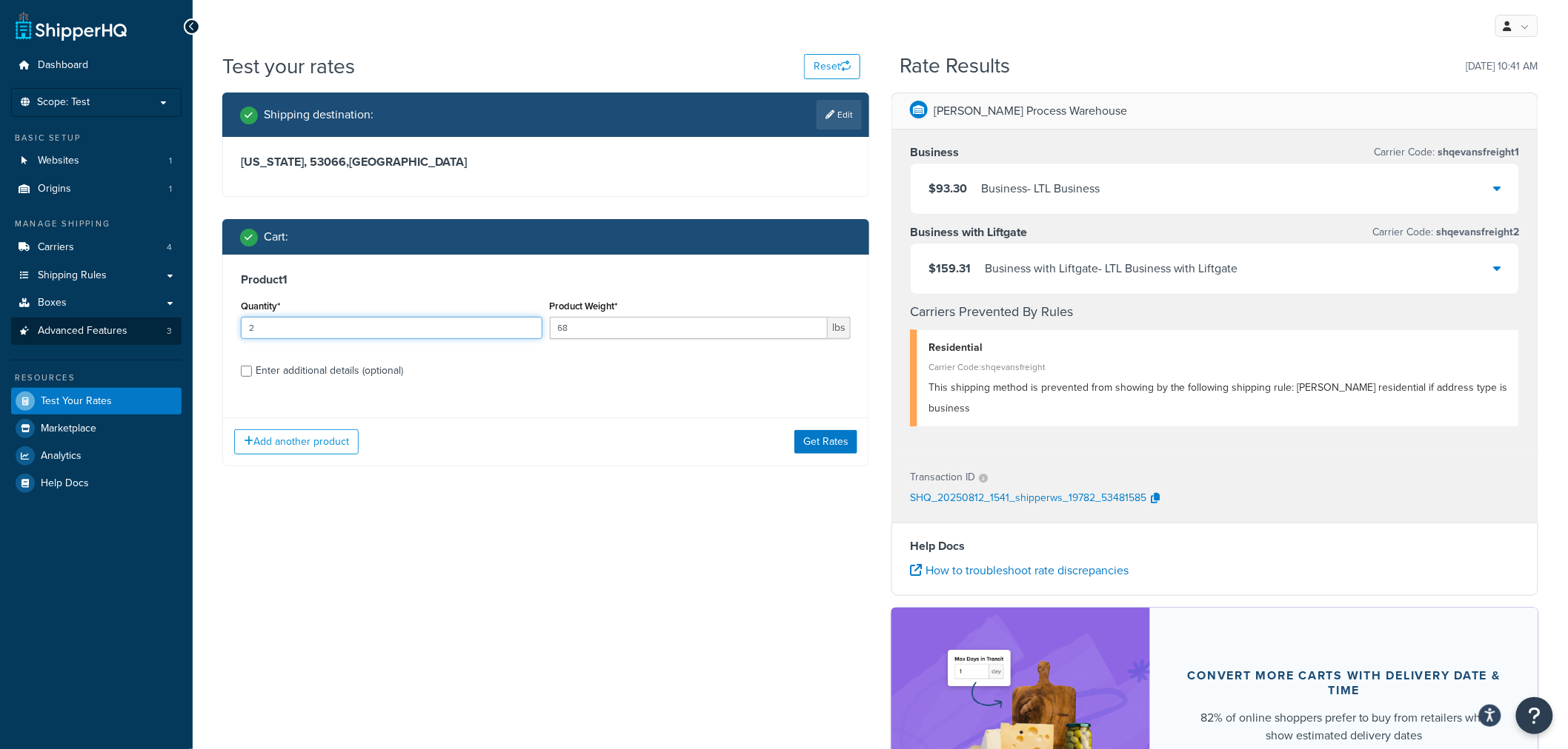
drag, startPoint x: 292, startPoint y: 330, endPoint x: 147, endPoint y: 337, distance: 145.2
click at [147, 337] on div "Dashboard Scope: Test Basic Setup Websites 1 Origins 1 Manage Shipping Carriers…" at bounding box center [784, 474] width 1568 height 949
type input "3"
click at [815, 433] on button "Get Rates" at bounding box center [825, 442] width 63 height 23
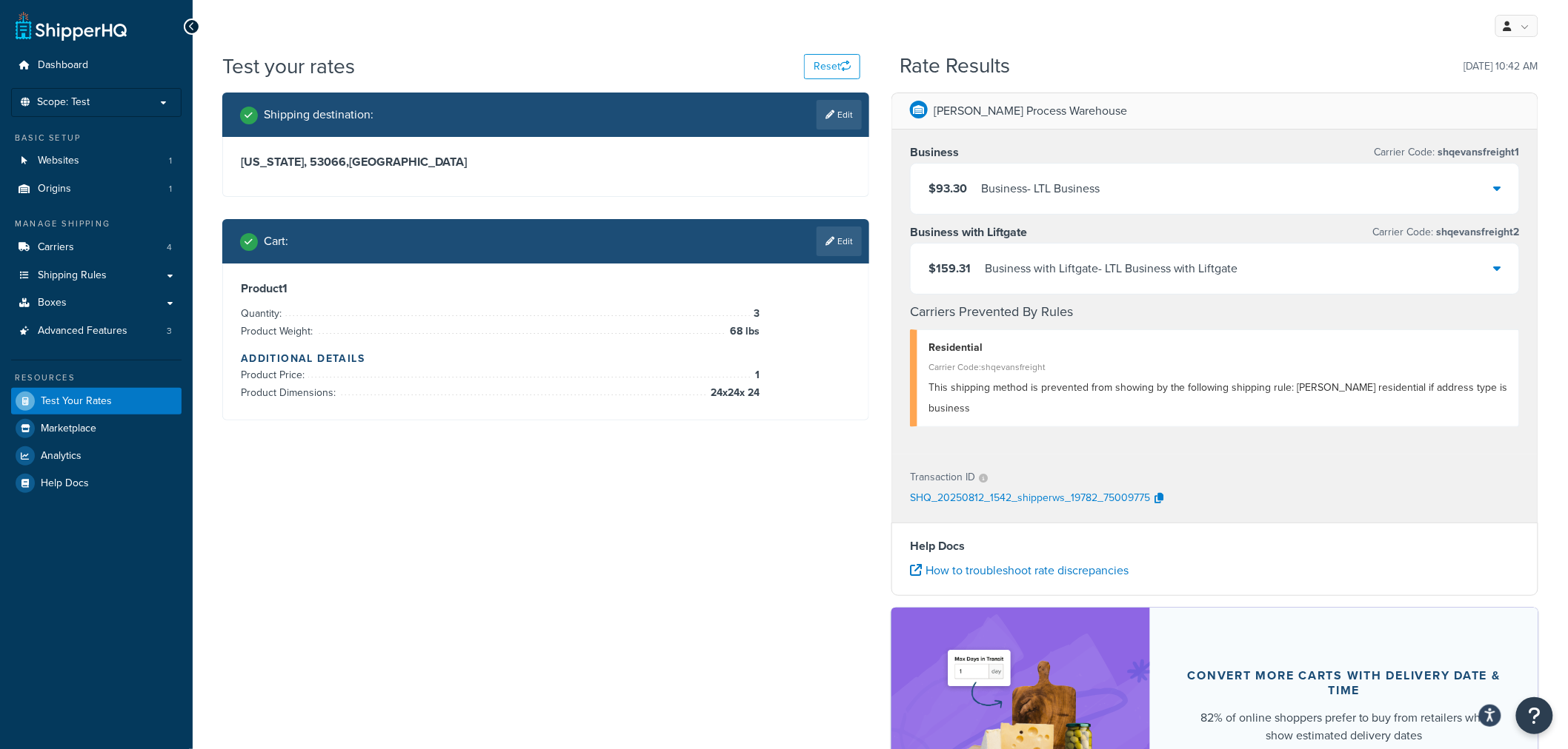
drag, startPoint x: 841, startPoint y: 234, endPoint x: 850, endPoint y: 240, distance: 10.8
click at [841, 239] on link "Edit" at bounding box center [839, 240] width 45 height 29
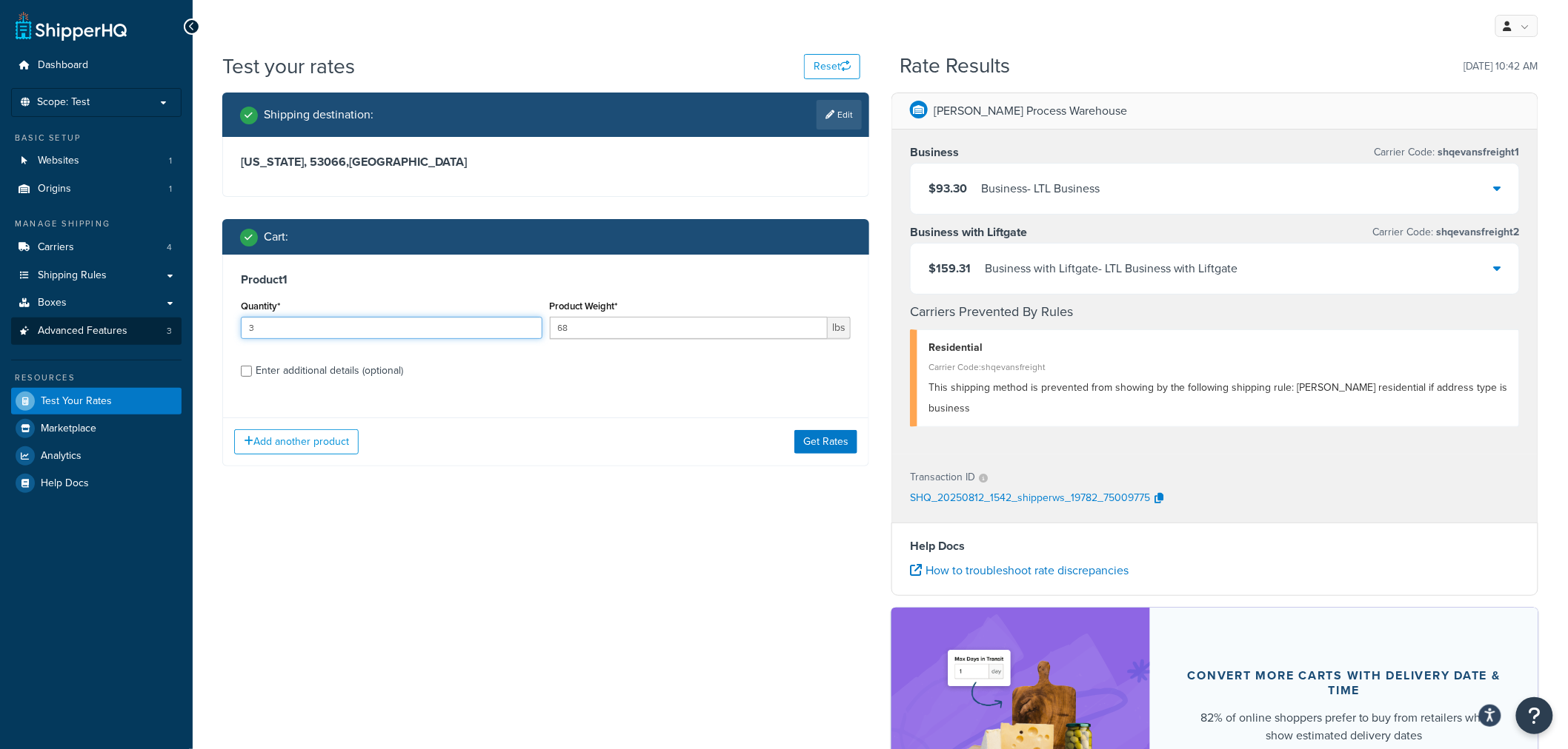
drag, startPoint x: 293, startPoint y: 326, endPoint x: 169, endPoint y: 333, distance: 124.2
click at [169, 333] on div "Dashboard Scope: Test Basic Setup Websites 1 Origins 1 Manage Shipping Carriers…" at bounding box center [784, 474] width 1568 height 949
type input "4"
click at [809, 433] on button "Get Rates" at bounding box center [825, 442] width 63 height 23
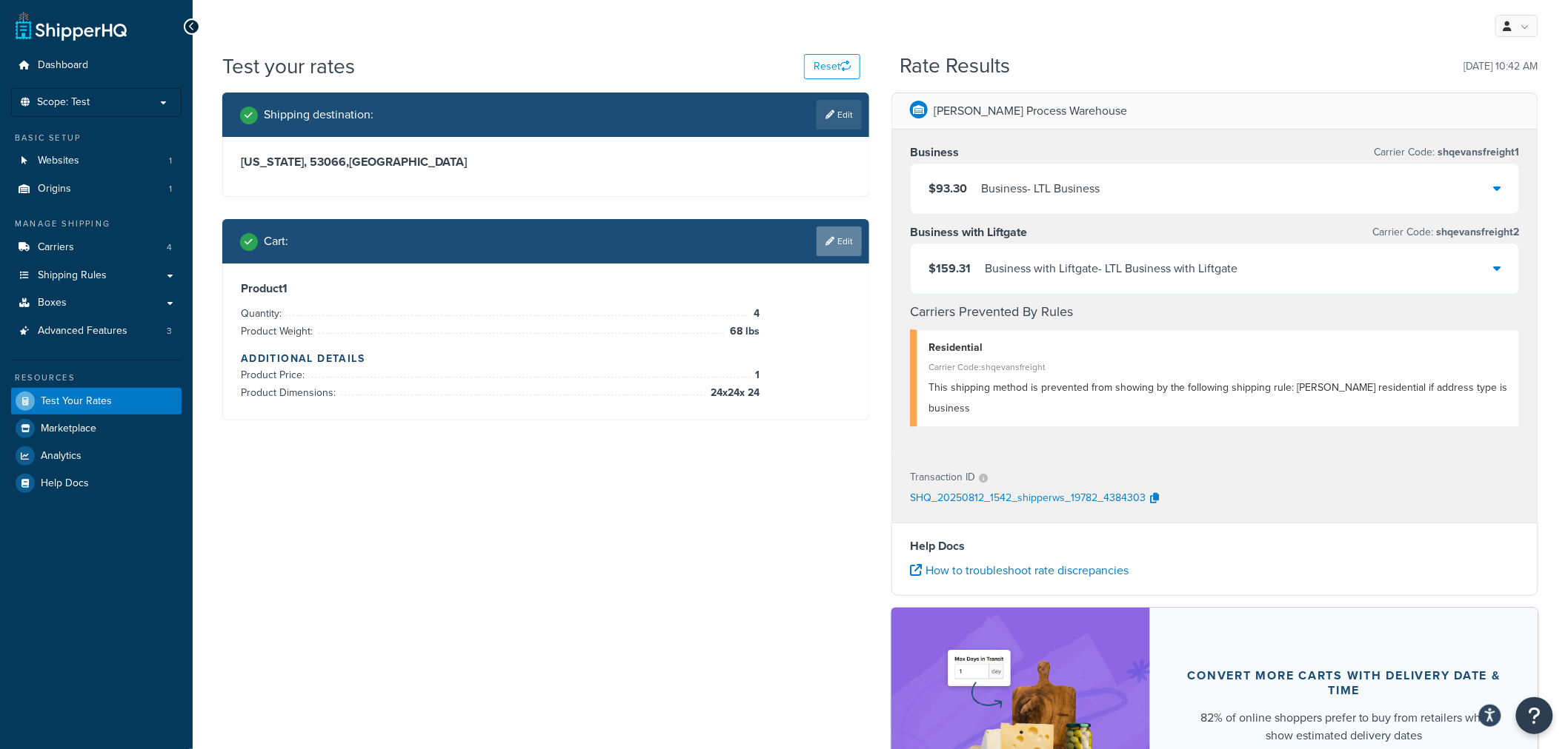
click at [819, 251] on link "Edit" at bounding box center [839, 240] width 45 height 29
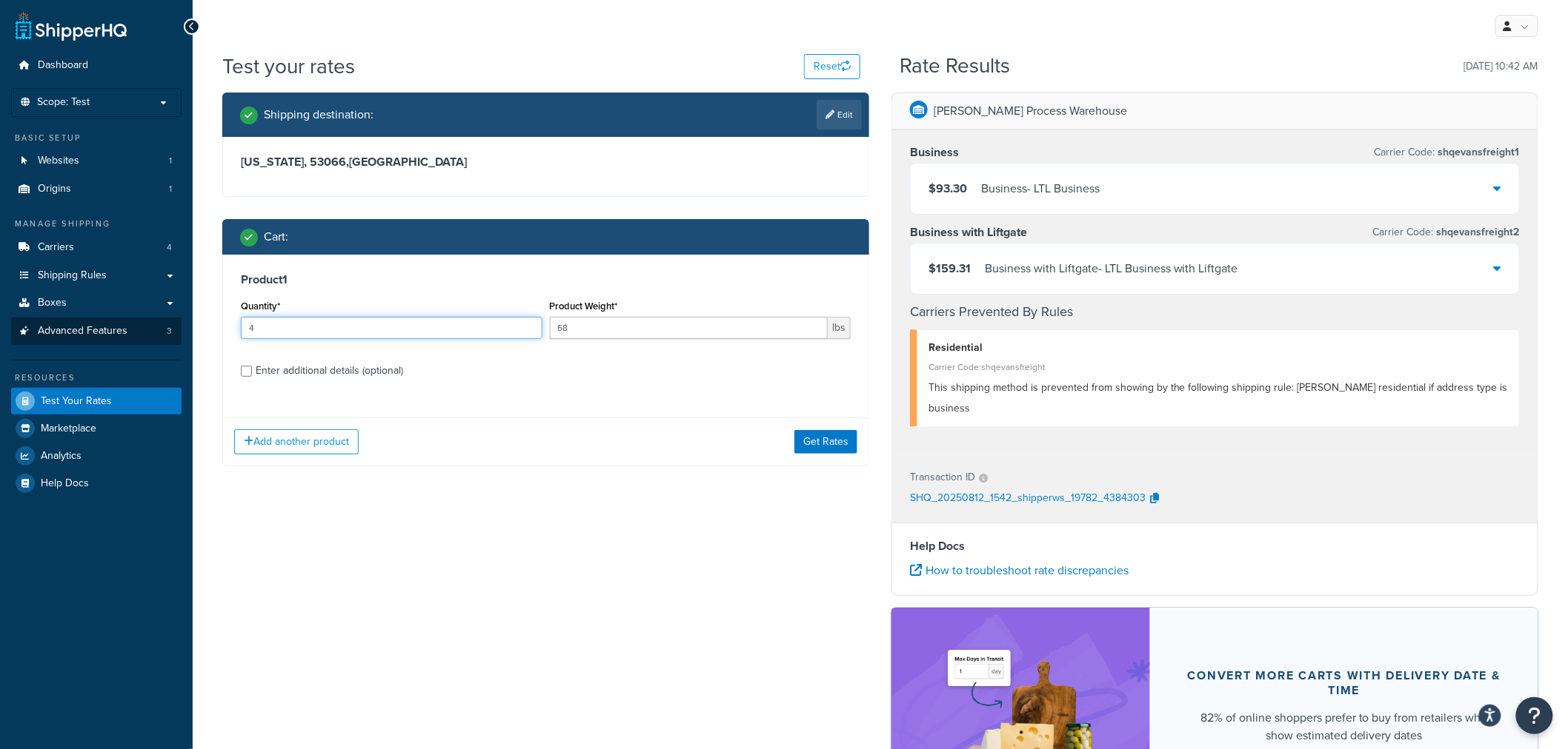
drag, startPoint x: 299, startPoint y: 342, endPoint x: 127, endPoint y: 339, distance: 172.0
click at [128, 339] on div "Dashboard Scope: Test Basic Setup Websites 1 Origins 1 Manage Shipping Carriers…" at bounding box center [784, 474] width 1568 height 949
type input "5"
click at [835, 431] on button "Get Rates" at bounding box center [825, 442] width 63 height 23
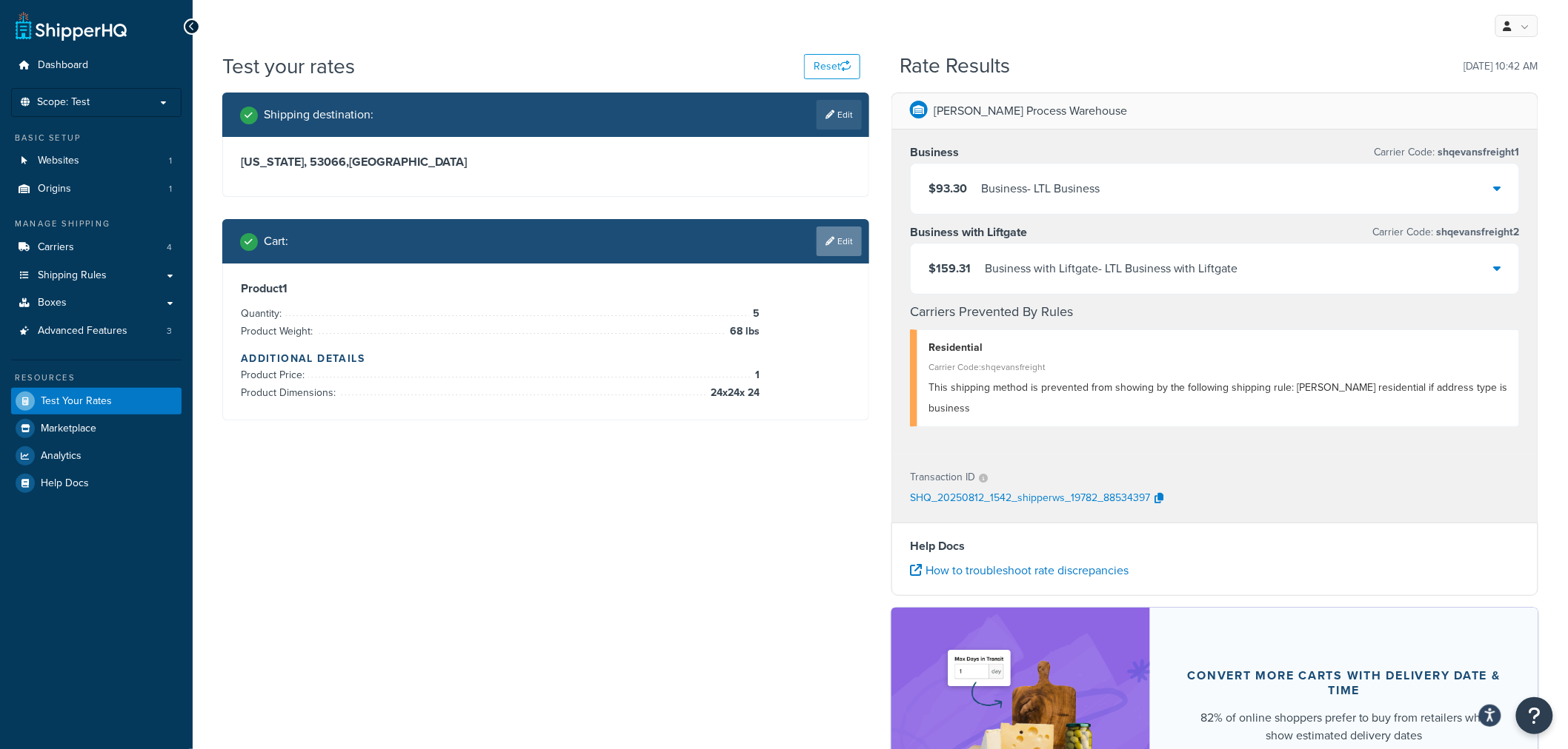
click at [845, 247] on link "Edit" at bounding box center [839, 240] width 45 height 29
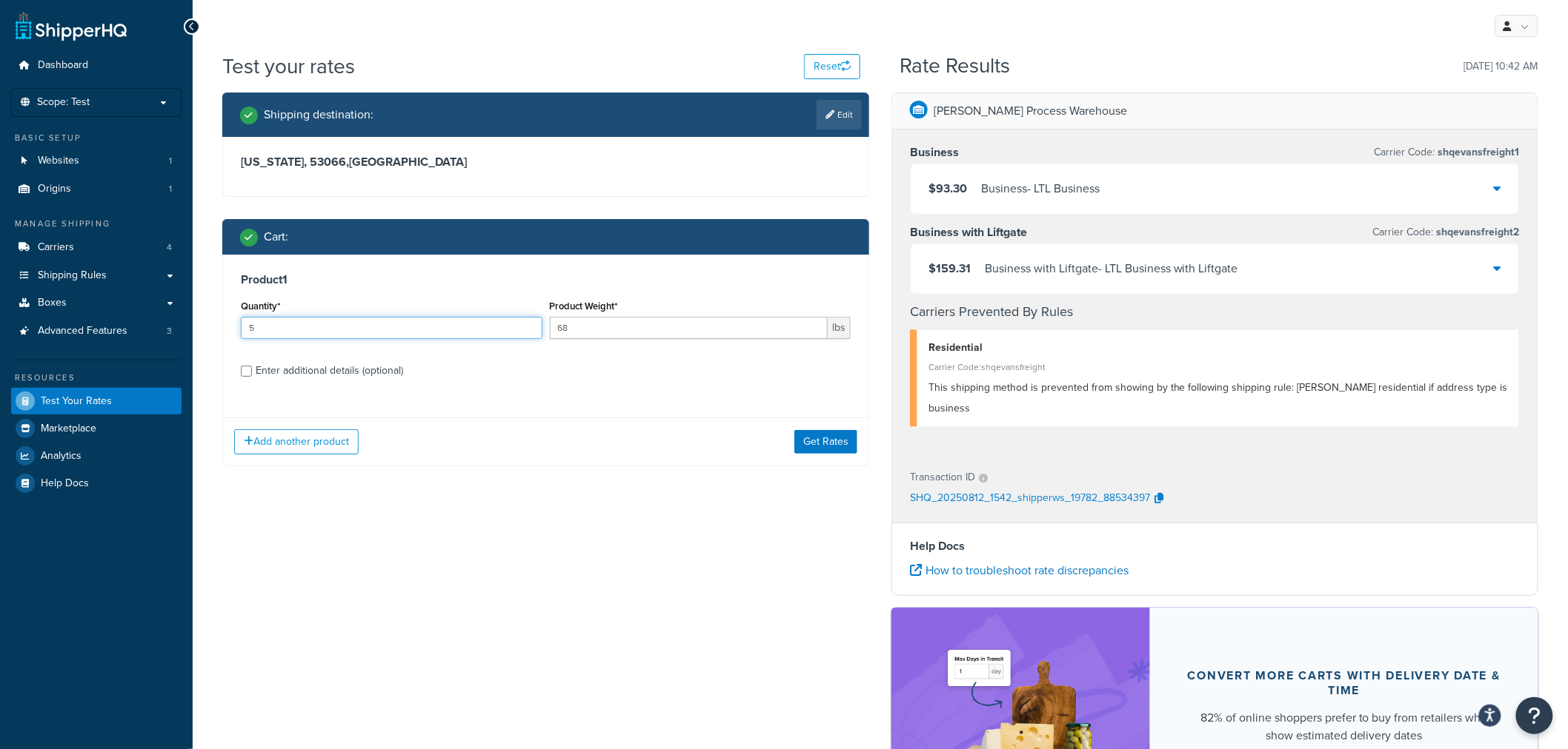
drag, startPoint x: 269, startPoint y: 337, endPoint x: 193, endPoint y: 336, distance: 76.0
click at [195, 337] on div "Test your rates Reset Rate Results 08/12/2025, 10:42 AM Shipping destination : …" at bounding box center [880, 482] width 1375 height 860
type input "6"
click at [835, 438] on button "Get Rates" at bounding box center [825, 442] width 63 height 23
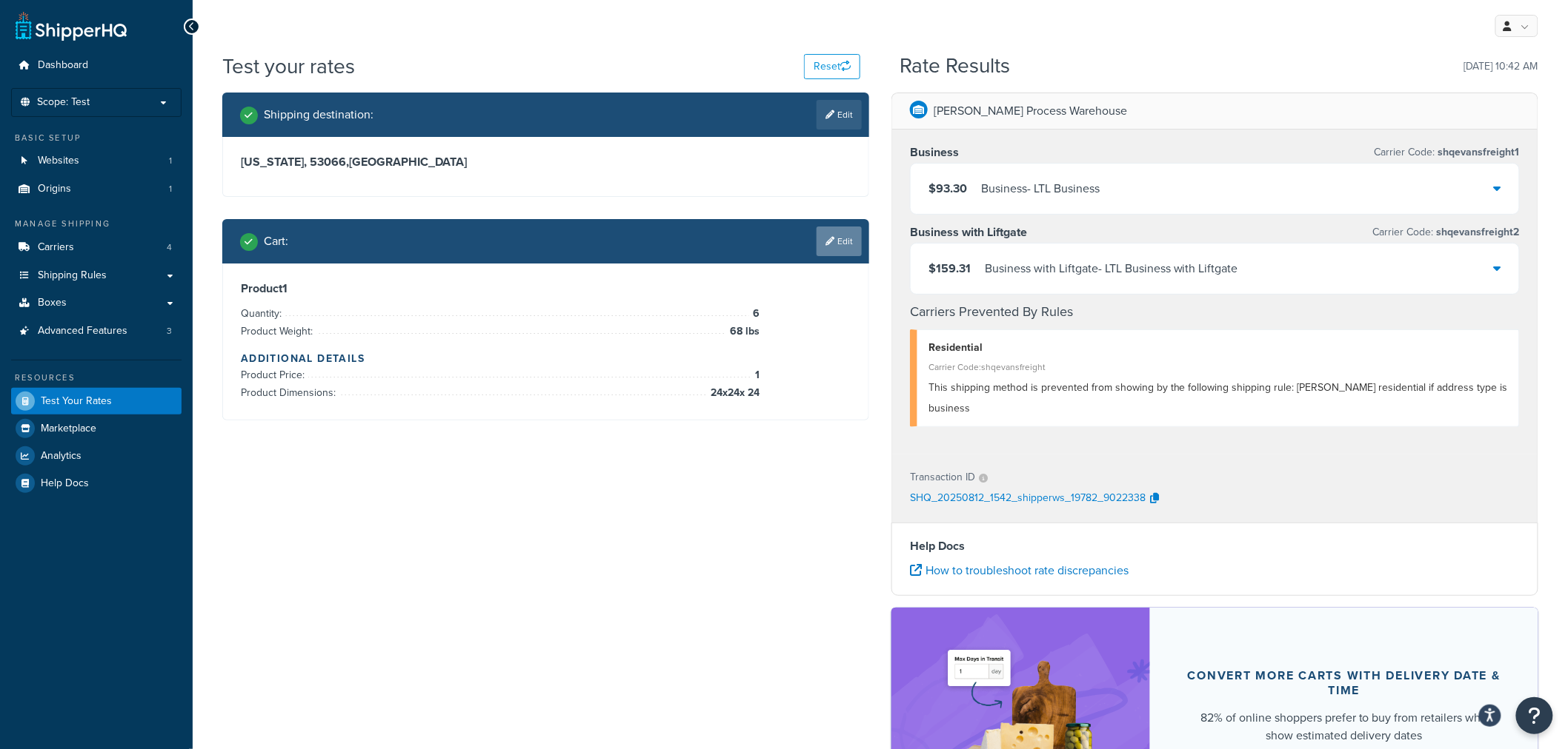
click at [856, 240] on link "Edit" at bounding box center [839, 240] width 45 height 29
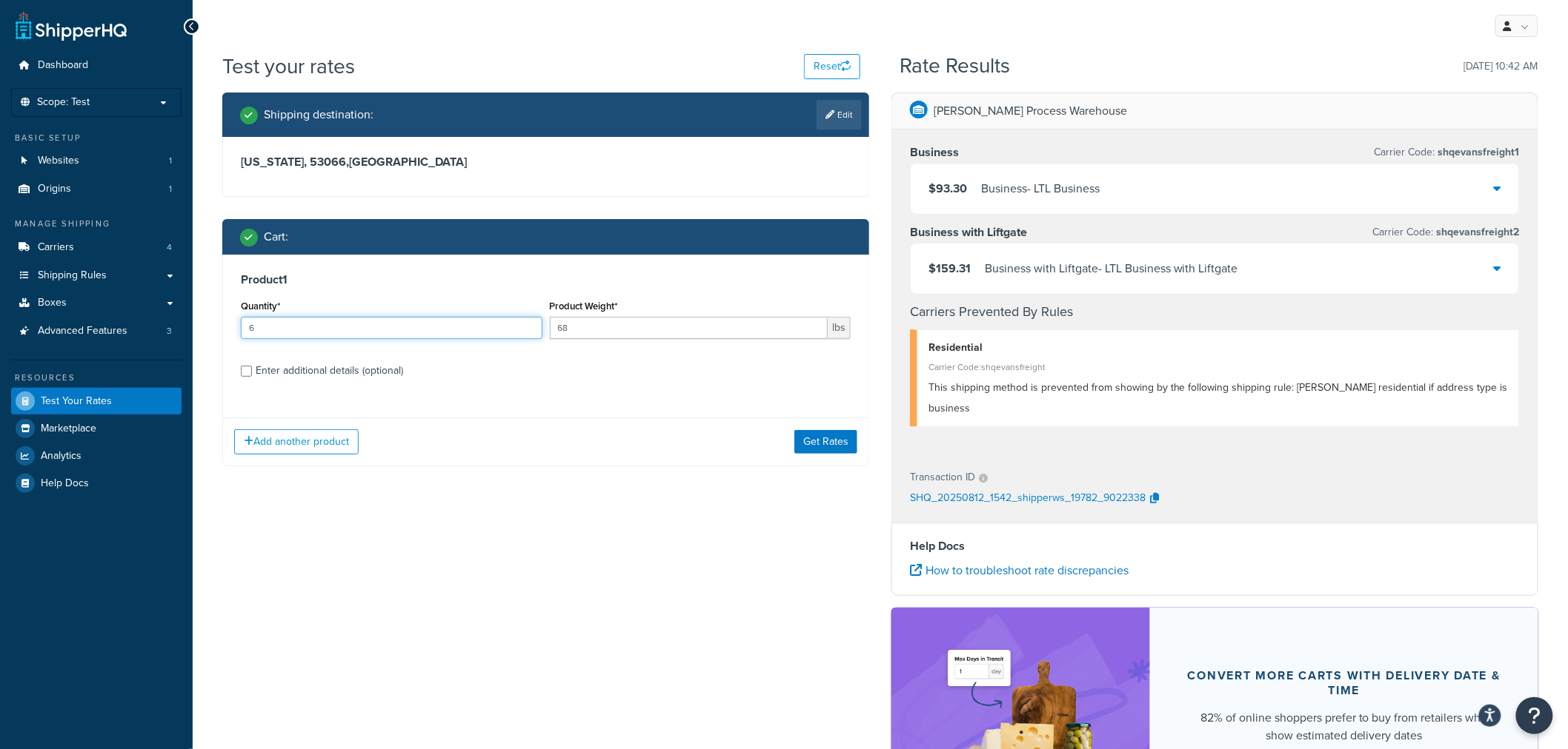
drag, startPoint x: 261, startPoint y: 338, endPoint x: 213, endPoint y: 346, distance: 48.7
click at [226, 343] on div "Product 1 Quantity* 6 Product Weight* 68 lbs Enter additional details (optional)" at bounding box center [546, 331] width 645 height 152
type input "7"
click at [831, 442] on button "Get Rates" at bounding box center [825, 442] width 63 height 23
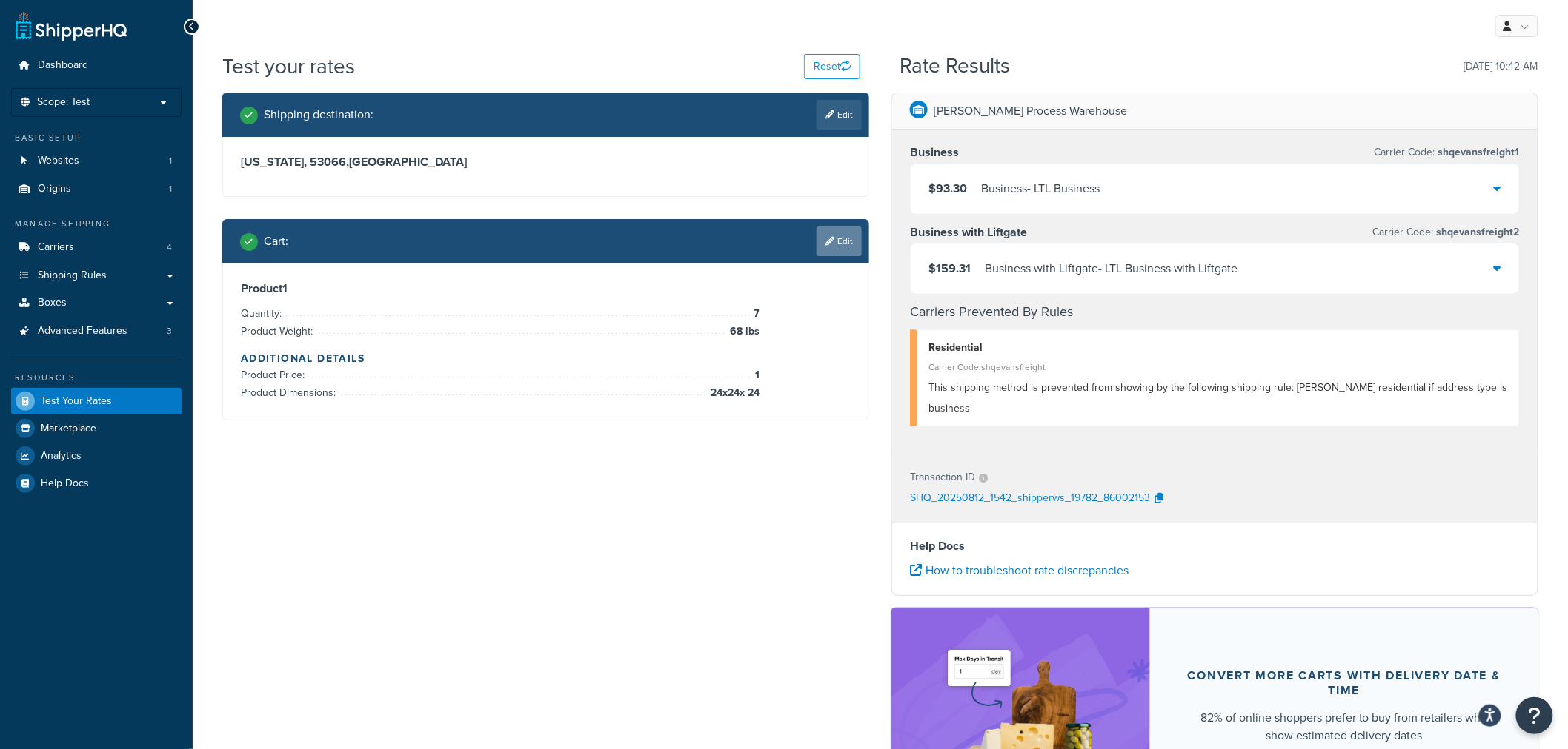
click at [839, 240] on link "Edit" at bounding box center [839, 240] width 45 height 29
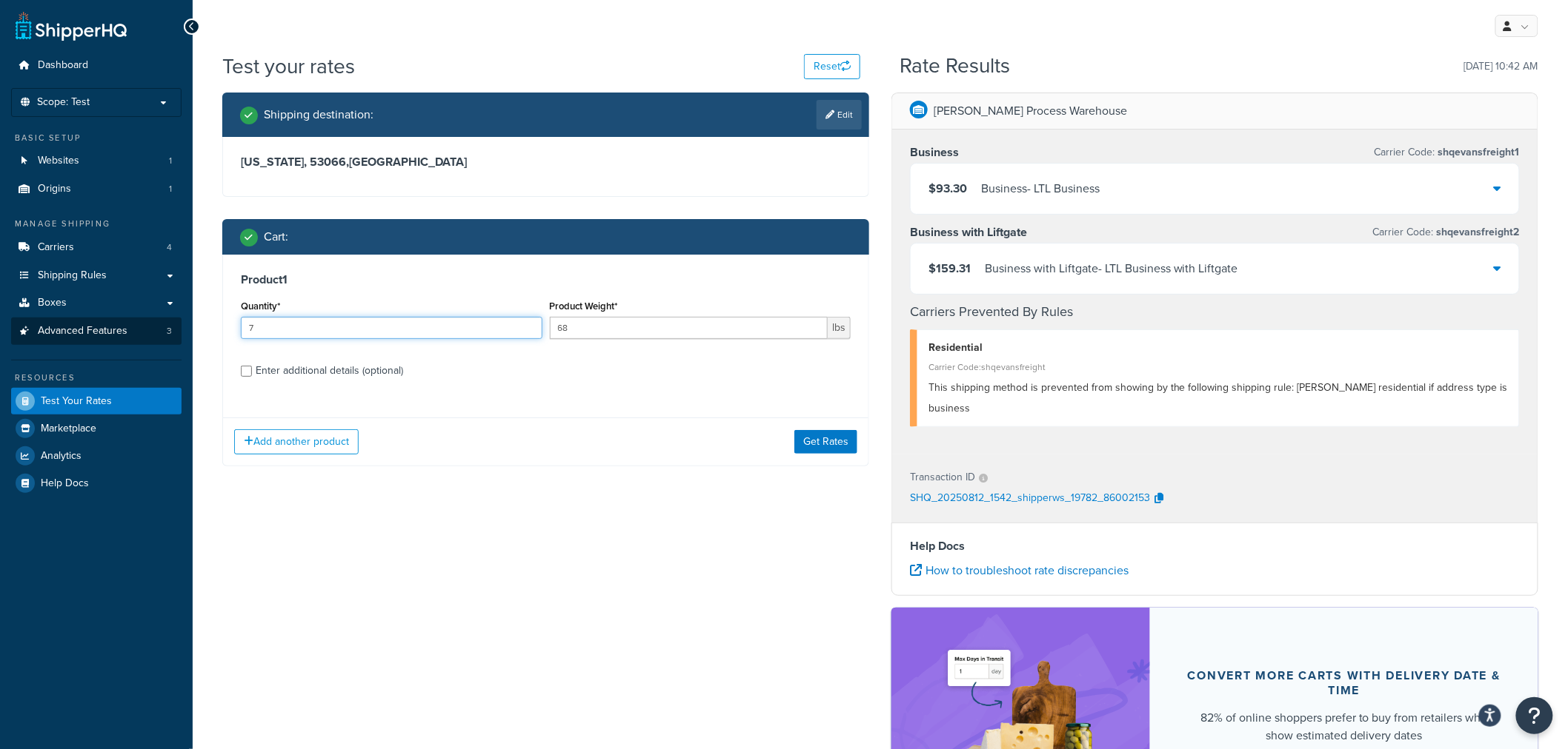
drag, startPoint x: 327, startPoint y: 330, endPoint x: 180, endPoint y: 331, distance: 147.0
click at [180, 331] on div "Dashboard Scope: Test Basic Setup Websites 1 Origins 1 Manage Shipping Carriers…" at bounding box center [784, 474] width 1568 height 949
type input "8"
click at [819, 445] on button "Get Rates" at bounding box center [825, 442] width 63 height 23
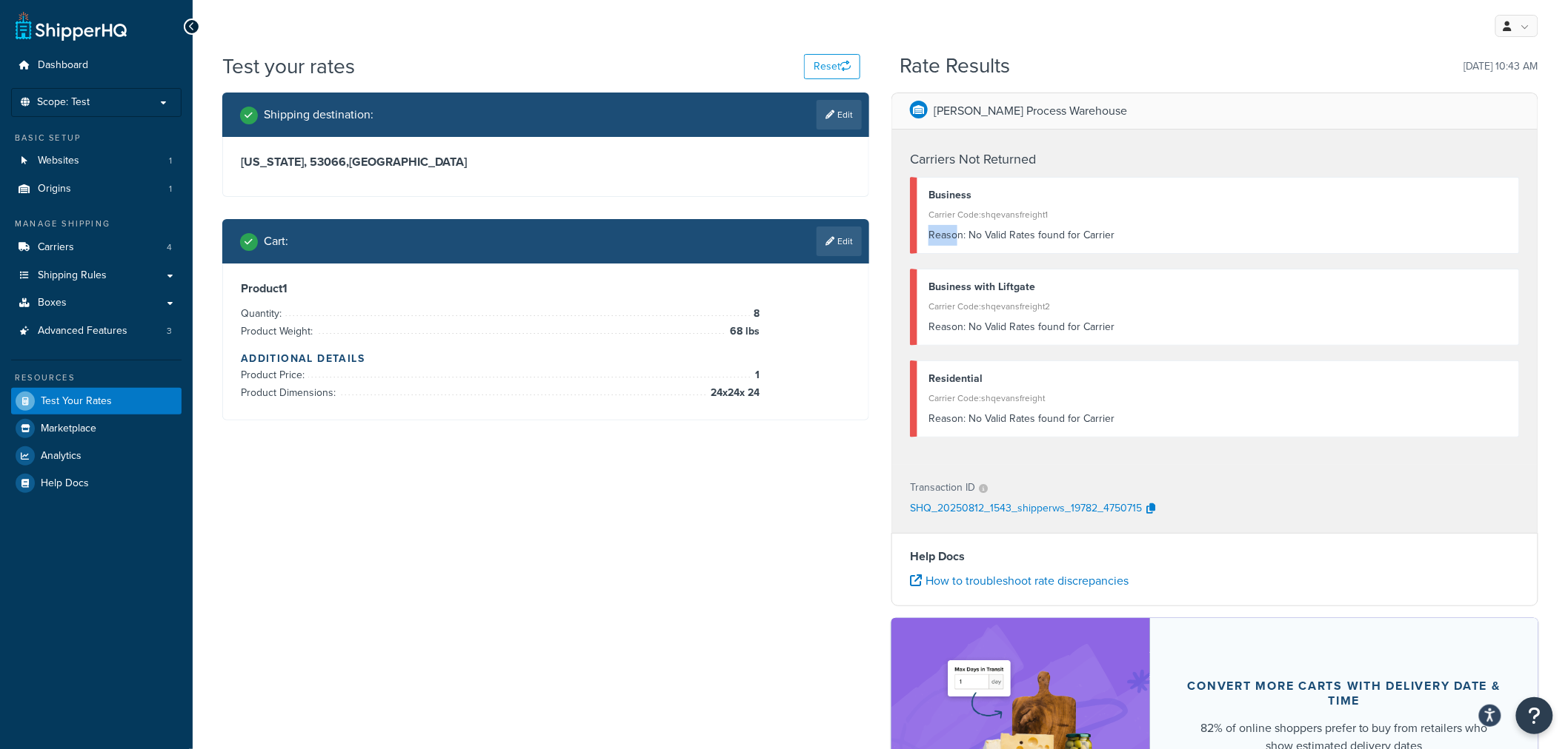
drag, startPoint x: 1146, startPoint y: 225, endPoint x: 959, endPoint y: 252, distance: 188.9
click at [959, 252] on div "Business Carrier Code: shqevansfreight1 Reason: No Valid Rates found for Carrier" at bounding box center [1215, 215] width 610 height 77
click at [1132, 233] on div "Reason: No Valid Rates found for Carrier" at bounding box center [1218, 235] width 580 height 21
click at [825, 255] on link "Edit" at bounding box center [839, 240] width 45 height 29
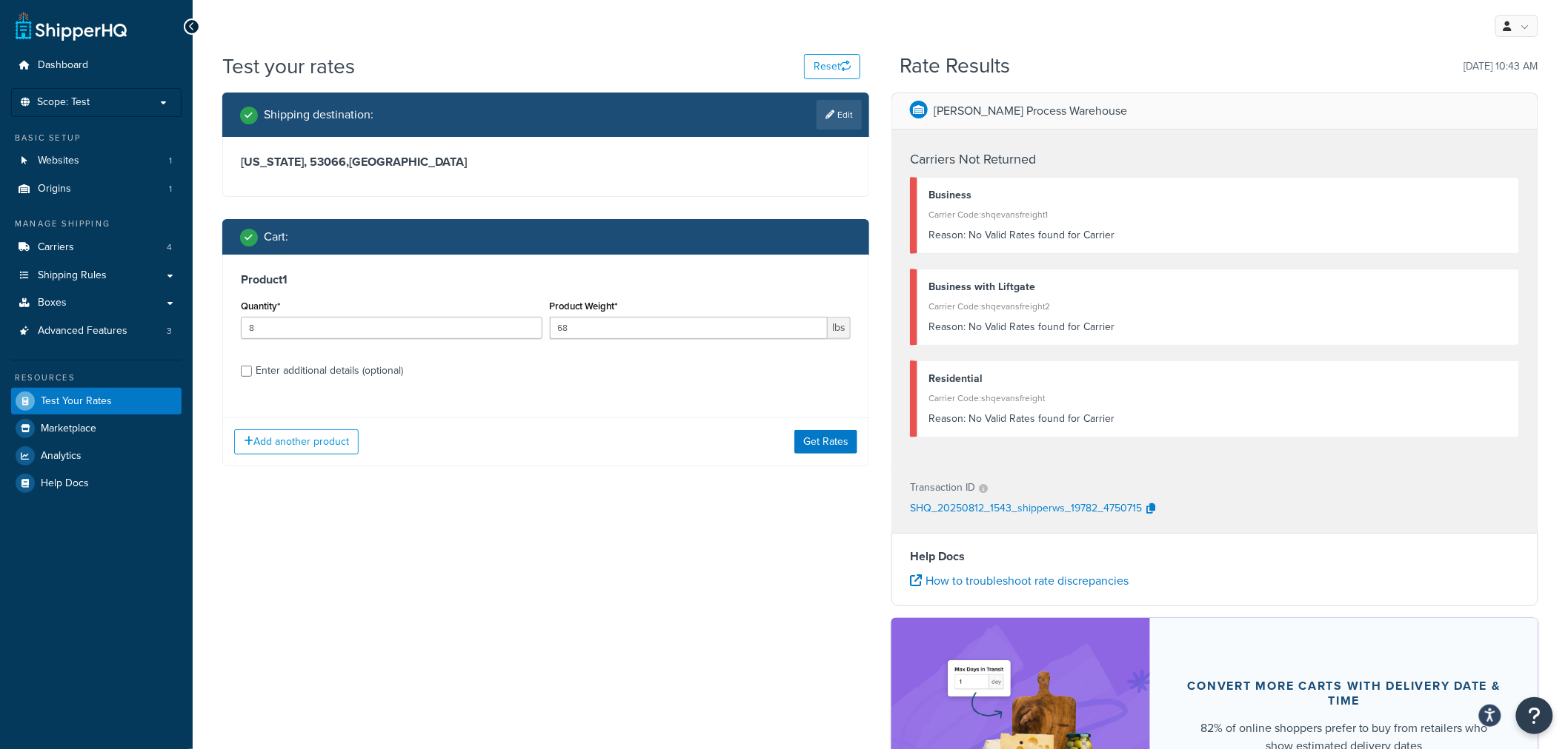
click at [332, 377] on div "Enter additional details (optional)" at bounding box center [329, 371] width 147 height 21
click at [252, 377] on input "Enter additional details (optional)" at bounding box center [246, 371] width 11 height 11
checkbox input "true"
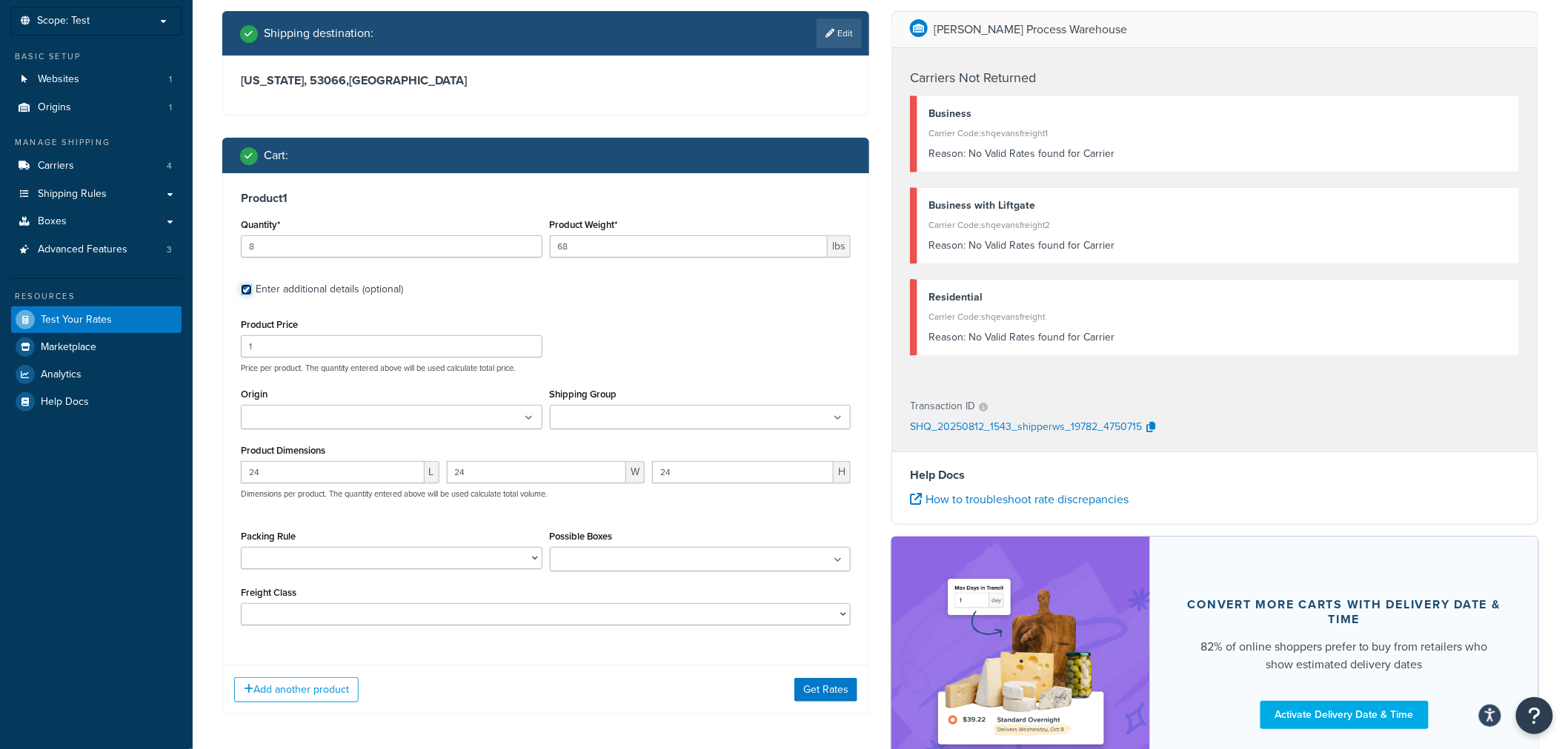
scroll to position [82, 0]
click at [256, 347] on input "1" at bounding box center [391, 346] width 302 height 23
click at [82, 313] on span "Test Your Rates" at bounding box center [76, 319] width 71 height 13
drag, startPoint x: 343, startPoint y: 253, endPoint x: 181, endPoint y: 256, distance: 162.0
click at [181, 256] on div "Dashboard Scope: Test Basic Setup Websites 1 Origins 1 Manage Shipping Carriers…" at bounding box center [784, 397] width 1568 height 959
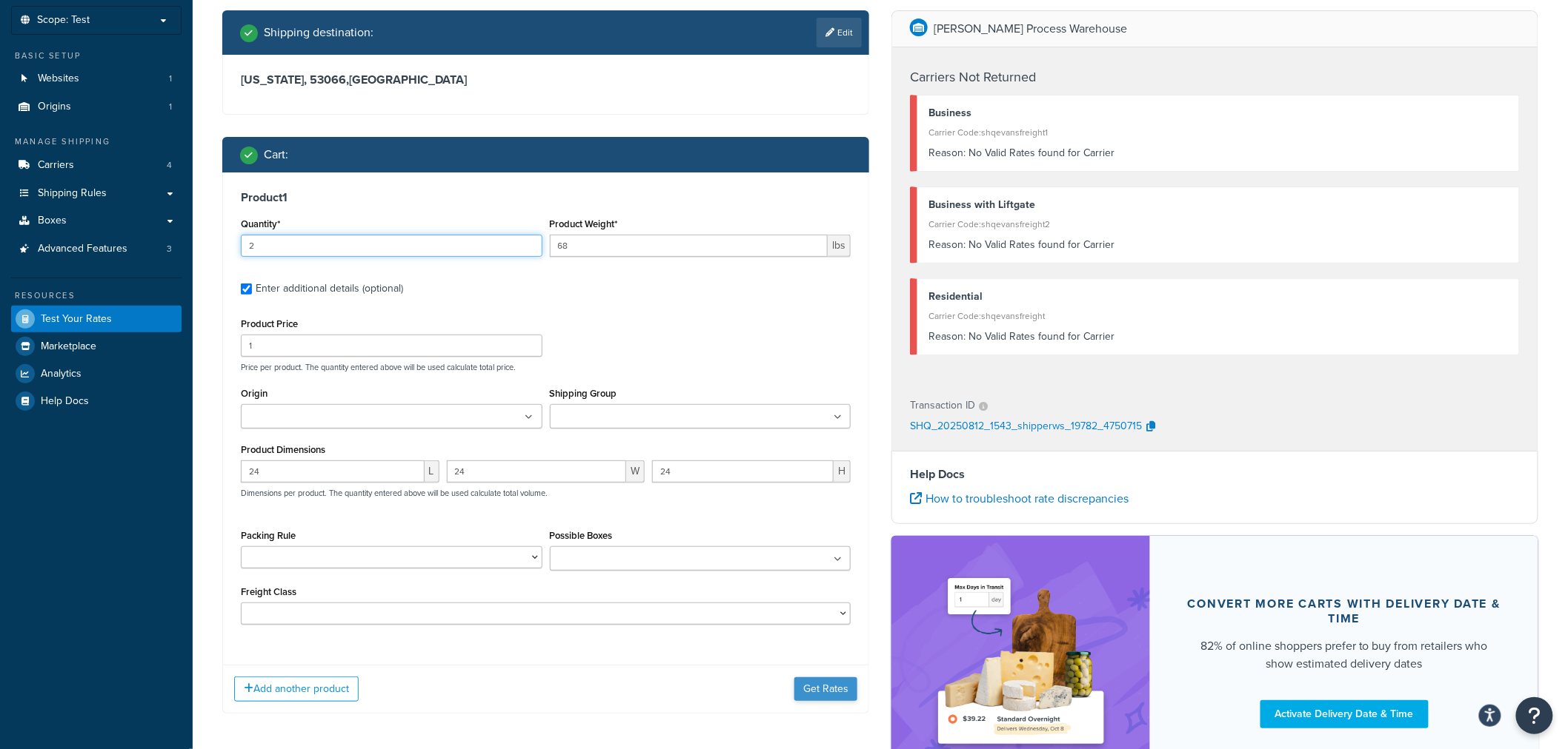
type input "2"
click at [828, 694] on button "Get Rates" at bounding box center [825, 689] width 63 height 23
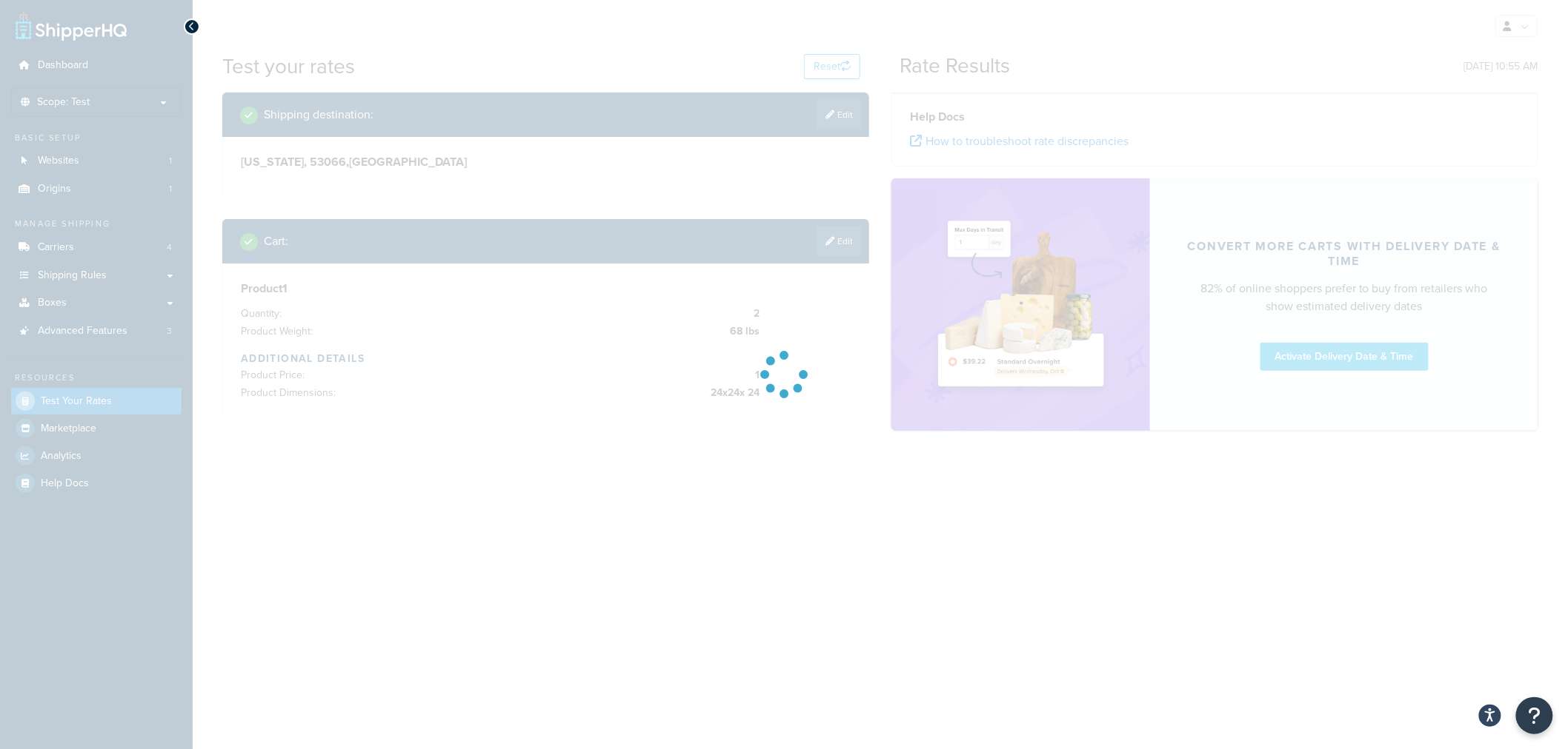
scroll to position [0, 0]
